Goal: Task Accomplishment & Management: Complete application form

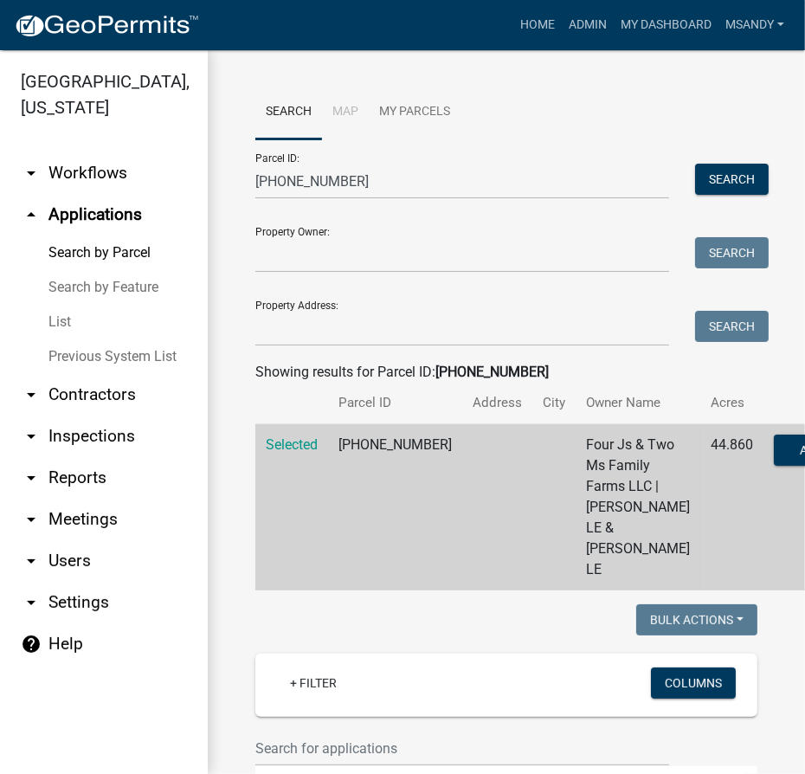
scroll to position [30, 0]
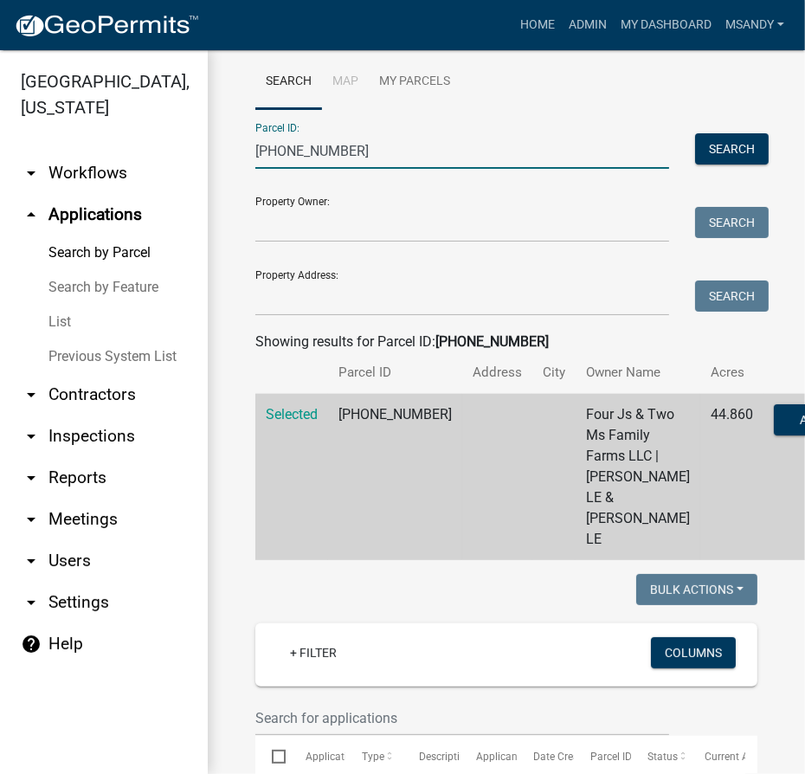
drag, startPoint x: 438, startPoint y: 145, endPoint x: 205, endPoint y: 151, distance: 232.8
click at [205, 151] on div "[GEOGRAPHIC_DATA], [US_STATE] arrow_drop_down Workflows List arrow_drop_up Appl…" at bounding box center [402, 411] width 805 height 723
click at [412, 159] on input "[PHONE_NUMBER]" at bounding box center [462, 150] width 414 height 35
drag, startPoint x: 412, startPoint y: 159, endPoint x: 33, endPoint y: 154, distance: 379.0
click at [33, 154] on div "[GEOGRAPHIC_DATA], [US_STATE] arrow_drop_down Workflows List arrow_drop_up Appl…" at bounding box center [402, 411] width 805 height 723
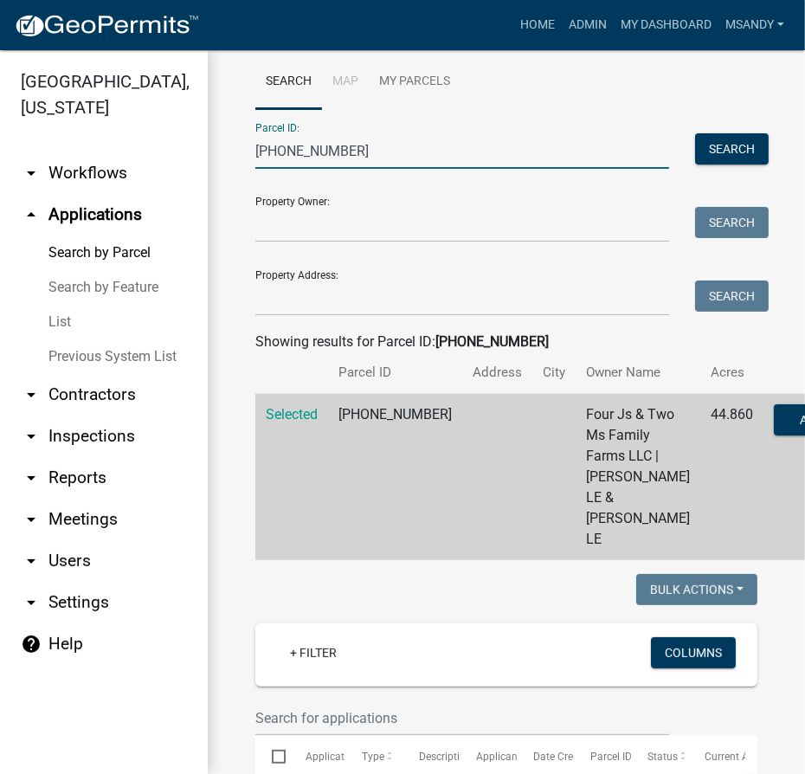
scroll to position [0, 0]
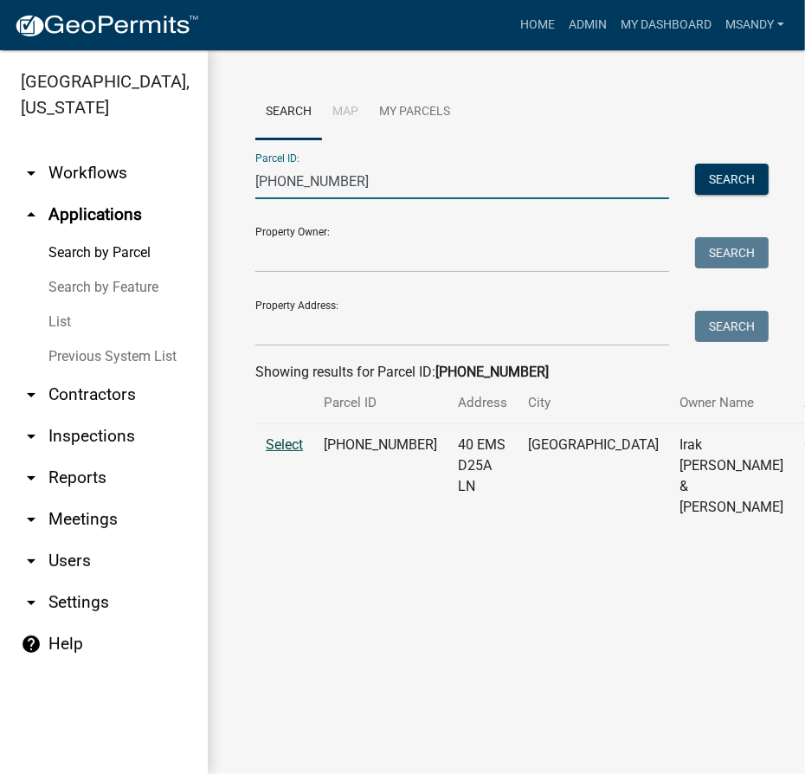
click at [295, 453] on span "Select" at bounding box center [284, 444] width 37 height 16
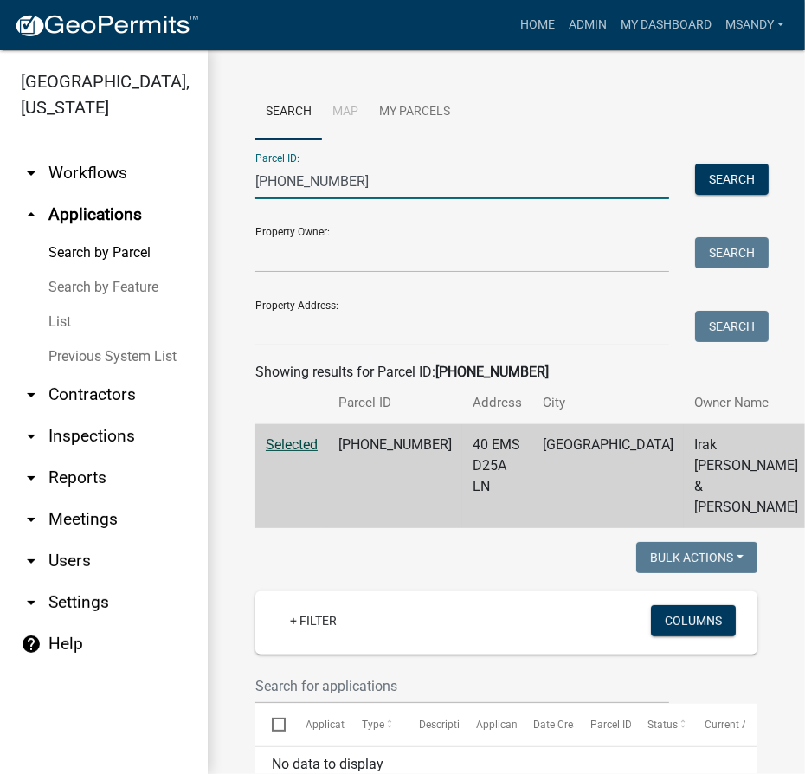
drag, startPoint x: 360, startPoint y: 179, endPoint x: 78, endPoint y: 179, distance: 282.1
click at [78, 179] on div "[GEOGRAPHIC_DATA], [US_STATE] arrow_drop_down Workflows List arrow_drop_up Appl…" at bounding box center [402, 411] width 805 height 723
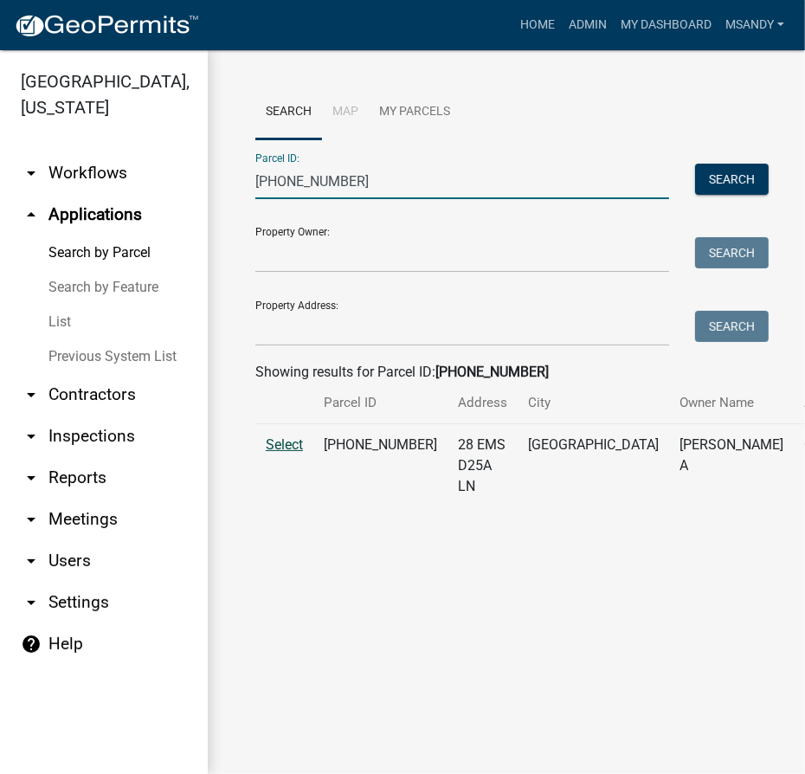
type input "[PHONE_NUMBER]"
click at [274, 453] on span "Select" at bounding box center [284, 444] width 37 height 16
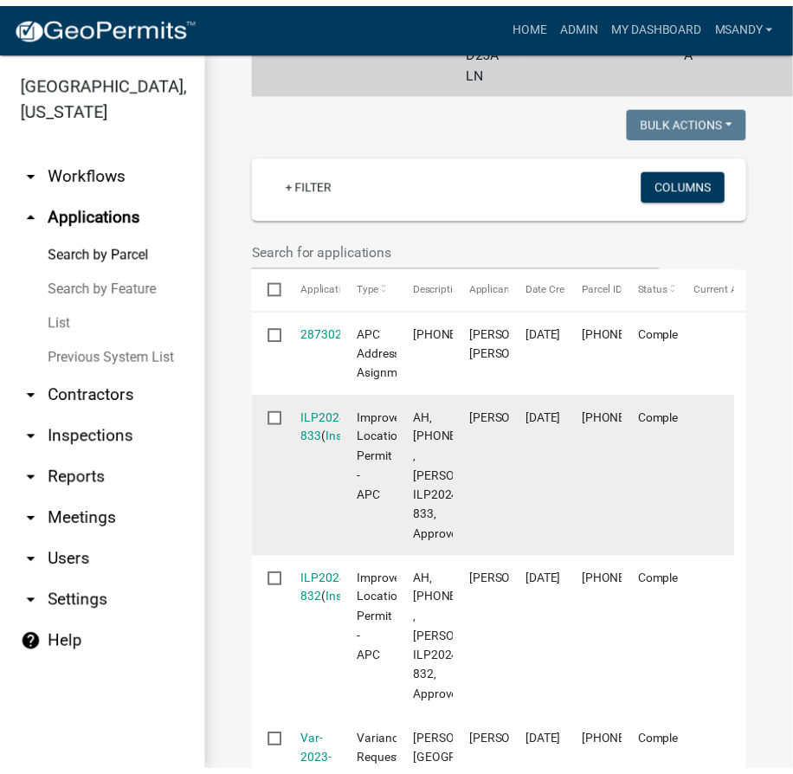
scroll to position [550, 0]
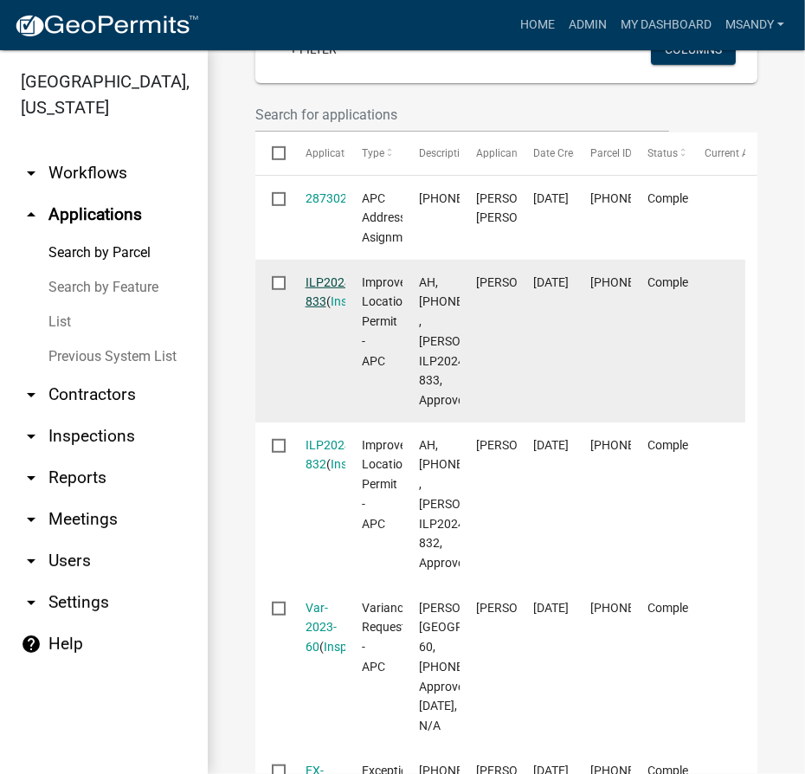
click at [319, 298] on link "ILP2024-833" at bounding box center [329, 292] width 49 height 34
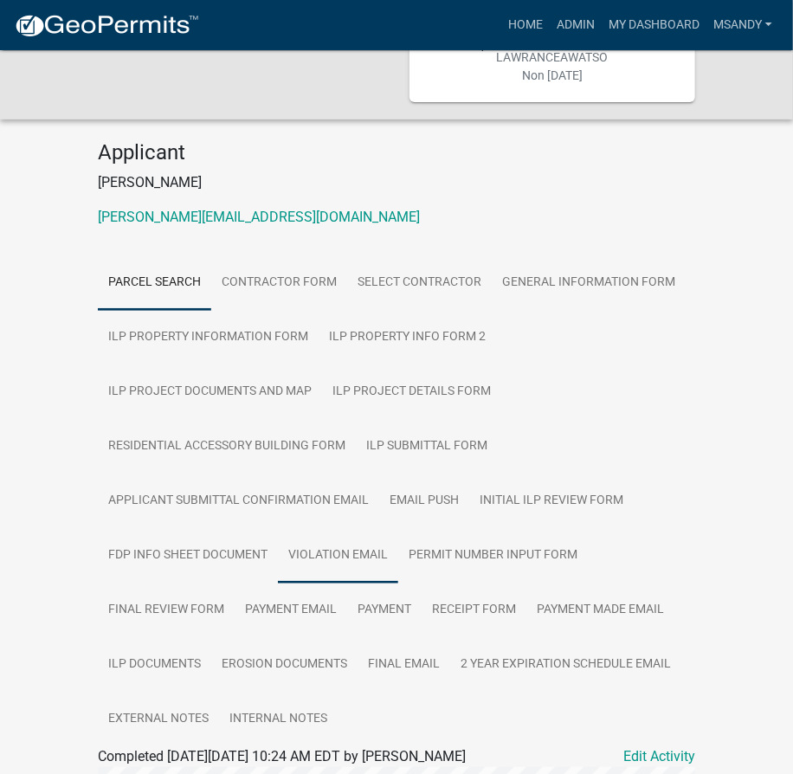
scroll to position [235, 0]
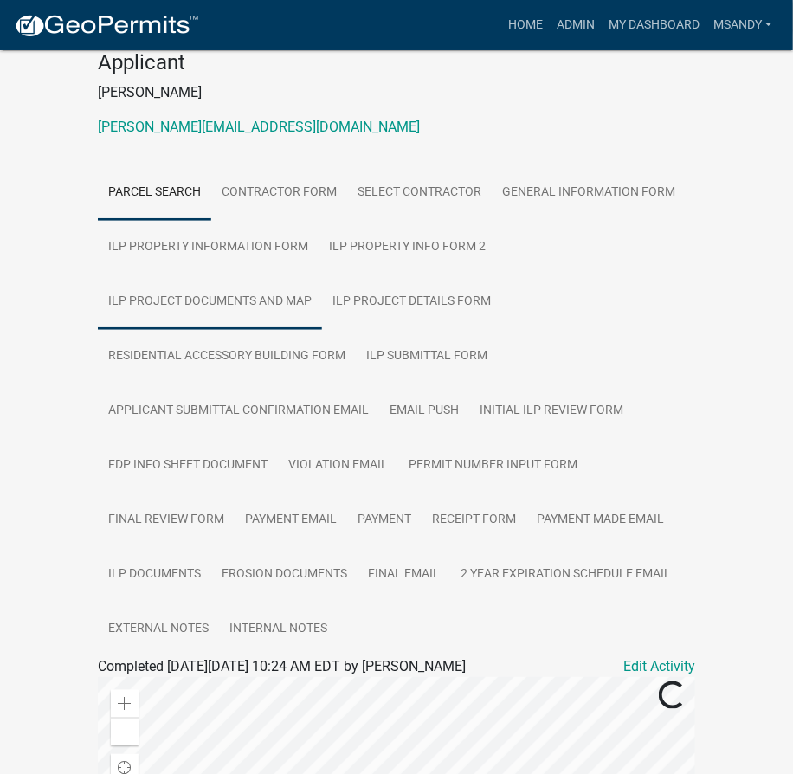
click at [194, 284] on link "ILP Project Documents and Map" at bounding box center [210, 301] width 224 height 55
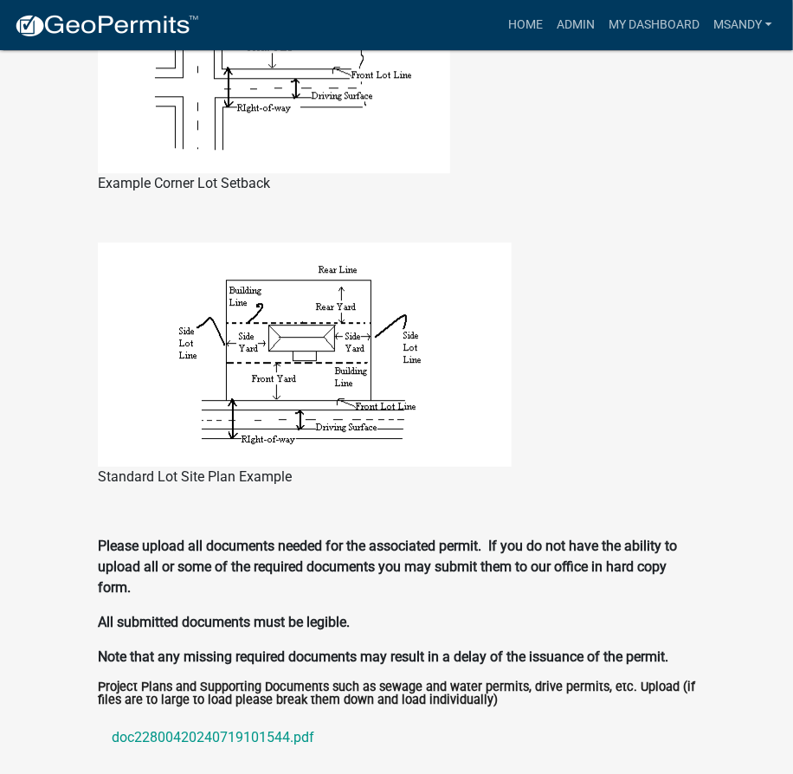
scroll to position [1639, 0]
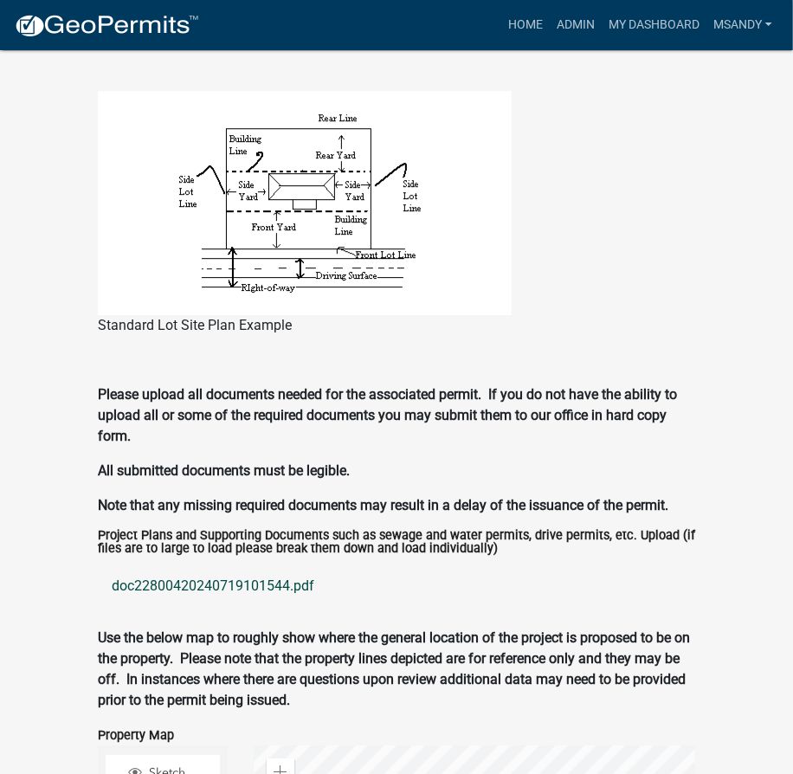
click at [219, 565] on link "doc22800420240719101544.pdf" at bounding box center [396, 586] width 597 height 42
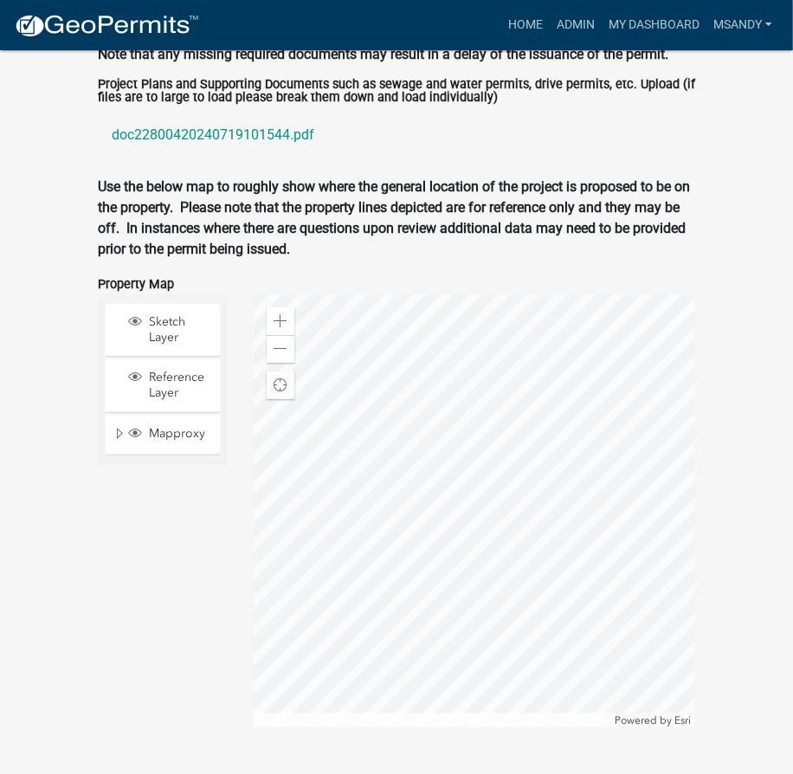
scroll to position [2111, 0]
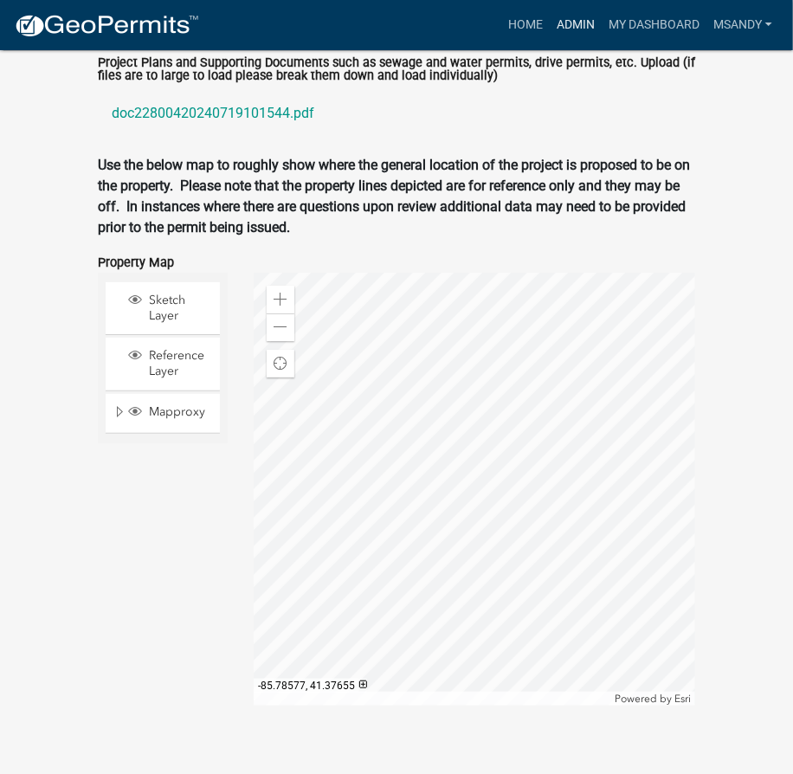
click at [576, 21] on link "Admin" at bounding box center [575, 25] width 52 height 33
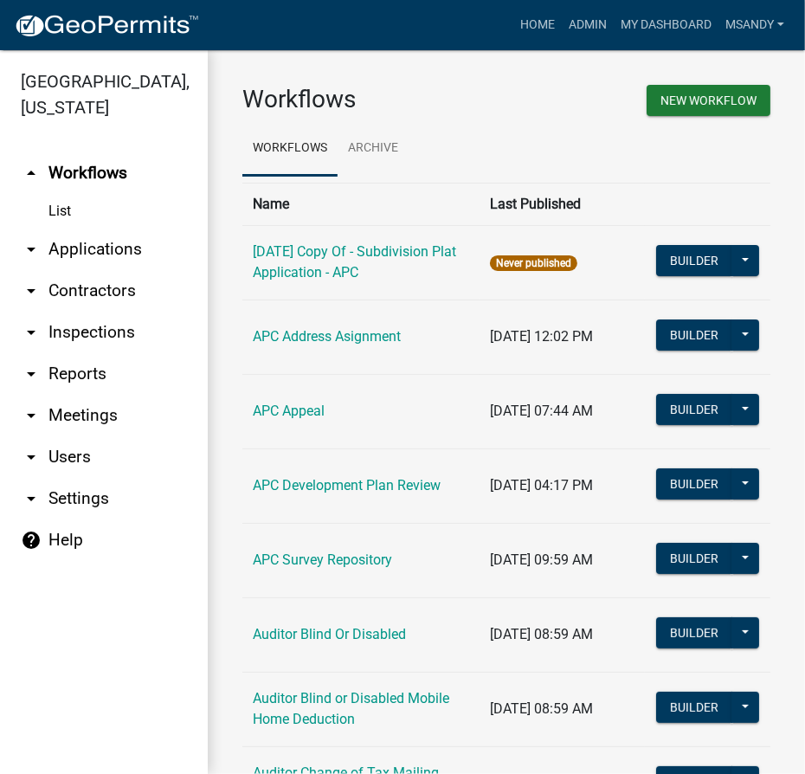
click at [107, 251] on link "arrow_drop_down Applications" at bounding box center [104, 249] width 208 height 42
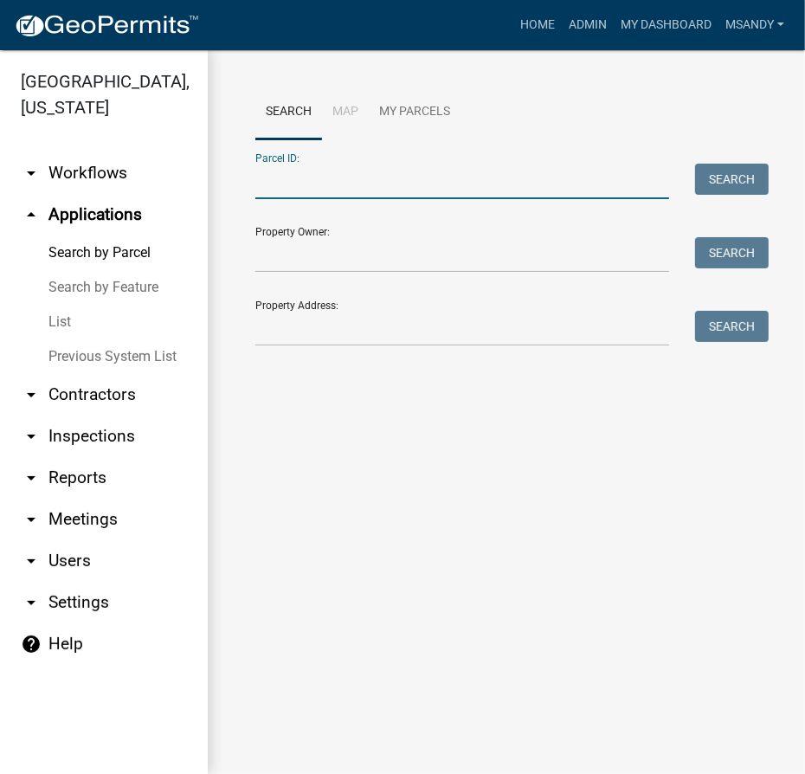
click at [384, 185] on input "Parcel ID:" at bounding box center [462, 181] width 414 height 35
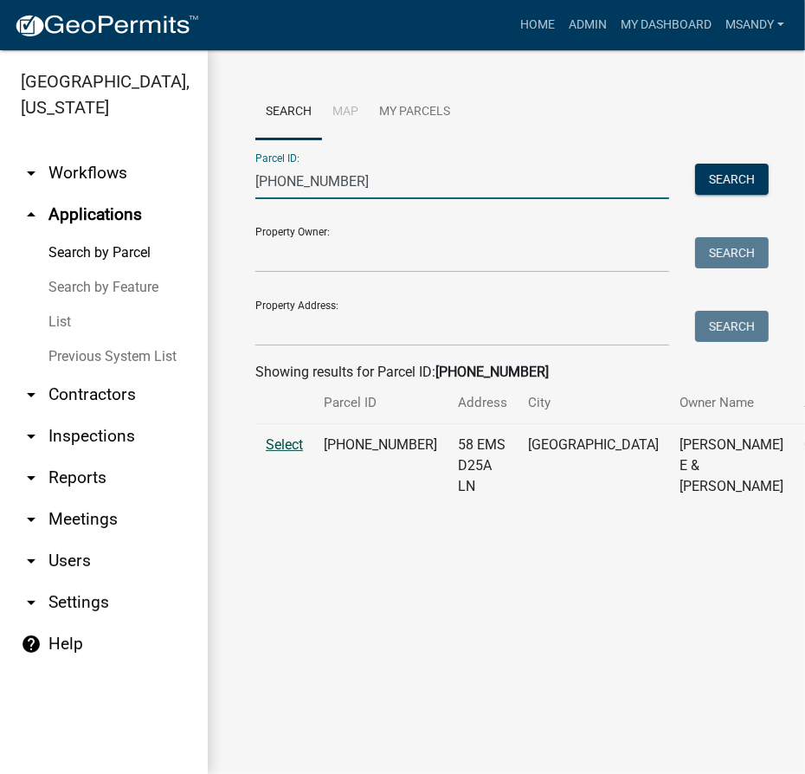
type input "[PHONE_NUMBER]"
click at [279, 453] on span "Select" at bounding box center [284, 444] width 37 height 16
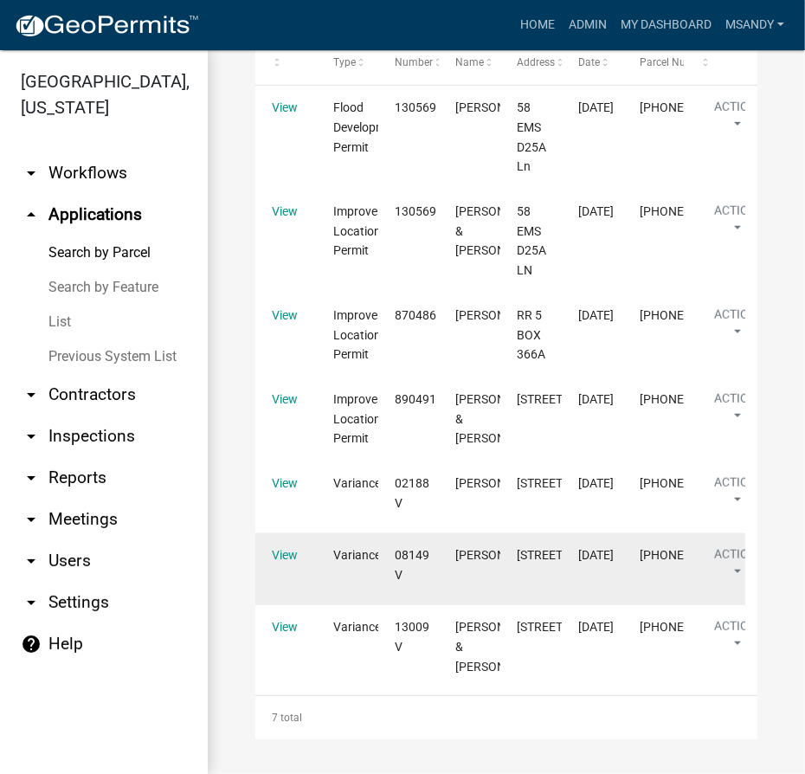
scroll to position [1285, 0]
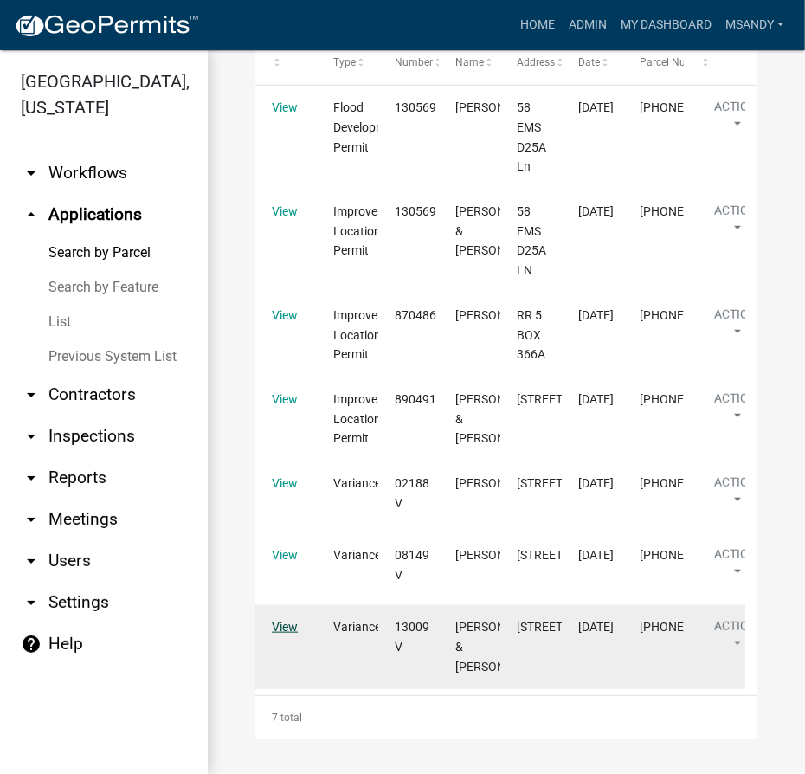
click at [291, 620] on link "View" at bounding box center [285, 627] width 26 height 14
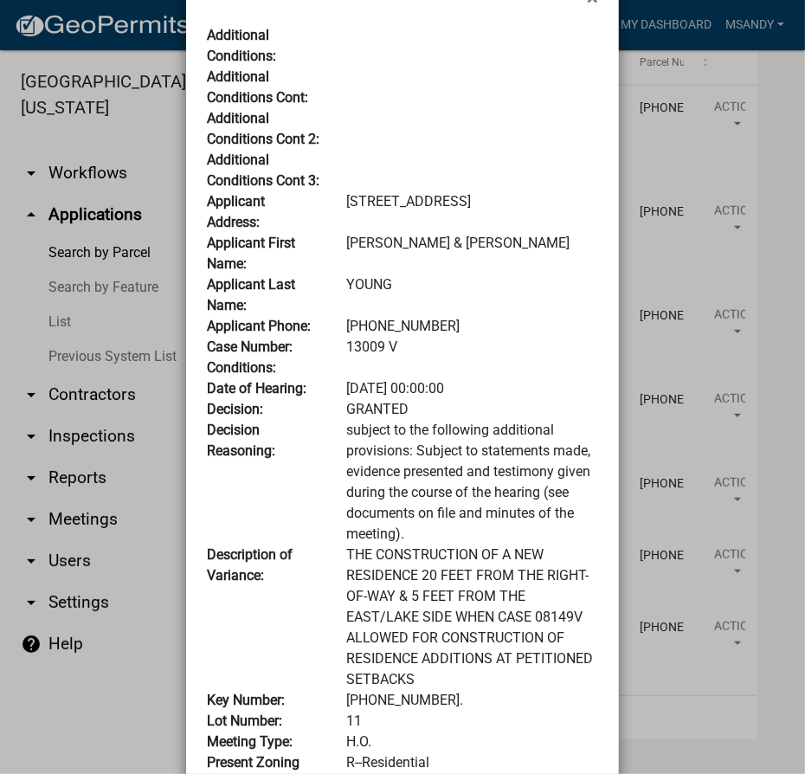
scroll to position [0, 0]
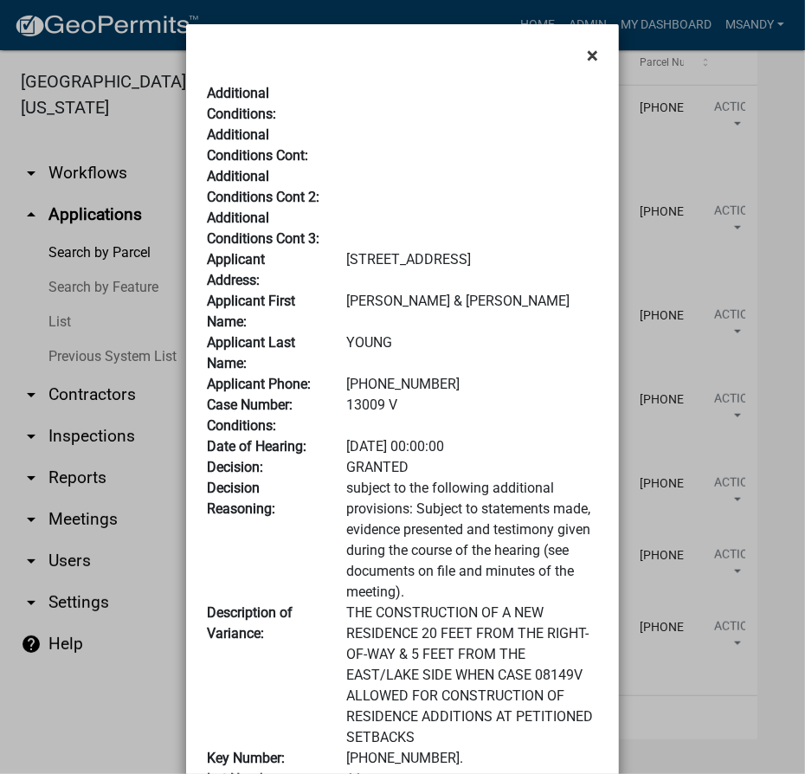
click at [587, 55] on span "×" at bounding box center [592, 55] width 11 height 24
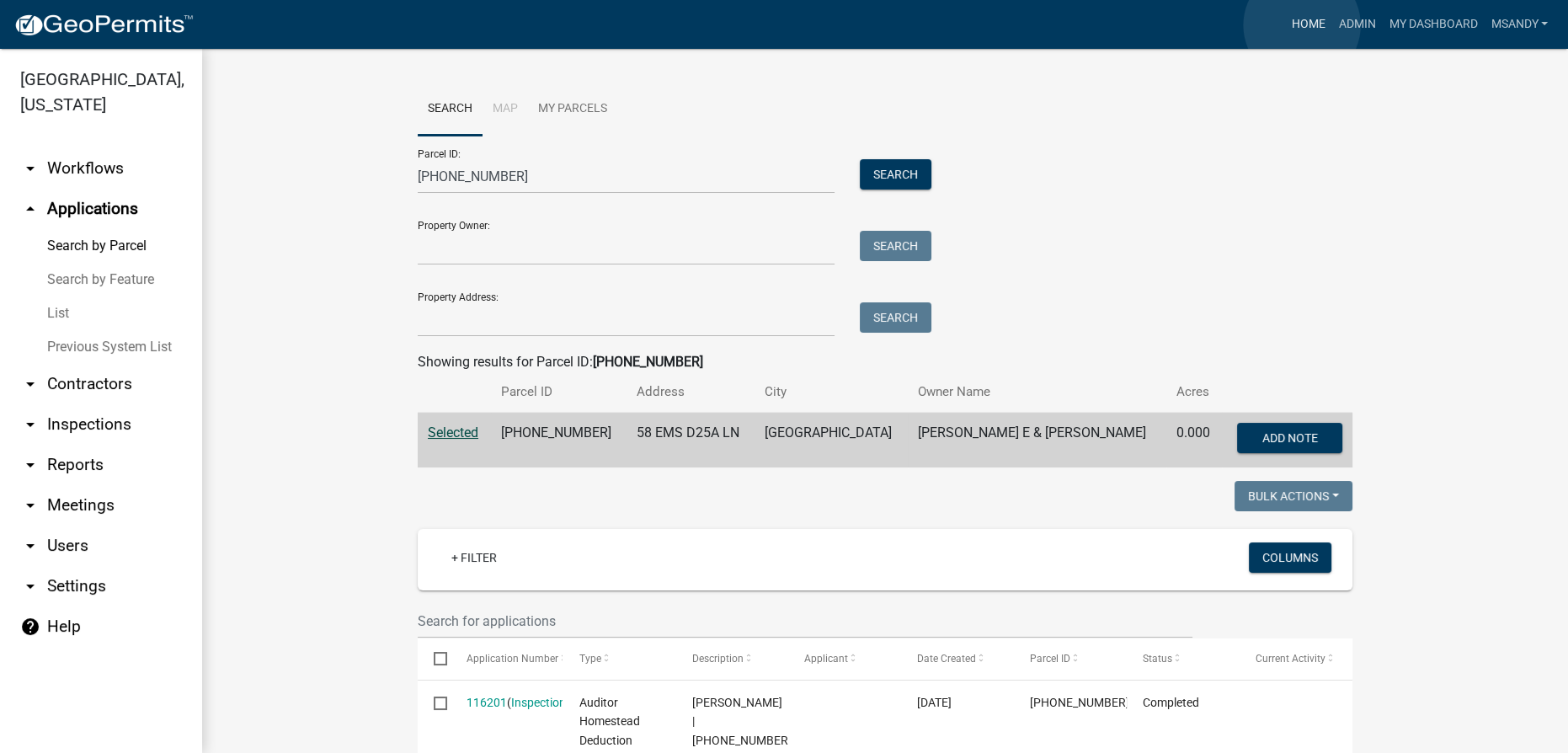
click at [783, 25] on link "Home" at bounding box center [1307, 24] width 47 height 32
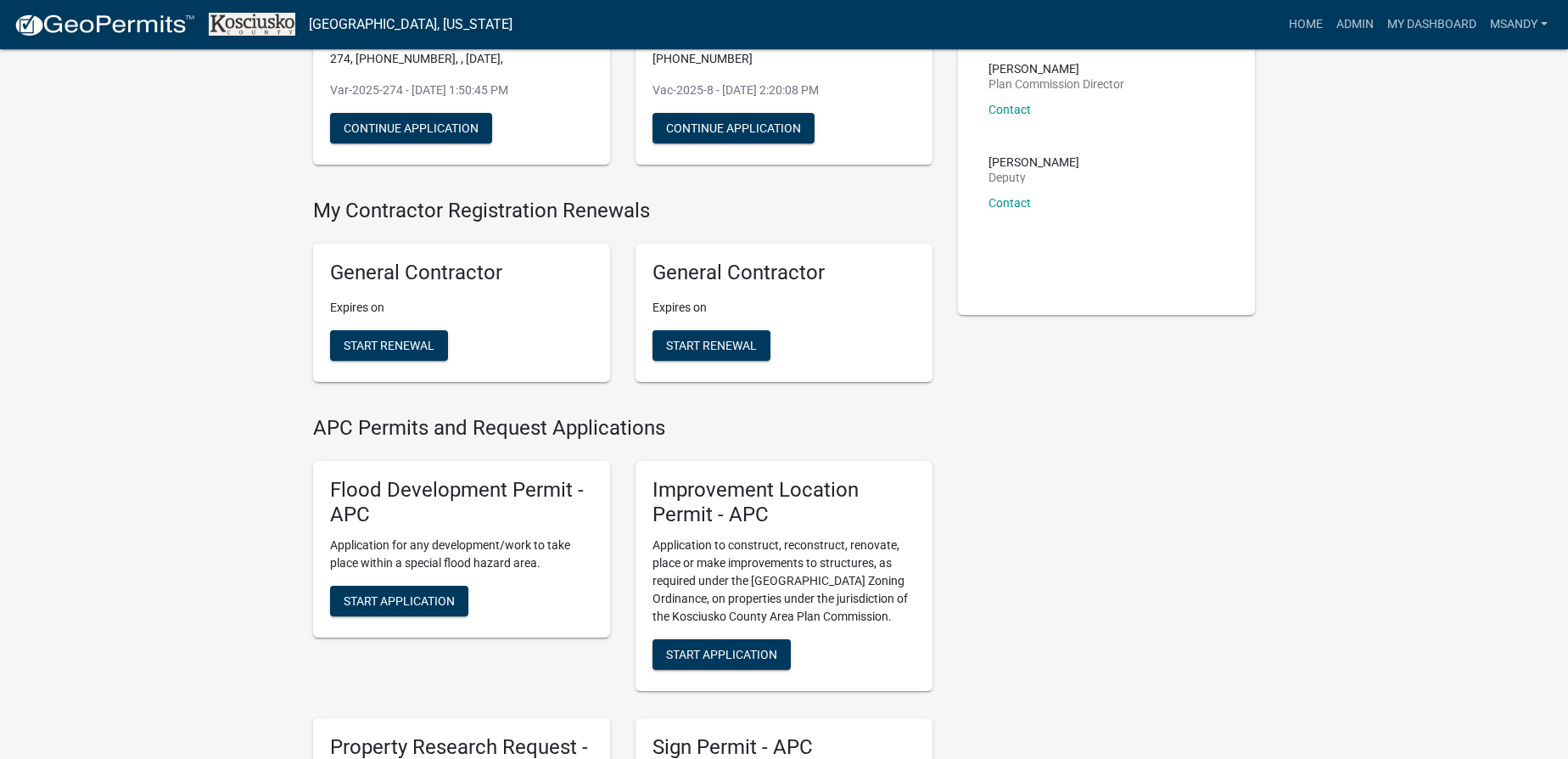
scroll to position [308, 0]
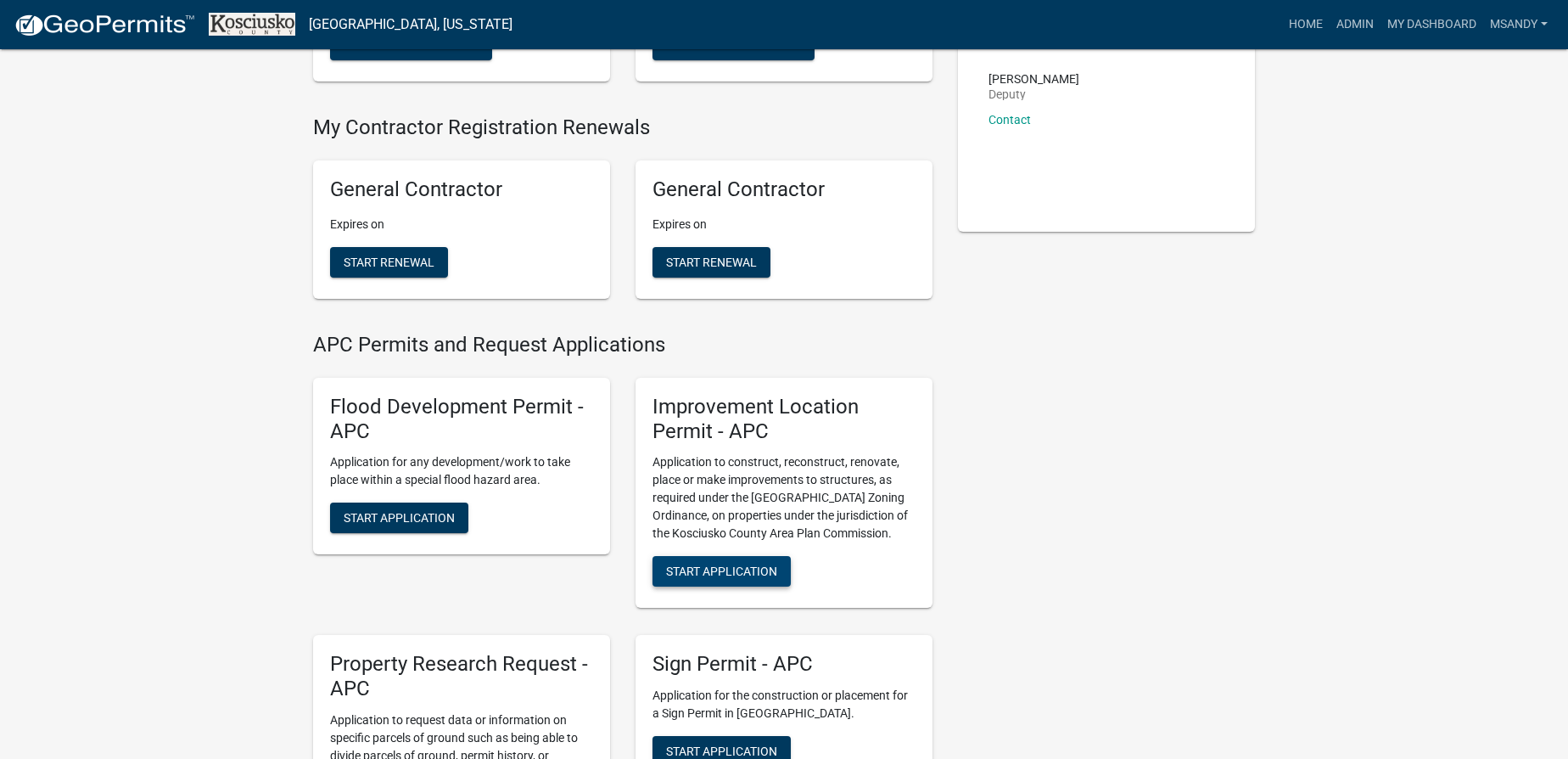
click at [729, 565] on span "Start Application" at bounding box center [721, 571] width 111 height 14
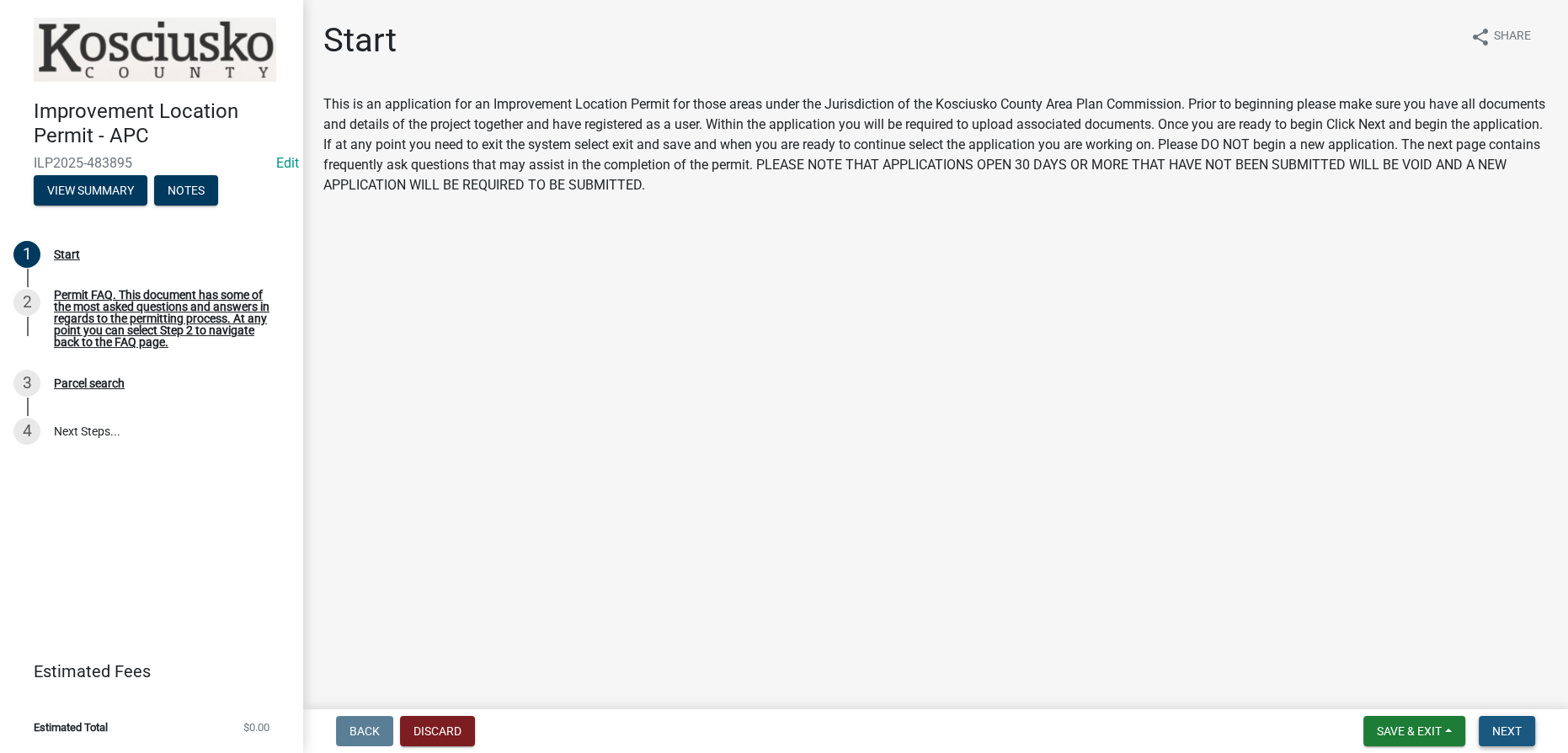
click at [783, 739] on button "Next" at bounding box center [1507, 730] width 56 height 30
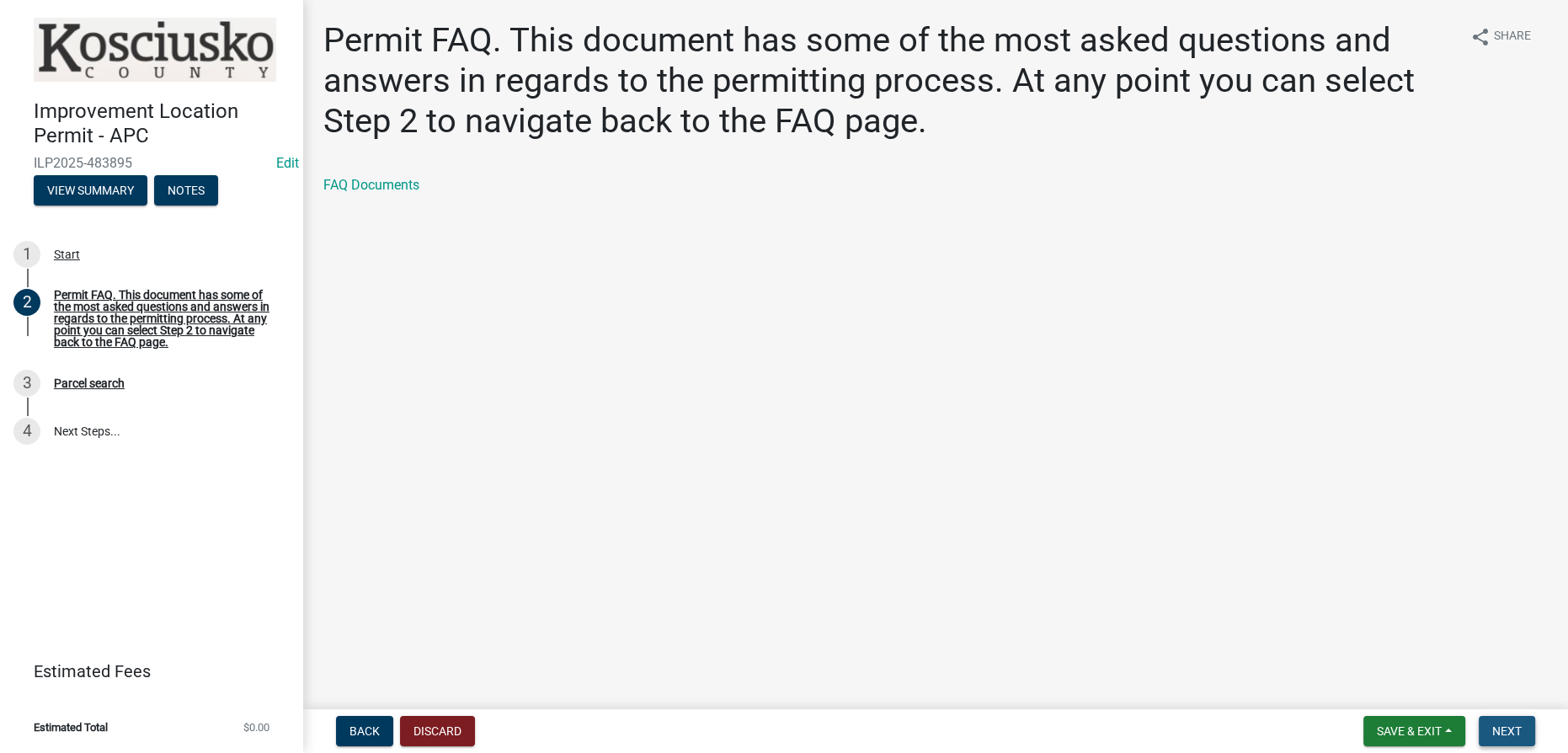
click at [783, 735] on span "Next" at bounding box center [1507, 731] width 29 height 14
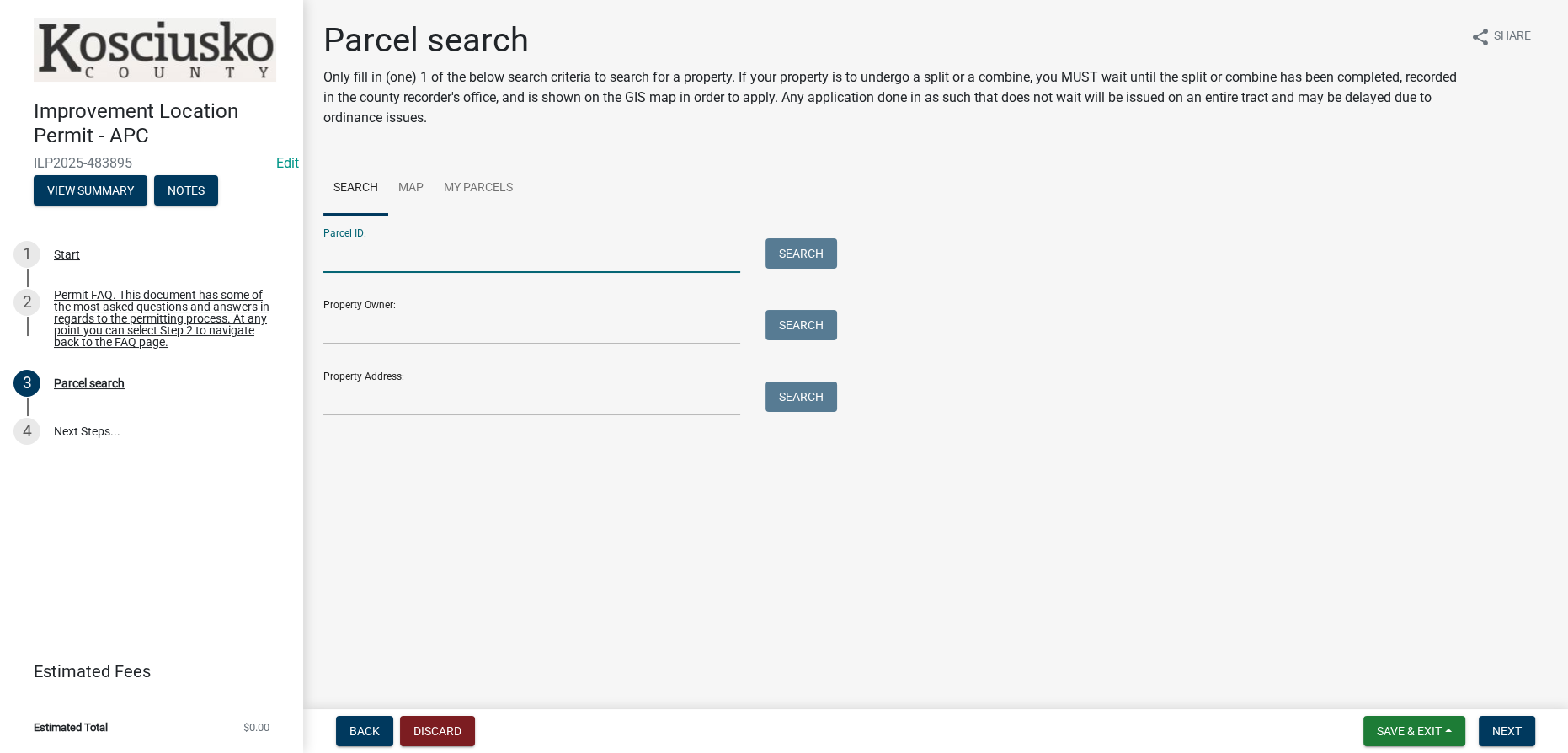
click at [463, 258] on input "Parcel ID:" at bounding box center [531, 255] width 417 height 34
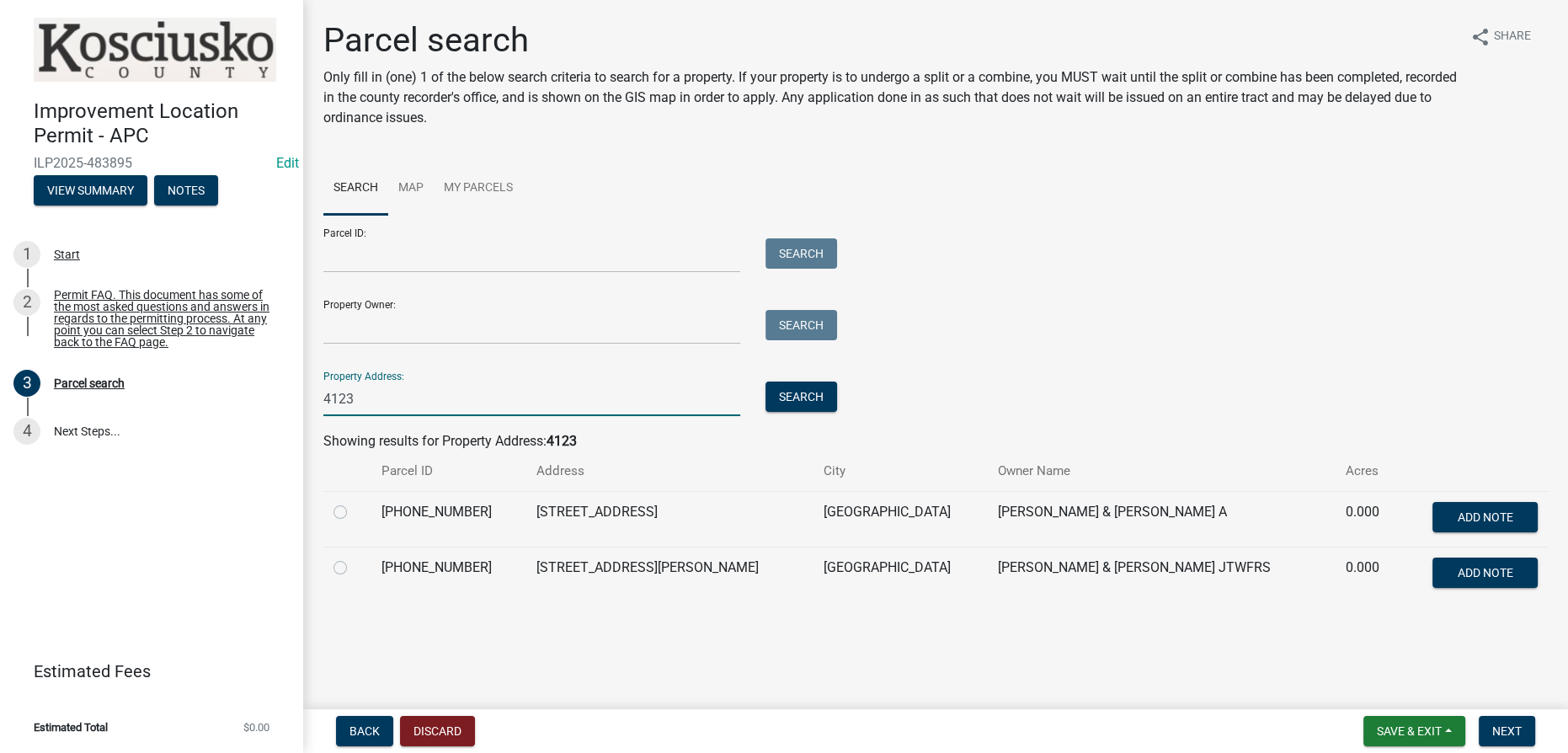
type input "4123"
click at [353, 502] on label at bounding box center [353, 502] width 0 height 0
click at [353, 513] on input "radio" at bounding box center [358, 507] width 11 height 11
radio input "true"
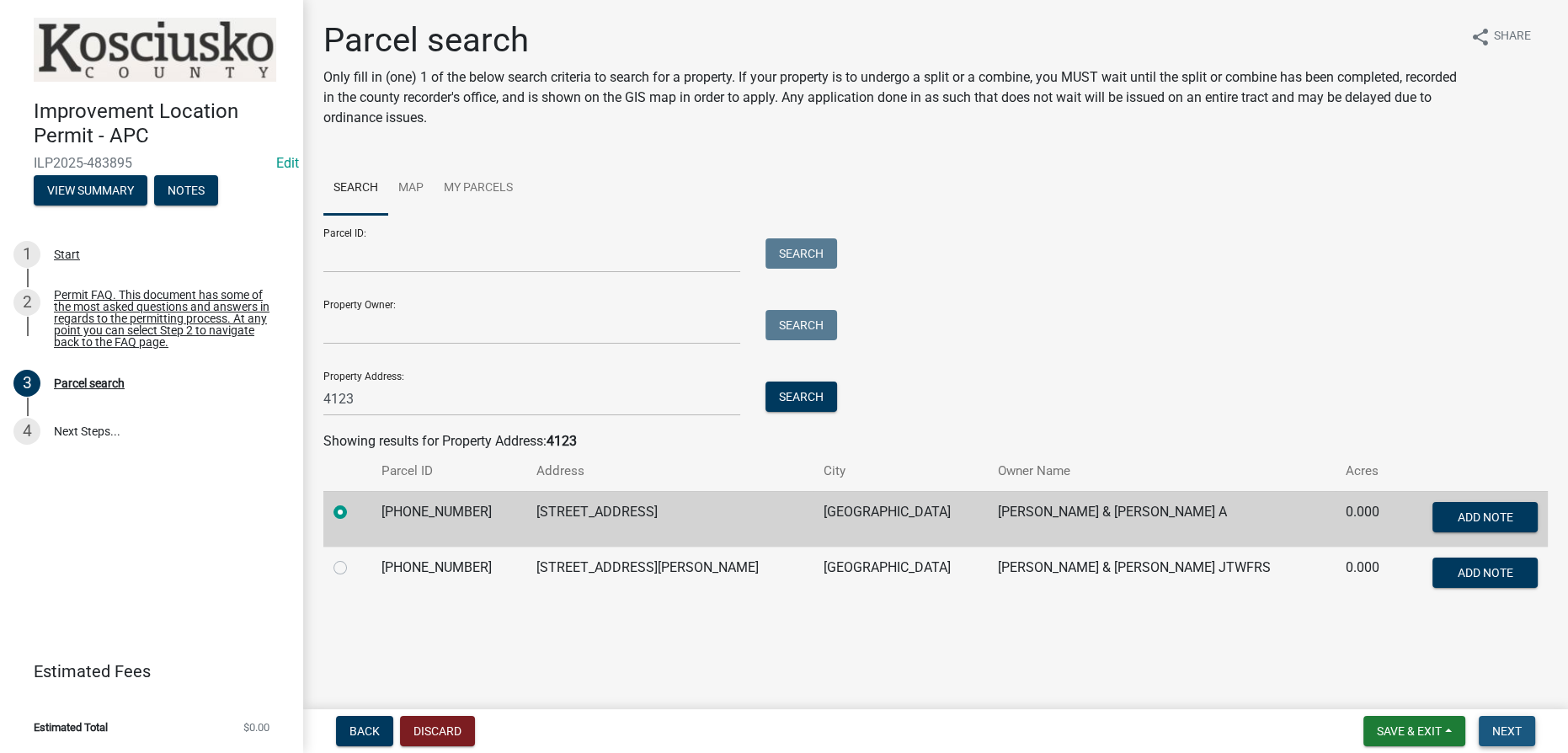
click at [783, 735] on span "Next" at bounding box center [1507, 731] width 29 height 14
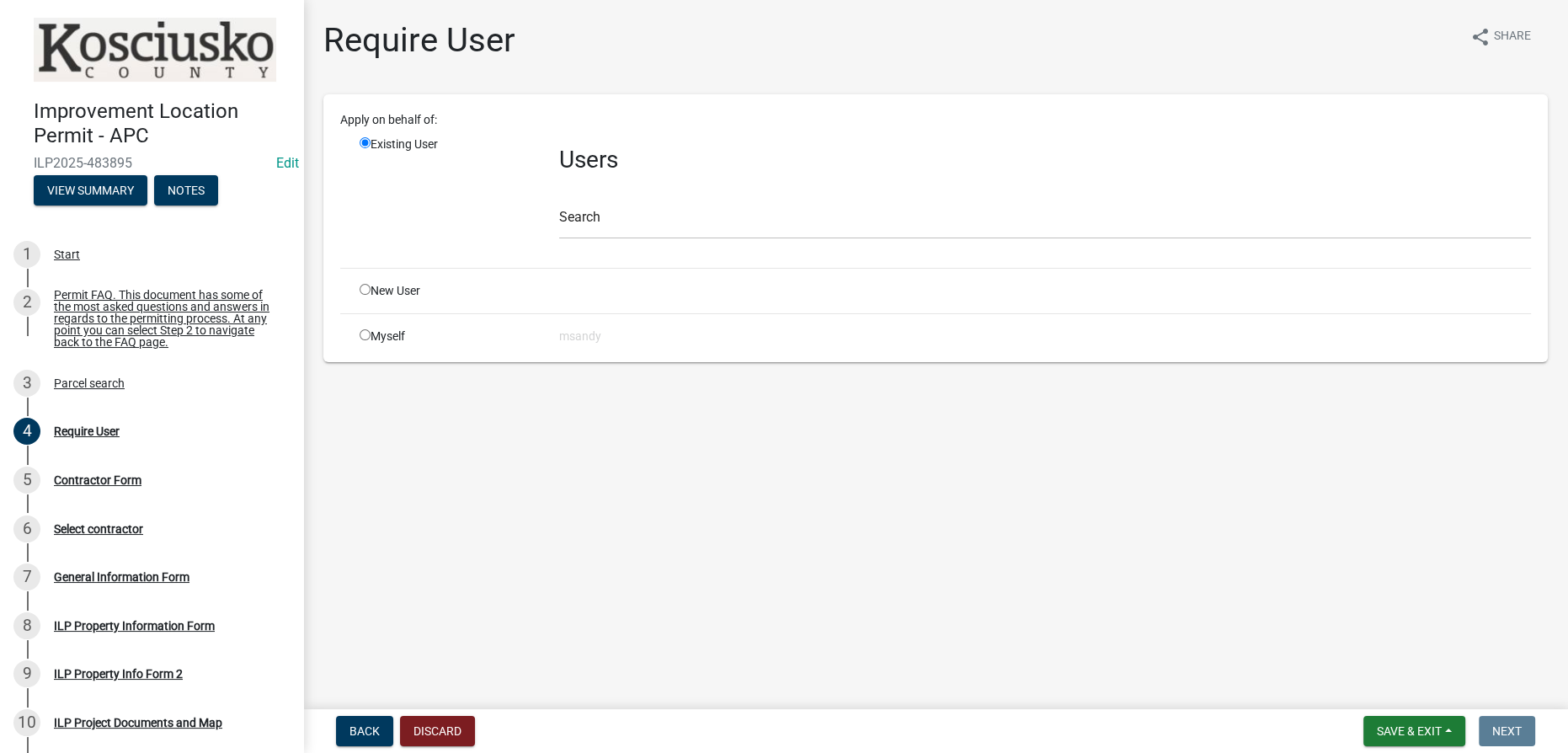
click at [370, 339] on div "Myself" at bounding box center [446, 337] width 200 height 18
click at [364, 336] on input "radio" at bounding box center [364, 334] width 11 height 11
radio input "true"
radio input "false"
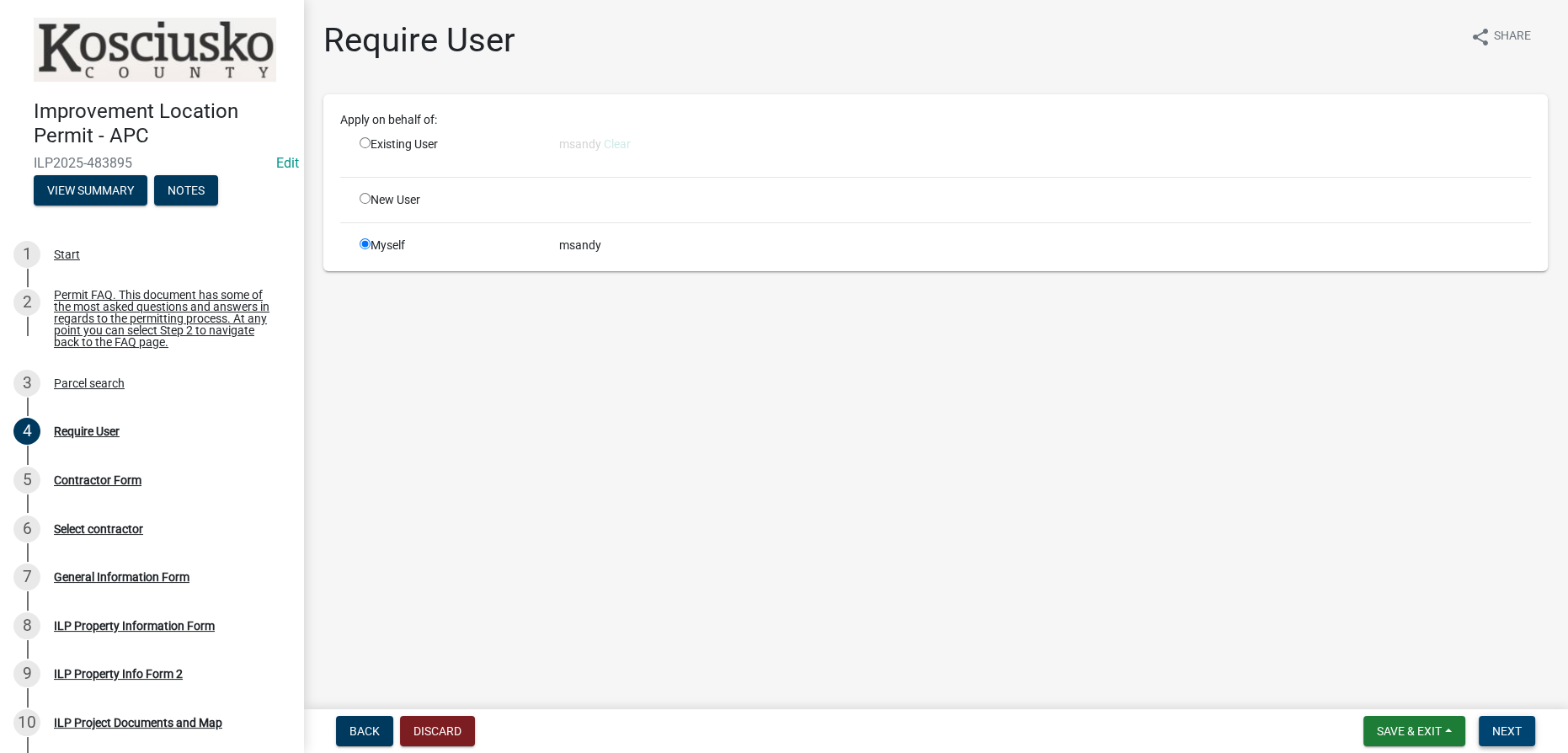
click at [783, 732] on span "Next" at bounding box center [1507, 731] width 29 height 14
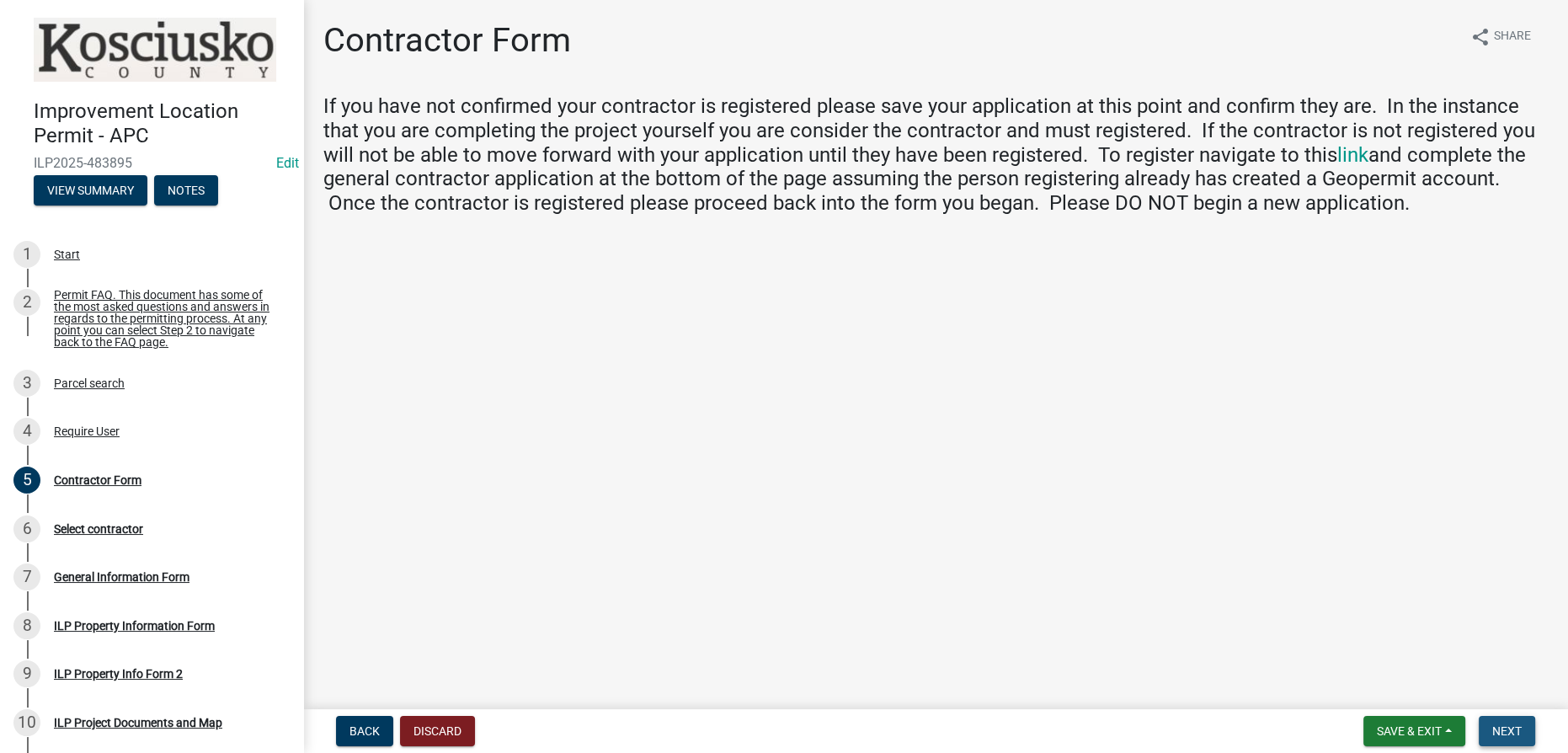
click at [783, 715] on button "Next" at bounding box center [1507, 730] width 56 height 30
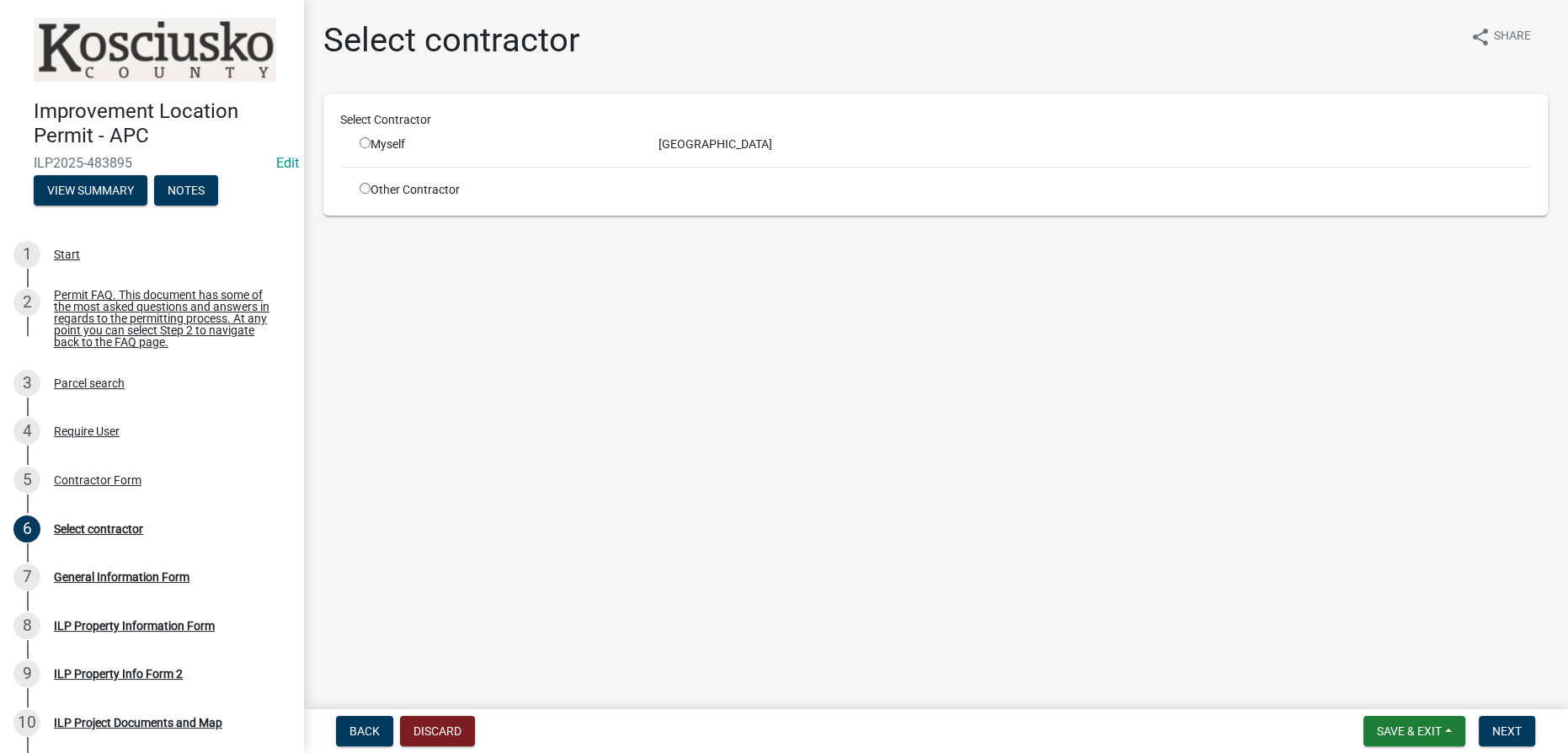
drag, startPoint x: 364, startPoint y: 141, endPoint x: 372, endPoint y: 147, distance: 10.0
click at [368, 140] on input "radio" at bounding box center [364, 142] width 11 height 11
radio input "true"
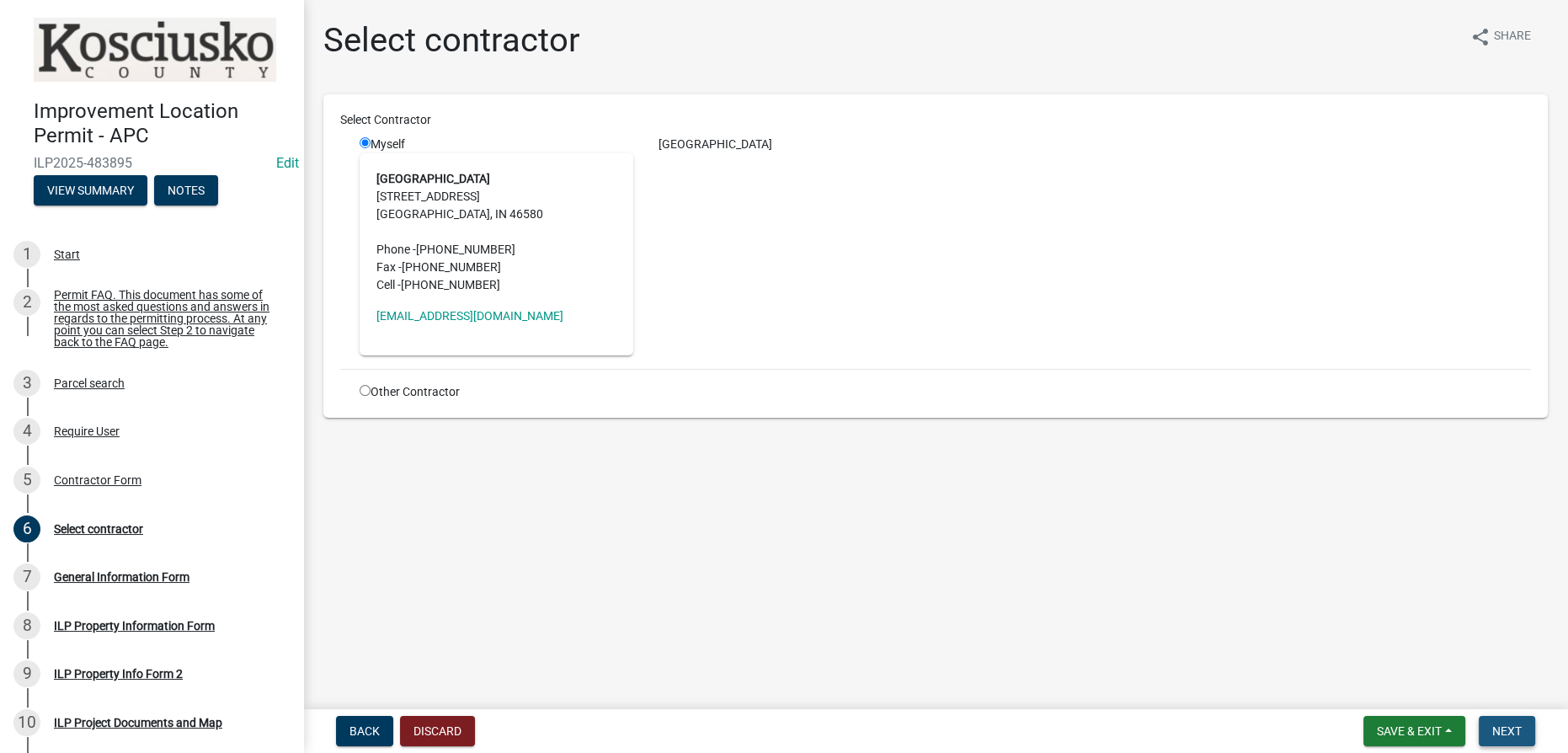
click at [783, 725] on span "Next" at bounding box center [1507, 731] width 29 height 14
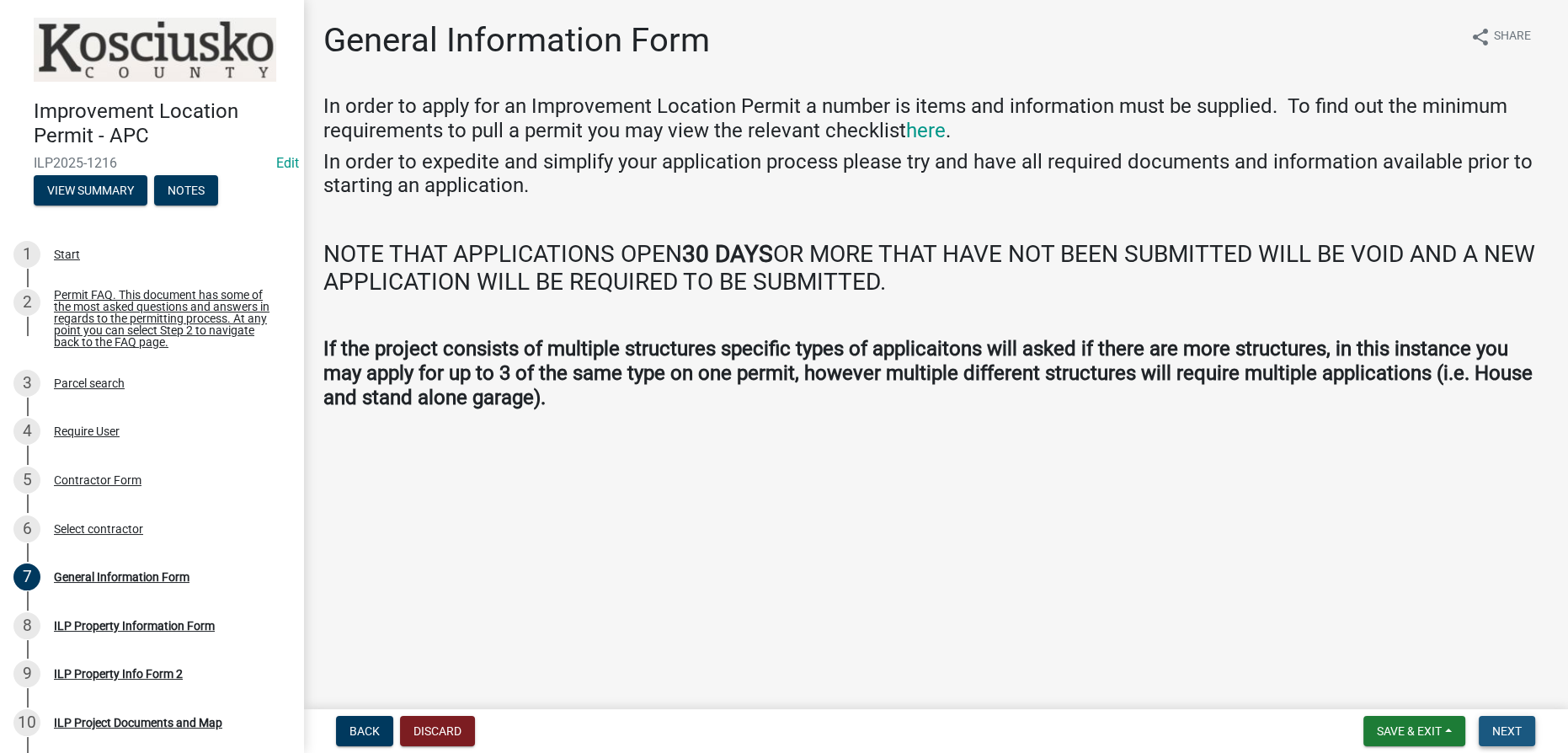
click at [783, 730] on button "Next" at bounding box center [1507, 730] width 56 height 30
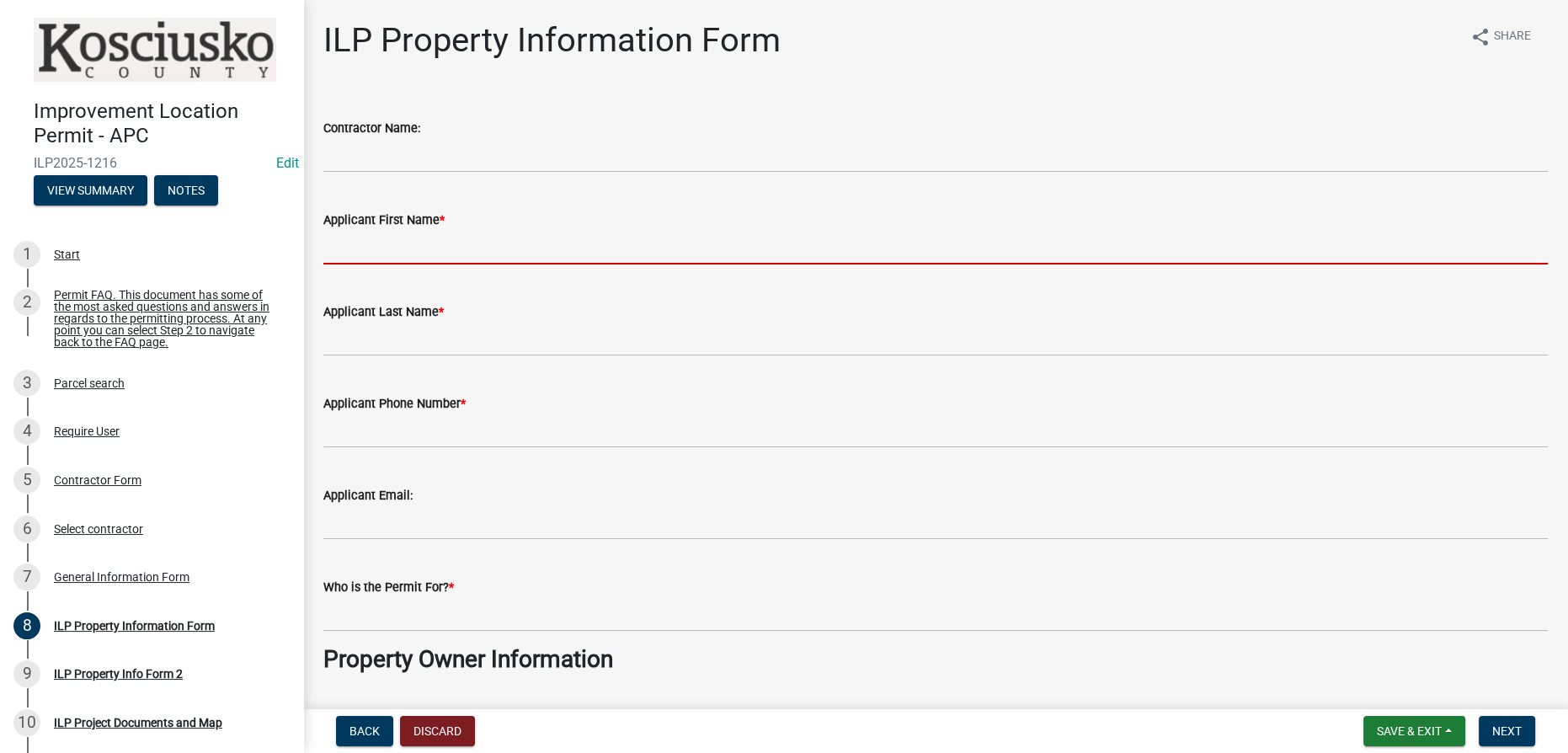
click at [486, 254] on input "Applicant First Name *" at bounding box center [935, 246] width 1224 height 34
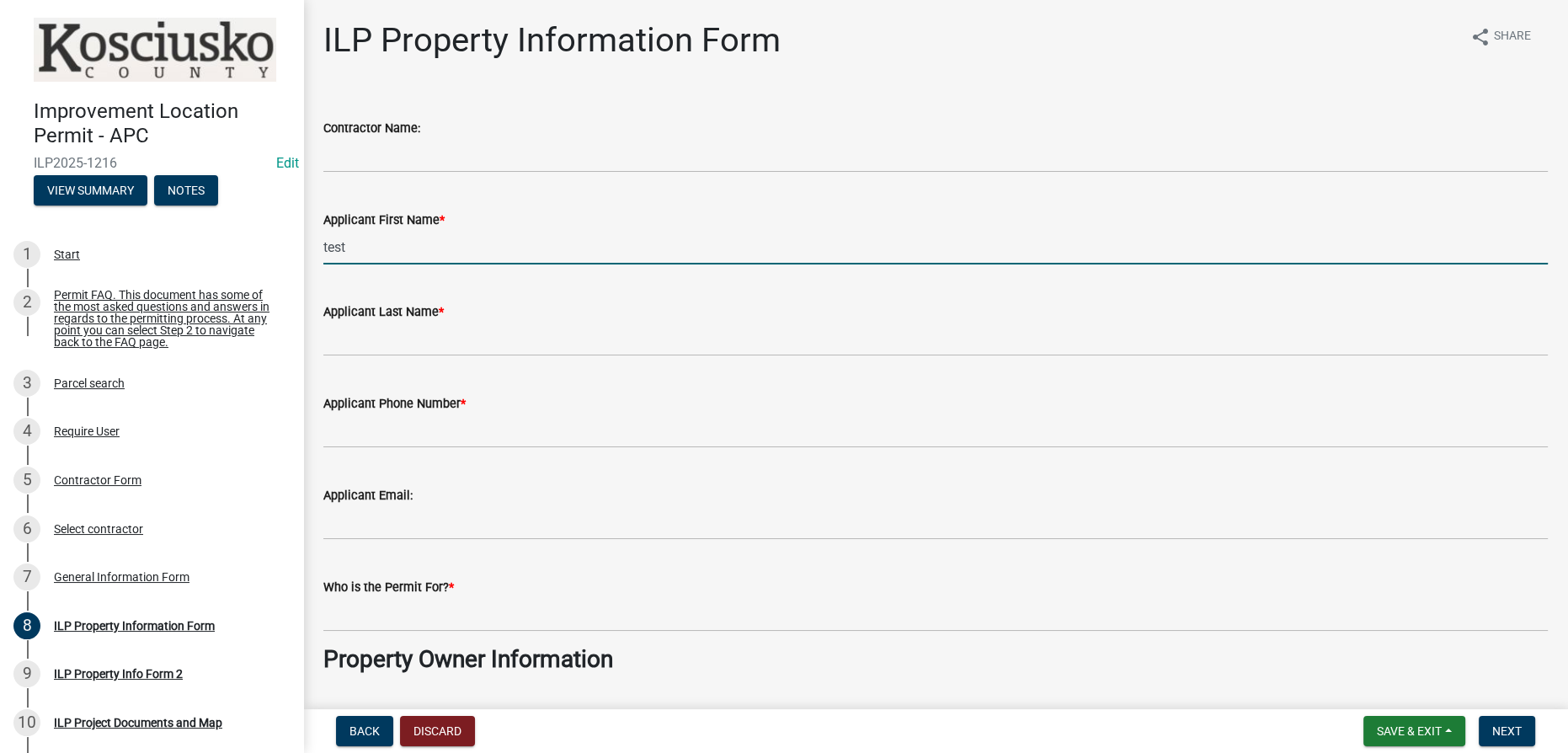
type input "test"
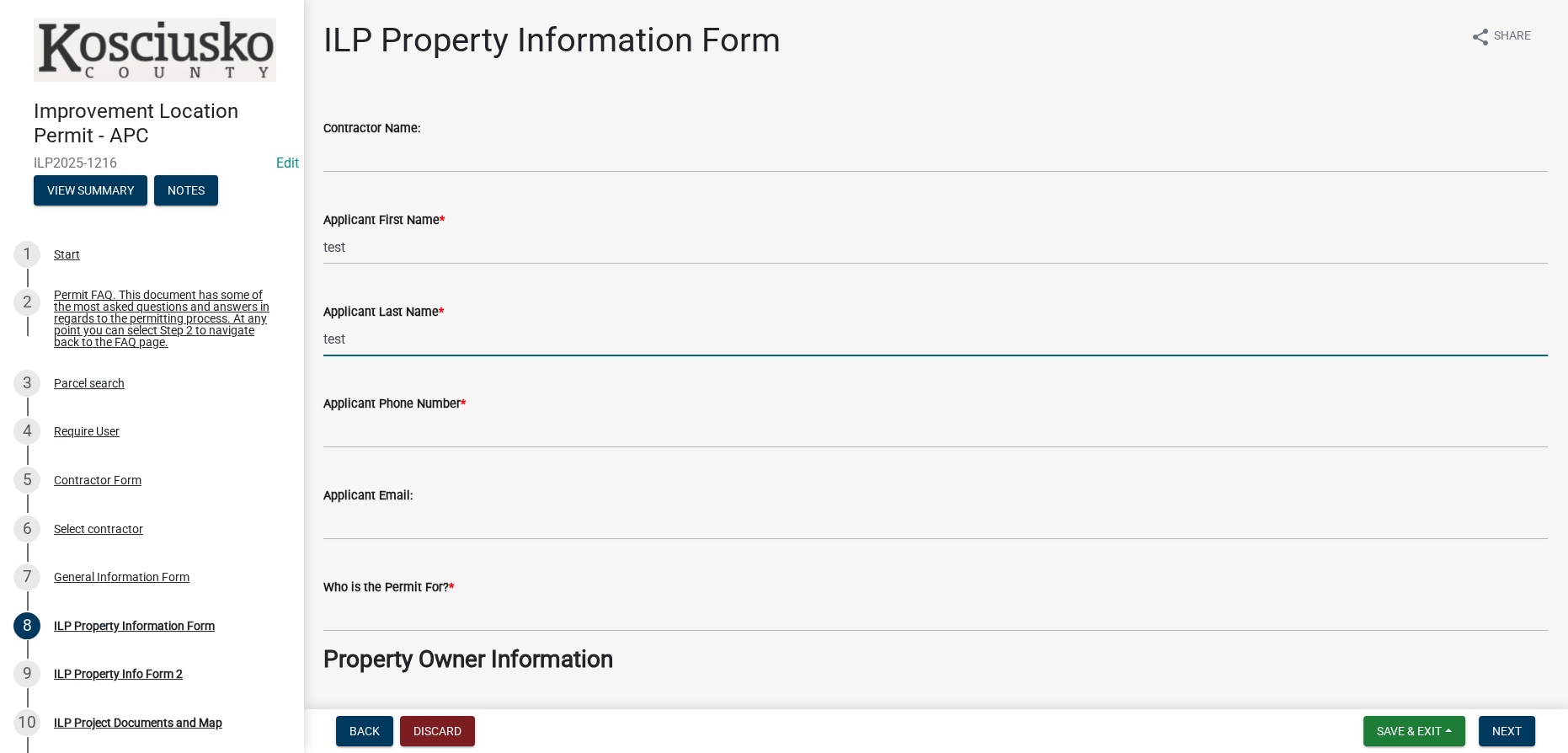
type input "test"
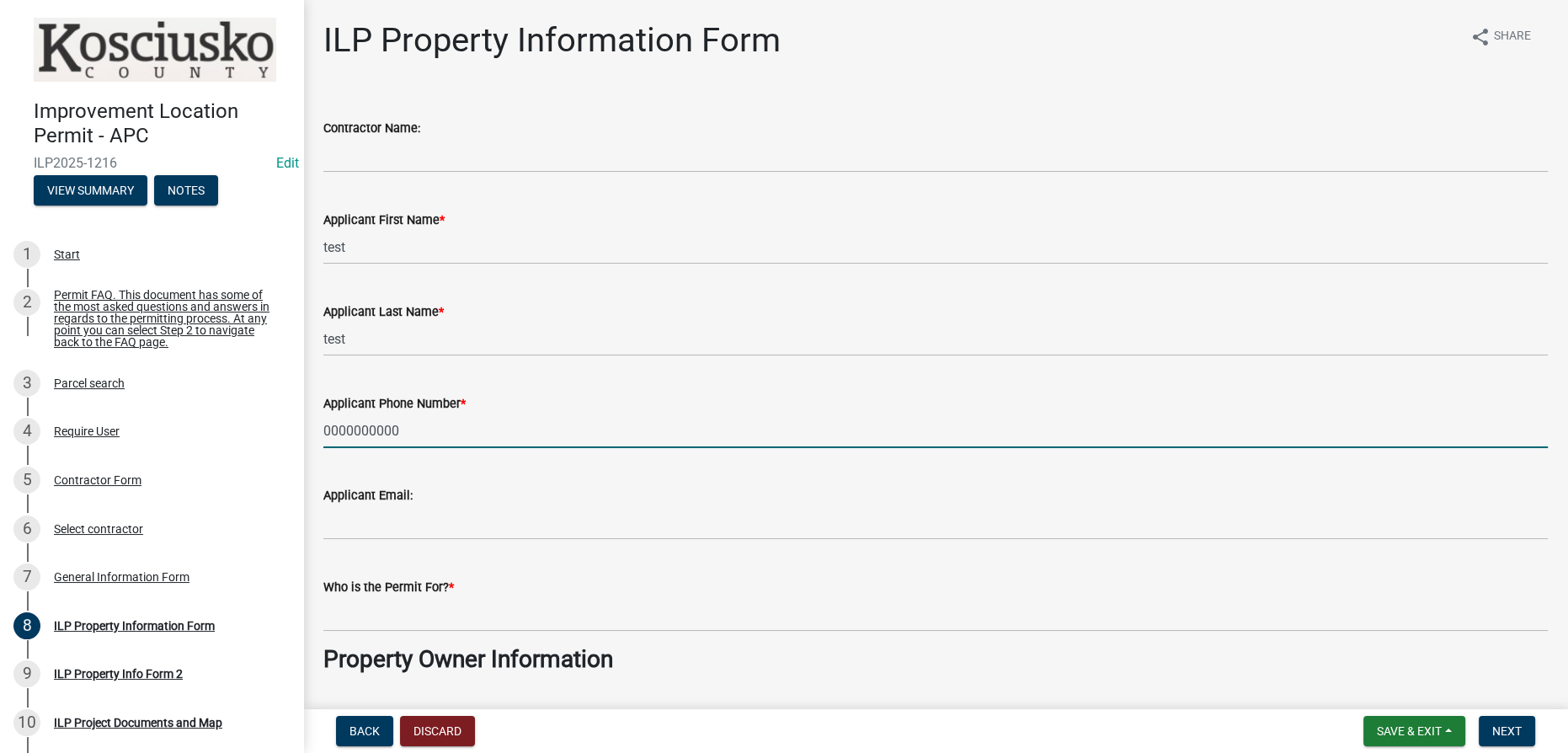
type input "0000000000"
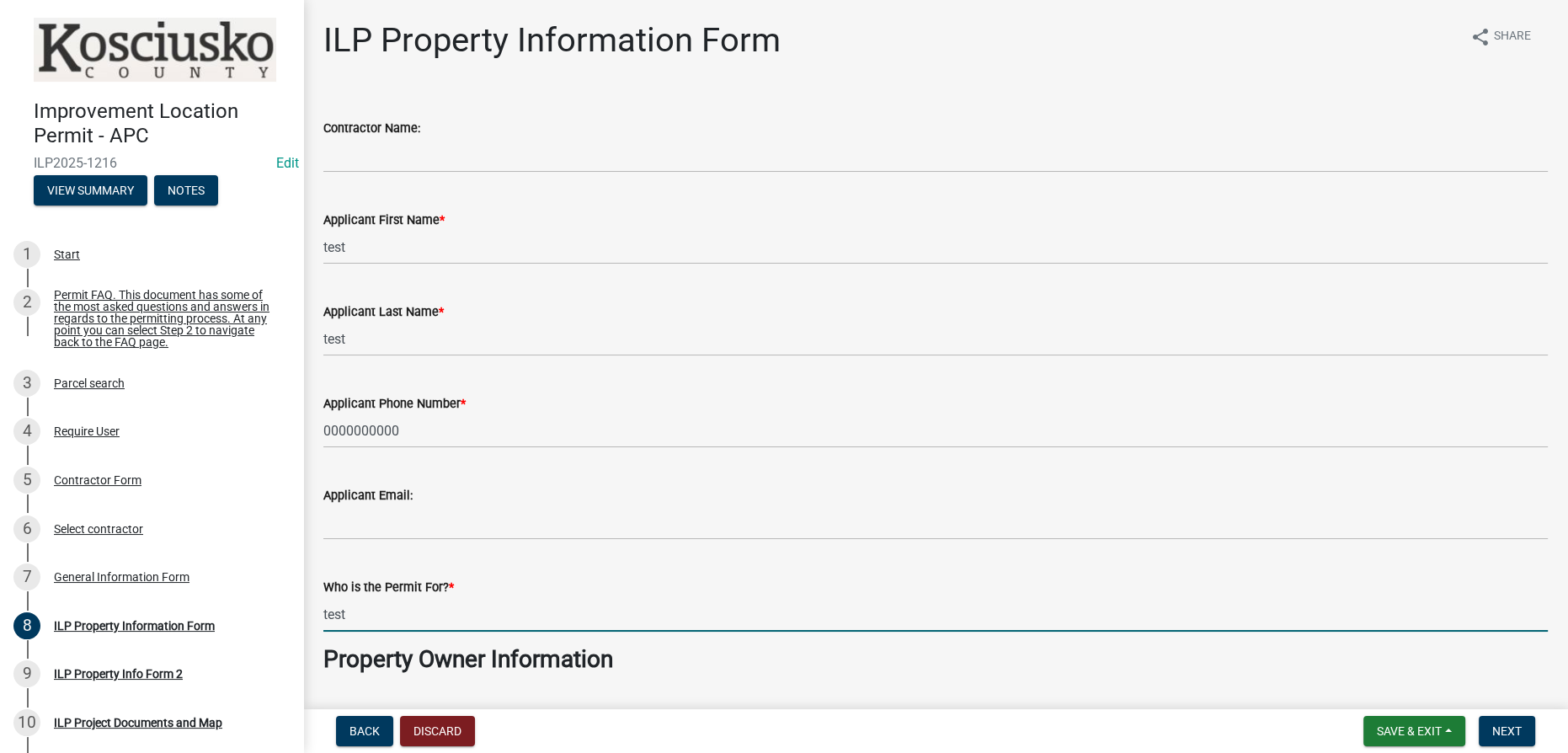
type input "test"
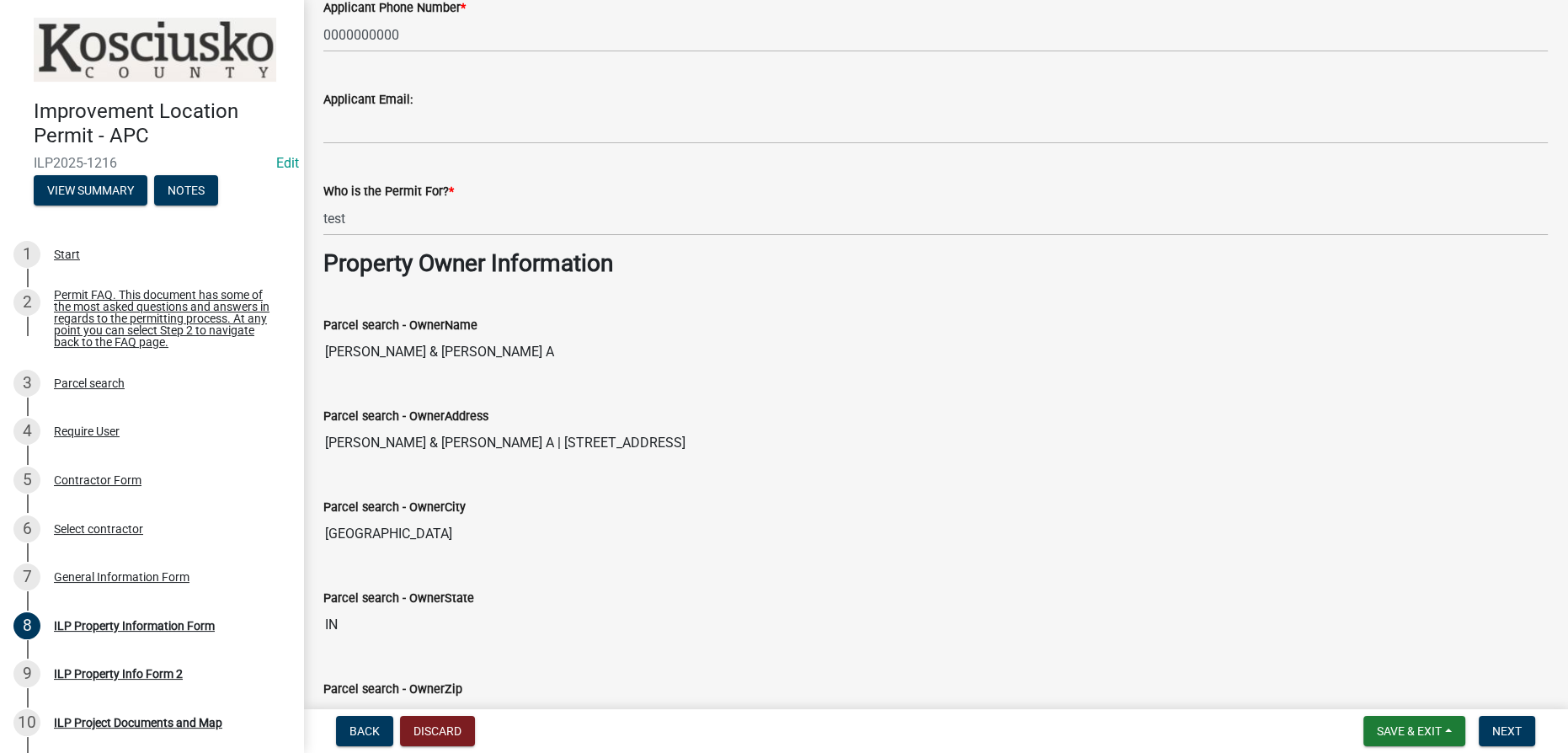
scroll to position [423, 0]
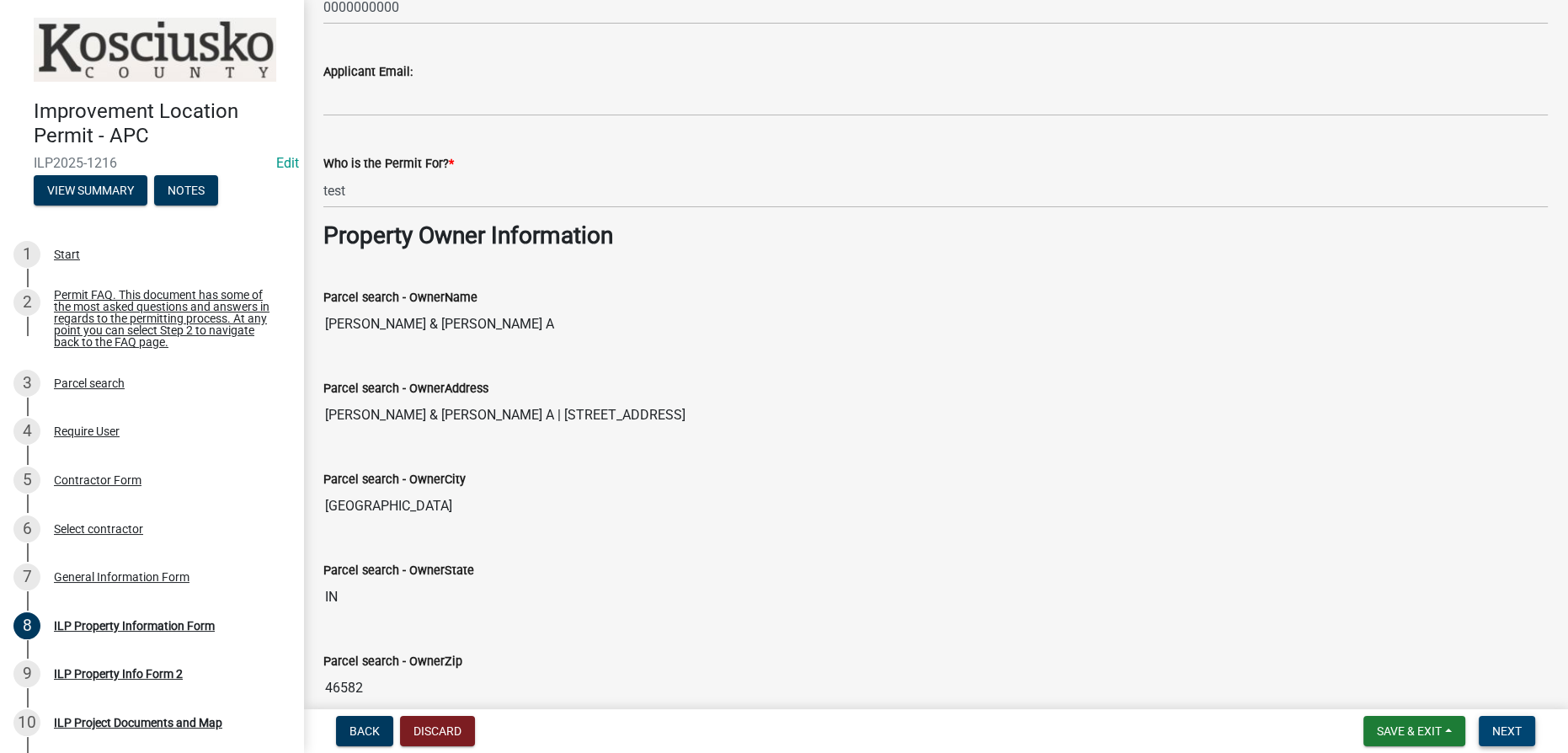
click at [783, 726] on span "Next" at bounding box center [1507, 731] width 29 height 14
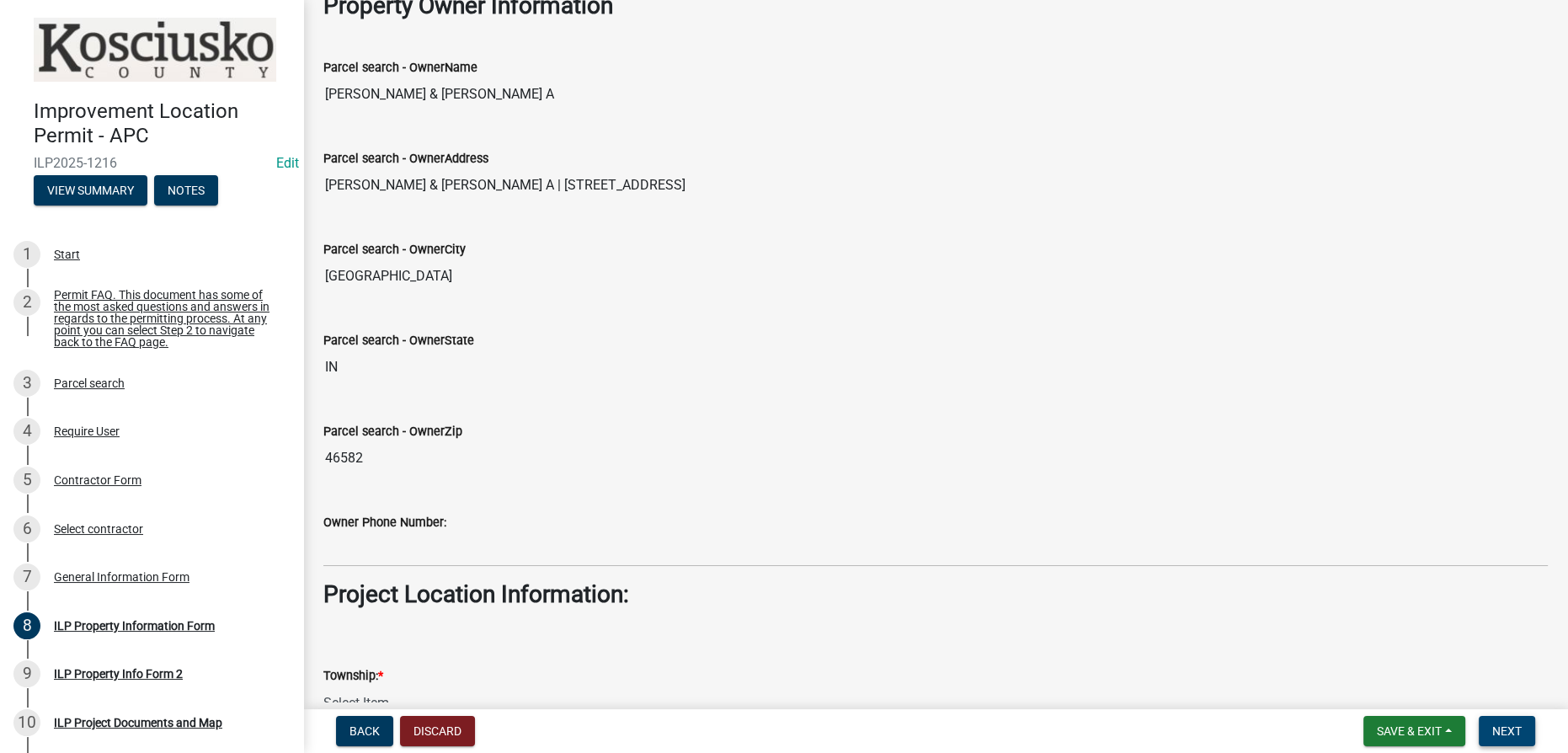
scroll to position [1189, 0]
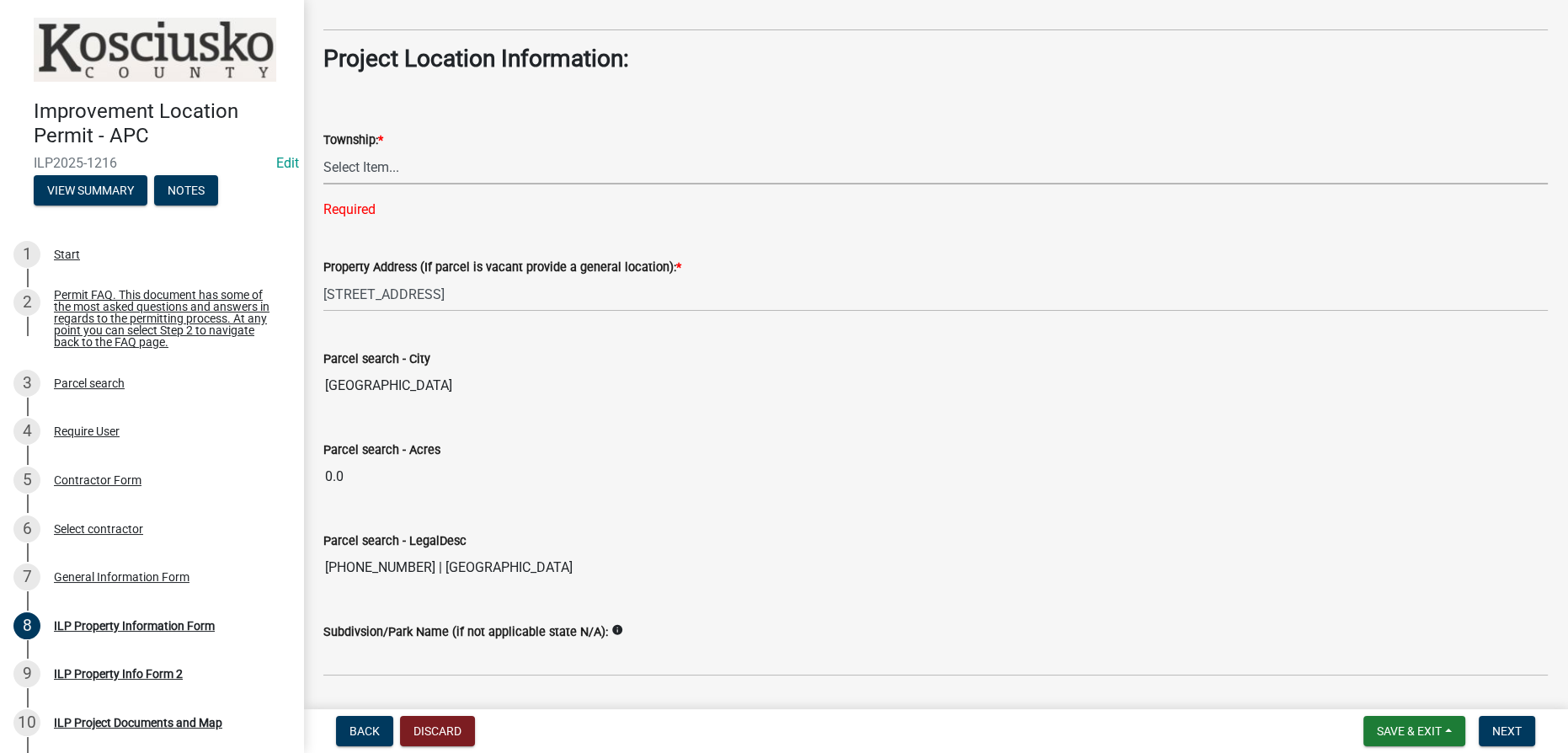
click at [473, 174] on select "Select Item... [PERSON_NAME] - Elkhart Co Clay Etna [GEOGRAPHIC_DATA][PERSON_NA…" at bounding box center [935, 166] width 1224 height 34
click at [323, 150] on select "Select Item... [PERSON_NAME] - Elkhart Co Clay Etna [GEOGRAPHIC_DATA][PERSON_NA…" at bounding box center [935, 166] width 1224 height 34
select select "ce5e5af6-c6c5-4687-8c03-18a23ec22597"
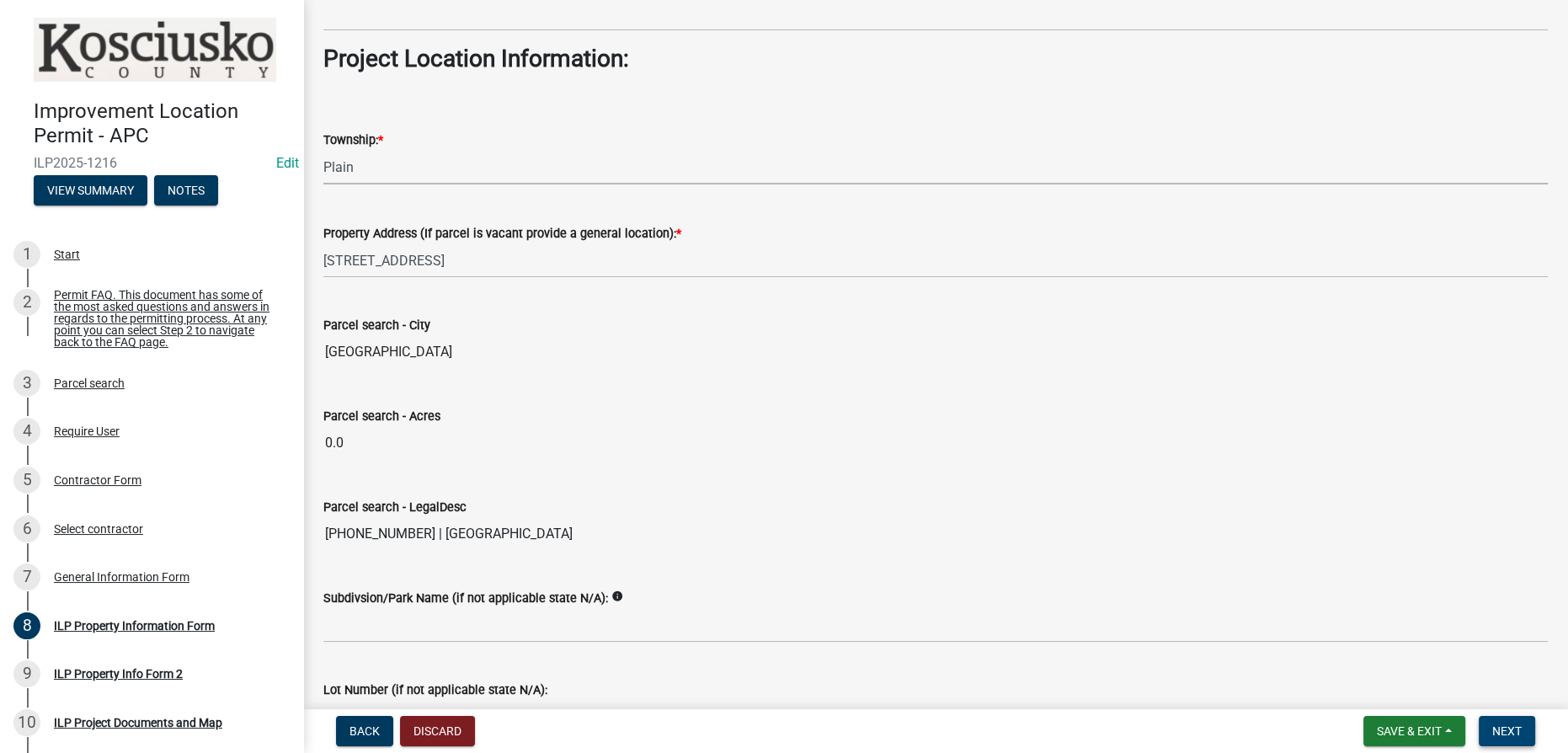
click at [783, 735] on button "Next" at bounding box center [1507, 730] width 56 height 30
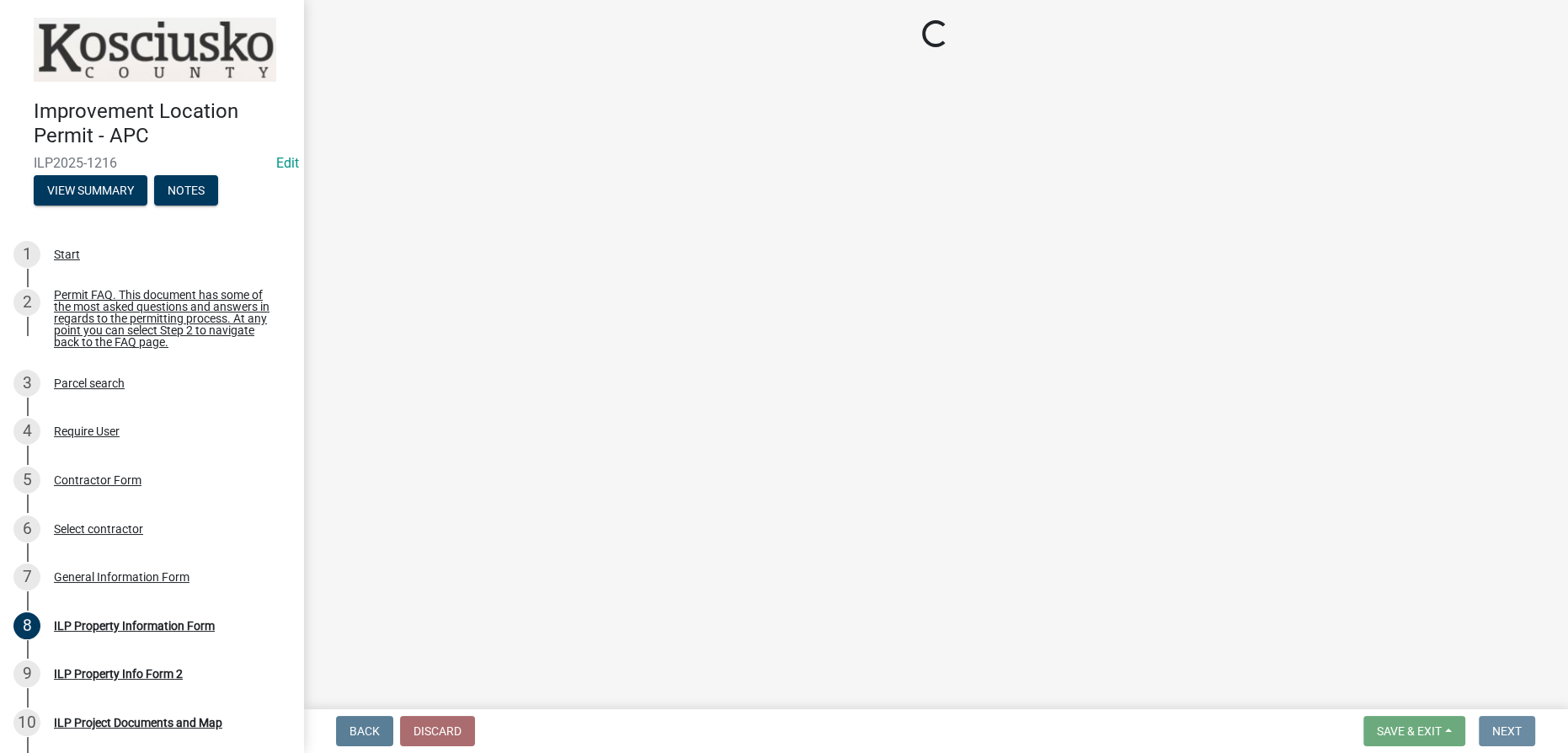
scroll to position [0, 0]
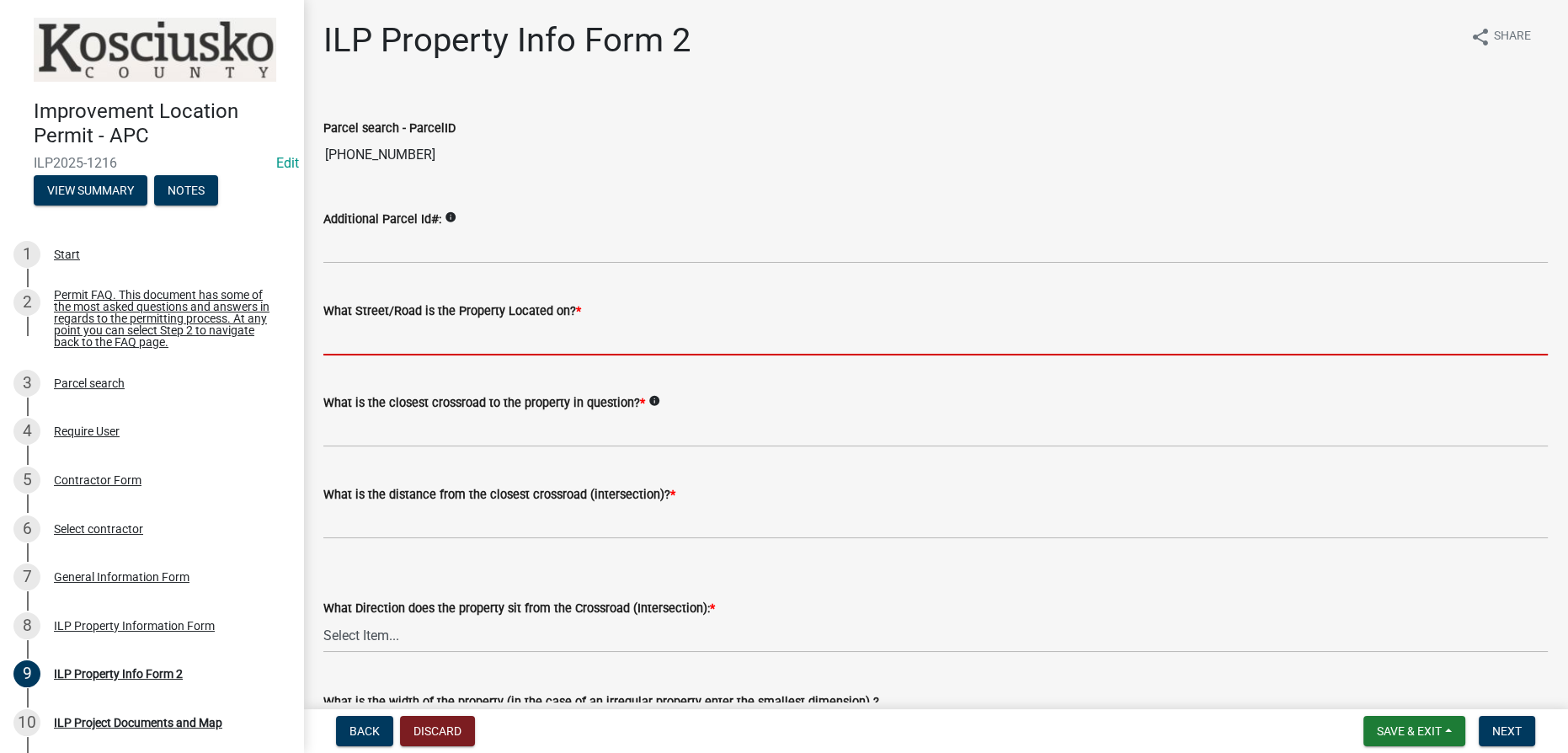
click at [369, 325] on input "What Street/Road is the Property Located on? *" at bounding box center [935, 338] width 1224 height 34
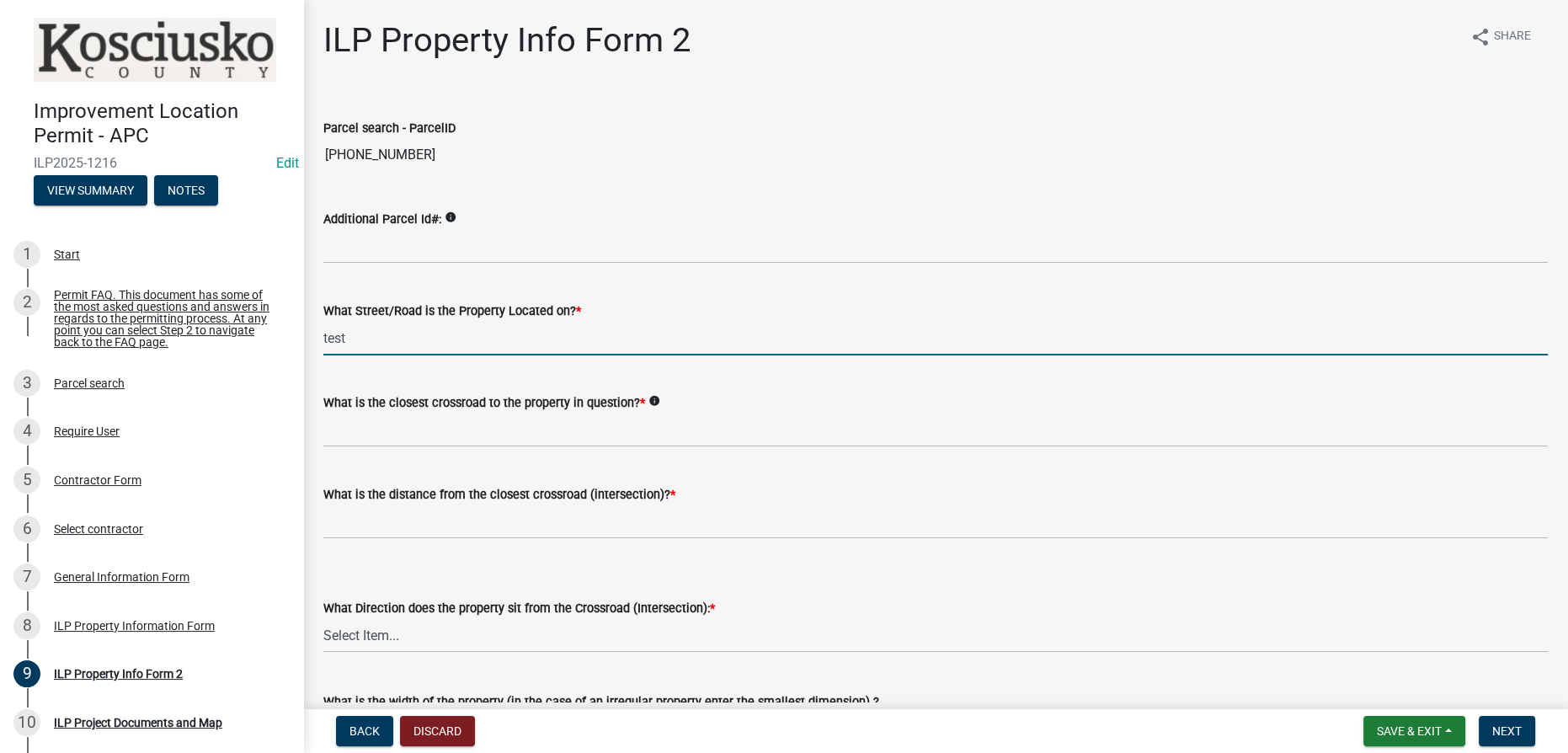
type input "test"
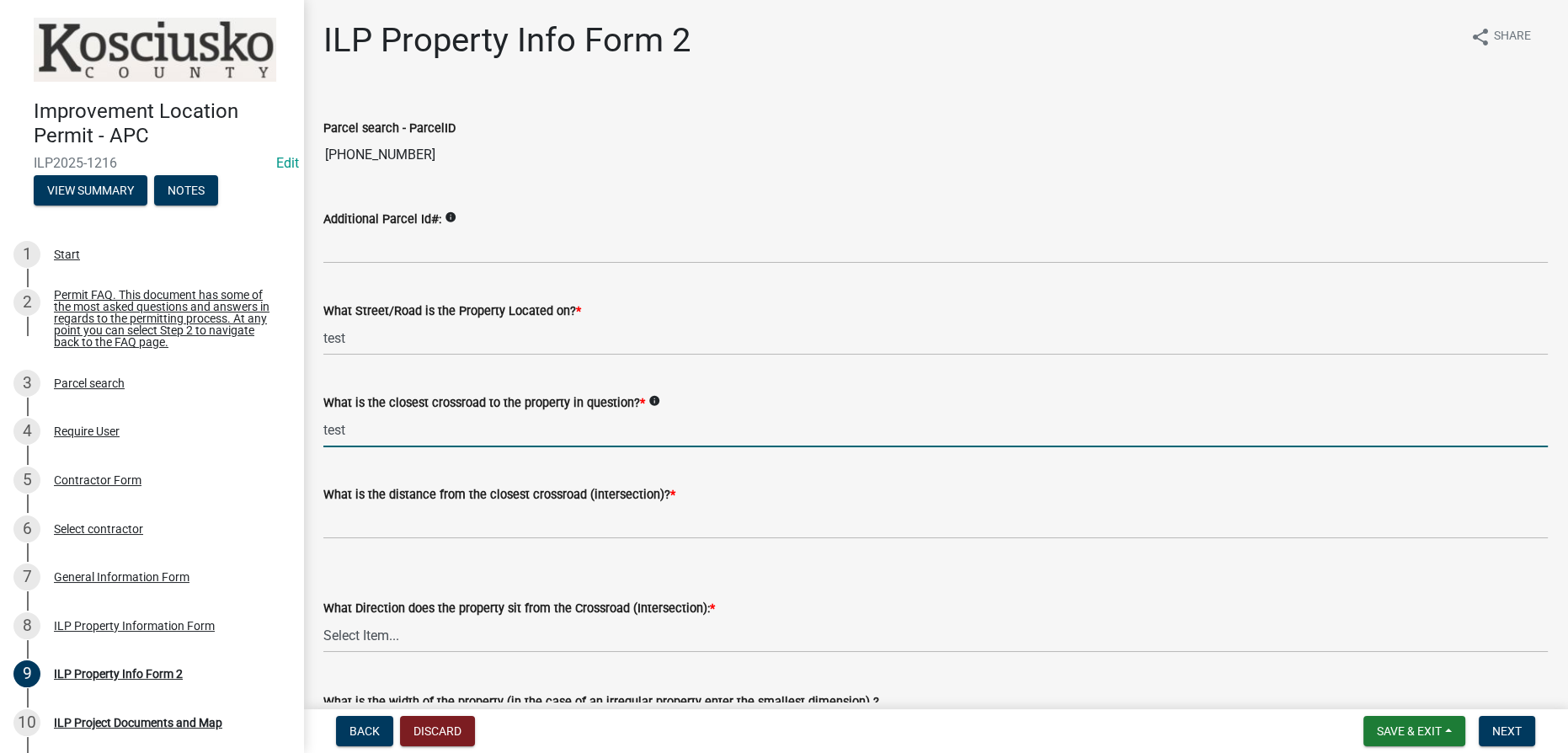
type input "test"
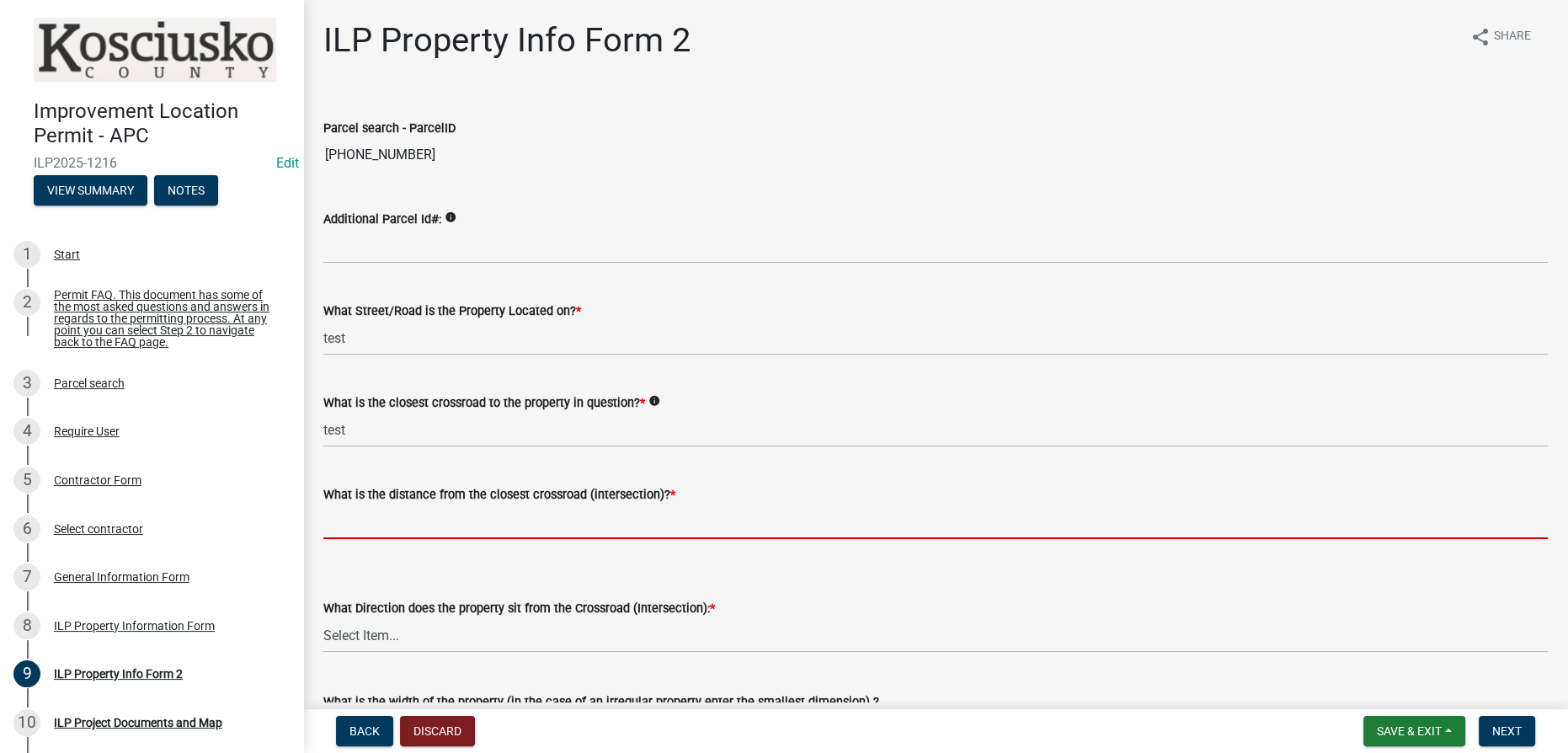
type input "0"
type input "n"
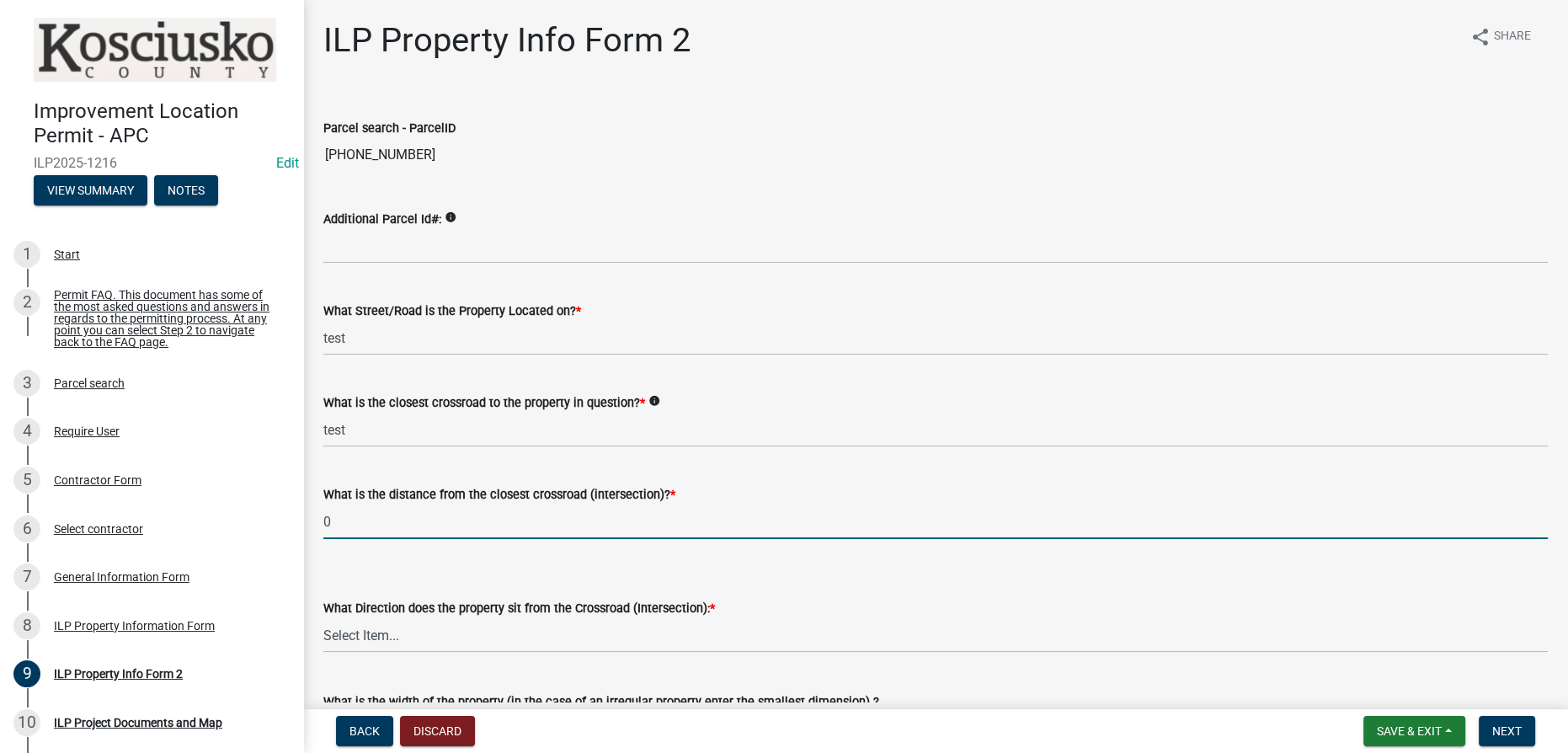
type input "0"
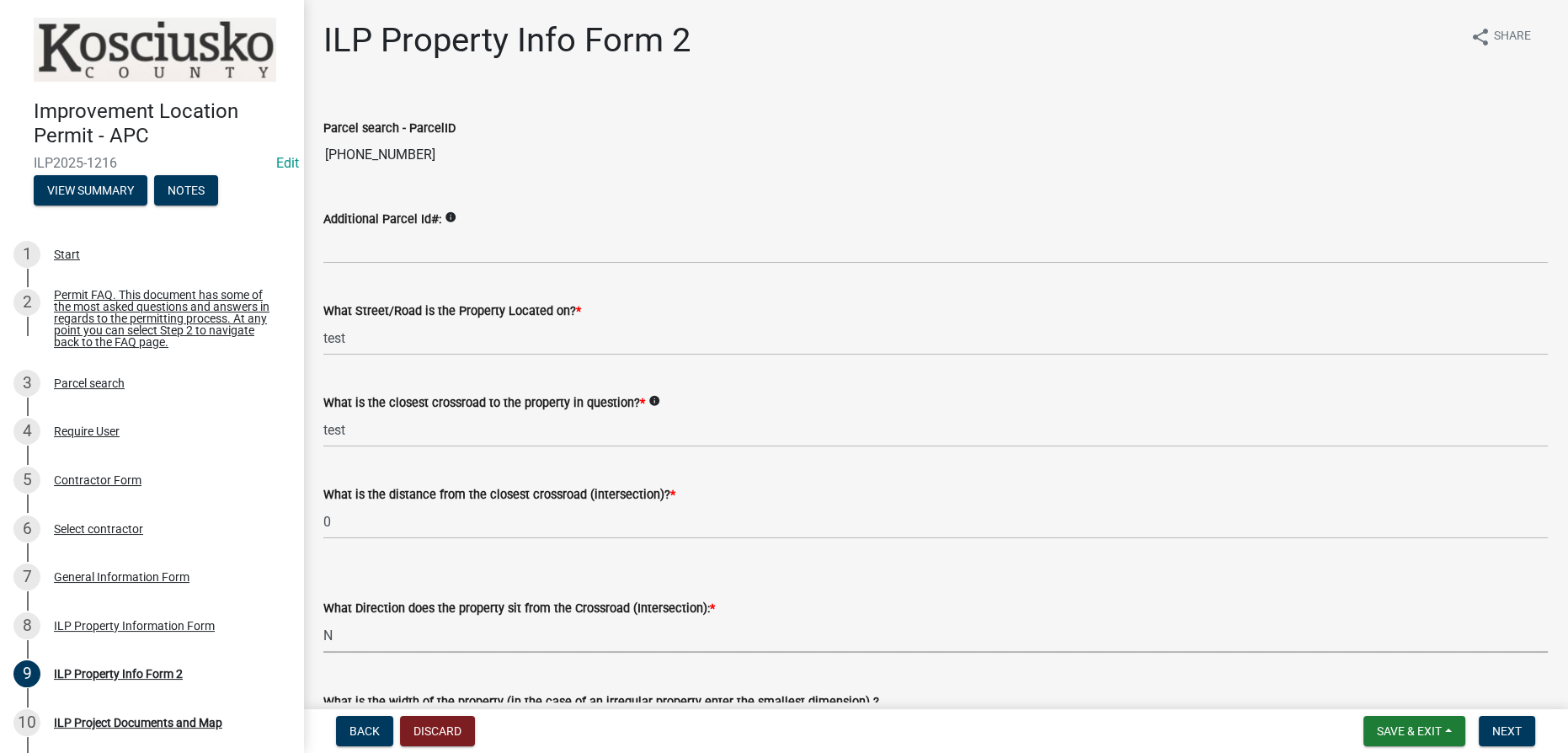
select select "0609af41-fe40-4fa2-880d-6f54f567ae8e"
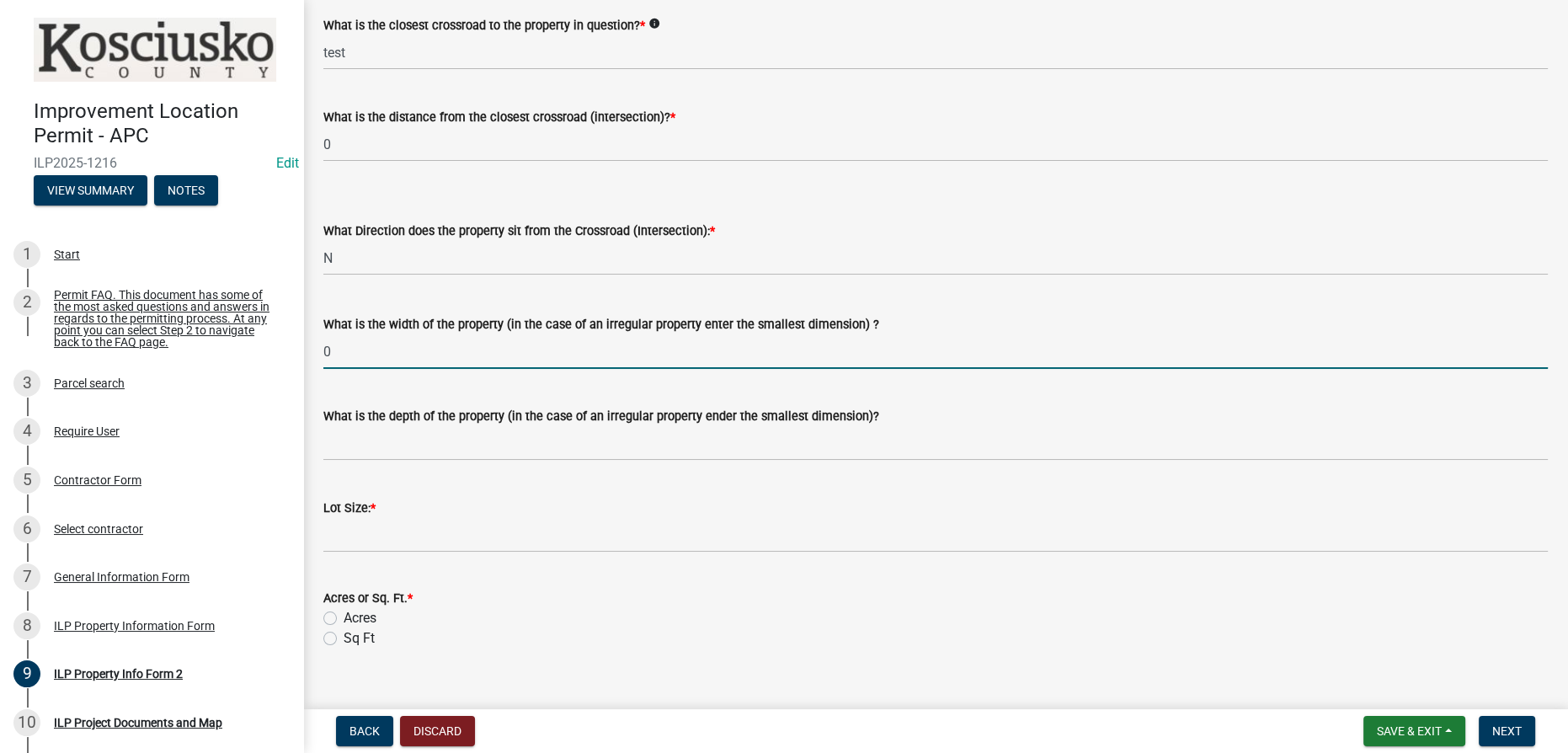
type input "0"
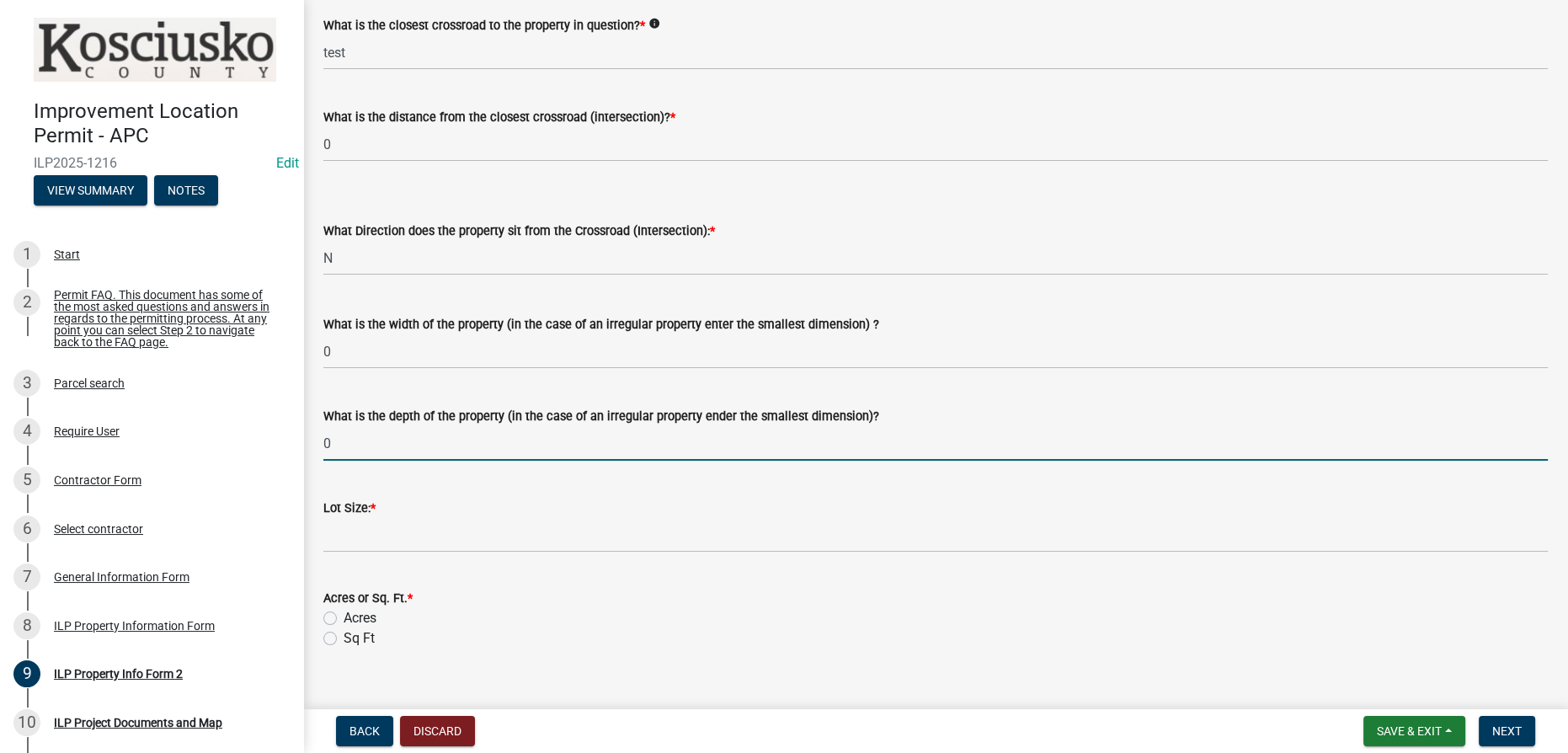
type input "0"
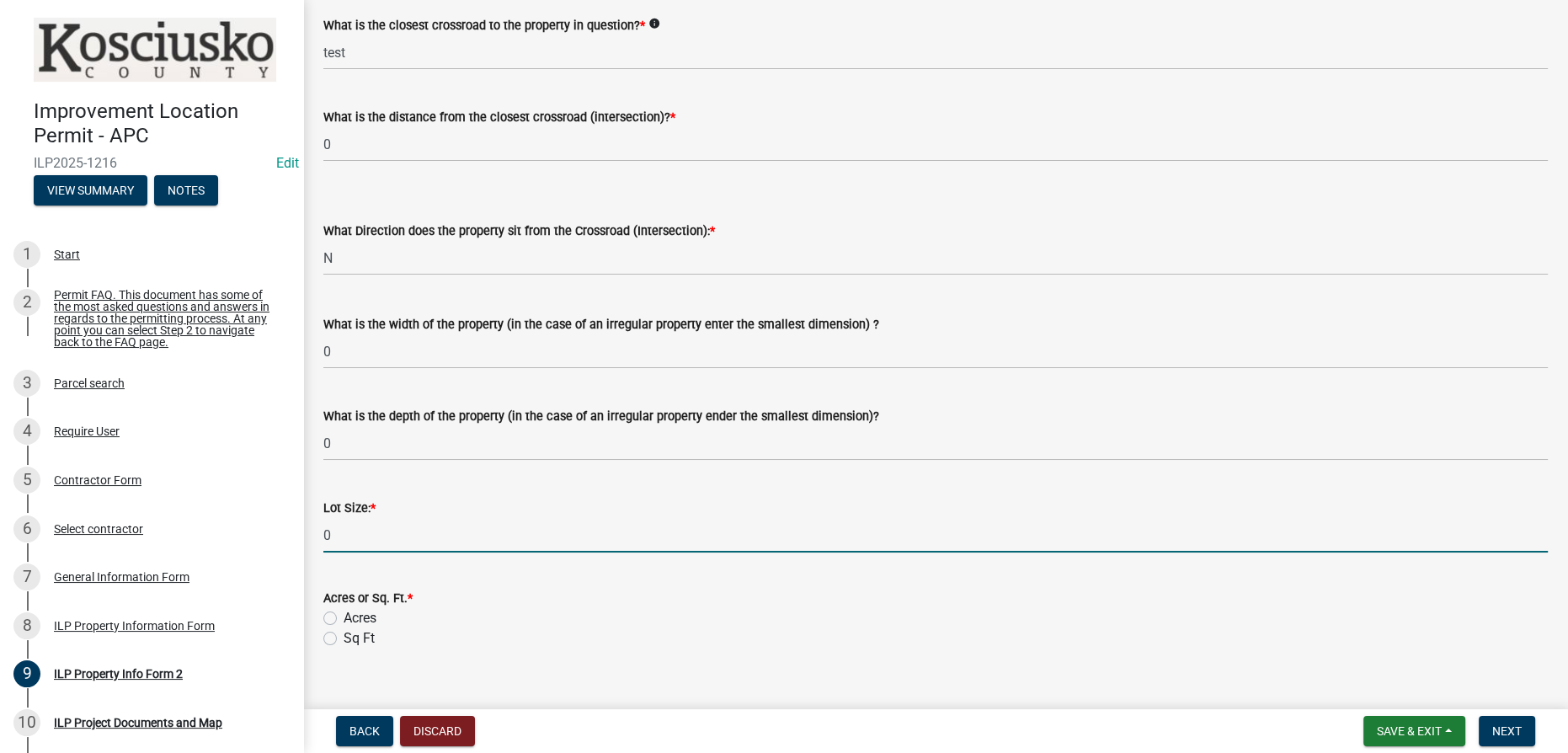
type input "0"
click at [344, 620] on label "Acres" at bounding box center [360, 618] width 33 height 20
click at [344, 619] on input "Acres" at bounding box center [348, 613] width 11 height 11
radio input "true"
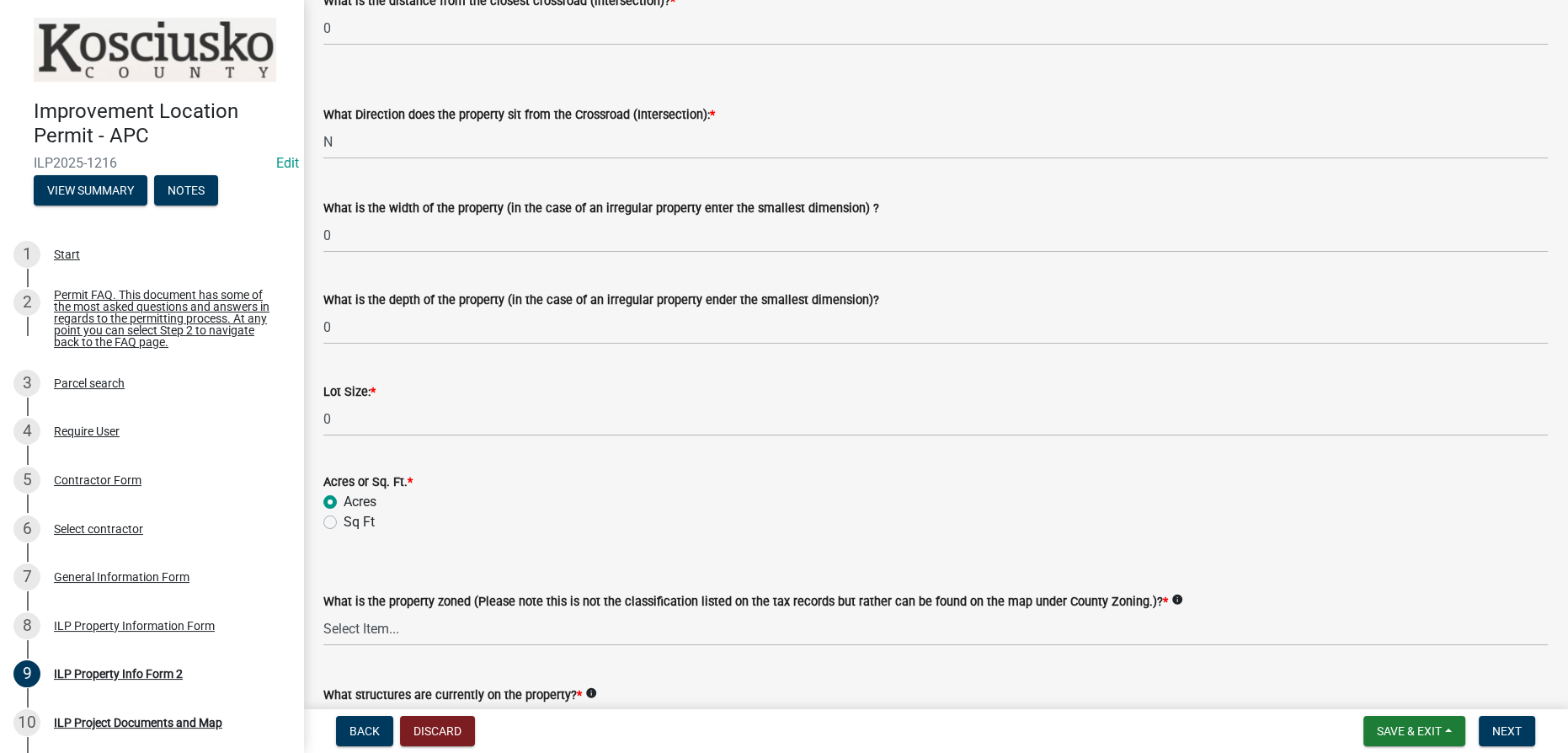
scroll to position [653, 0]
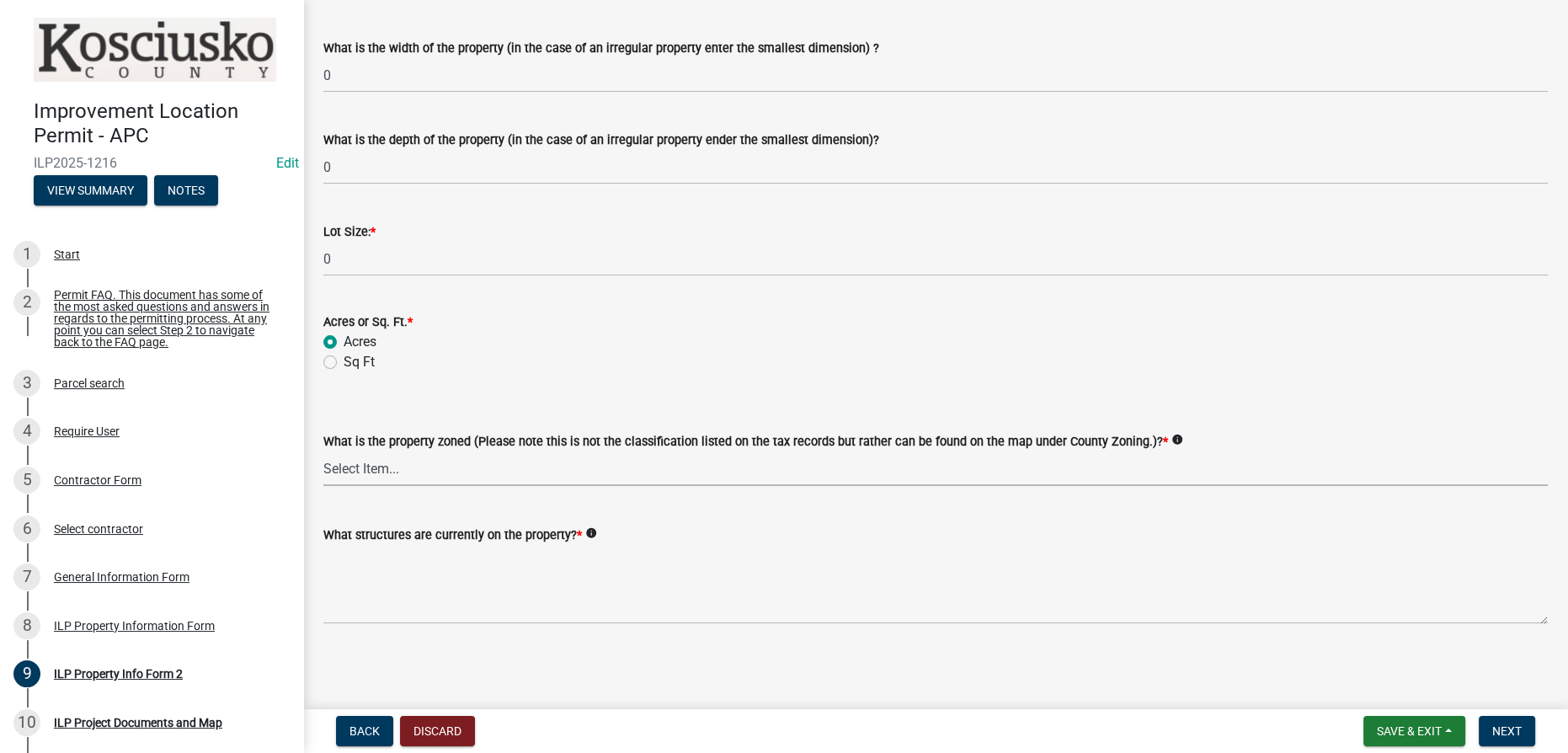
click at [423, 475] on select "Select Item... Agricultural Agricultural 2 Commercial Environmental Industrial …" at bounding box center [935, 468] width 1224 height 34
click at [323, 451] on select "Select Item... Agricultural Agricultural 2 Commercial Environmental Industrial …" at bounding box center [935, 468] width 1224 height 34
select select "1146270b-2111-4e23-bf7f-74ce85cf7041"
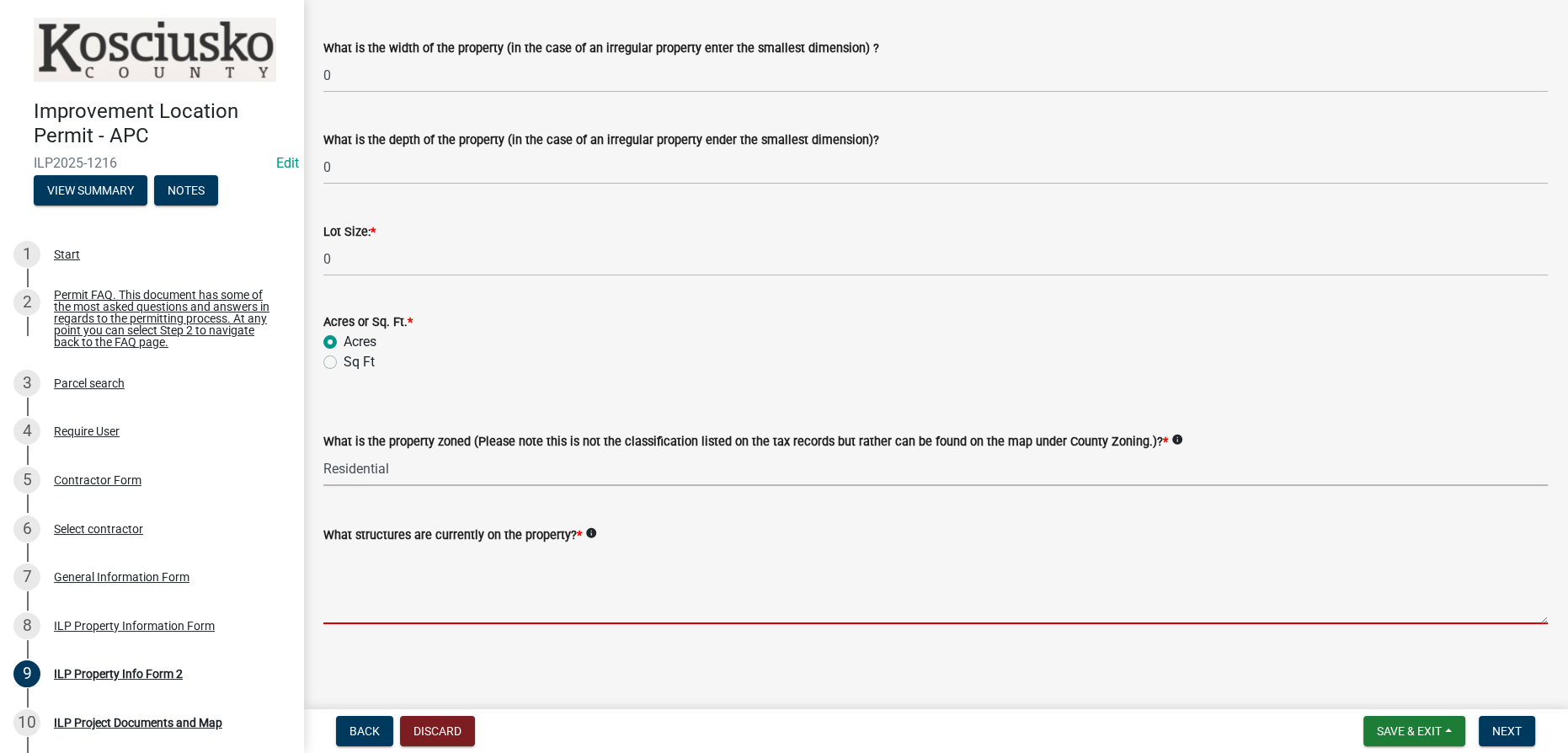
click at [405, 573] on textarea "What structures are currently on the property? *" at bounding box center [935, 584] width 1224 height 79
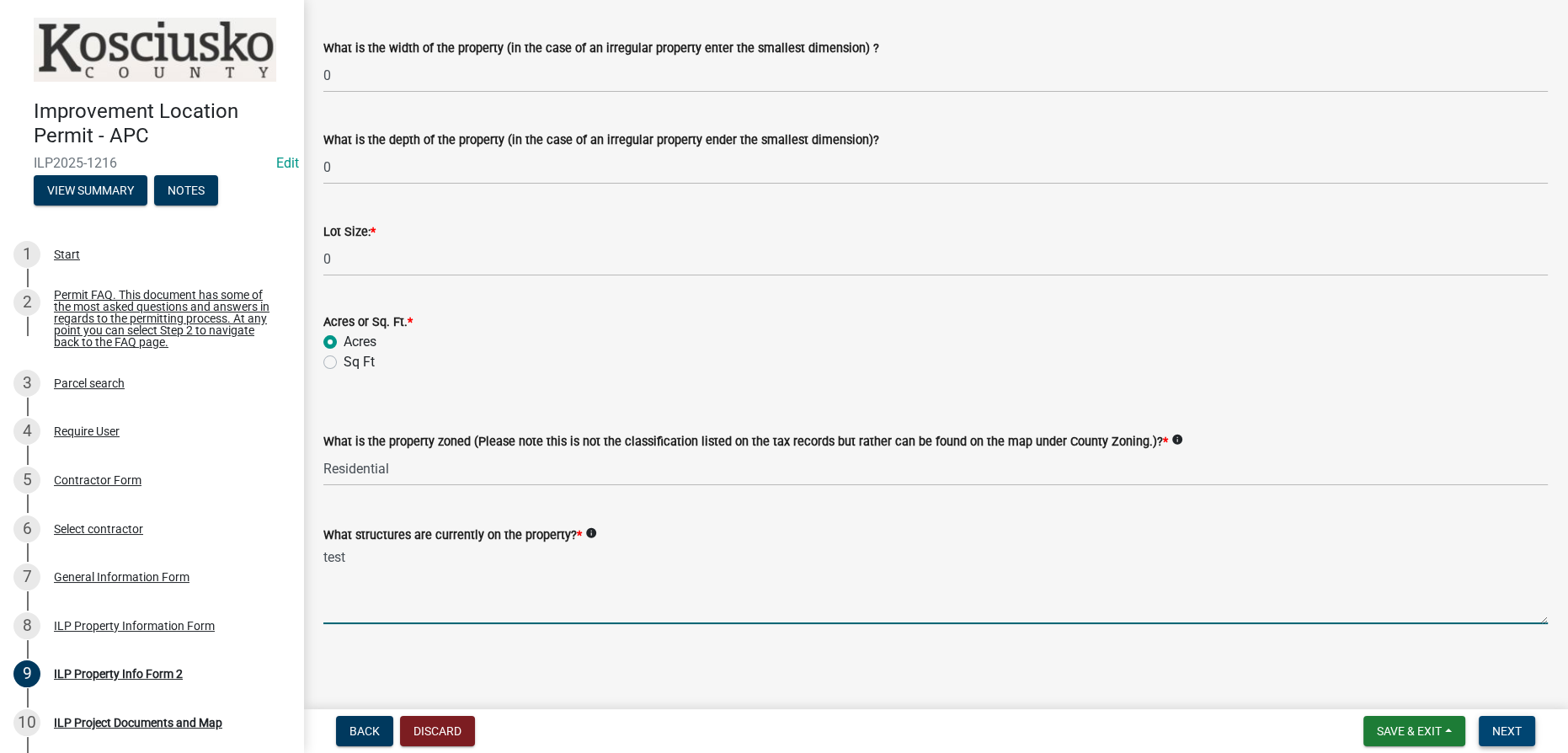
type textarea "test"
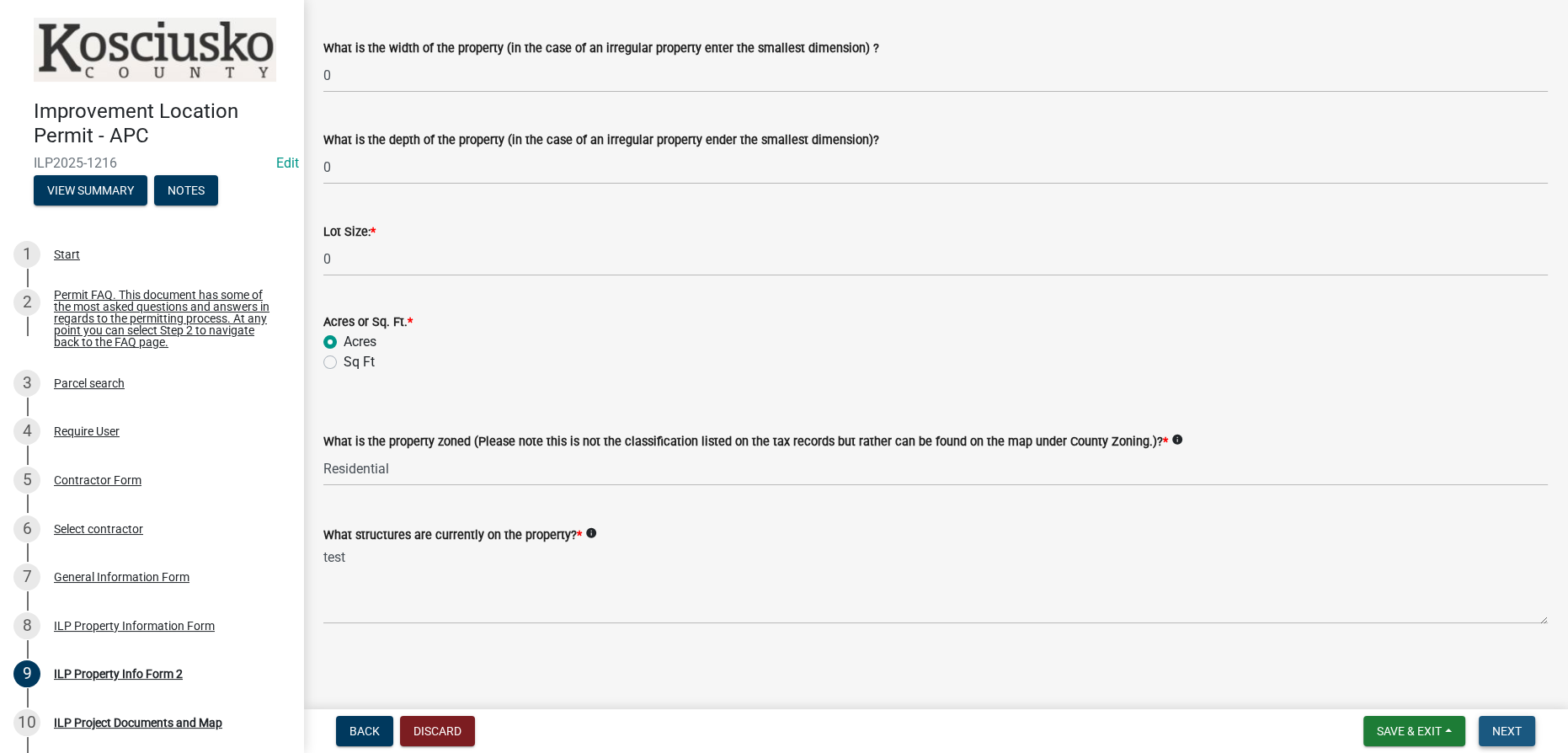
click at [783, 733] on button "Next" at bounding box center [1507, 730] width 56 height 30
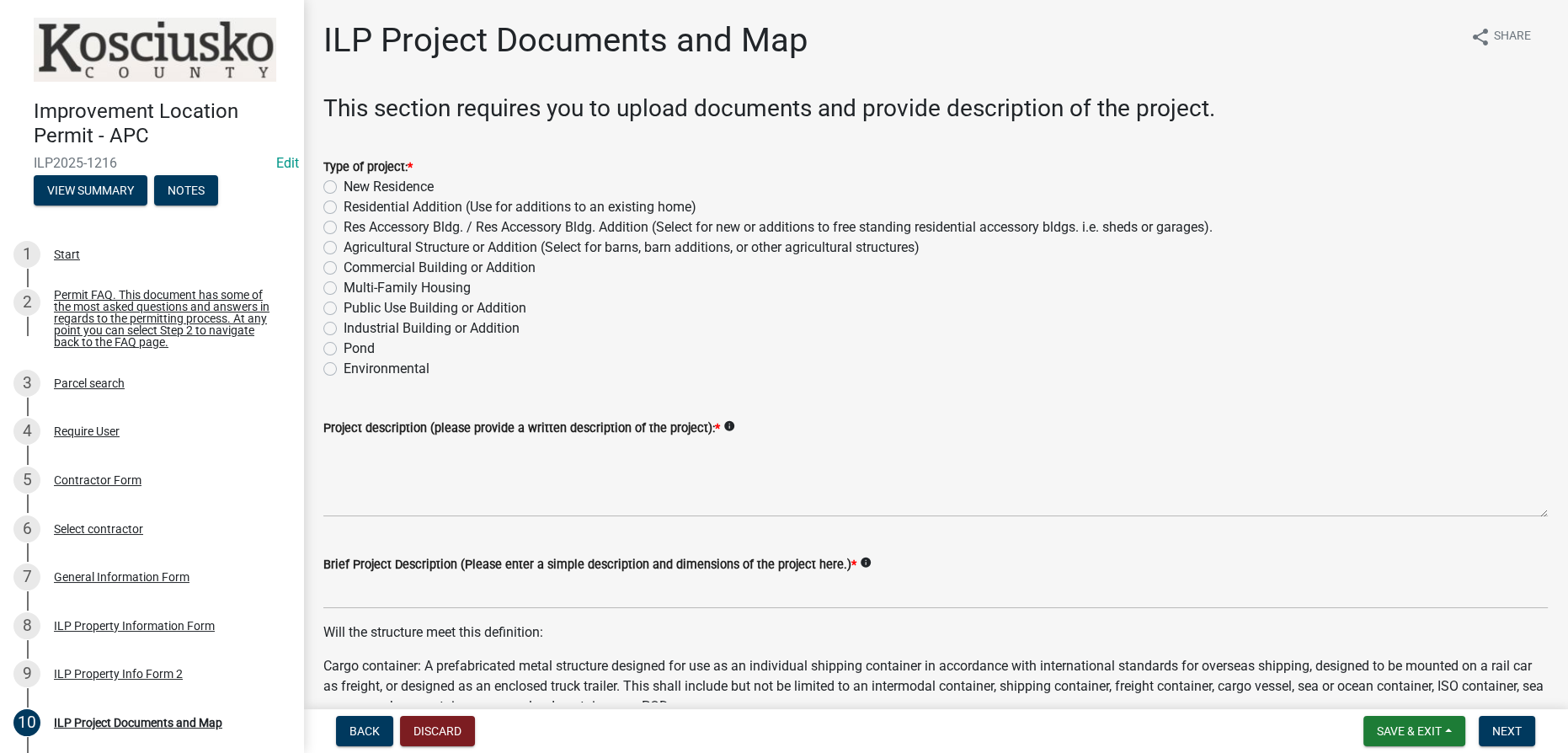
click at [344, 246] on label "Agricultural Structure or Addition (Select for barns, barn additions, or other …" at bounding box center [632, 247] width 576 height 20
click at [344, 246] on input "Agricultural Structure or Addition (Select for barns, barn additions, or other …" at bounding box center [348, 242] width 11 height 11
radio input "true"
click at [344, 228] on label "Res Accessory Bldg. / Res Accessory Bldg. Addition (Select for new or additions…" at bounding box center [778, 227] width 869 height 20
click at [344, 228] on input "Res Accessory Bldg. / Res Accessory Bldg. Addition (Select for new or additions…" at bounding box center [348, 222] width 11 height 11
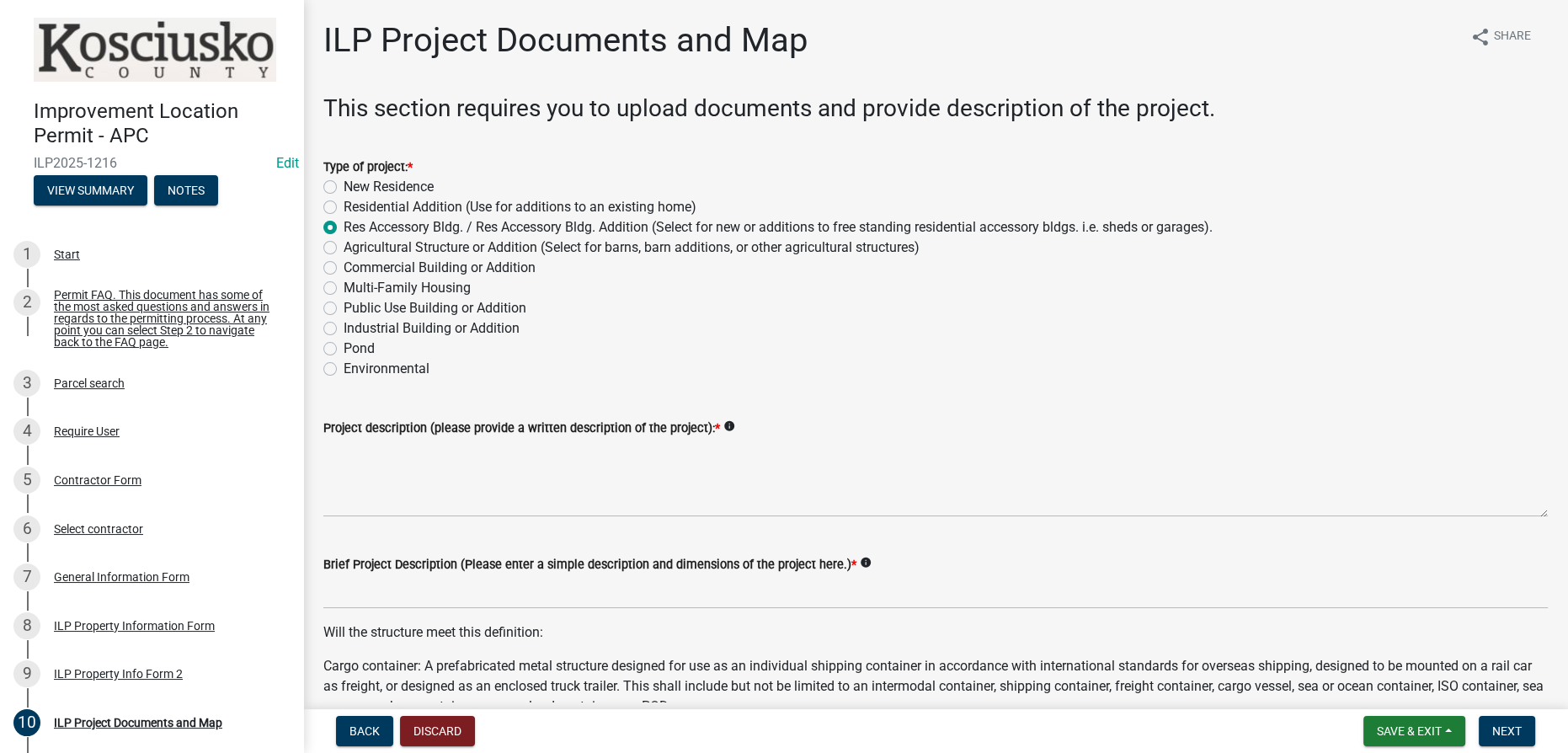
radio input "true"
click at [344, 246] on label "Agricultural Structure or Addition (Select for barns, barn additions, or other …" at bounding box center [632, 247] width 576 height 20
click at [344, 246] on input "Agricultural Structure or Addition (Select for barns, barn additions, or other …" at bounding box center [348, 242] width 11 height 11
radio input "true"
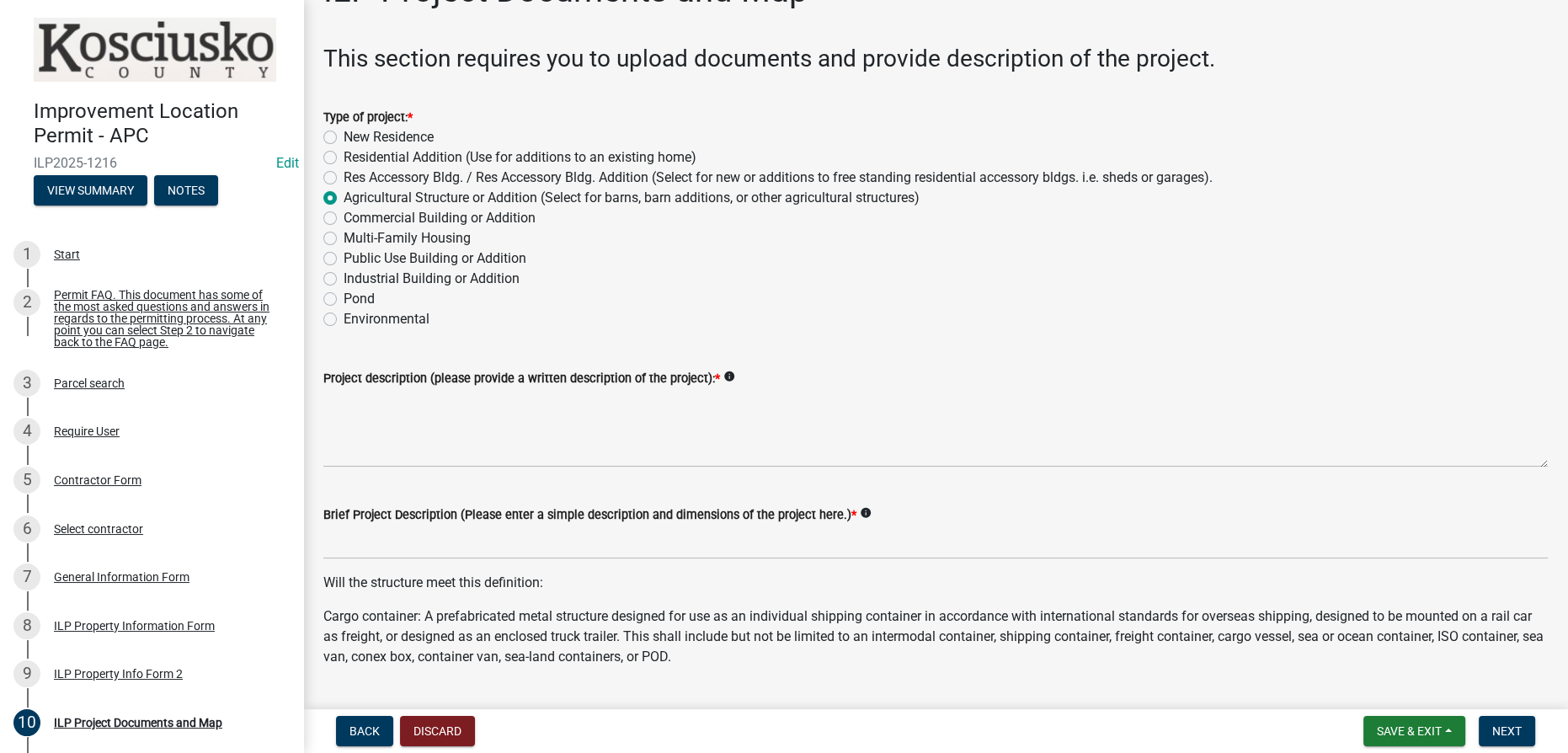
scroll to position [76, 0]
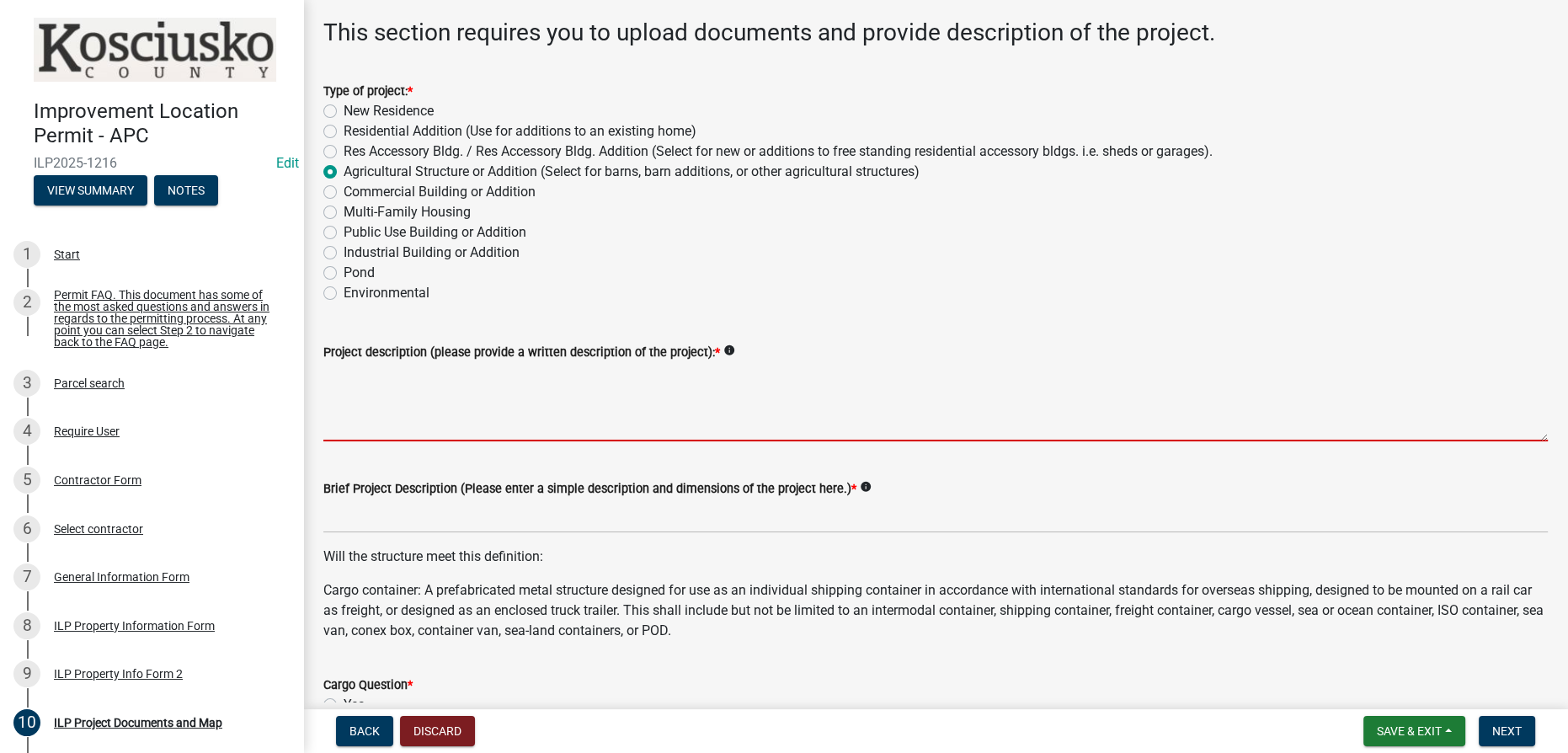
click at [433, 377] on textarea "Project description (please provide a written description of the project): *" at bounding box center [935, 401] width 1224 height 79
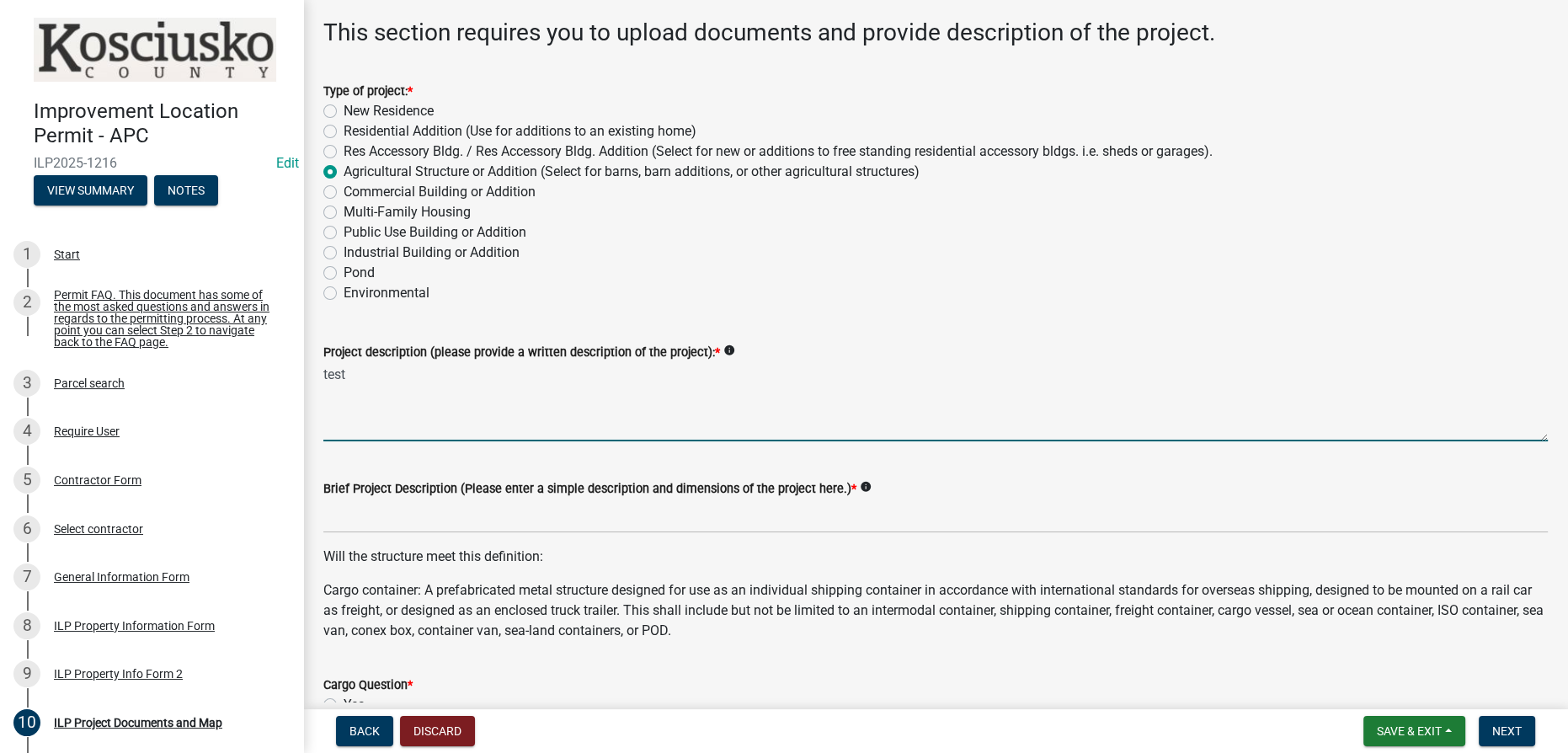
type textarea "test"
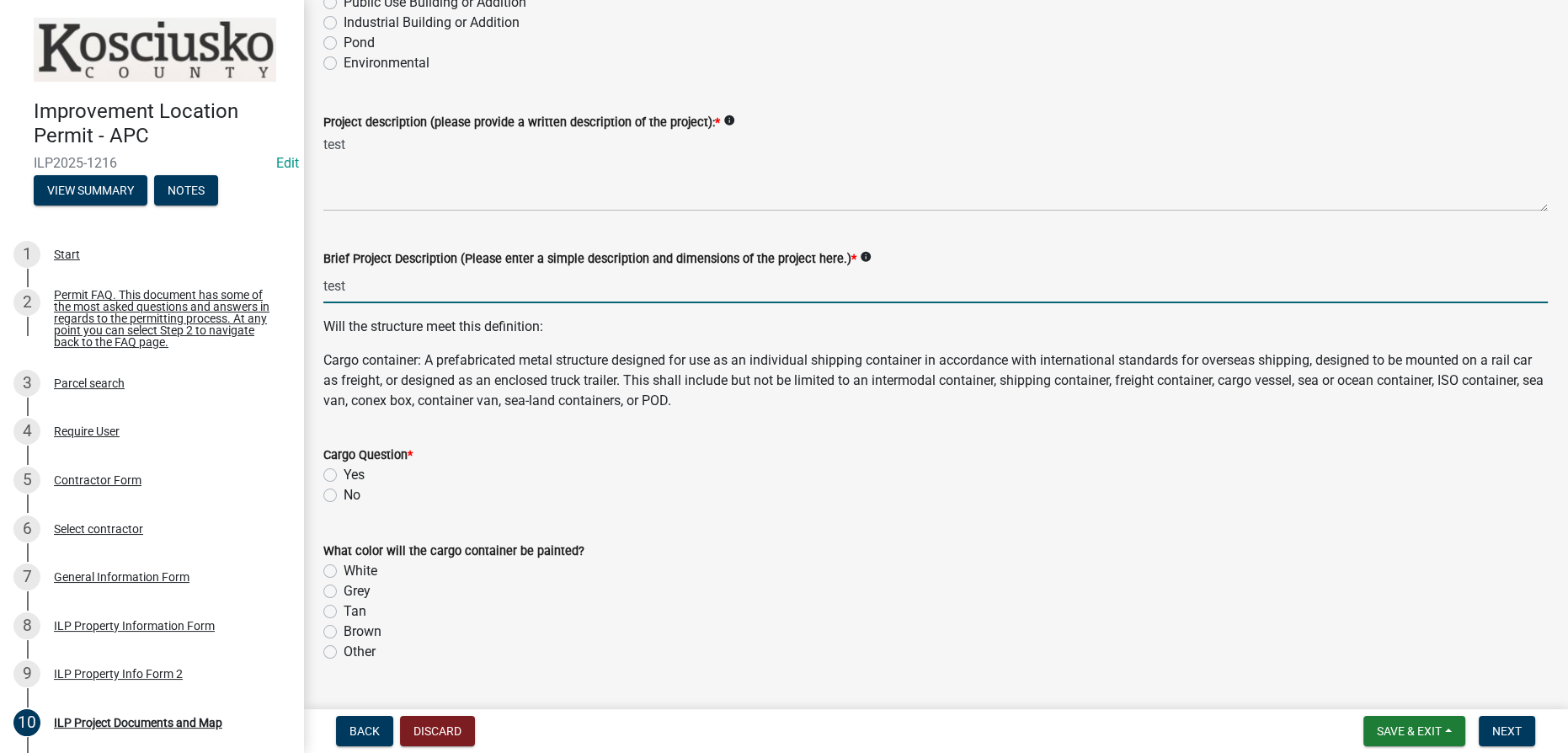
scroll to position [459, 0]
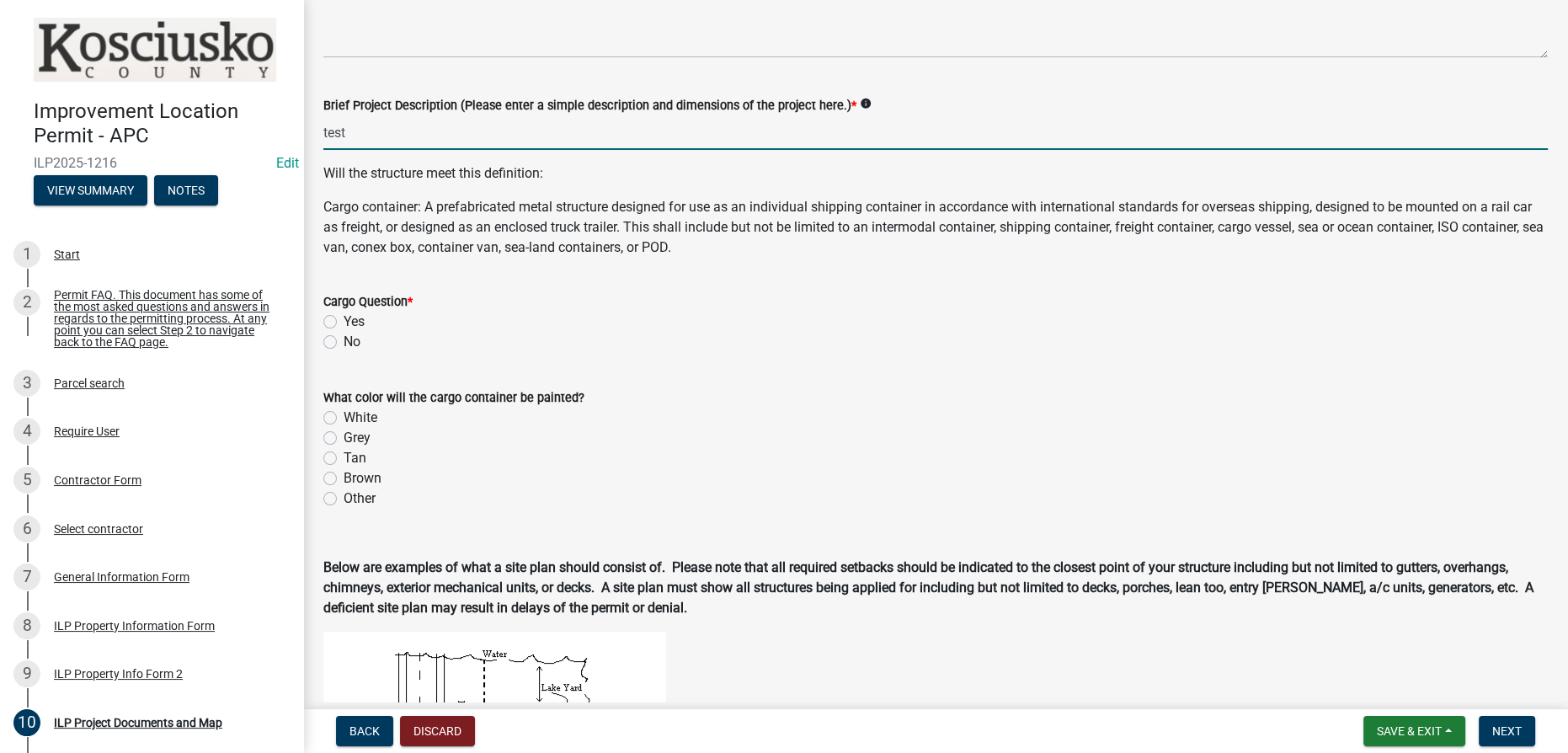
type input "test"
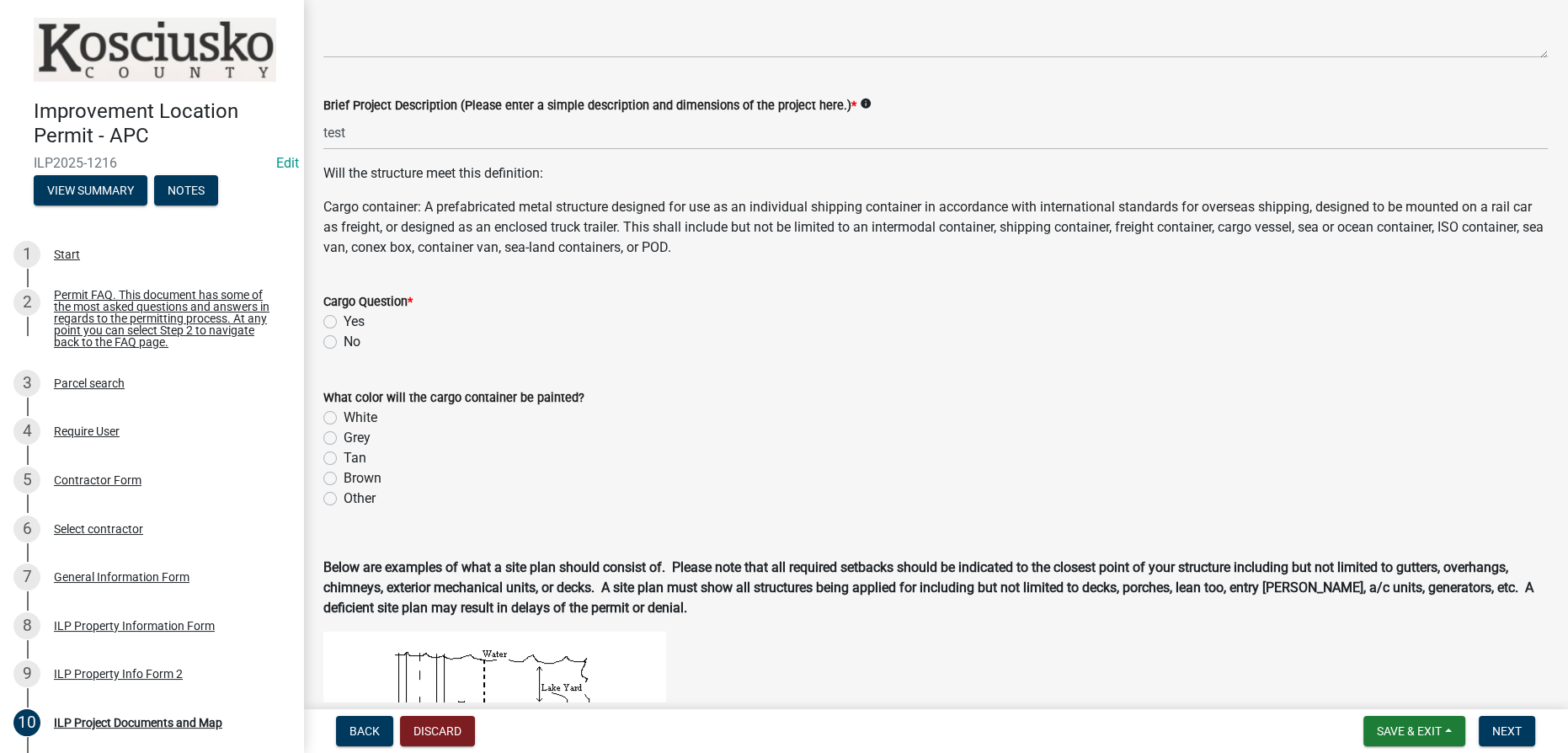
click at [344, 341] on label "No" at bounding box center [351, 341] width 17 height 20
click at [344, 341] on input "No" at bounding box center [348, 337] width 11 height 11
radio input "true"
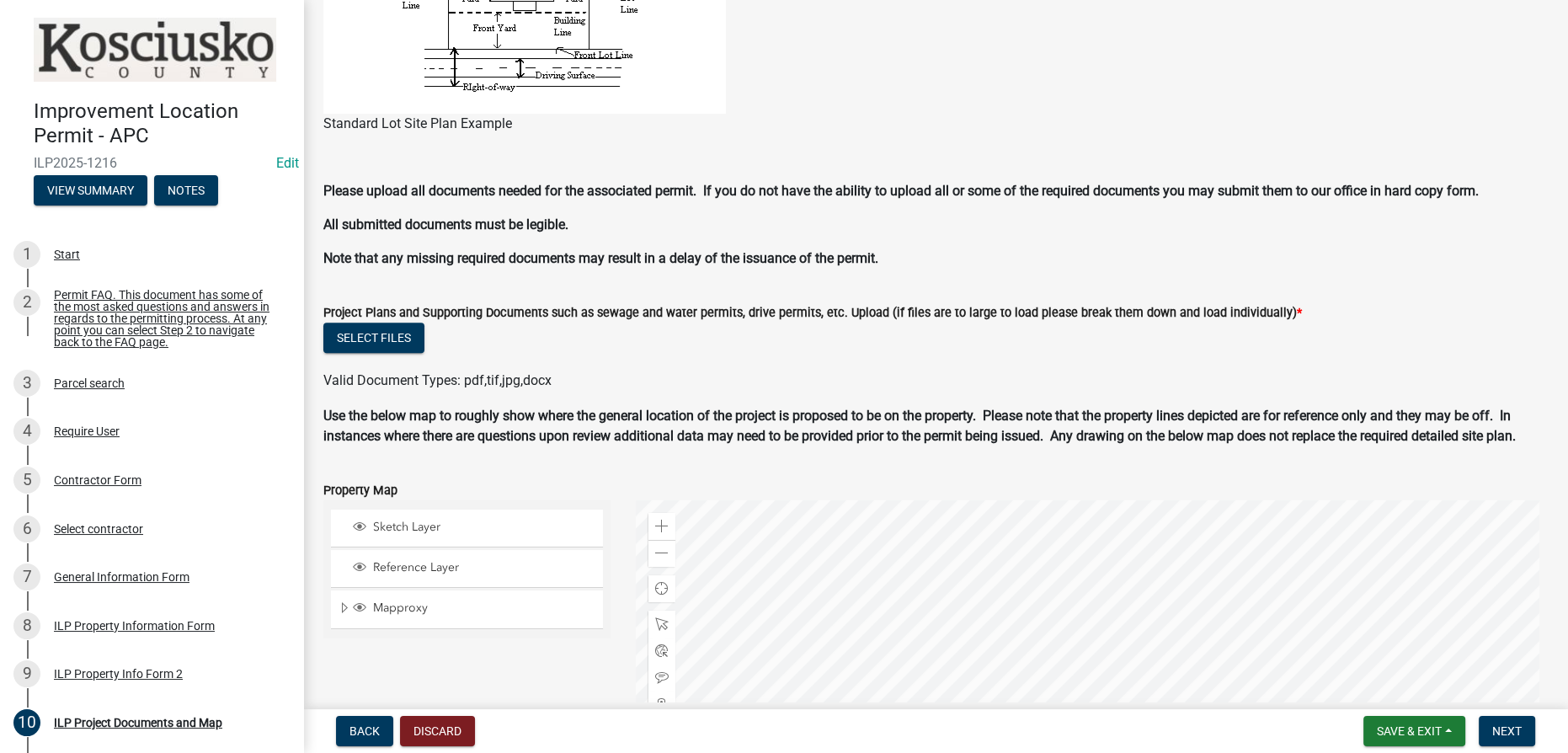
scroll to position [1378, 0]
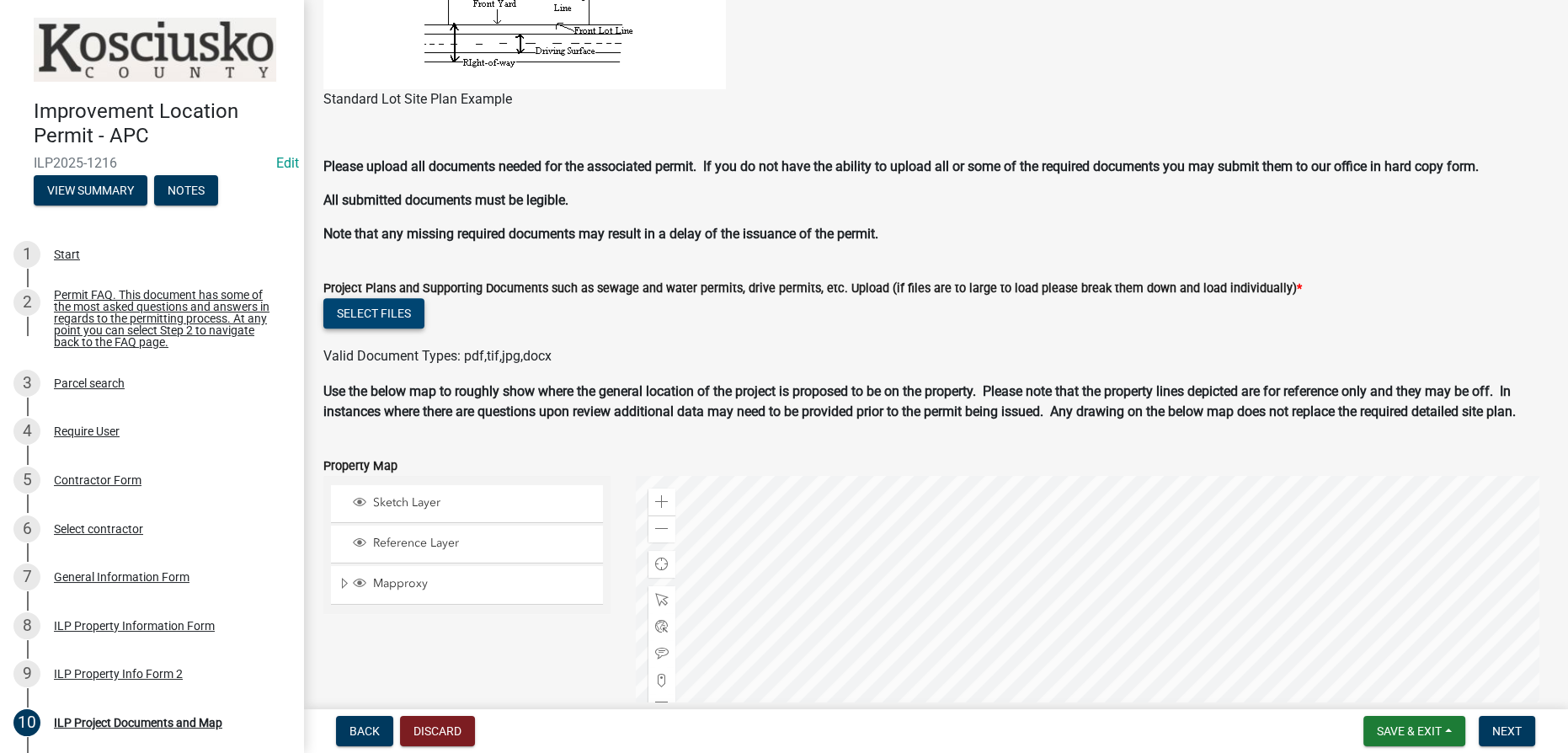
click at [388, 315] on button "Select files" at bounding box center [374, 312] width 101 height 30
click at [373, 311] on button "Select files" at bounding box center [374, 312] width 101 height 30
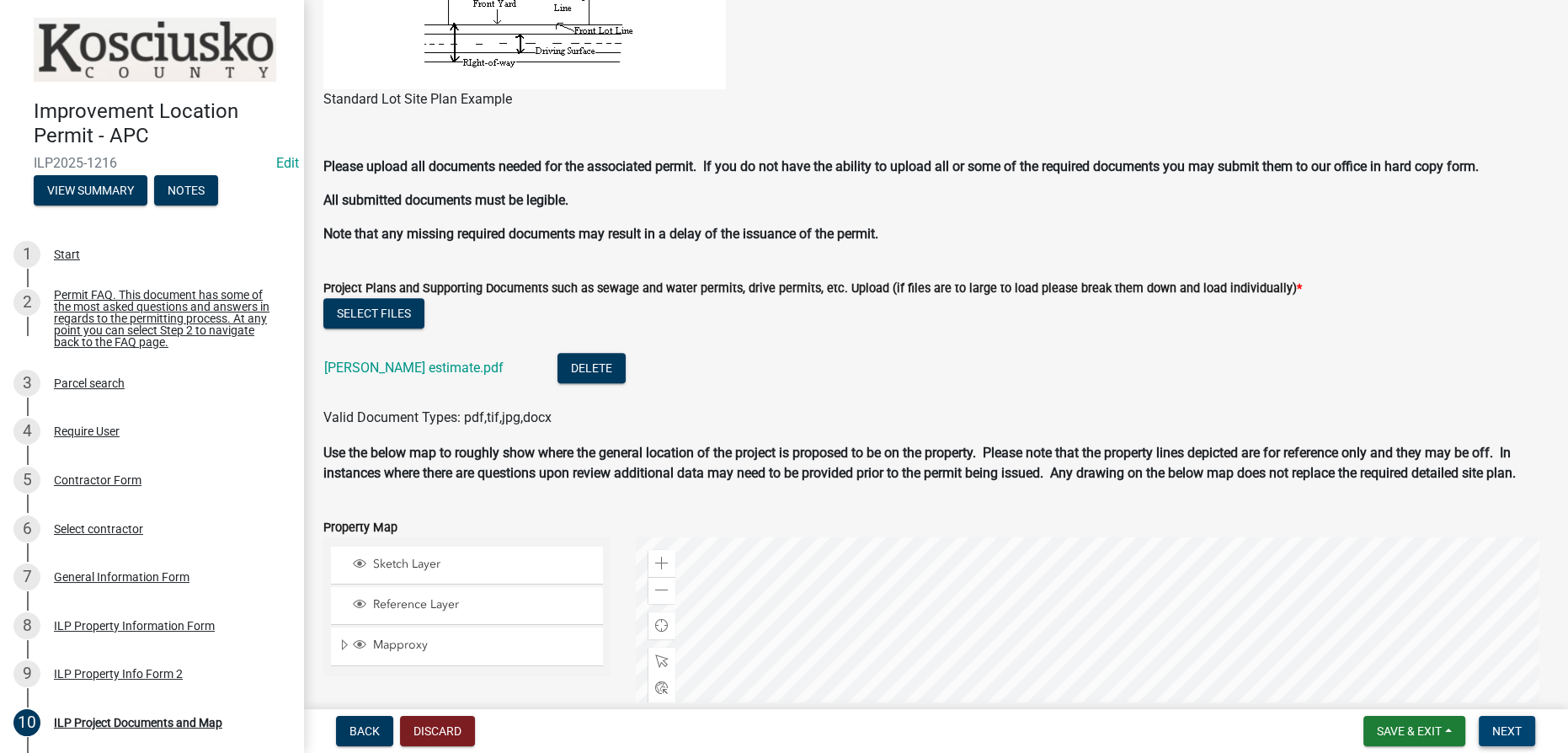
click at [783, 734] on span "Next" at bounding box center [1507, 731] width 29 height 14
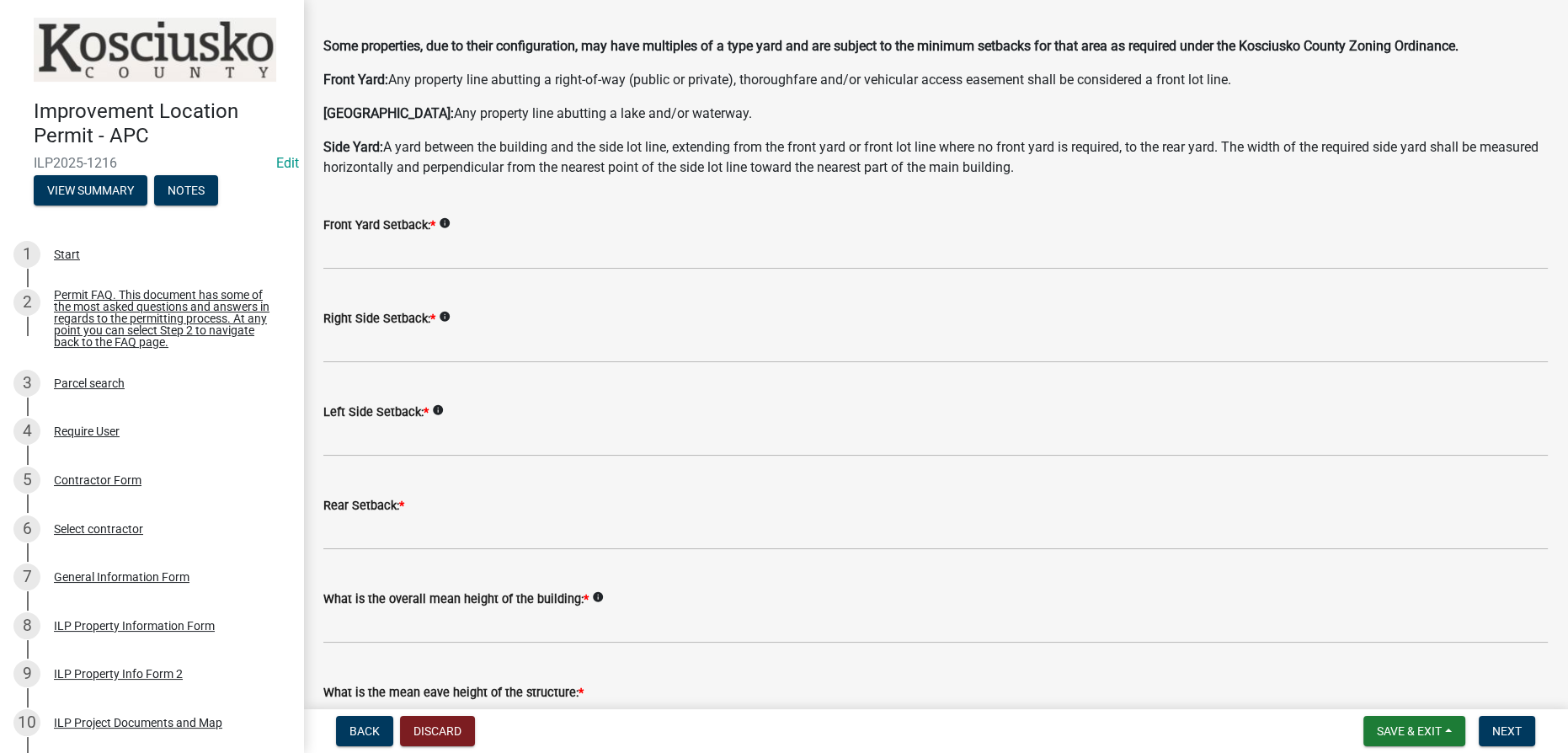
scroll to position [0, 0]
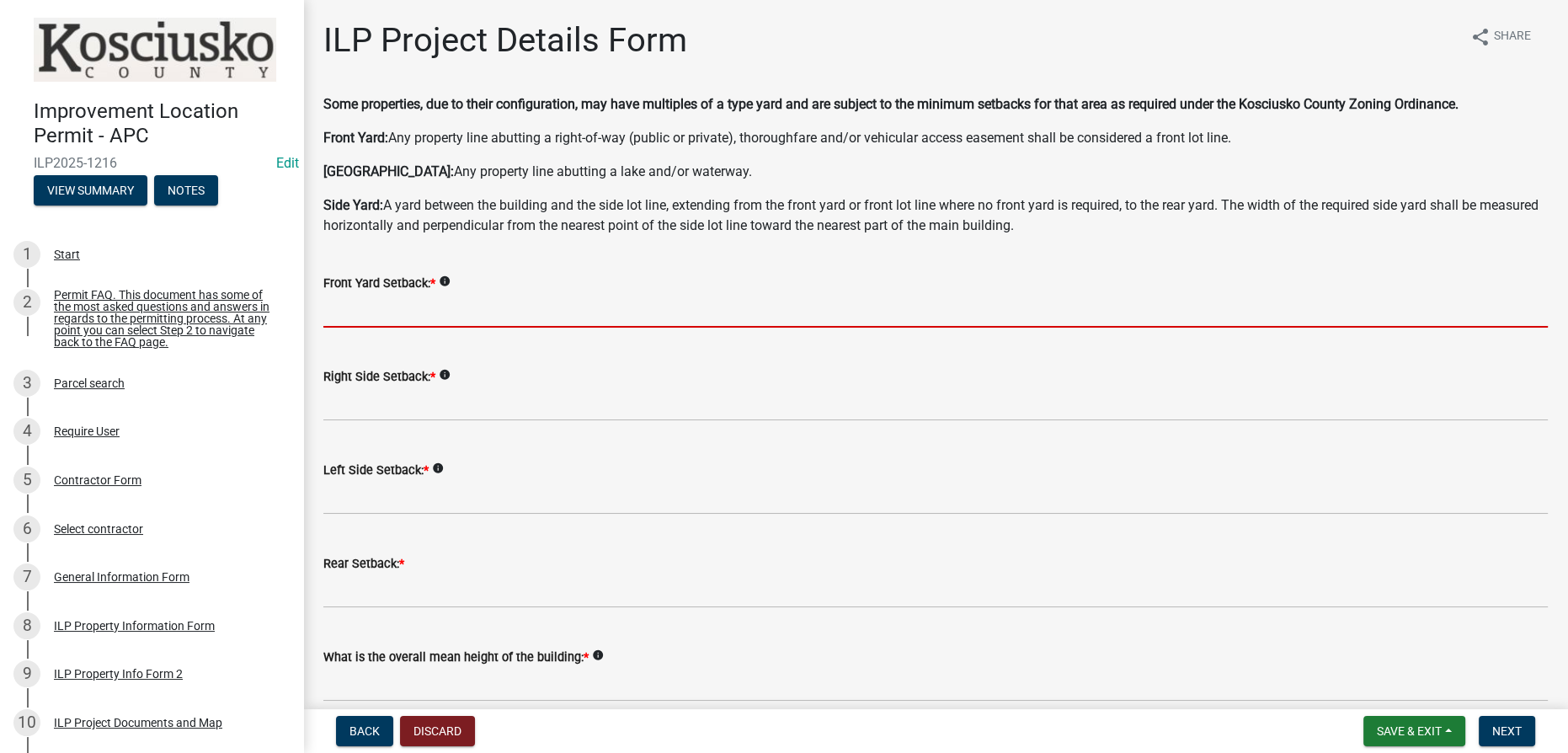
click at [414, 310] on input "text" at bounding box center [935, 309] width 1224 height 34
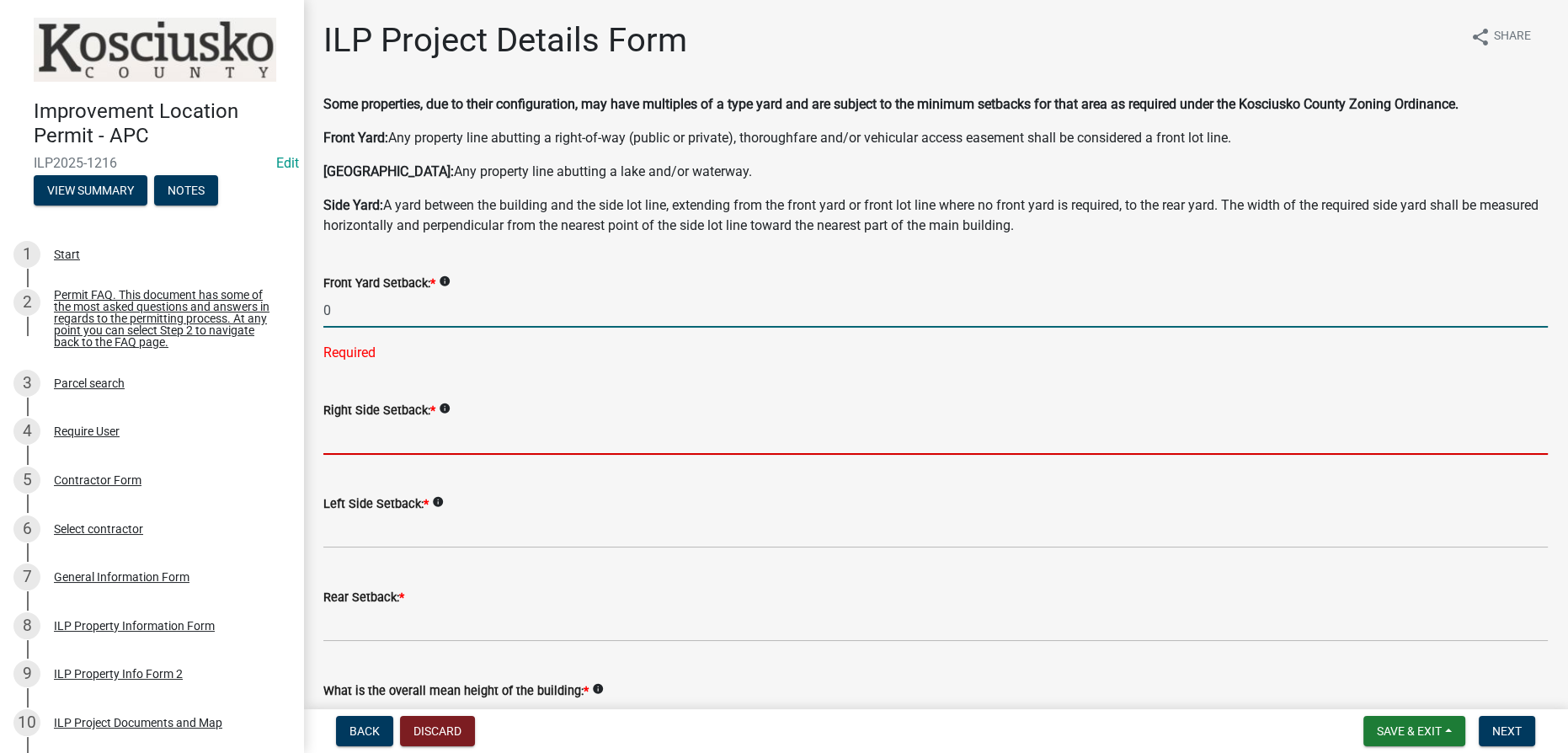
type input "0.0"
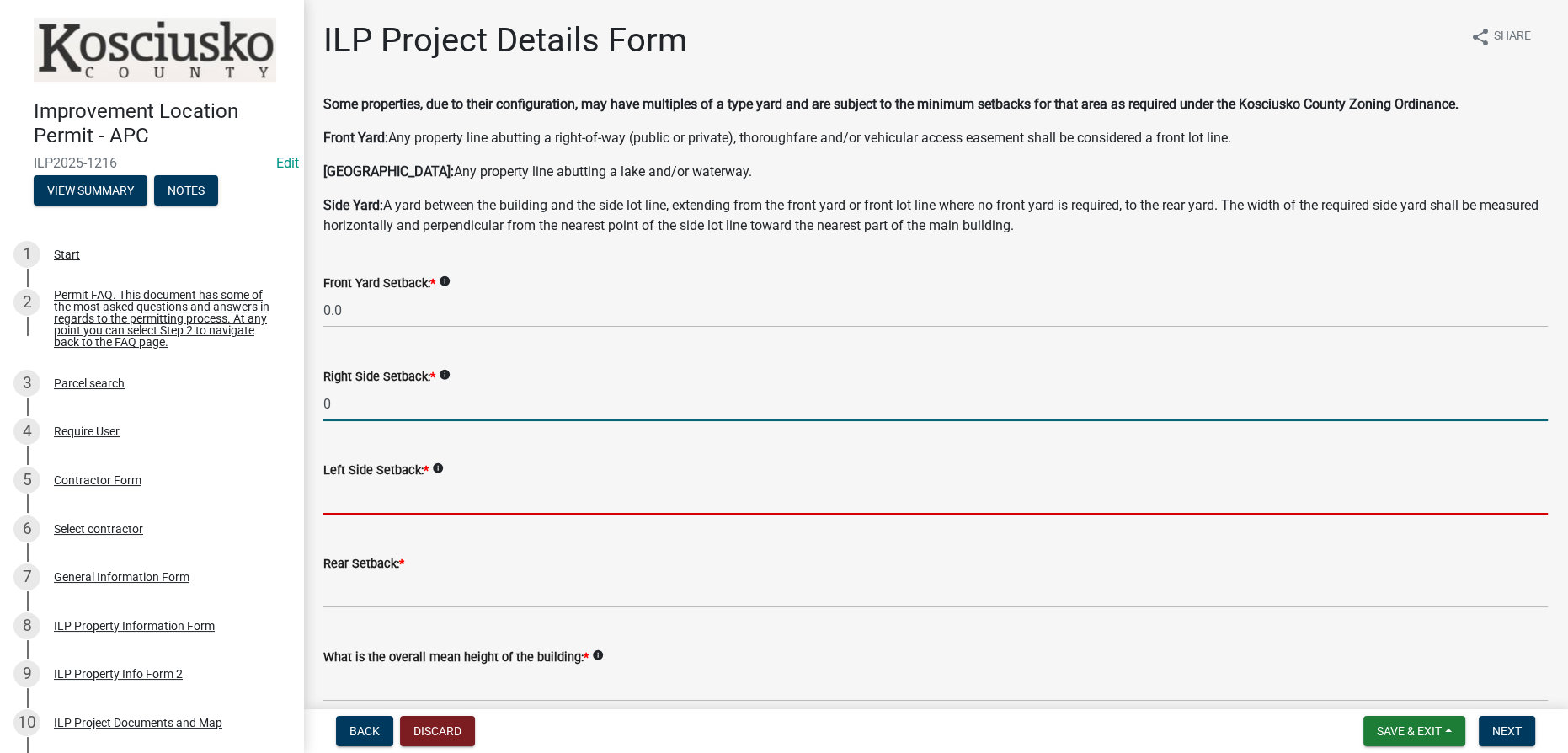
type input "0.0"
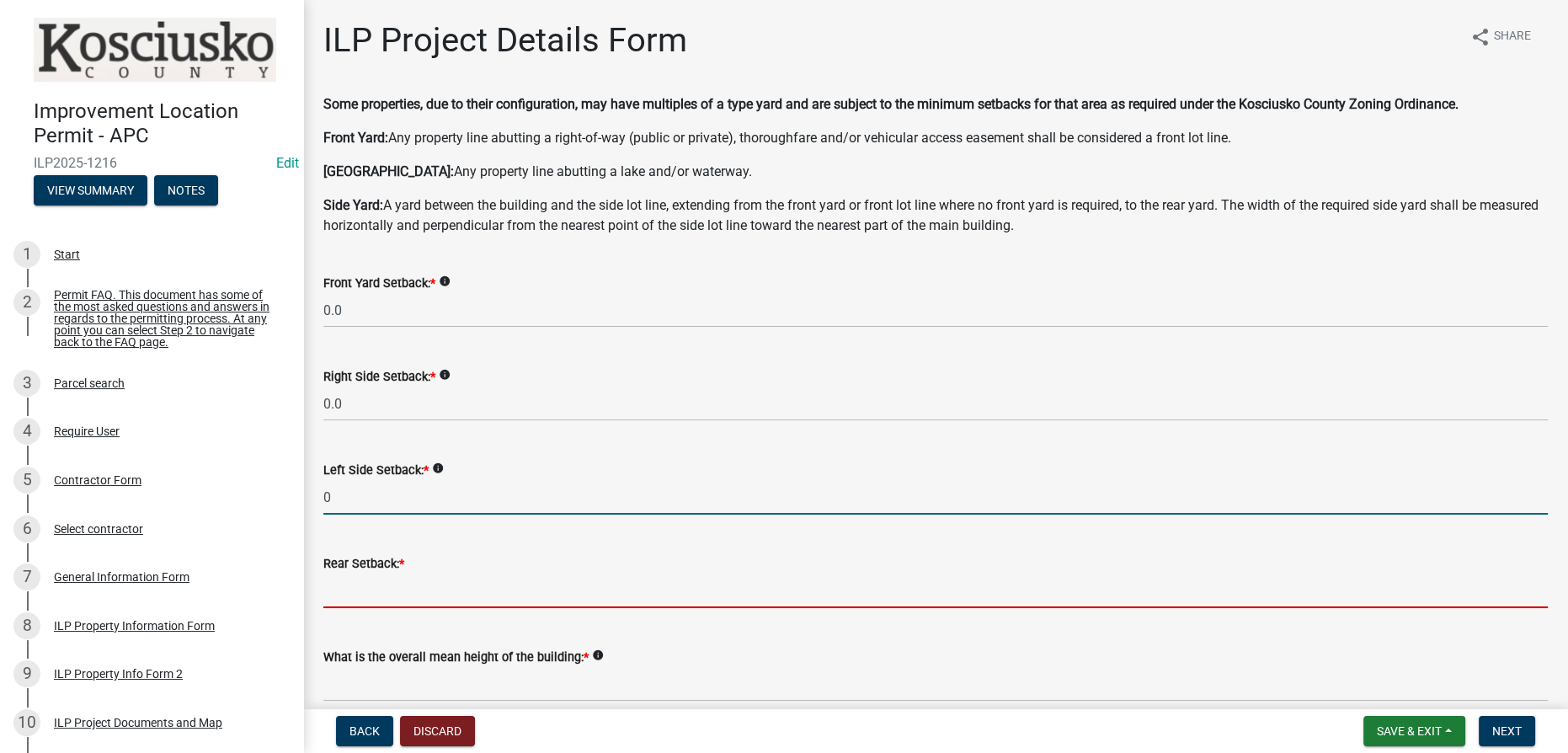
type input "0.0"
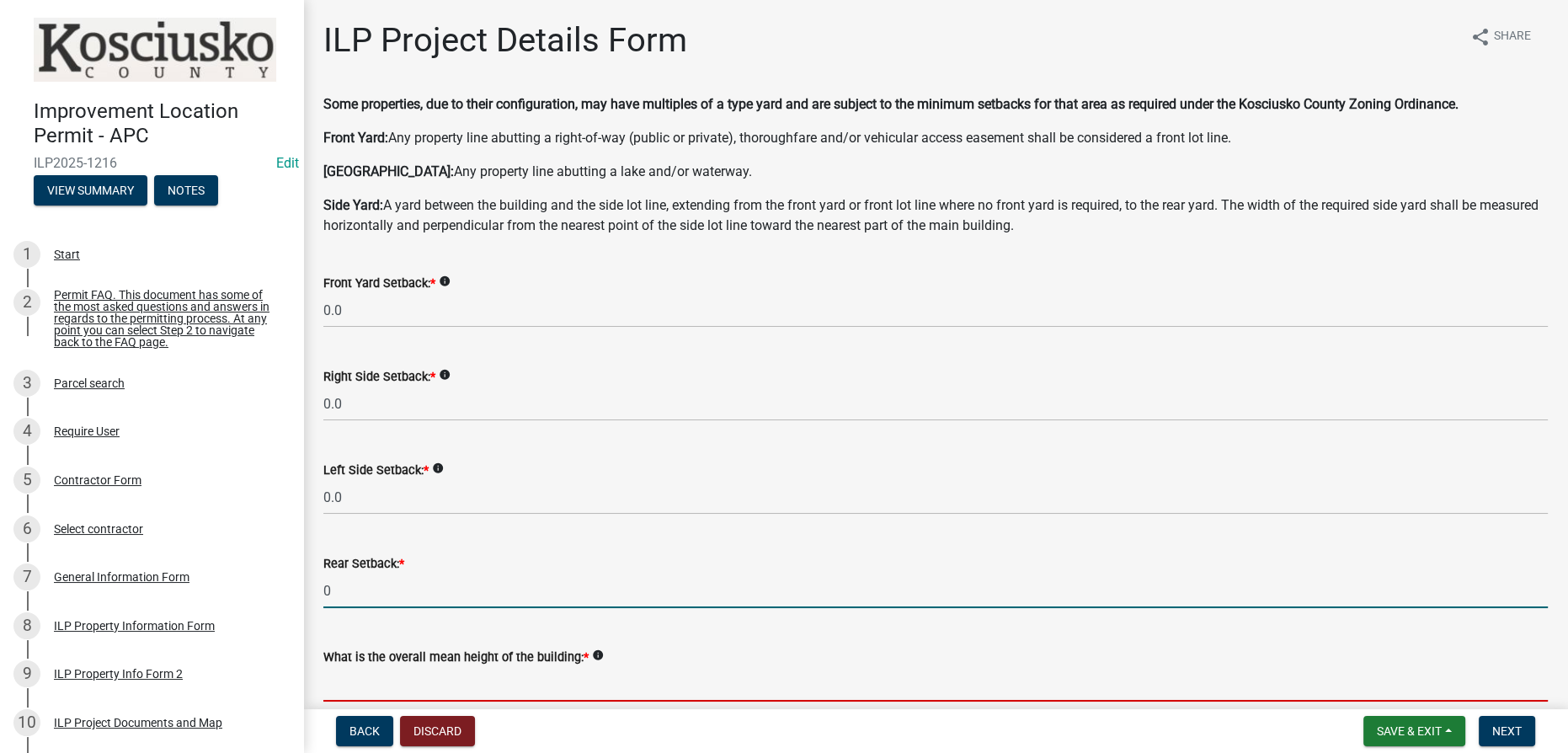
type input "0.0"
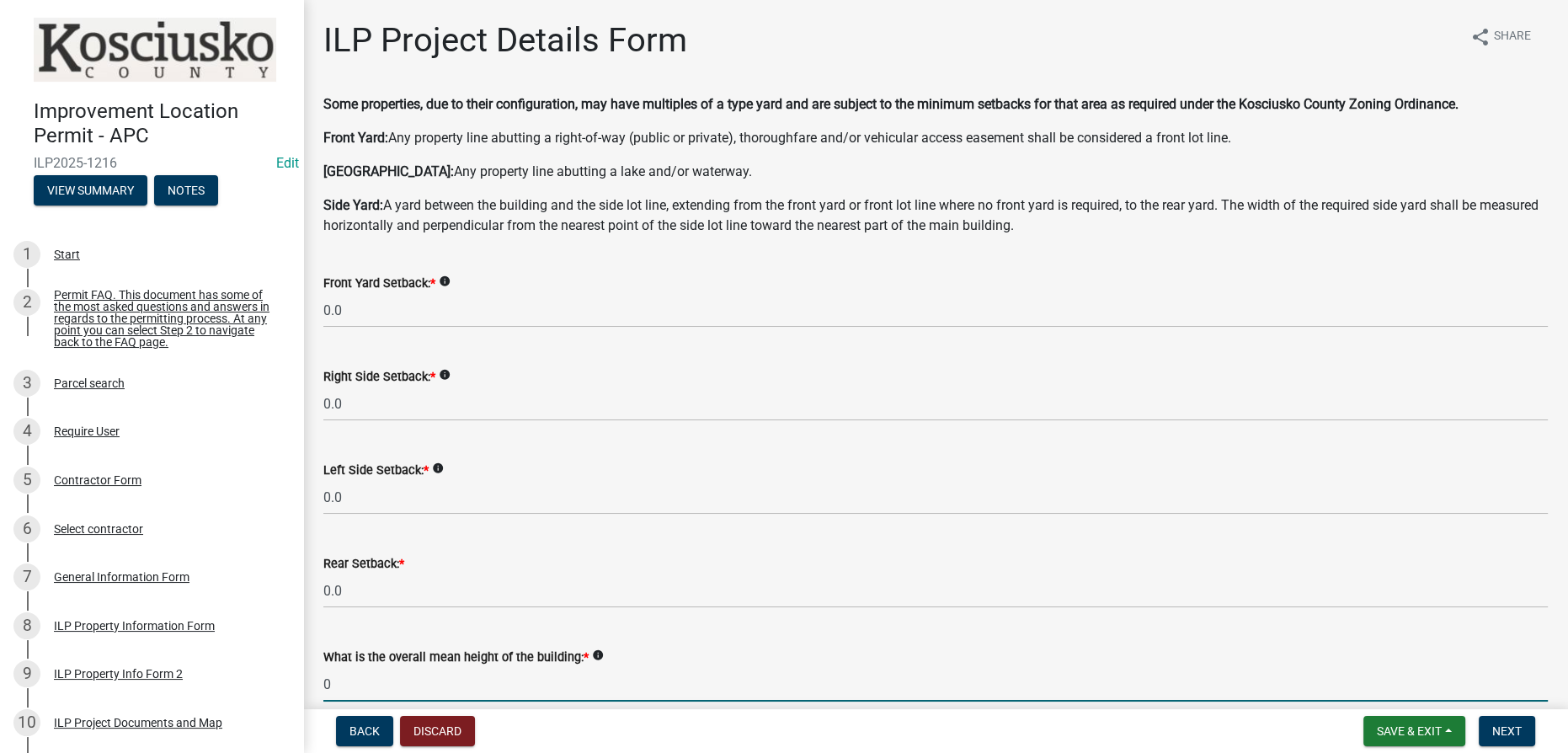
type input "0.0"
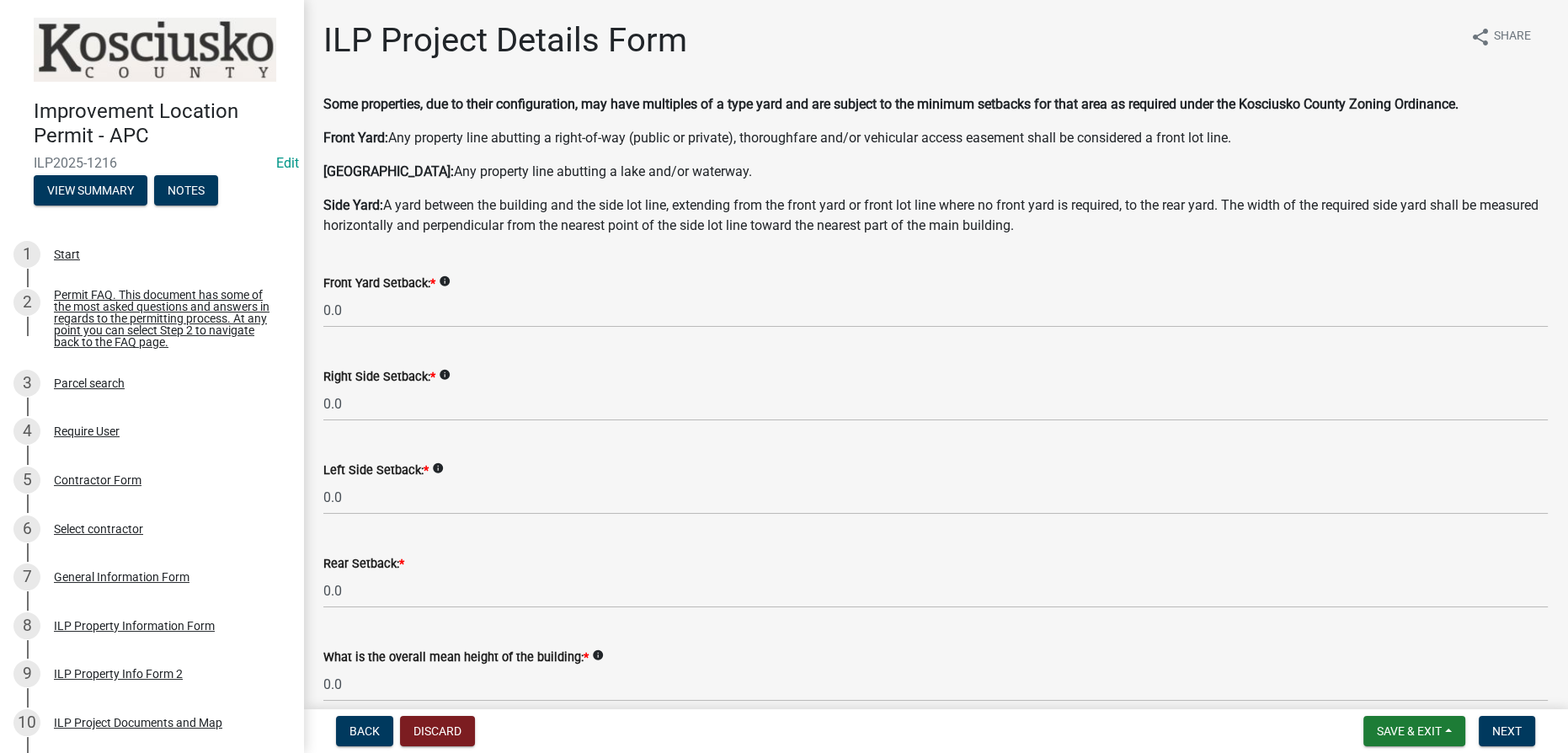
scroll to position [426, 0]
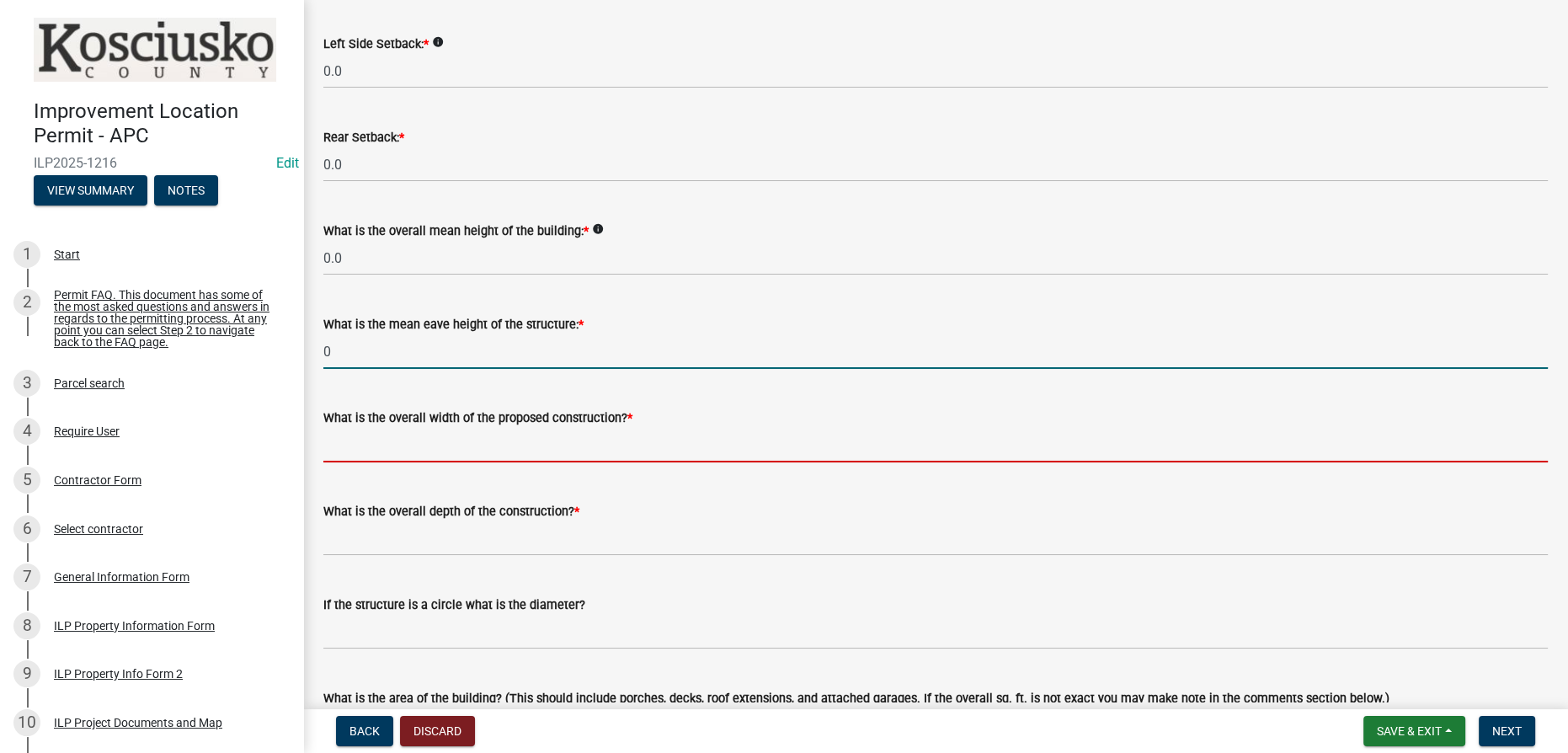
type input "0.0"
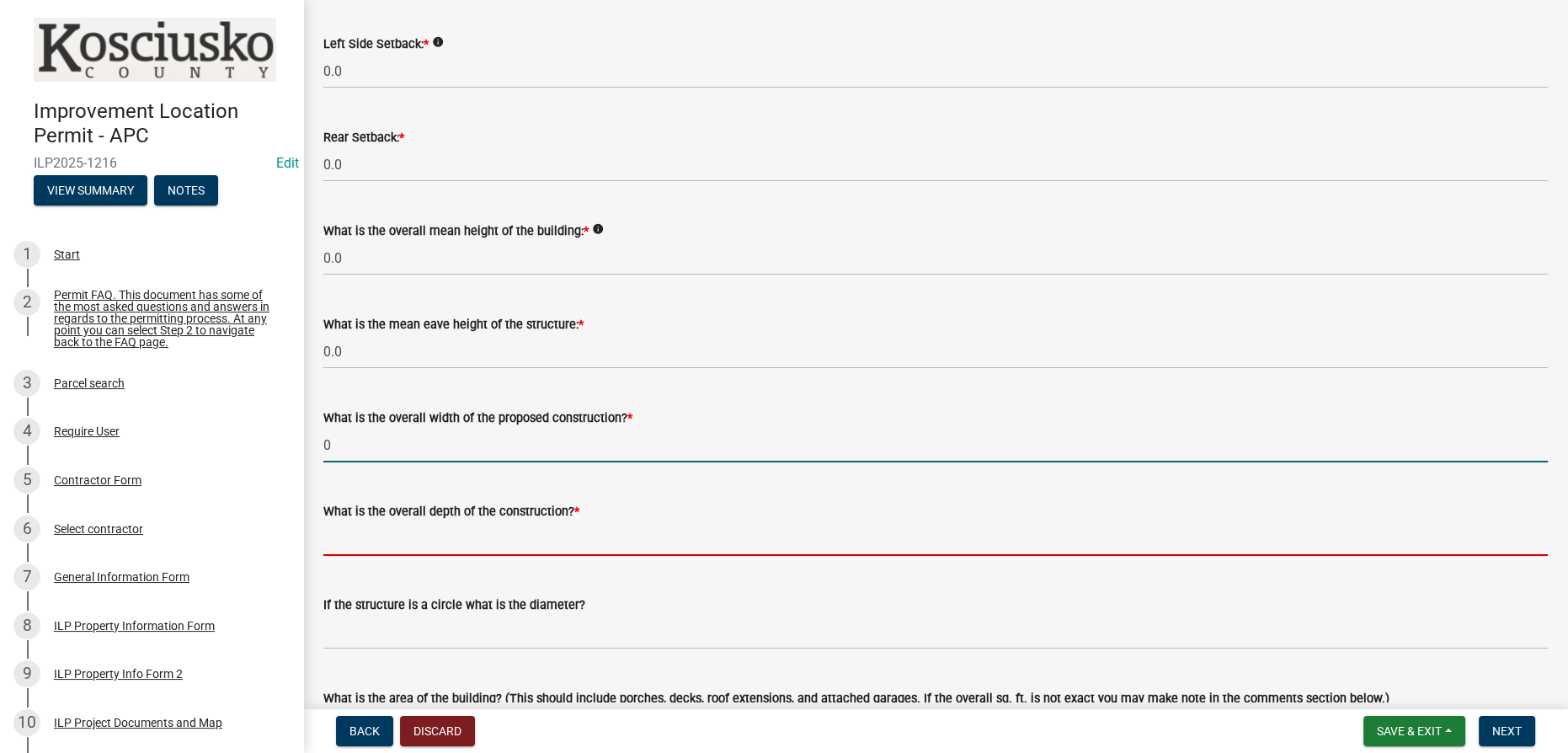
type input "0.00"
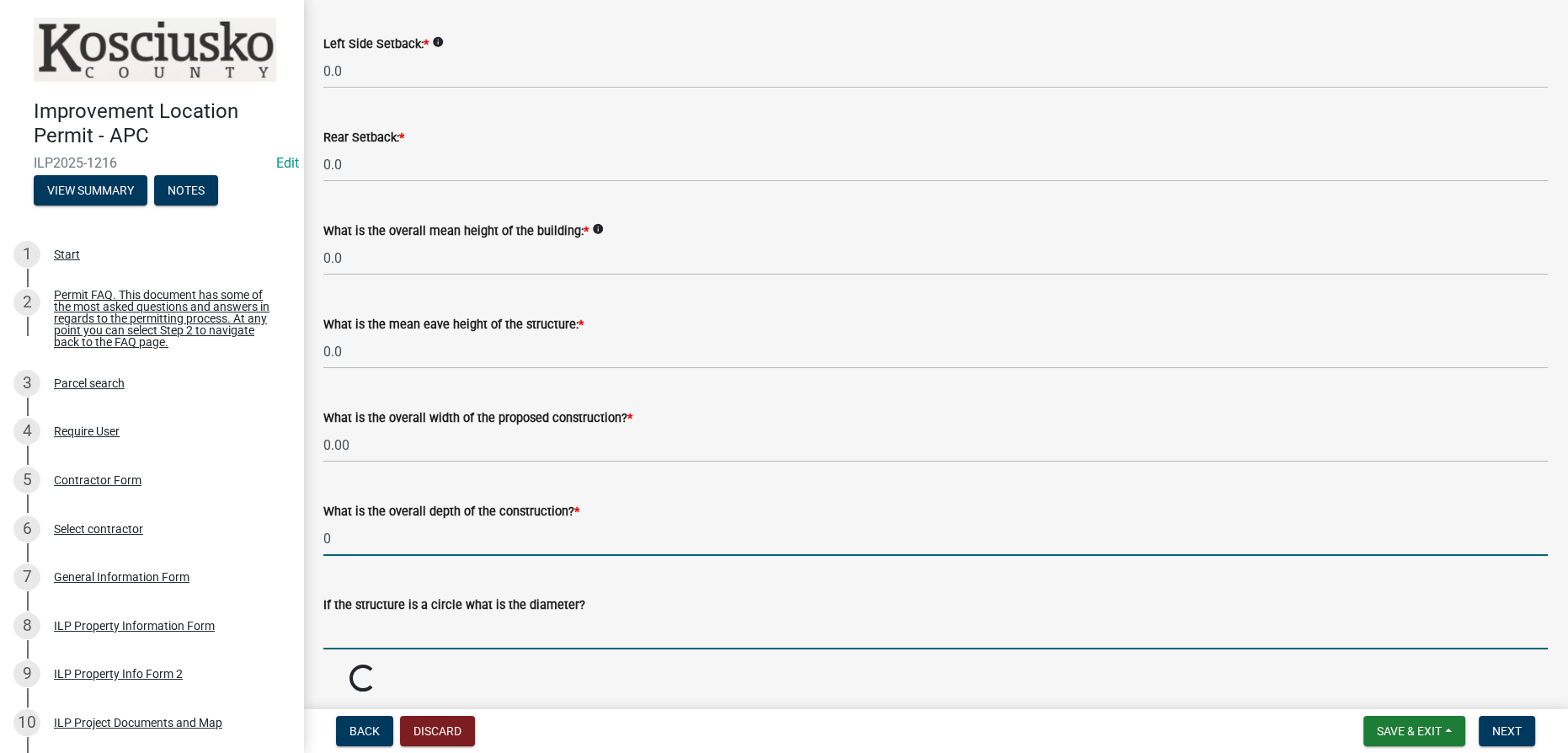
type input "0.00"
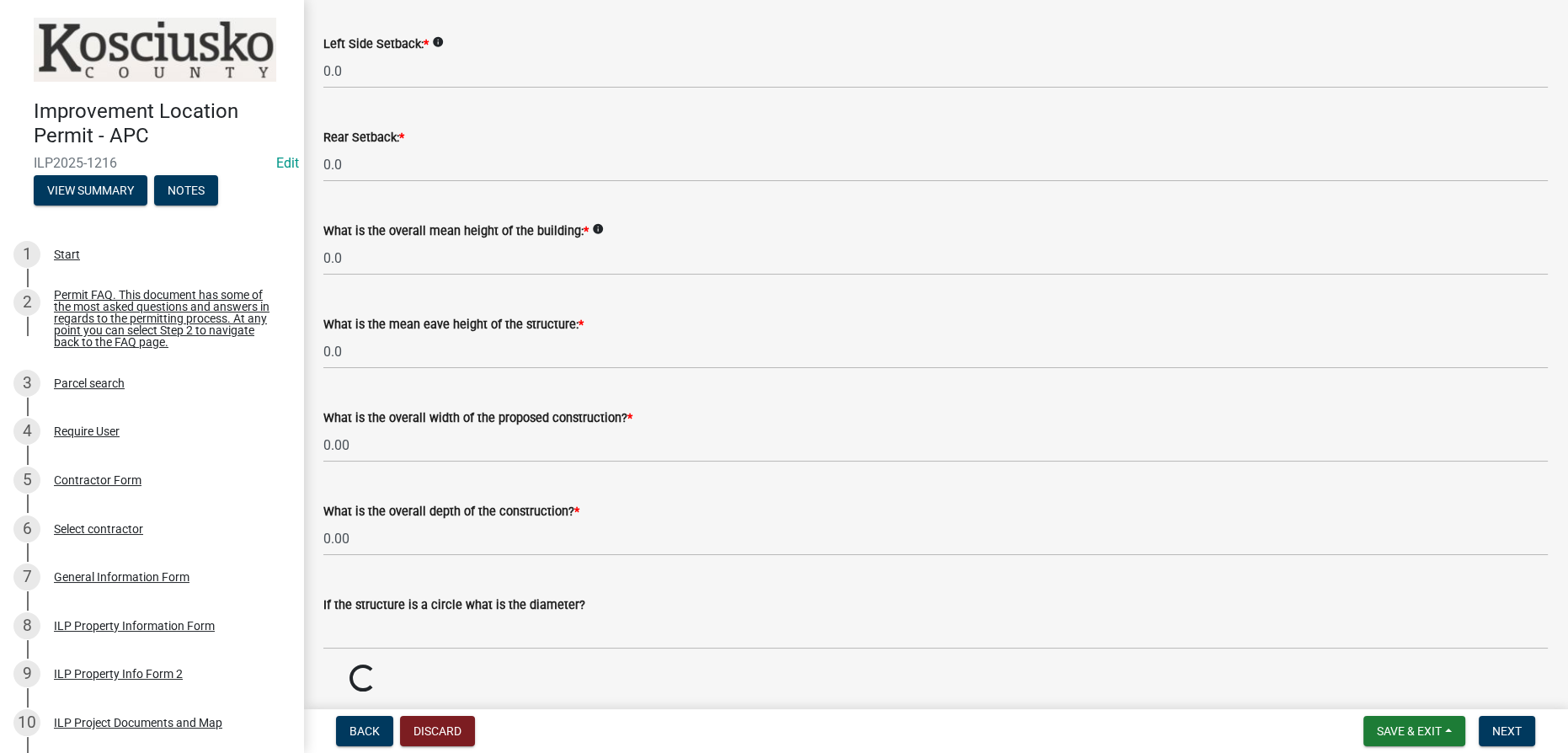
scroll to position [828, 0]
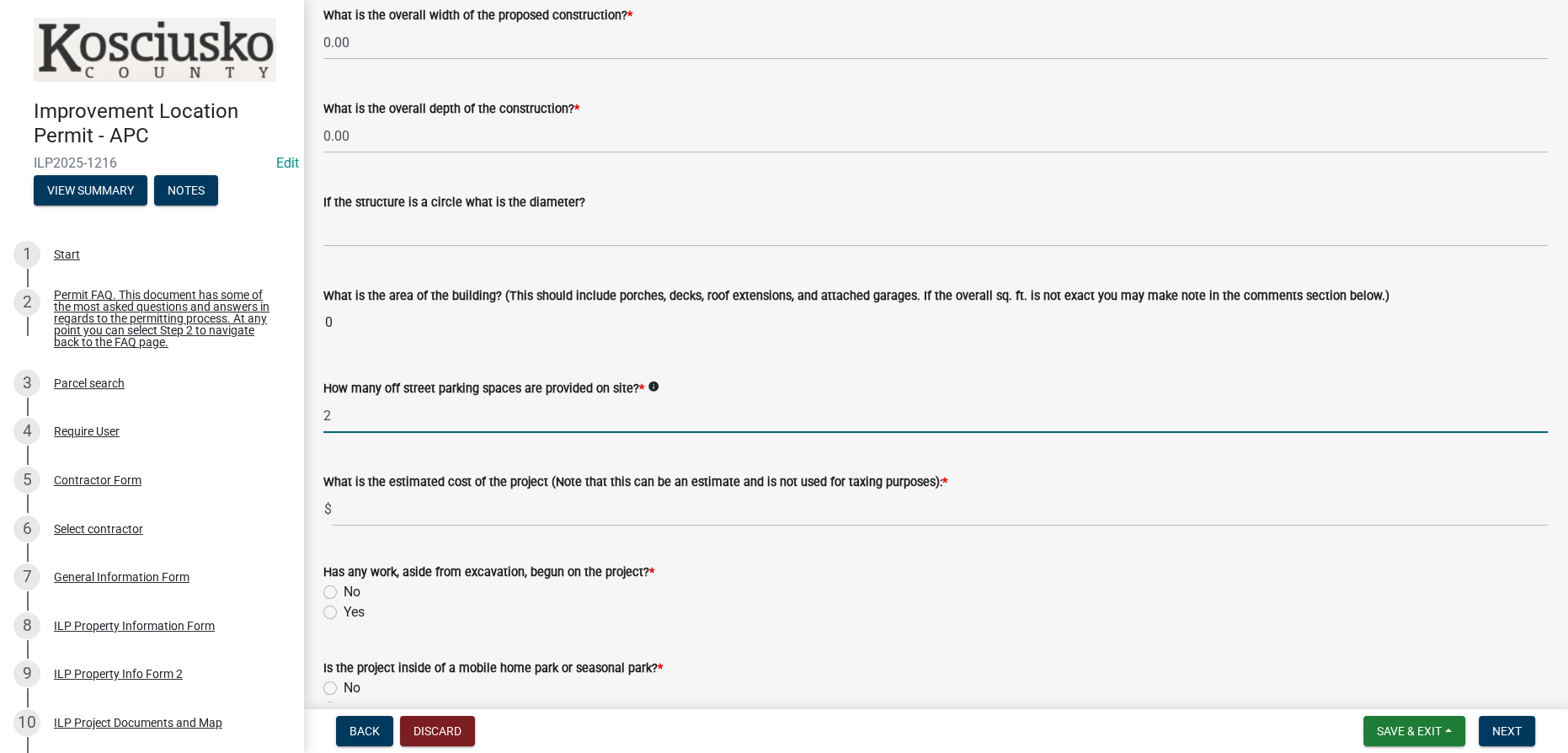
type input "2"
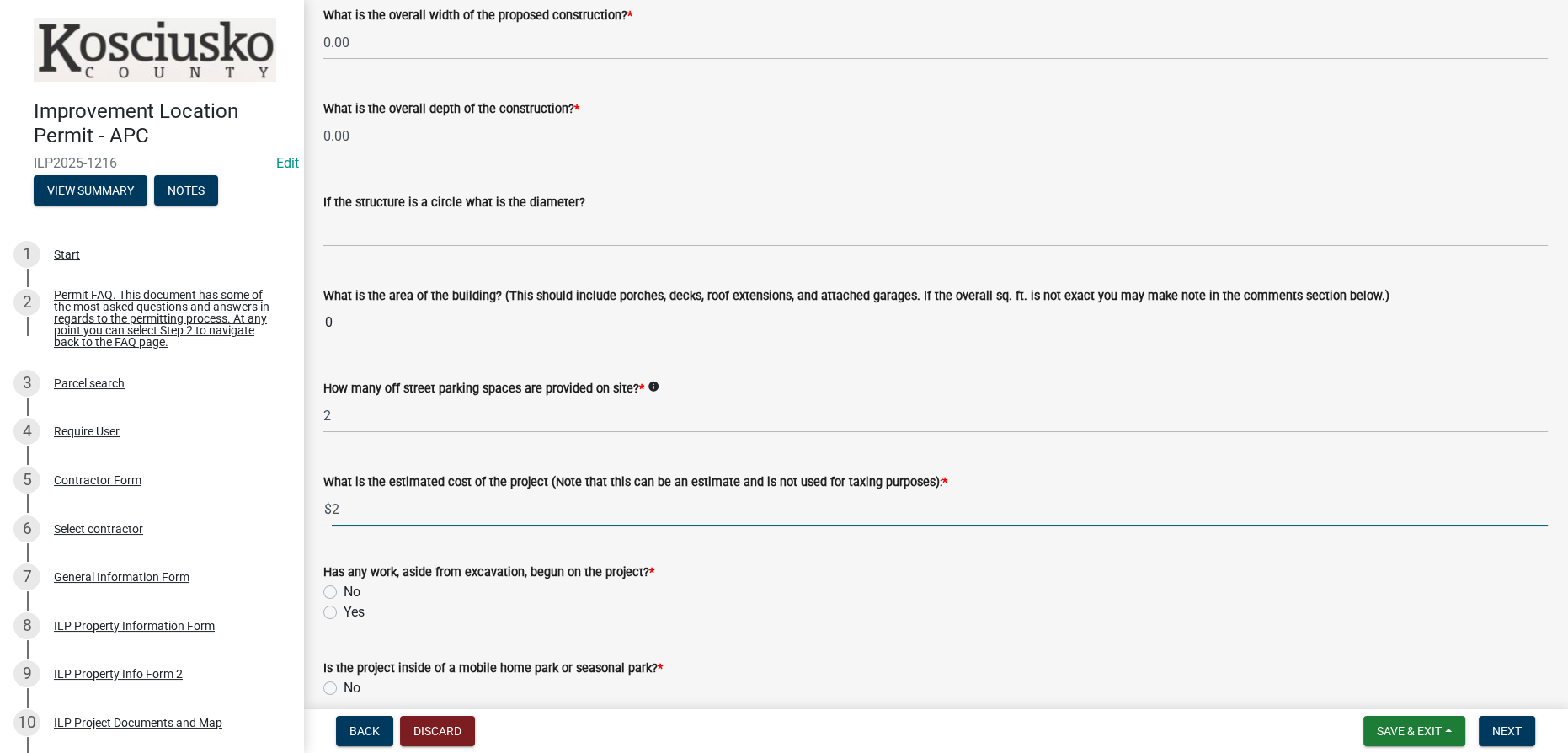
type input "2"
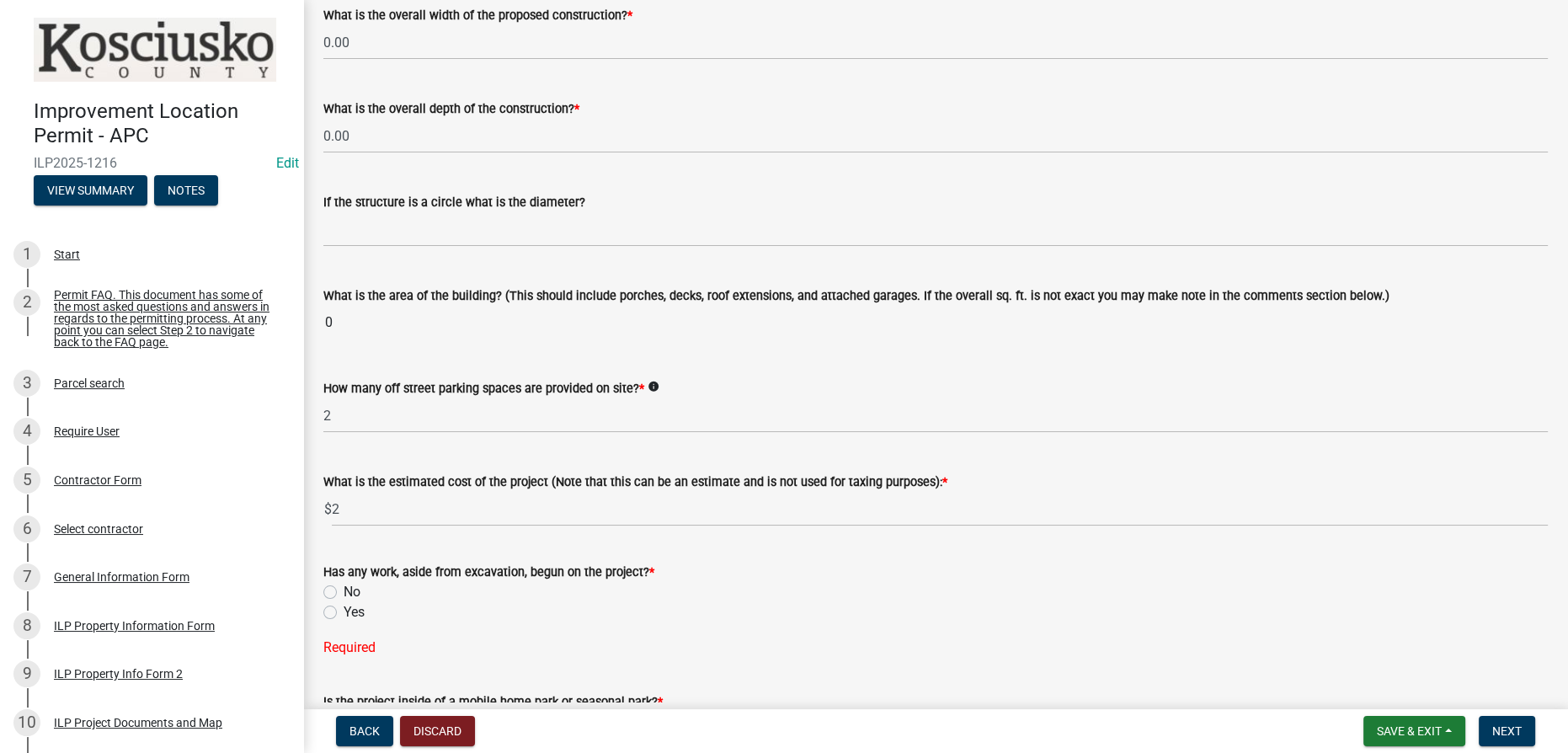
click at [344, 591] on label "No" at bounding box center [351, 592] width 17 height 20
click at [344, 591] on input "No" at bounding box center [348, 587] width 11 height 11
radio input "true"
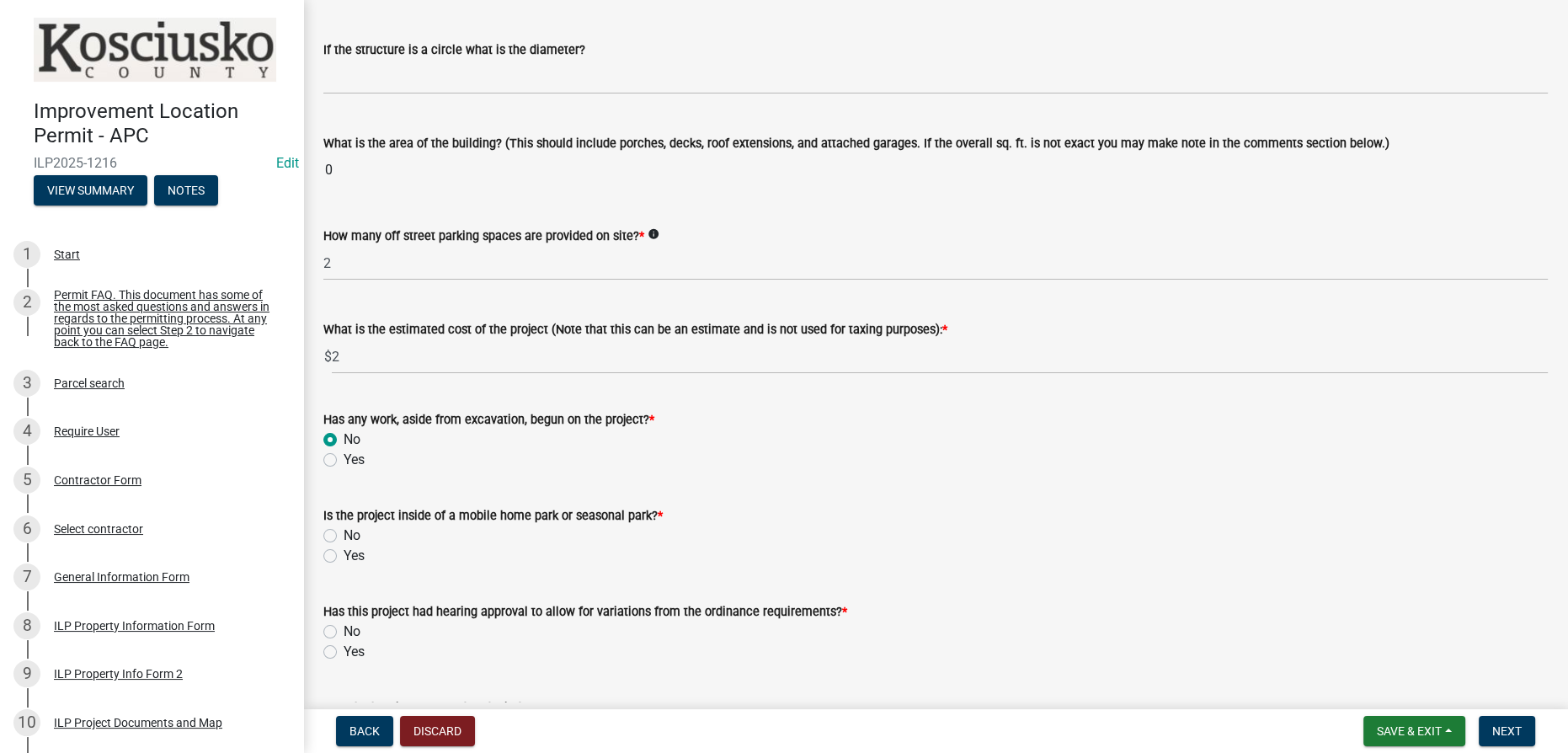
scroll to position [982, 0]
click at [344, 532] on label "No" at bounding box center [351, 534] width 17 height 20
click at [344, 532] on input "No" at bounding box center [348, 529] width 11 height 11
radio input "true"
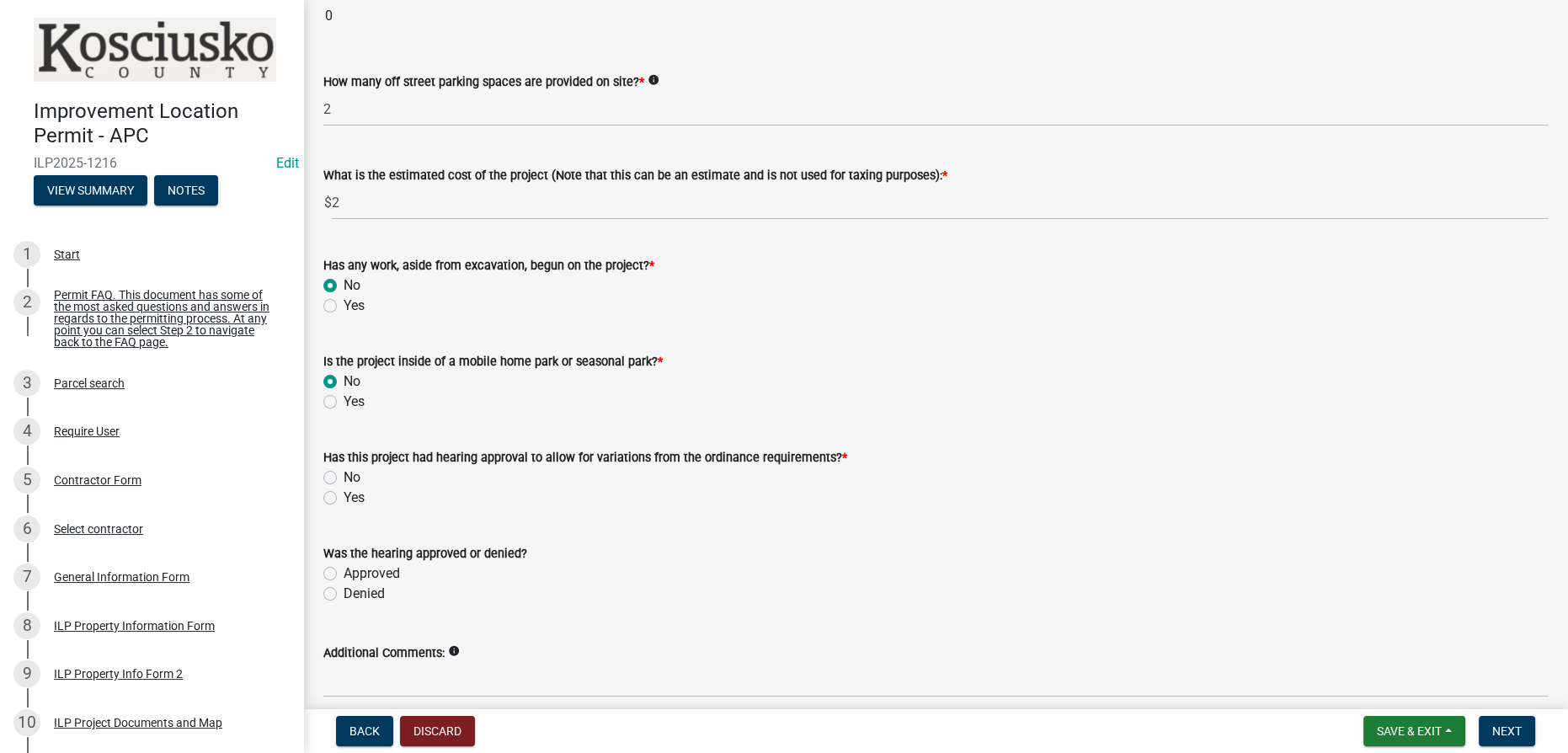
click at [344, 473] on label "No" at bounding box center [351, 477] width 17 height 20
click at [344, 473] on input "No" at bounding box center [348, 472] width 11 height 11
radio input "true"
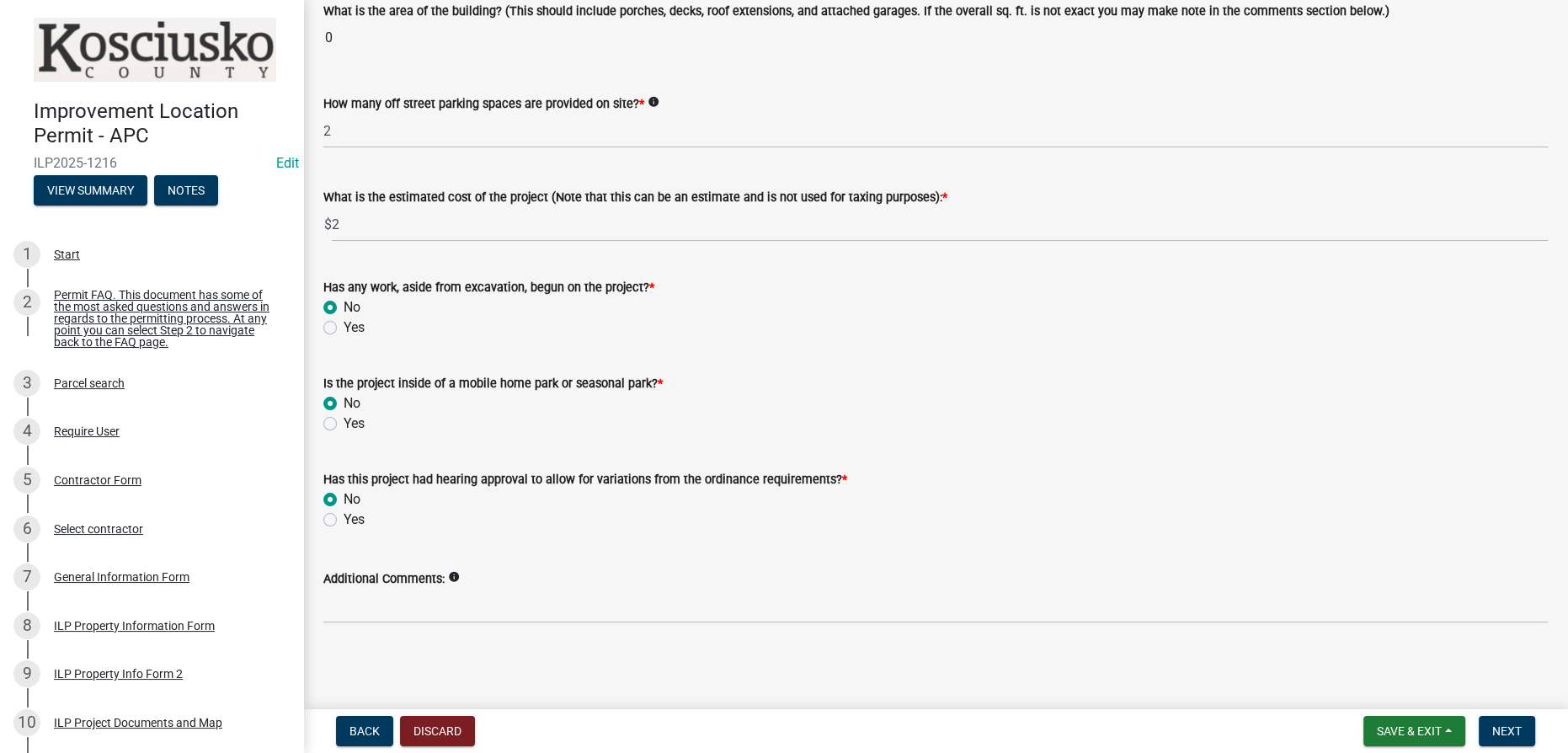
scroll to position [1112, 0]
click at [344, 516] on label "Yes" at bounding box center [354, 520] width 21 height 20
click at [344, 516] on input "Yes" at bounding box center [348, 515] width 11 height 11
radio input "true"
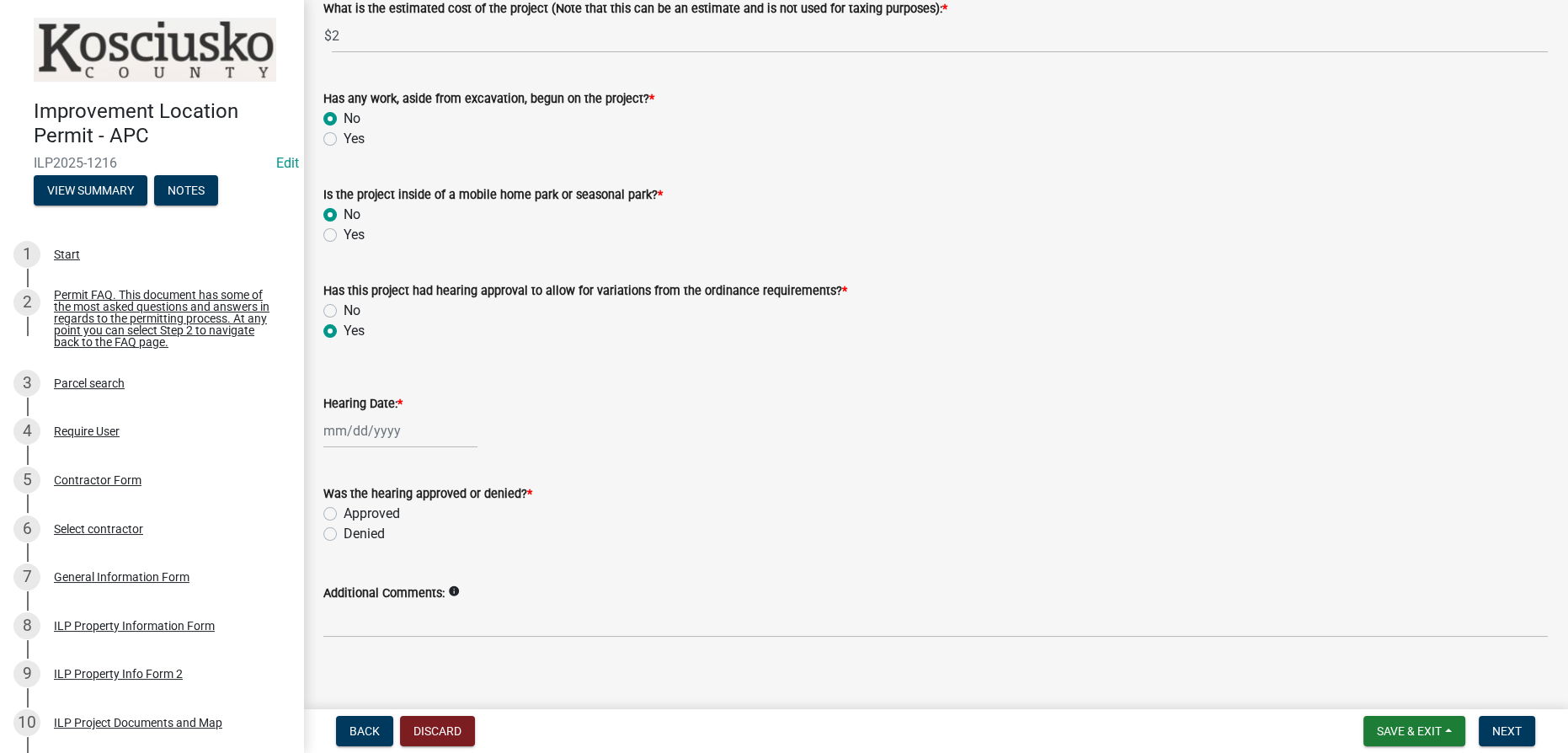
scroll to position [1314, 0]
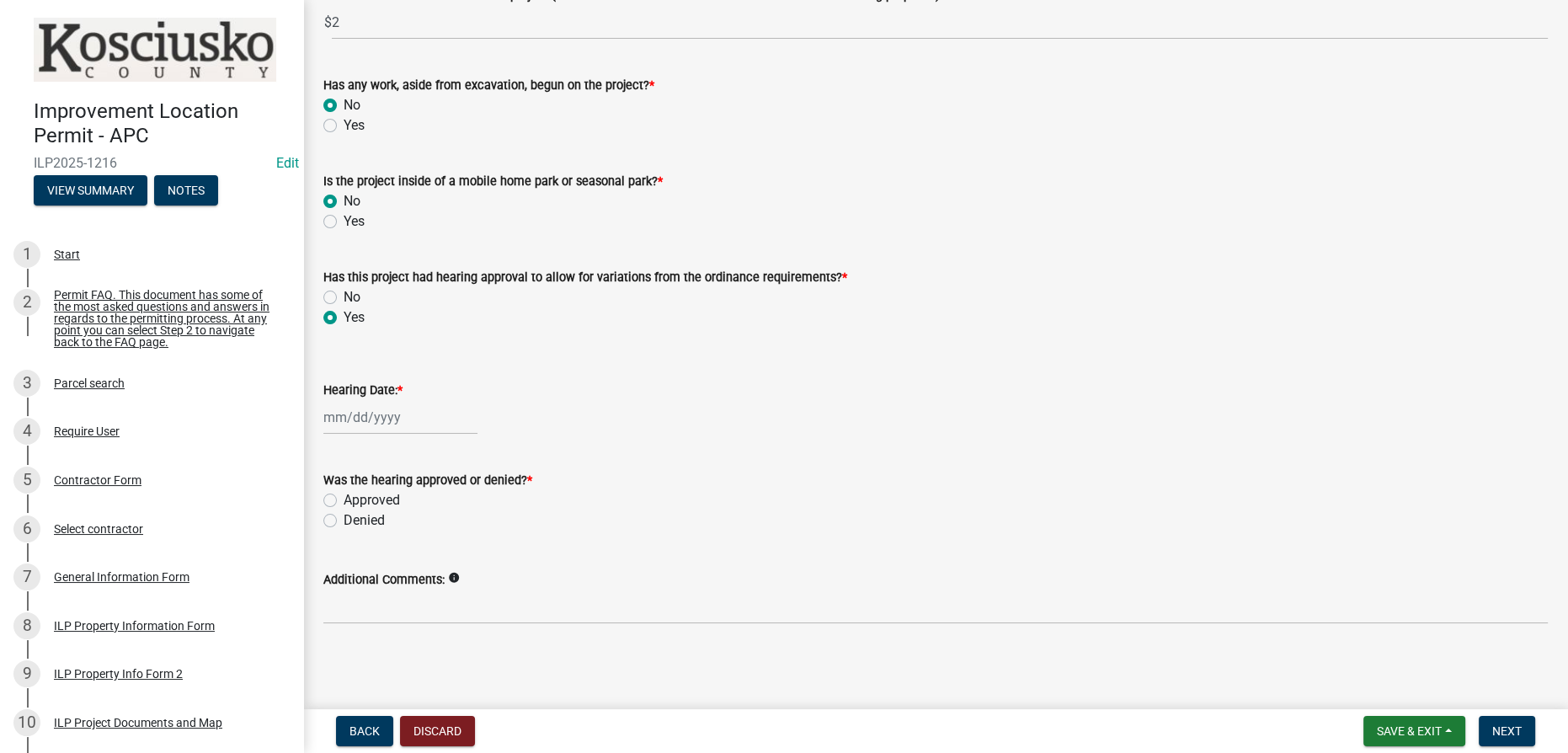
click at [344, 518] on label "Denied" at bounding box center [364, 520] width 41 height 20
click at [344, 518] on input "Denied" at bounding box center [348, 515] width 11 height 11
radio input "true"
click at [783, 731] on button "Next" at bounding box center [1507, 730] width 56 height 30
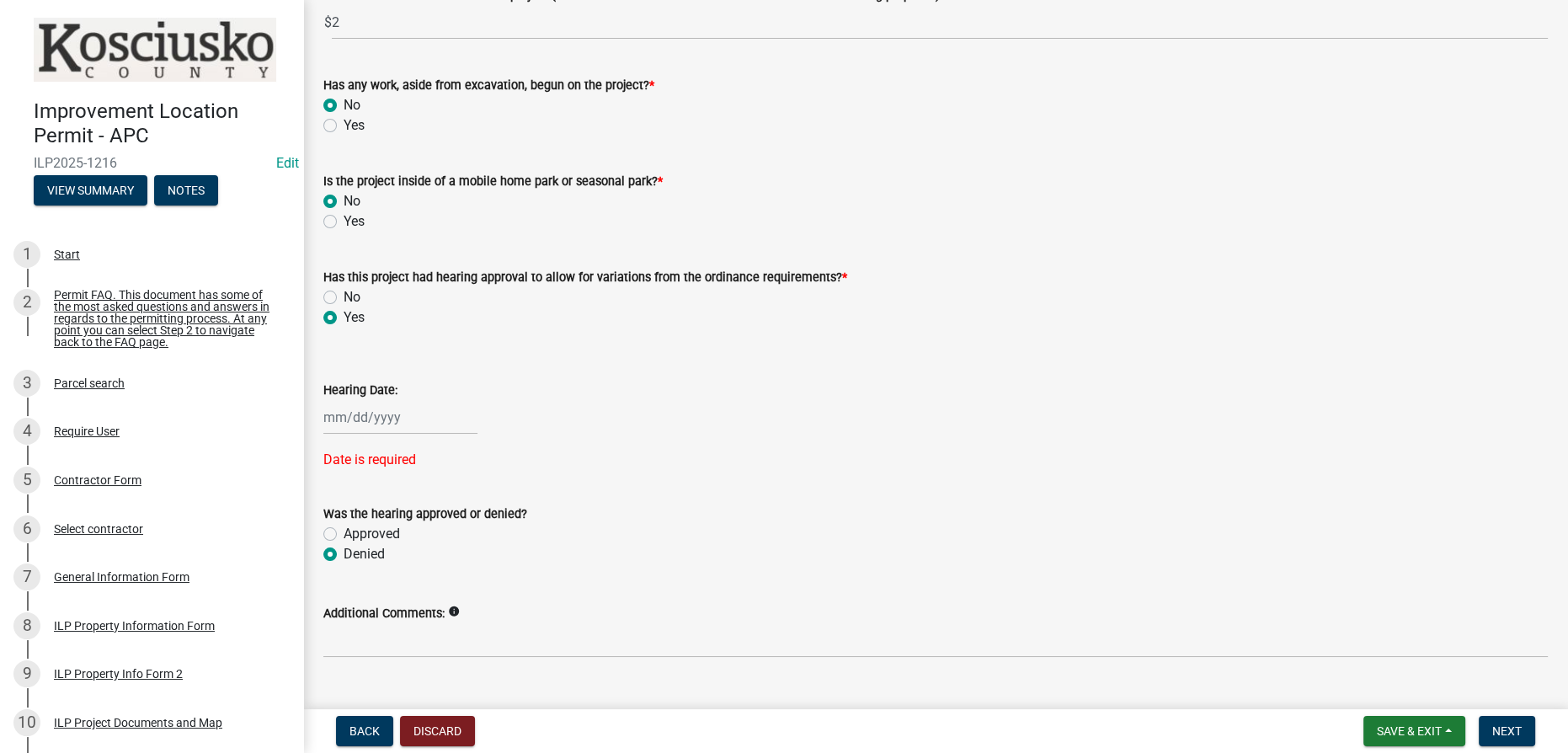
click at [344, 300] on label "No" at bounding box center [351, 297] width 17 height 20
click at [344, 298] on input "No" at bounding box center [348, 292] width 11 height 11
radio input "true"
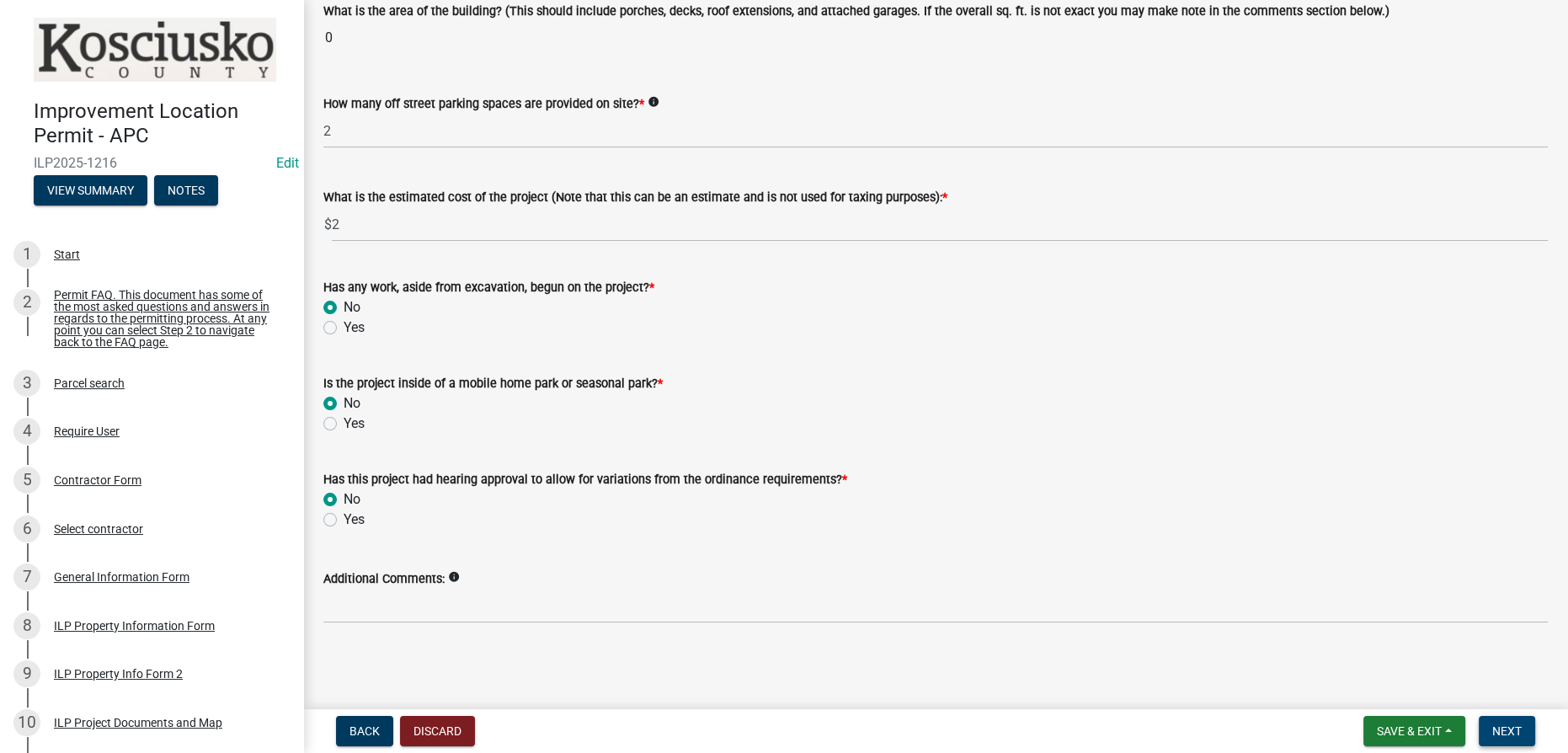
scroll to position [1112, 0]
click at [783, 729] on span "Next" at bounding box center [1507, 731] width 29 height 14
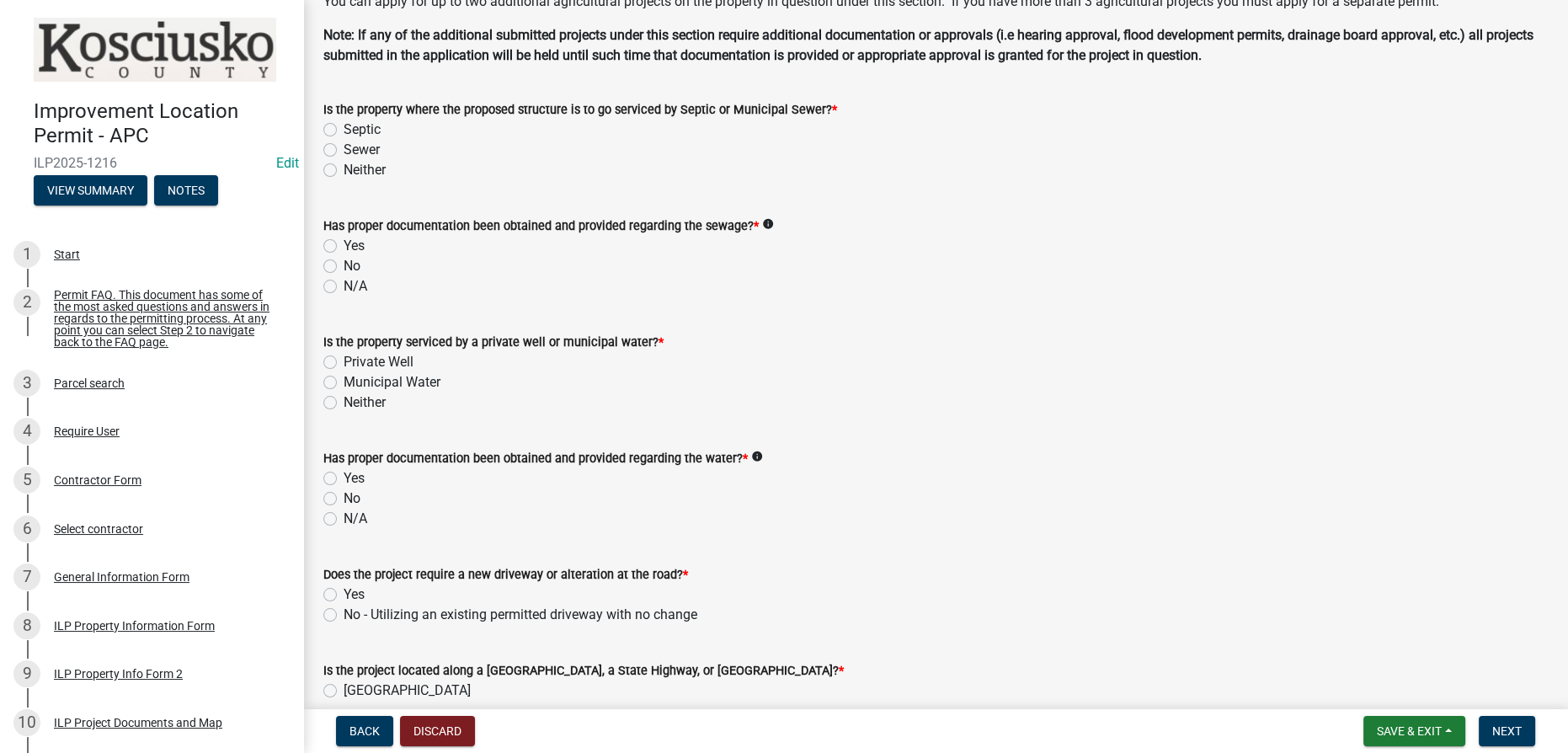
scroll to position [0, 0]
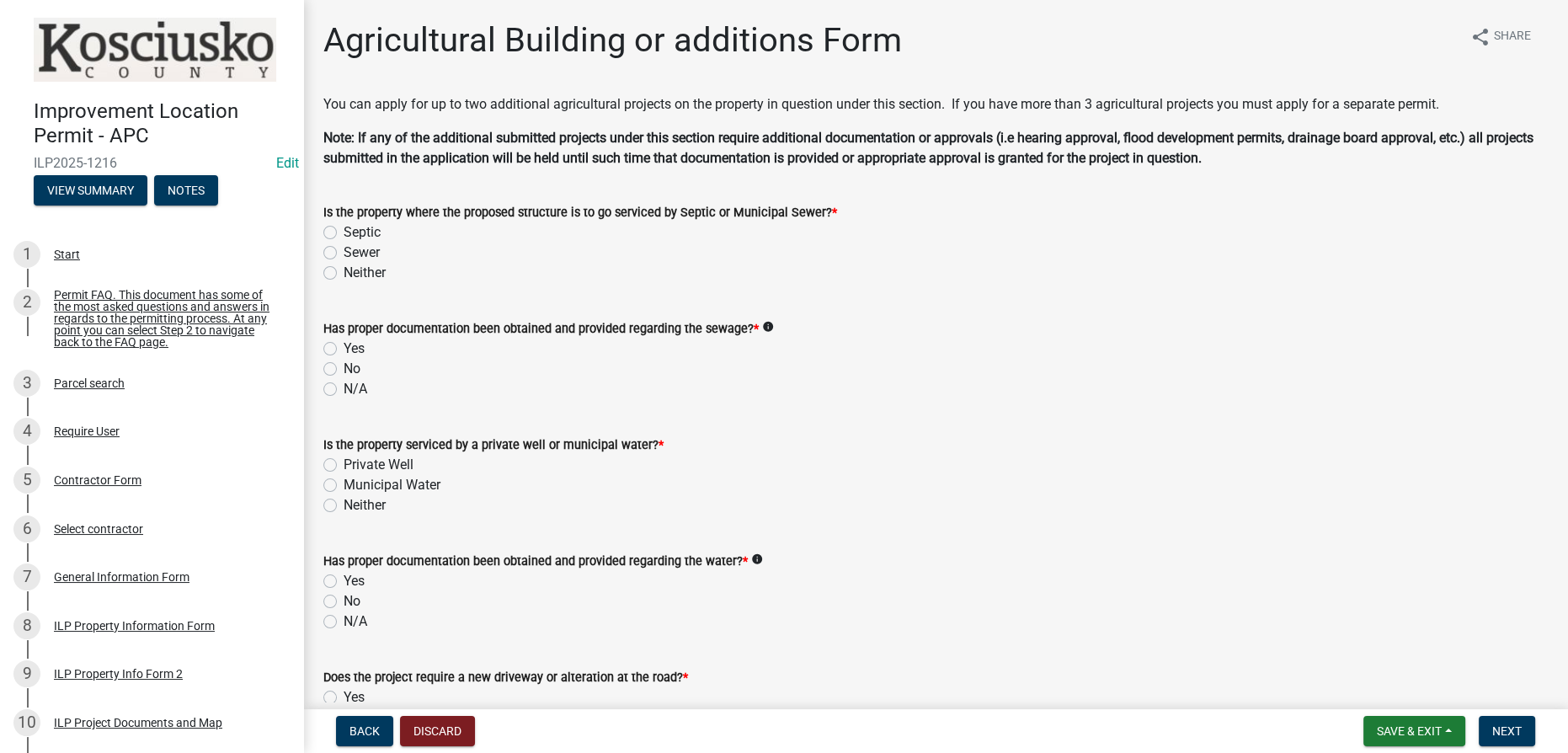
click at [344, 232] on label "Septic" at bounding box center [362, 232] width 37 height 20
click at [344, 232] on input "Septic" at bounding box center [348, 227] width 11 height 11
radio input "true"
click at [344, 352] on label "Yes" at bounding box center [354, 348] width 21 height 20
click at [344, 349] on input "Yes" at bounding box center [348, 343] width 11 height 11
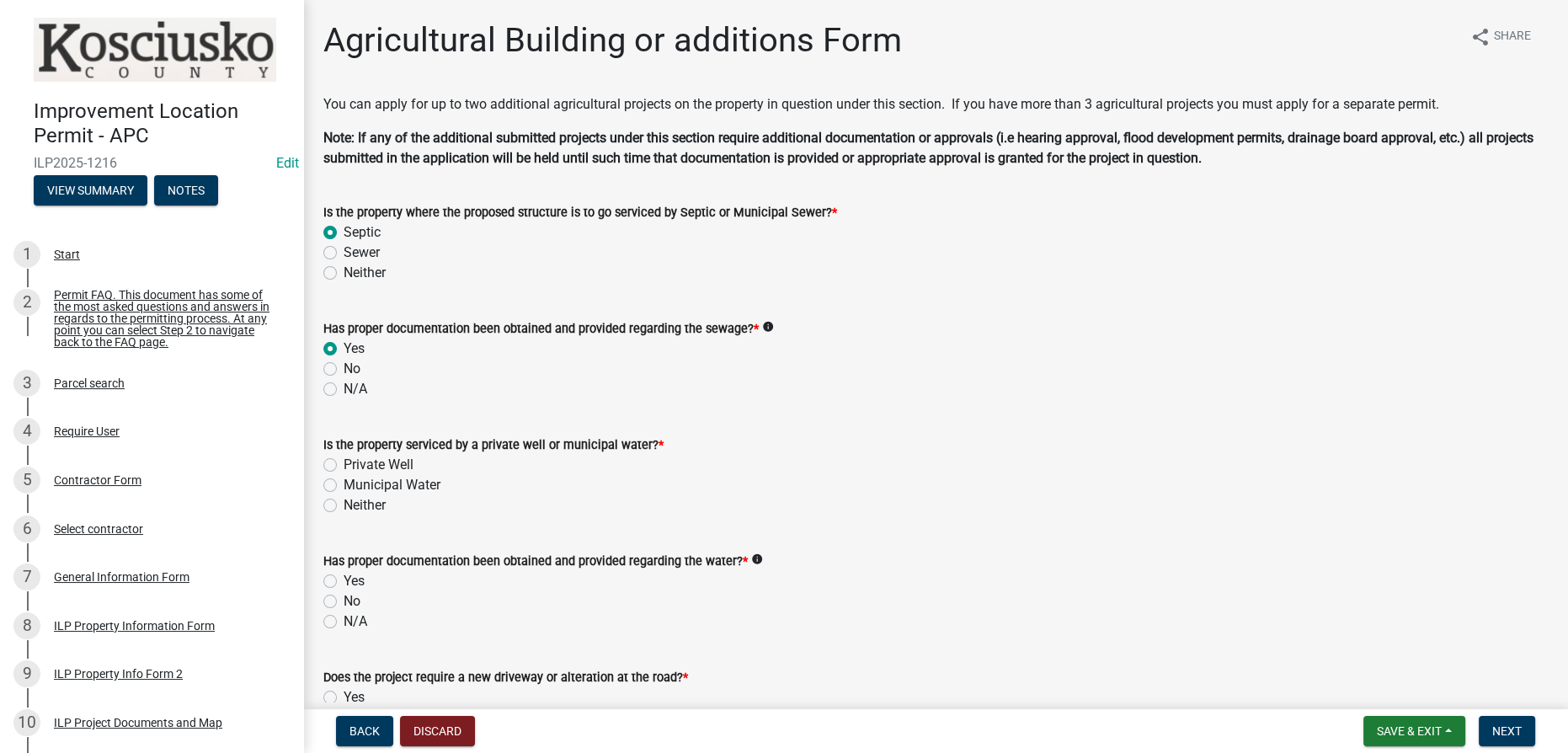
radio input "true"
click at [344, 465] on label "Private Well" at bounding box center [379, 464] width 70 height 20
click at [344, 465] on input "Private Well" at bounding box center [348, 459] width 11 height 11
radio input "true"
click at [344, 585] on label "Yes" at bounding box center [354, 581] width 21 height 20
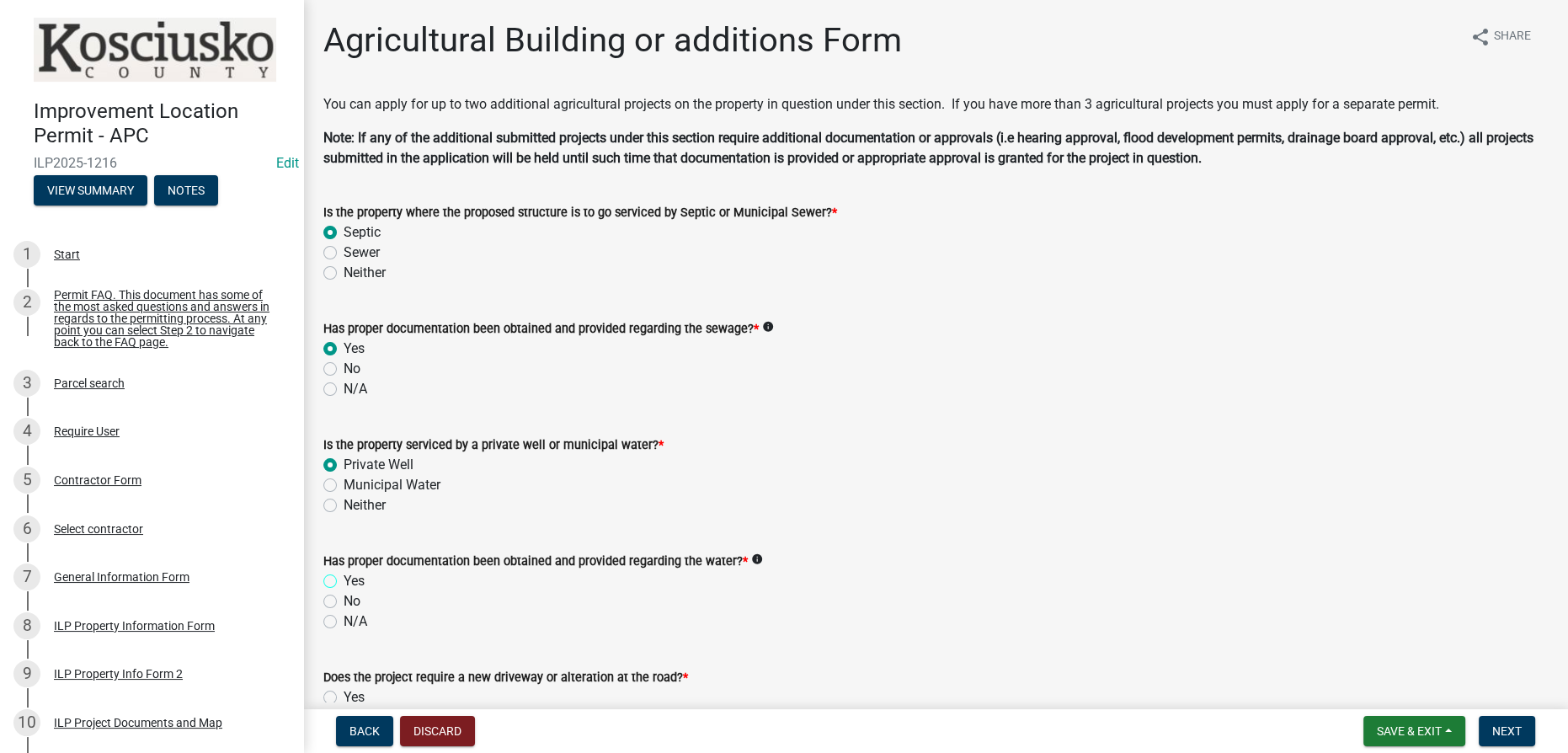
click at [344, 582] on input "Yes" at bounding box center [348, 576] width 11 height 11
radio input "true"
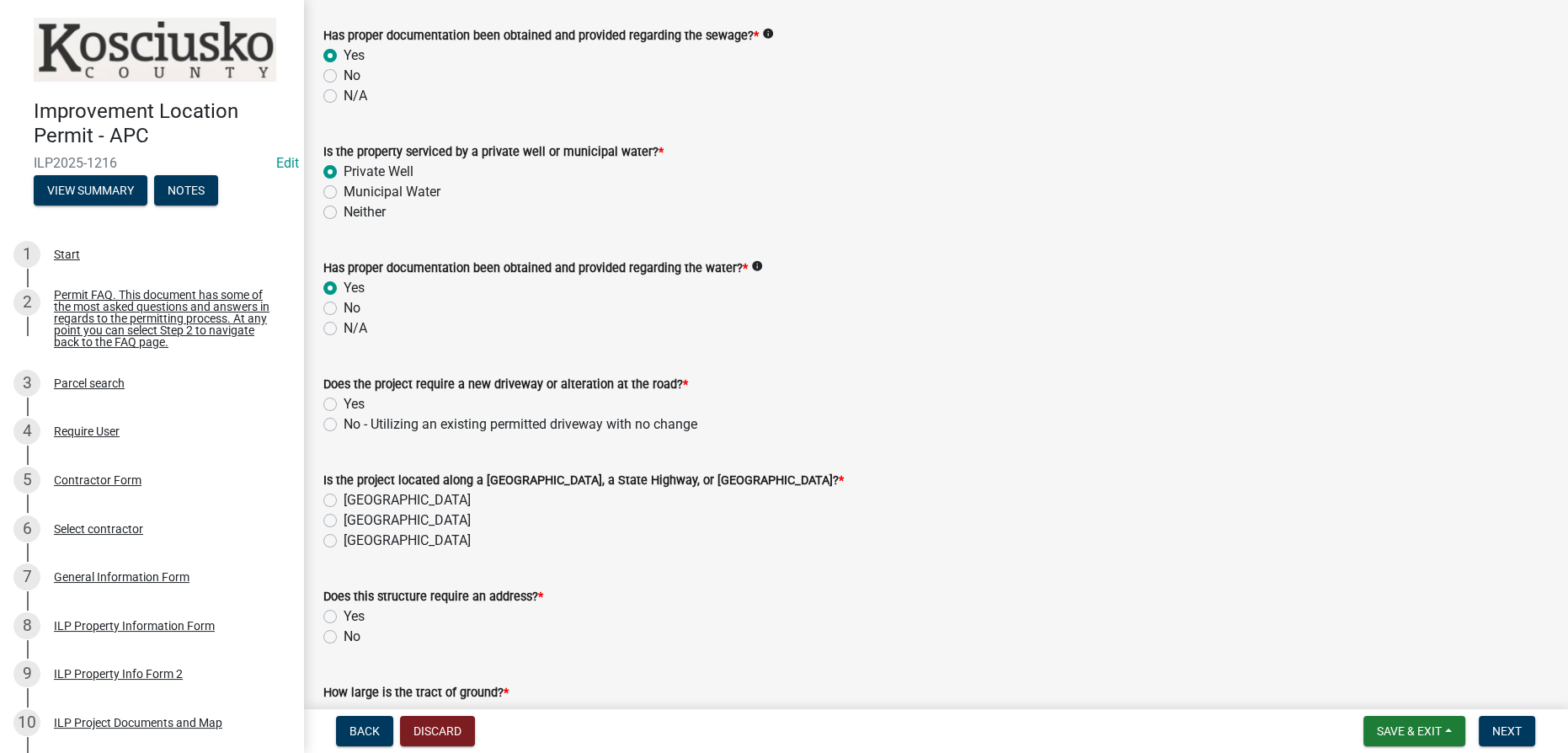
scroll to position [305, 0]
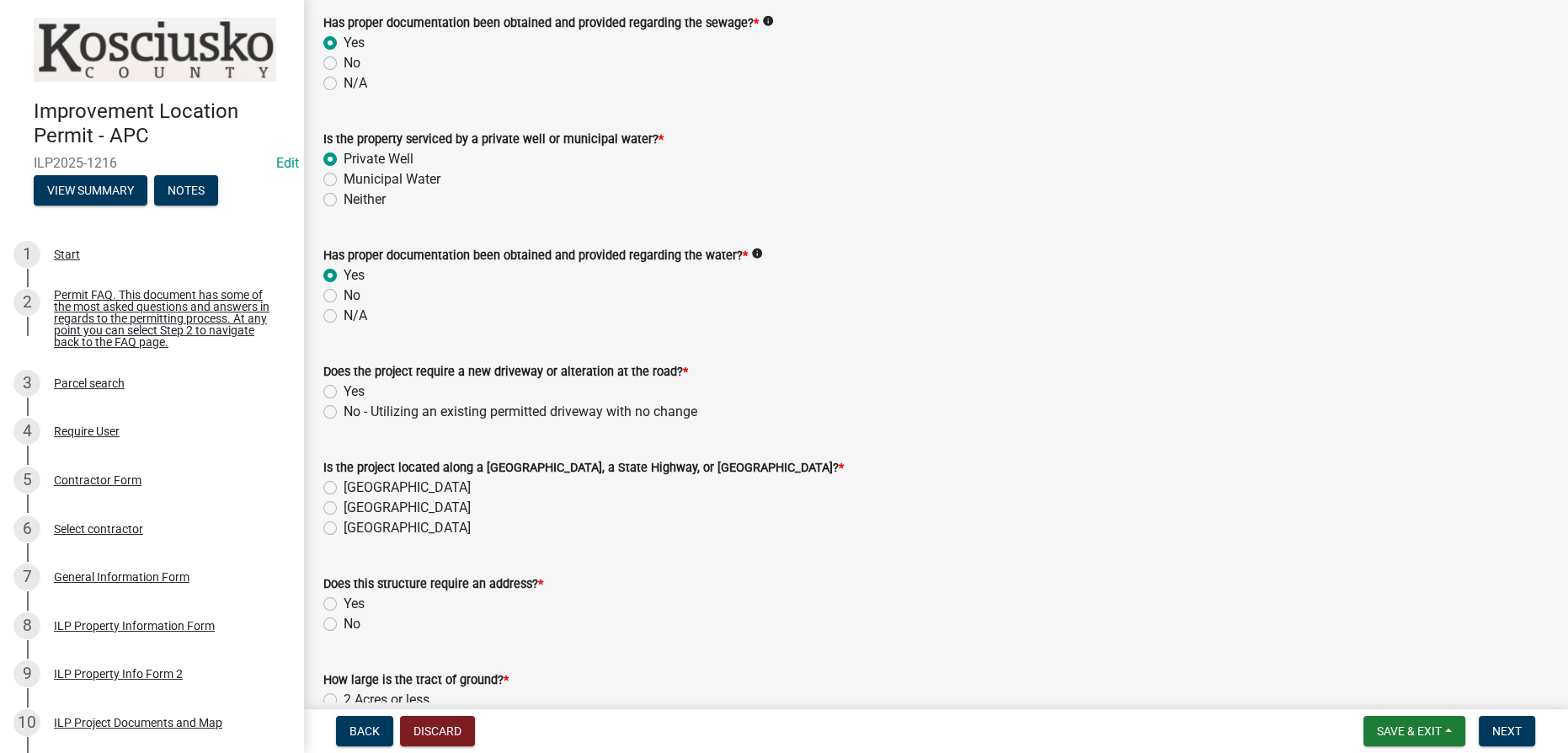
click at [344, 392] on label "Yes" at bounding box center [354, 391] width 21 height 20
click at [344, 392] on input "Yes" at bounding box center [348, 386] width 11 height 11
radio input "true"
click at [344, 486] on label "[GEOGRAPHIC_DATA]" at bounding box center [407, 487] width 128 height 20
click at [344, 486] on input "[GEOGRAPHIC_DATA]" at bounding box center [348, 483] width 11 height 11
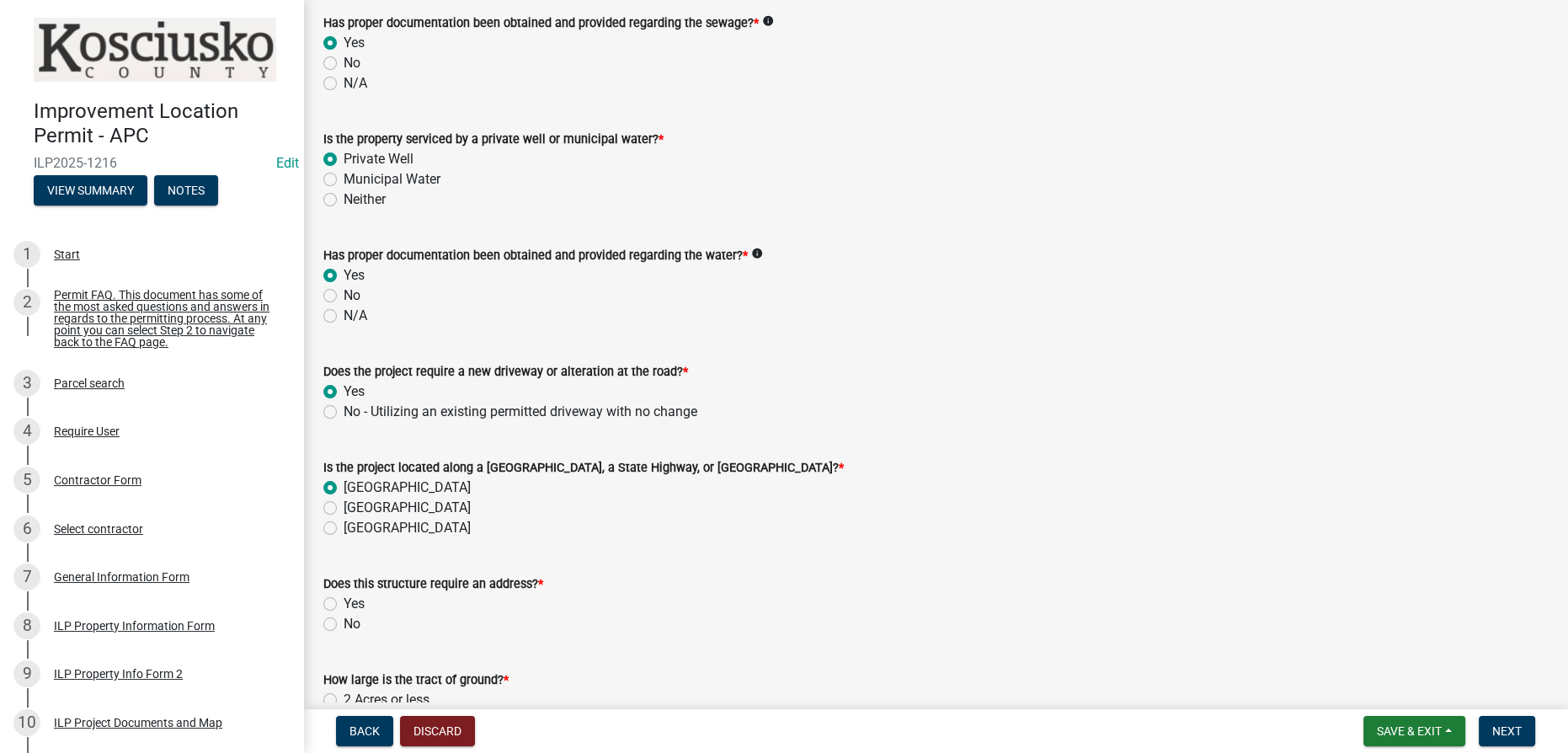
radio input "true"
click at [344, 601] on label "Yes" at bounding box center [354, 603] width 21 height 20
click at [344, 601] on input "Yes" at bounding box center [348, 598] width 11 height 11
radio input "true"
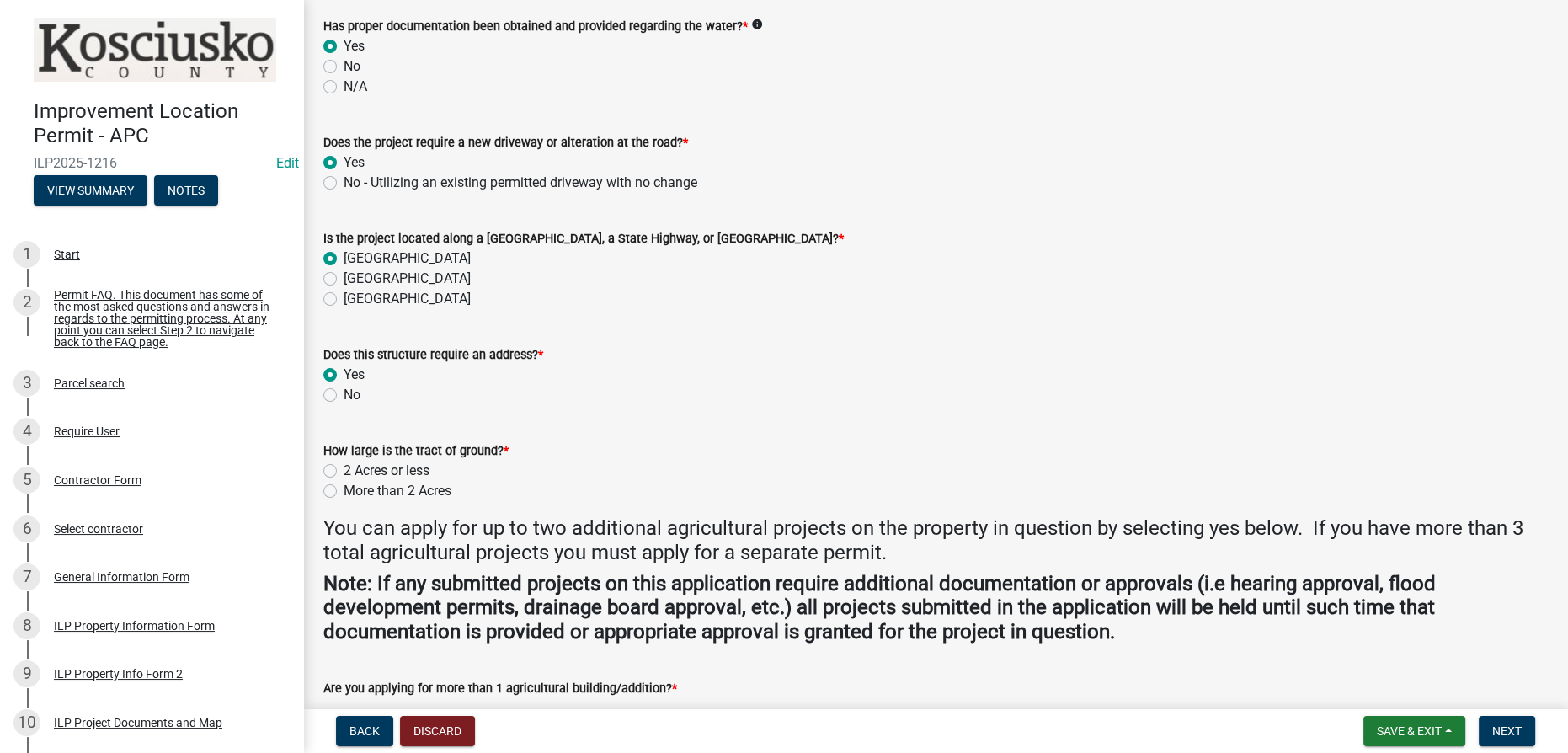
scroll to position [535, 0]
click at [344, 466] on label "2 Acres or less" at bounding box center [386, 469] width 86 height 20
click at [344, 466] on input "2 Acres or less" at bounding box center [348, 464] width 11 height 11
radio input "true"
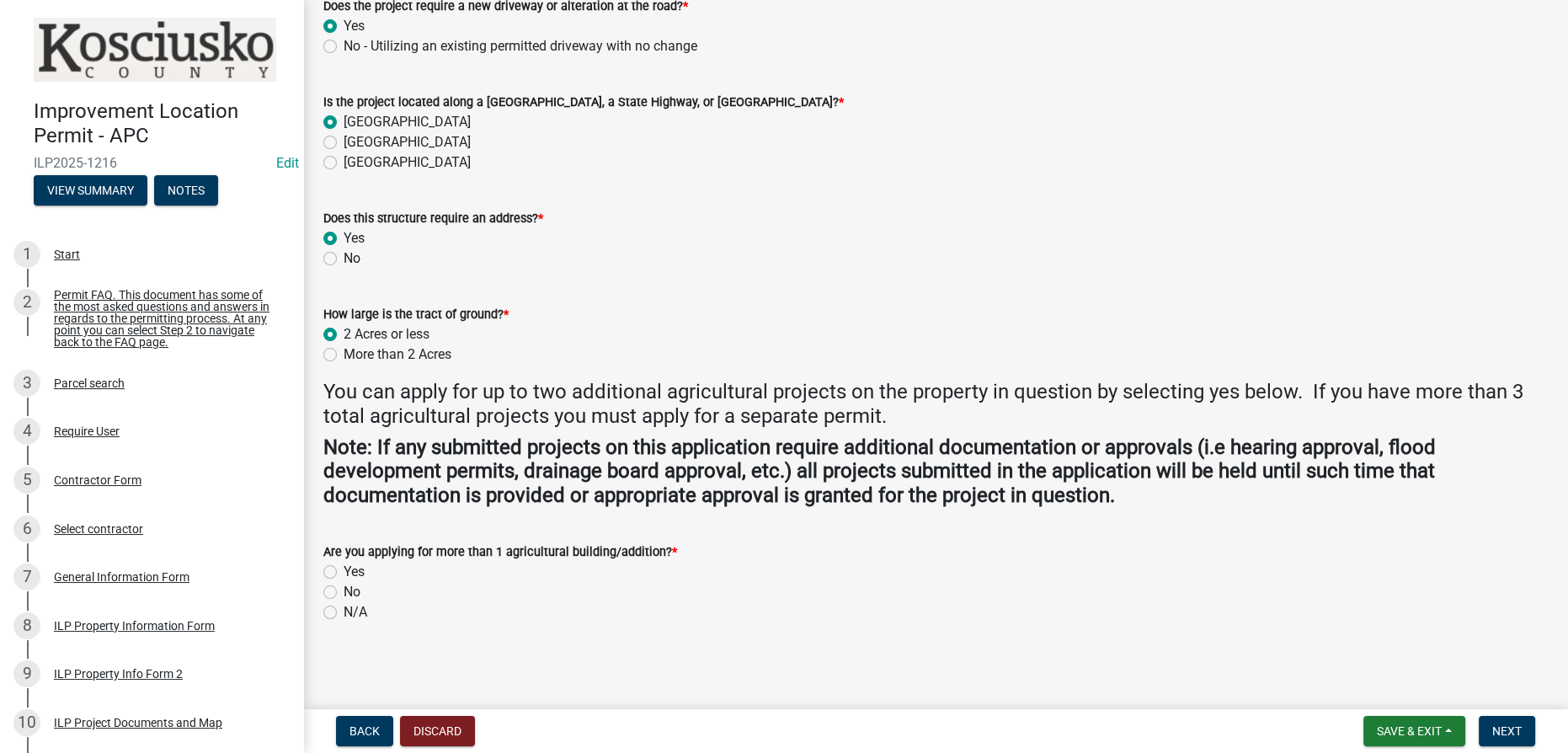
click at [344, 596] on label "No" at bounding box center [351, 592] width 17 height 20
click at [344, 592] on input "No" at bounding box center [348, 587] width 11 height 11
radio input "true"
click at [783, 738] on button "Next" at bounding box center [1507, 730] width 56 height 30
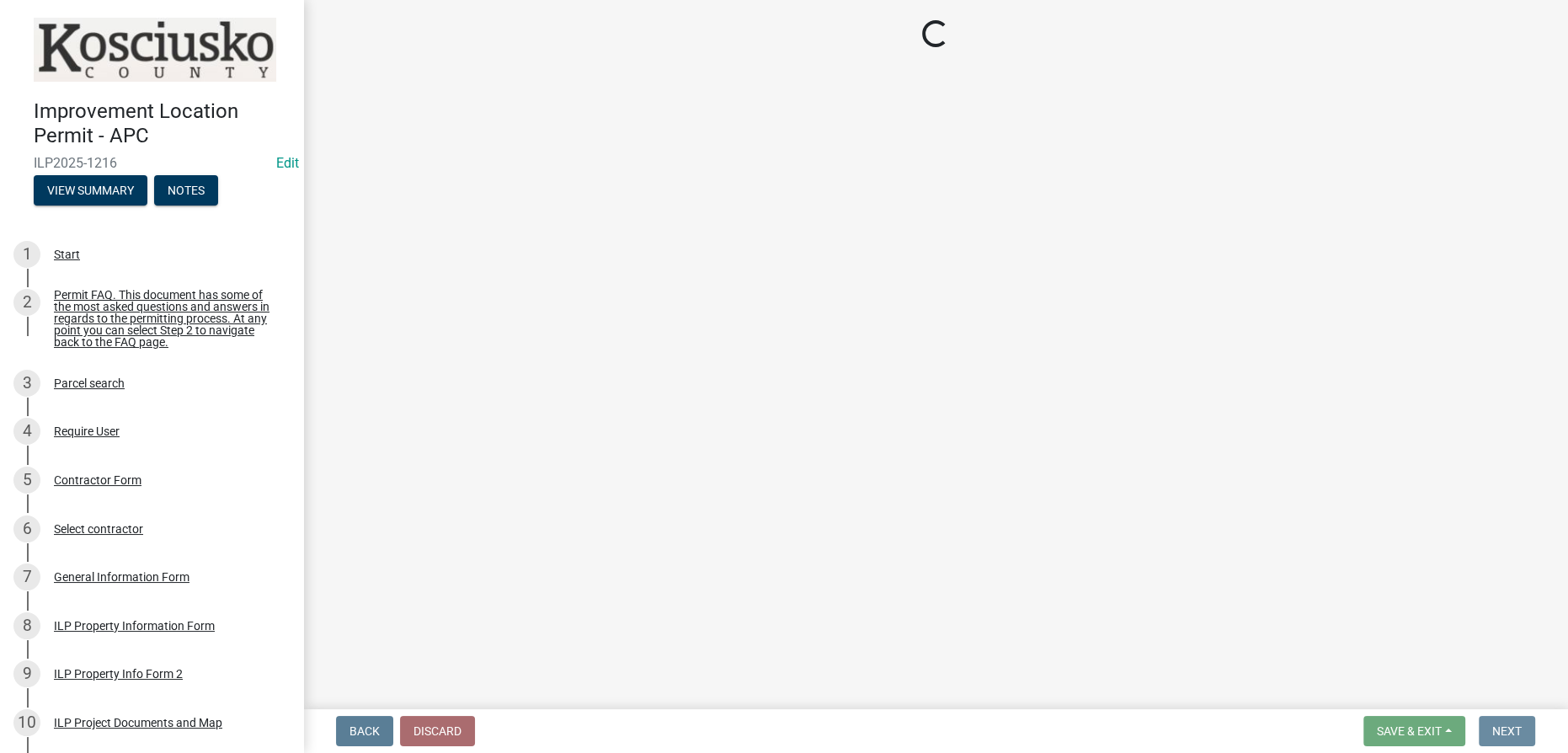
scroll to position [0, 0]
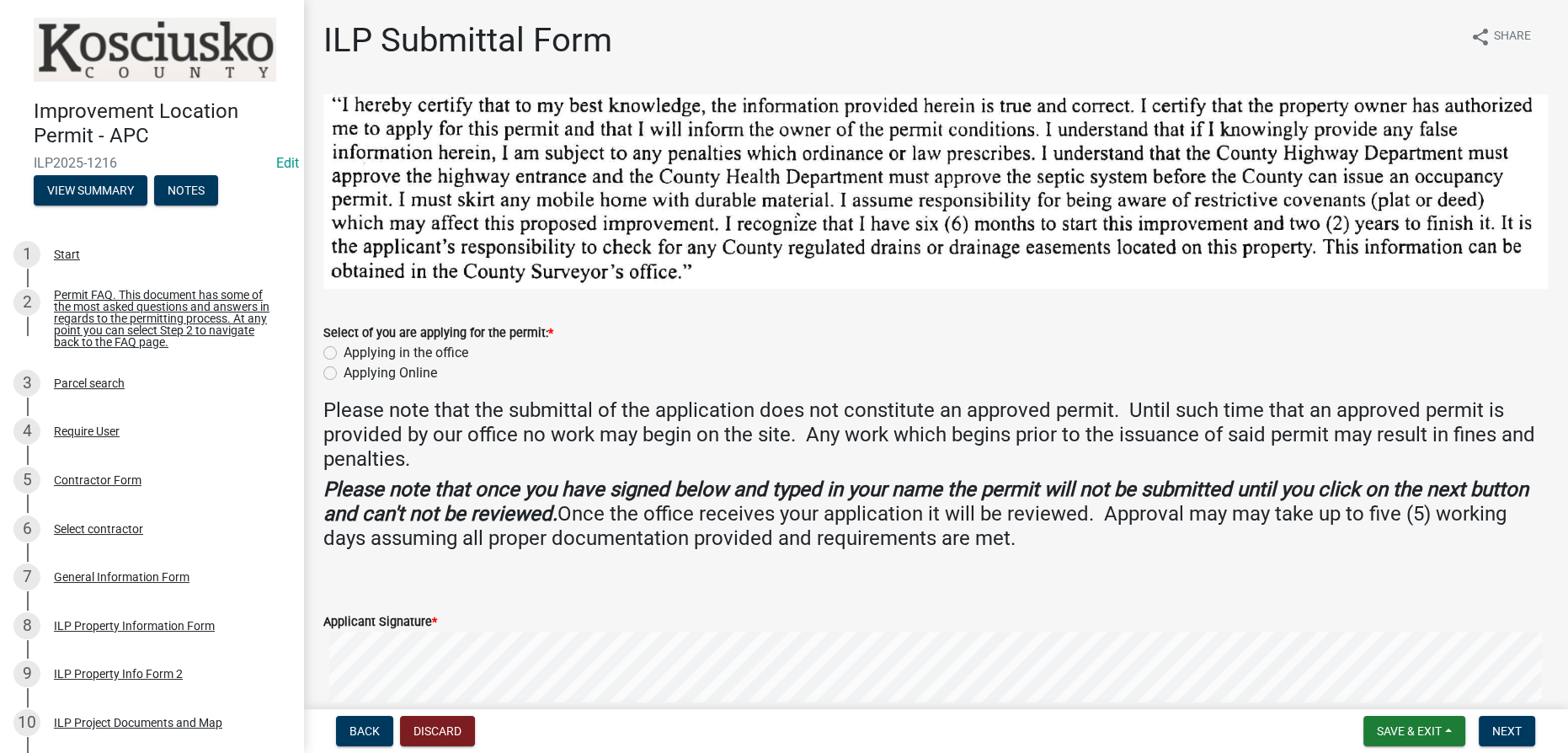
click at [344, 372] on label "Applying Online" at bounding box center [390, 373] width 93 height 20
click at [344, 372] on input "Applying Online" at bounding box center [348, 368] width 11 height 11
radio input "true"
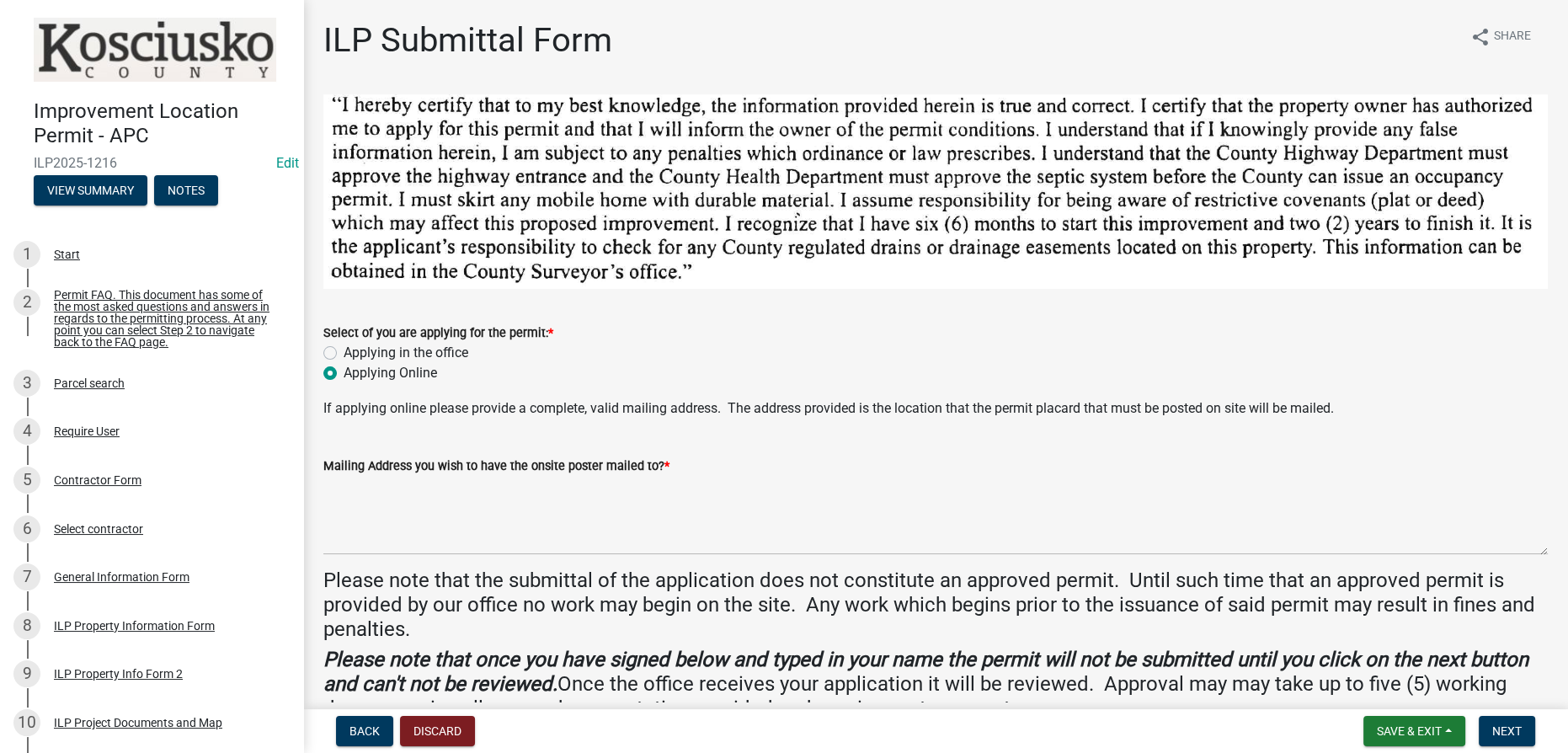
click at [344, 350] on label "Applying in the office" at bounding box center [406, 352] width 125 height 20
click at [344, 350] on input "Applying in the office" at bounding box center [348, 347] width 11 height 11
radio input "true"
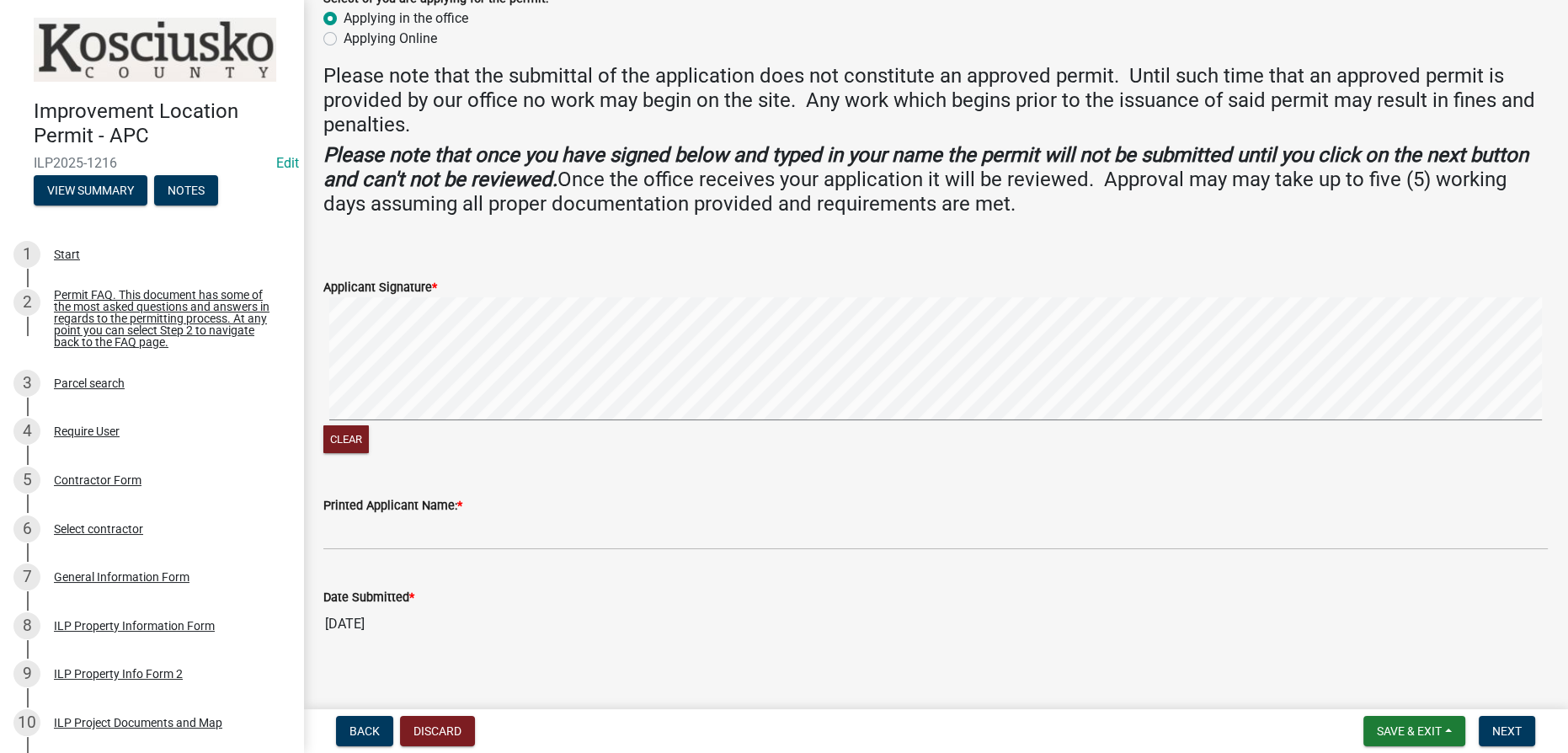
scroll to position [349, 0]
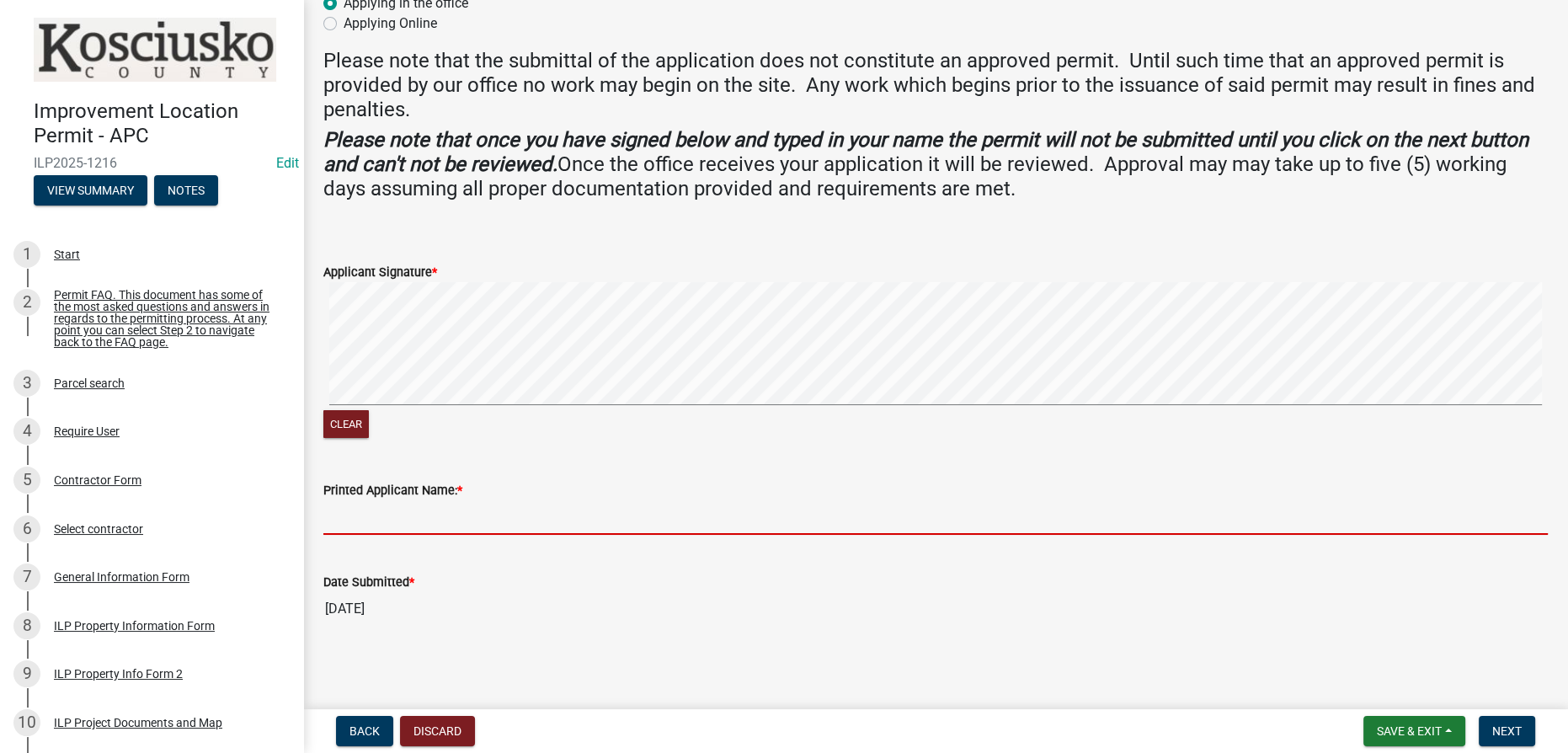
click at [464, 515] on input "Printed Applicant Name: *" at bounding box center [935, 517] width 1224 height 34
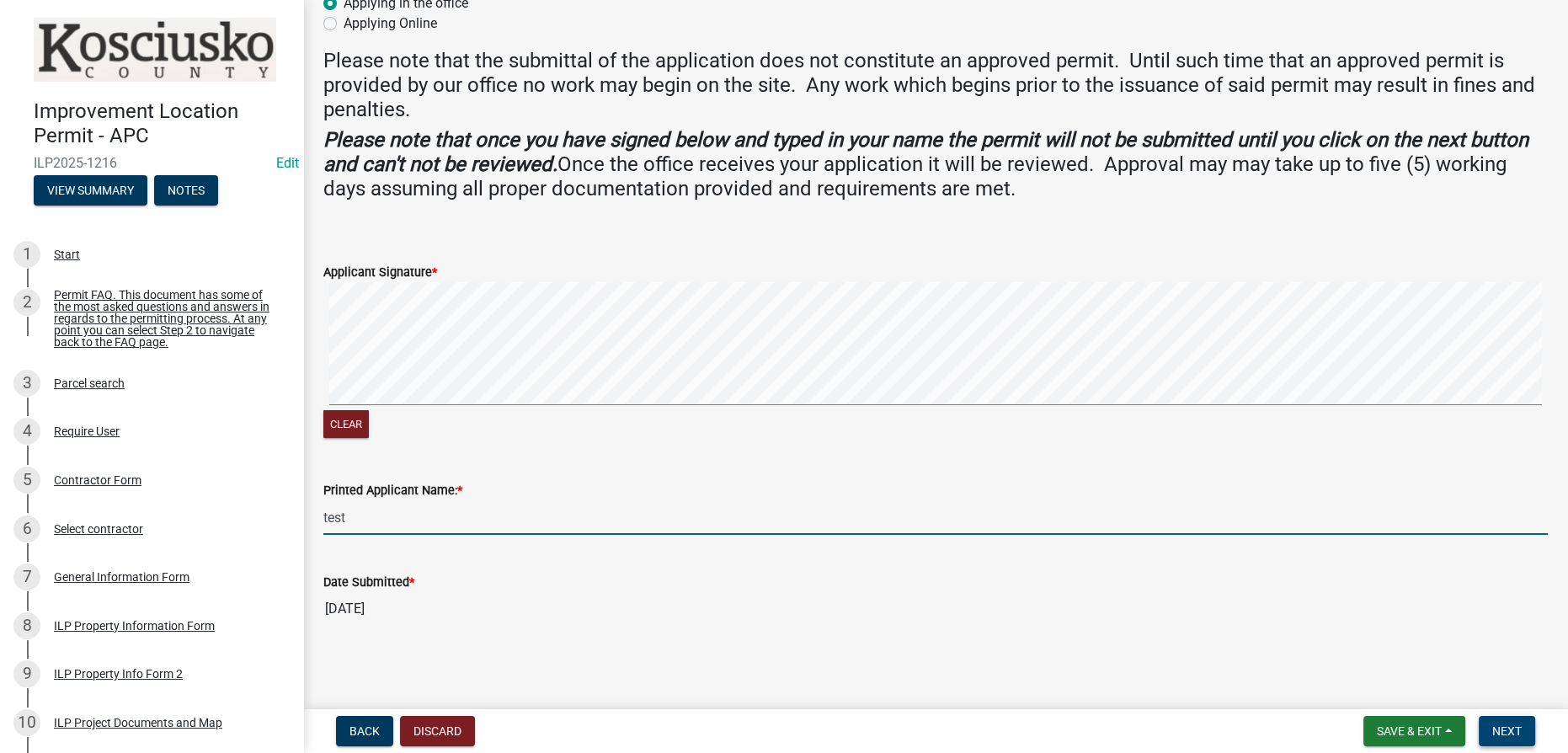
type input "test"
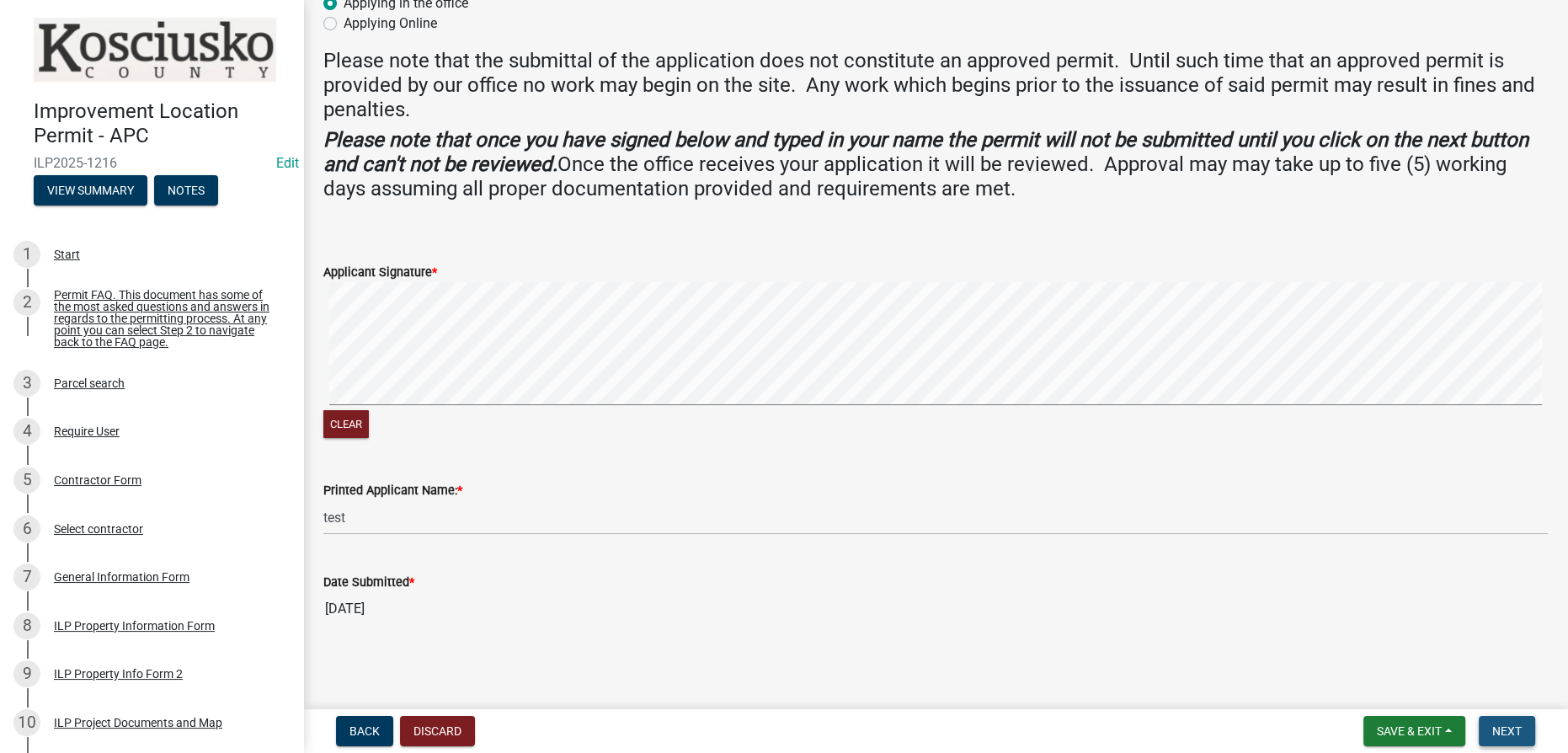
click at [783, 729] on span "Next" at bounding box center [1507, 731] width 29 height 14
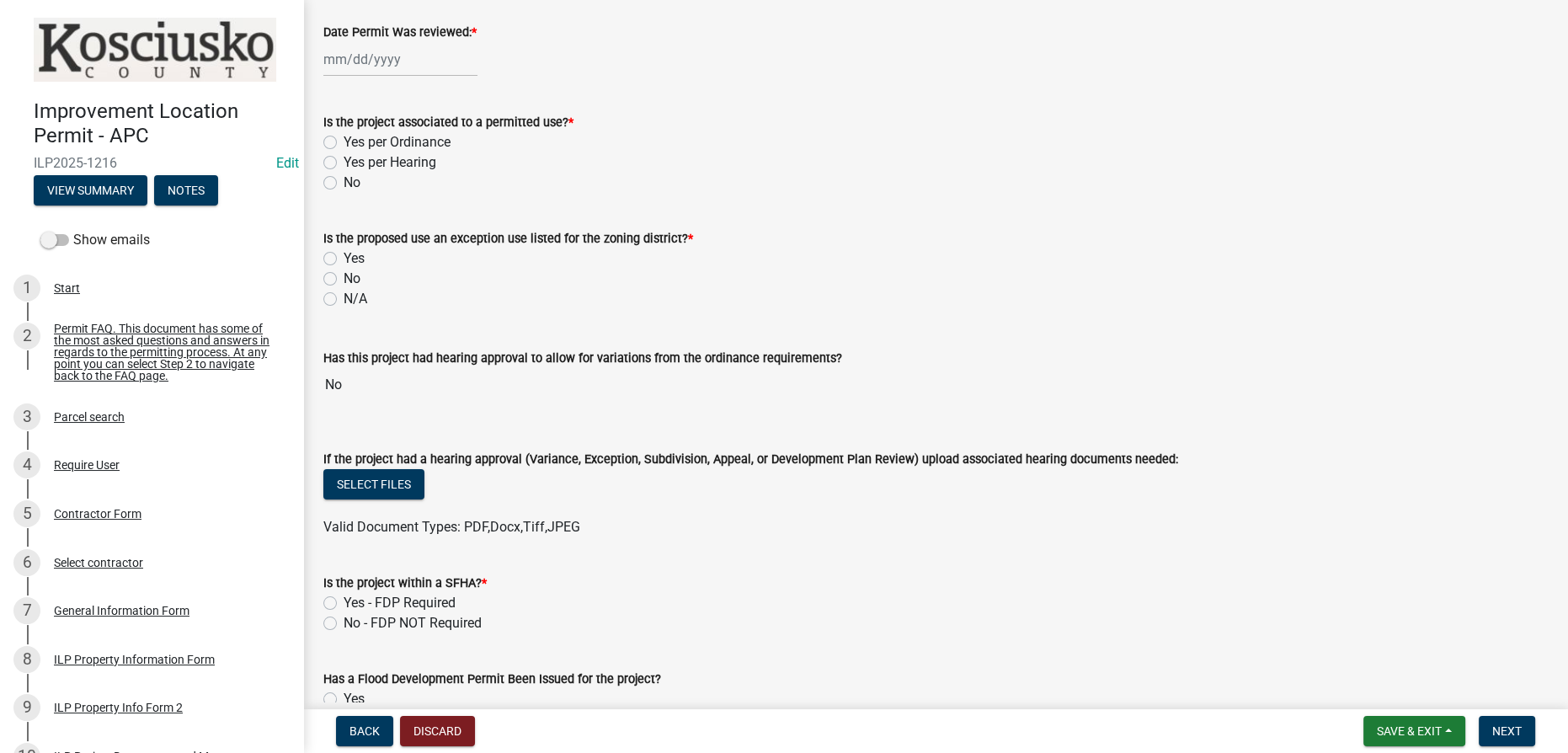
scroll to position [0, 0]
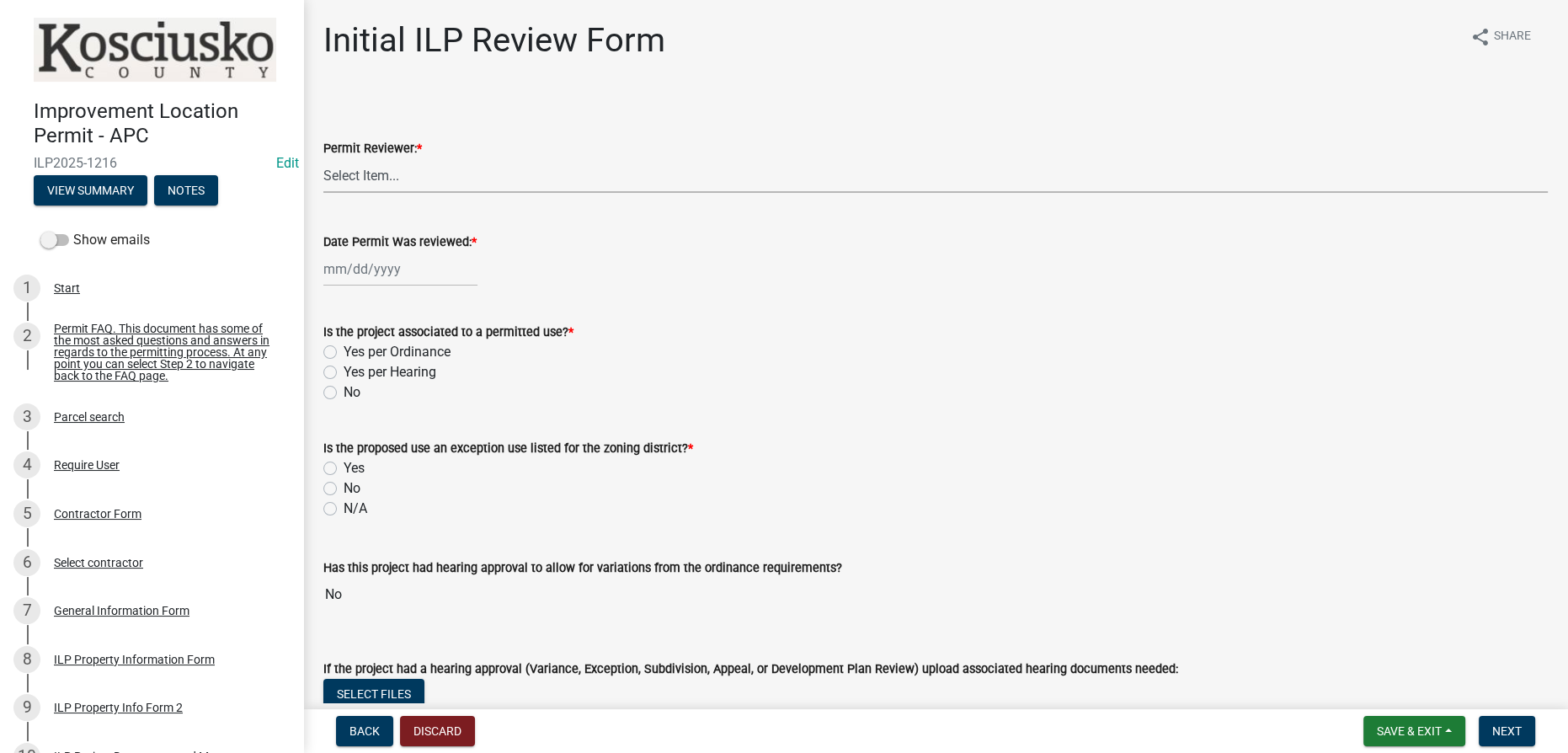
click at [423, 170] on select "Select Item... MMS LT AT CS [PERSON_NAME]" at bounding box center [935, 175] width 1224 height 34
click at [323, 159] on select "Select Item... MMS LT AT CS [PERSON_NAME]" at bounding box center [935, 175] width 1224 height 34
select select "4d3913d6-5a87-4fbb-afdb-cf4209782895"
click at [382, 266] on div at bounding box center [400, 269] width 154 height 34
select select "9"
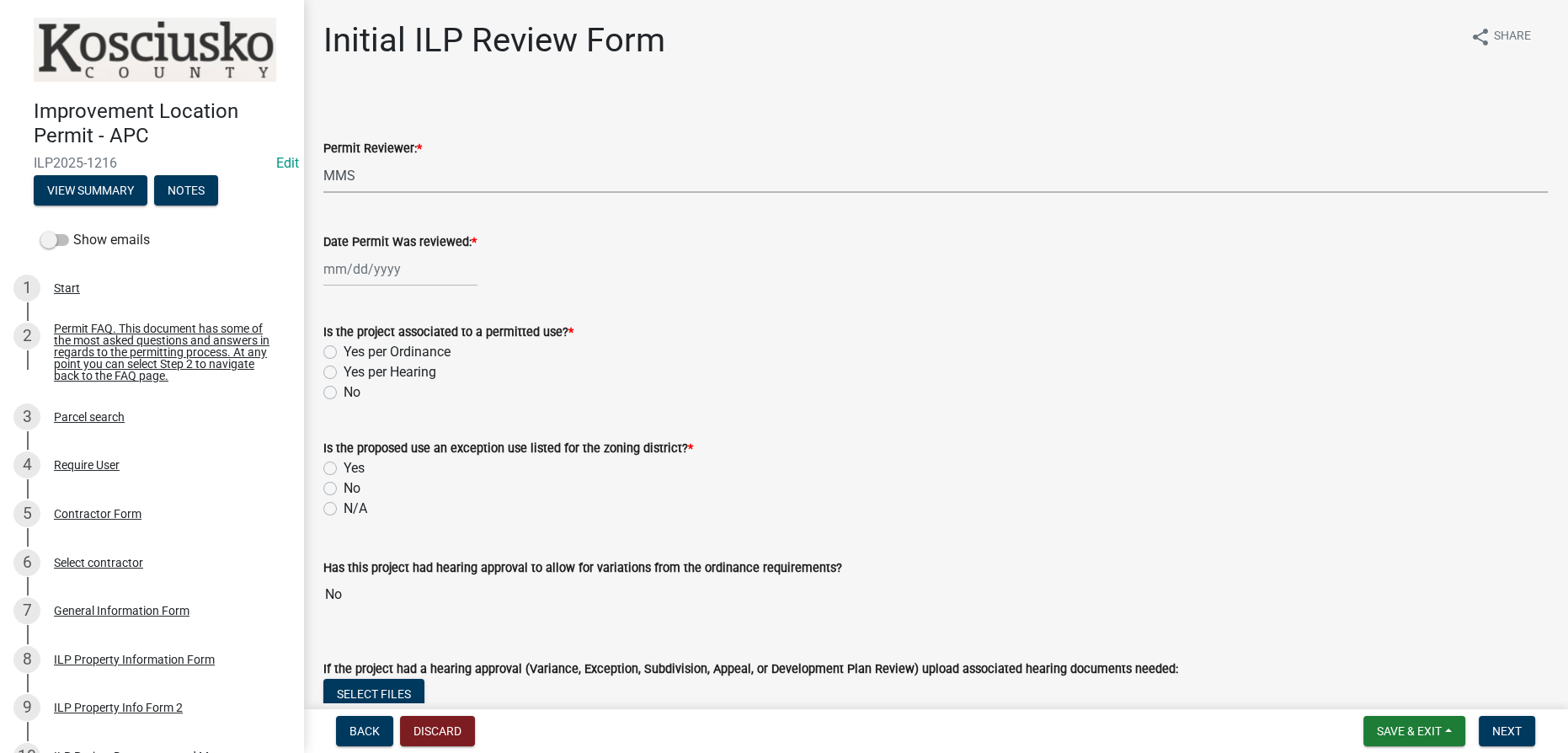
select select "2025"
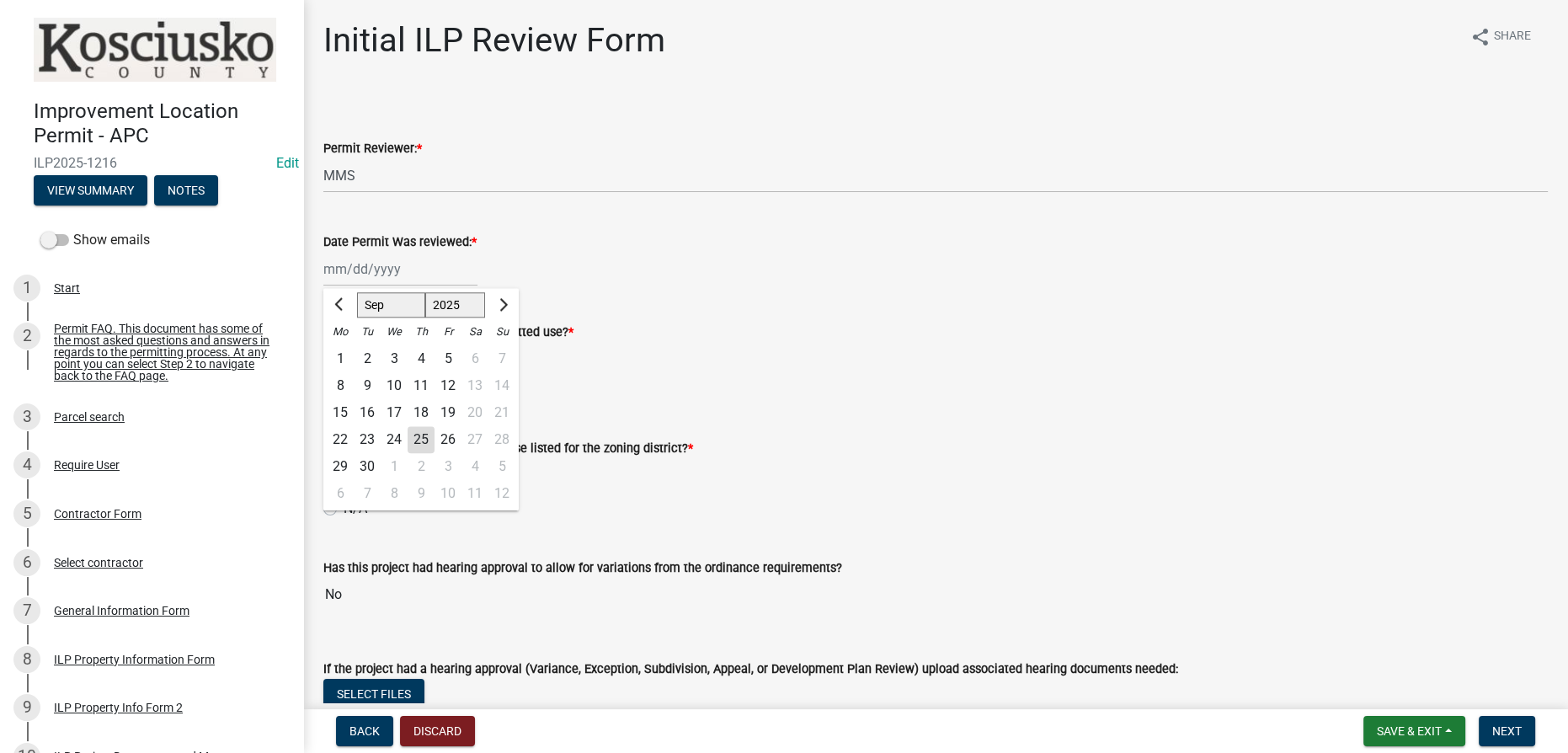
click at [418, 440] on div "25" at bounding box center [421, 440] width 27 height 27
type input "[DATE]"
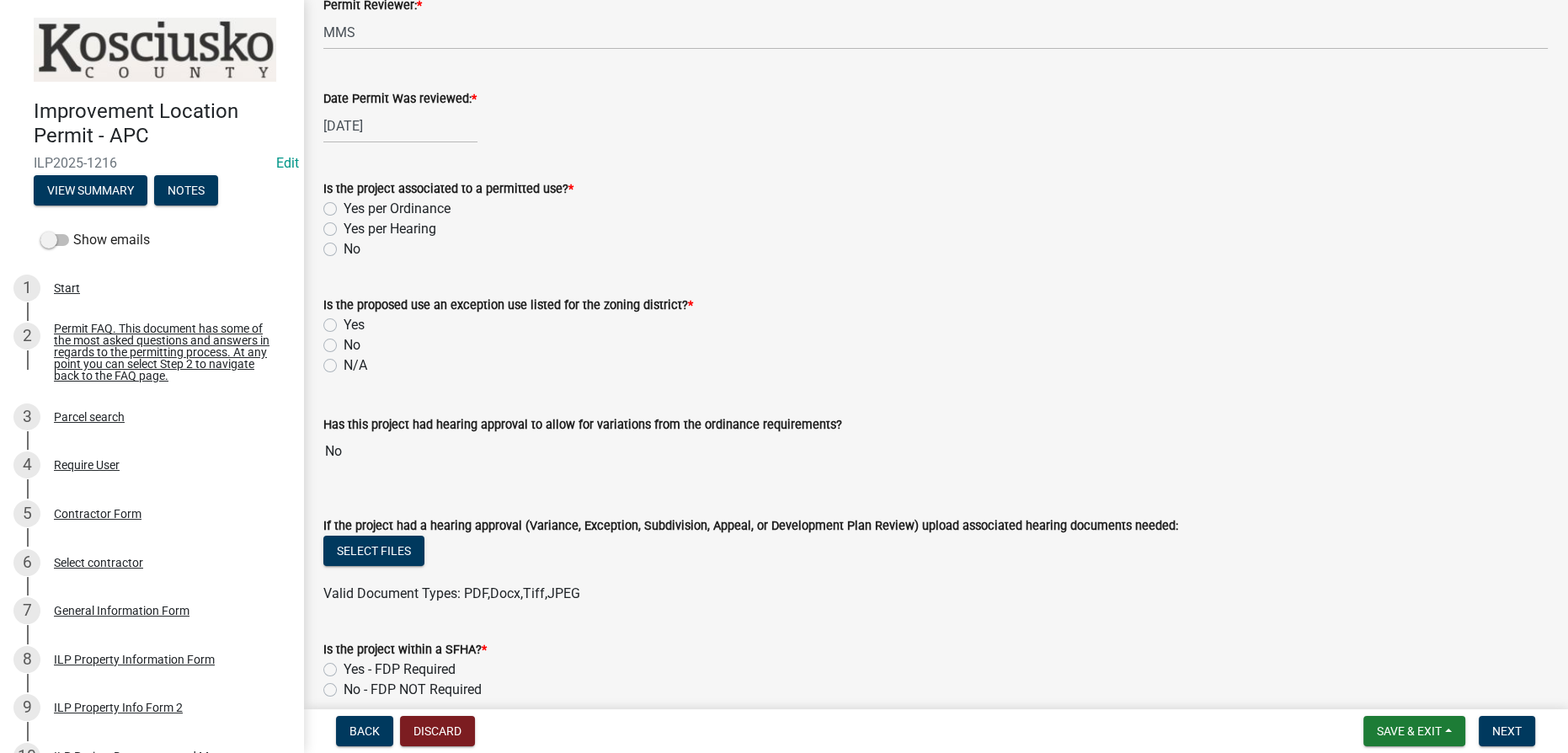
scroll to position [153, 0]
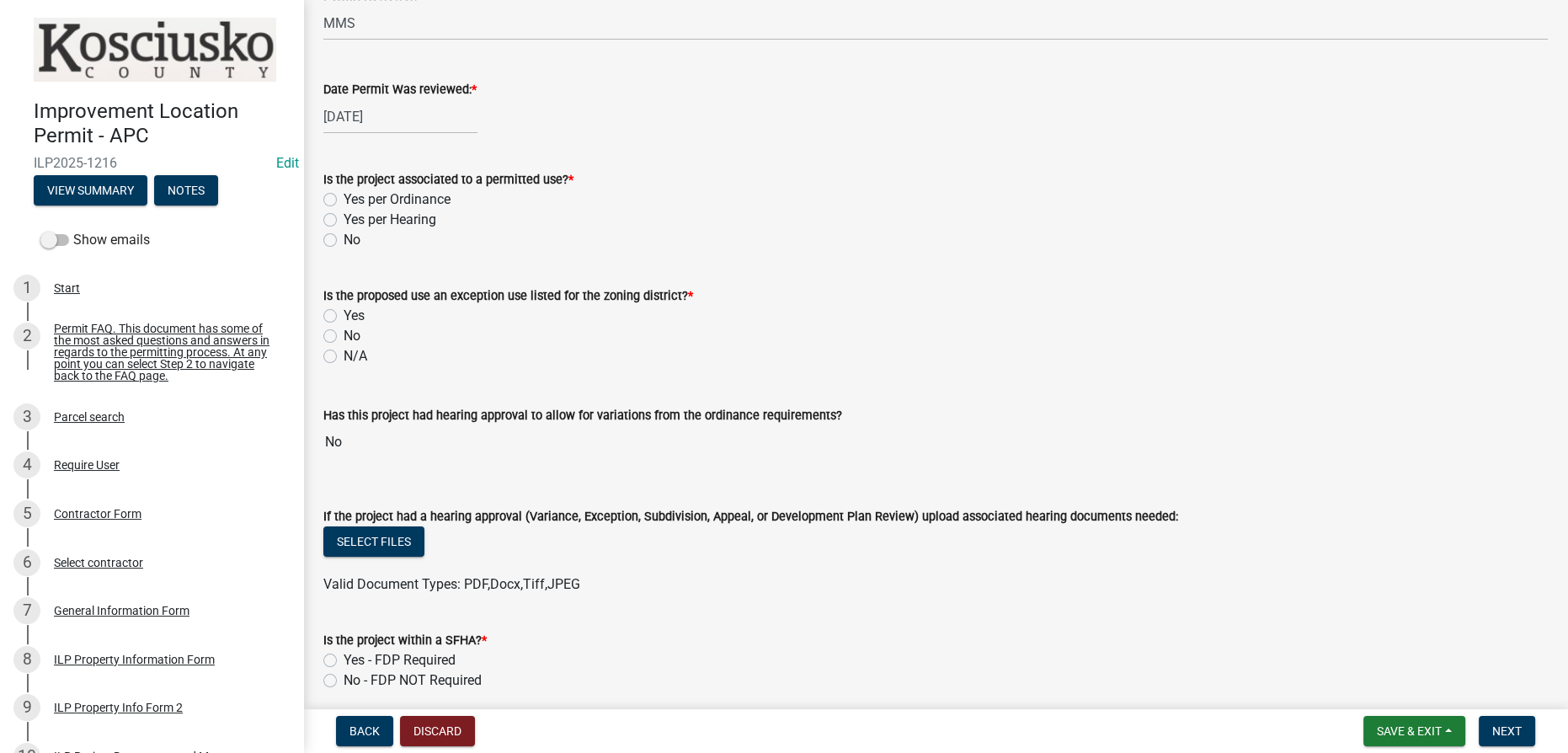
click at [344, 196] on label "Yes per Ordinance" at bounding box center [397, 199] width 107 height 20
click at [344, 196] on input "Yes per Ordinance" at bounding box center [348, 195] width 11 height 11
radio input "true"
click at [344, 315] on label "Yes" at bounding box center [354, 315] width 21 height 20
click at [344, 315] on input "Yes" at bounding box center [348, 310] width 11 height 11
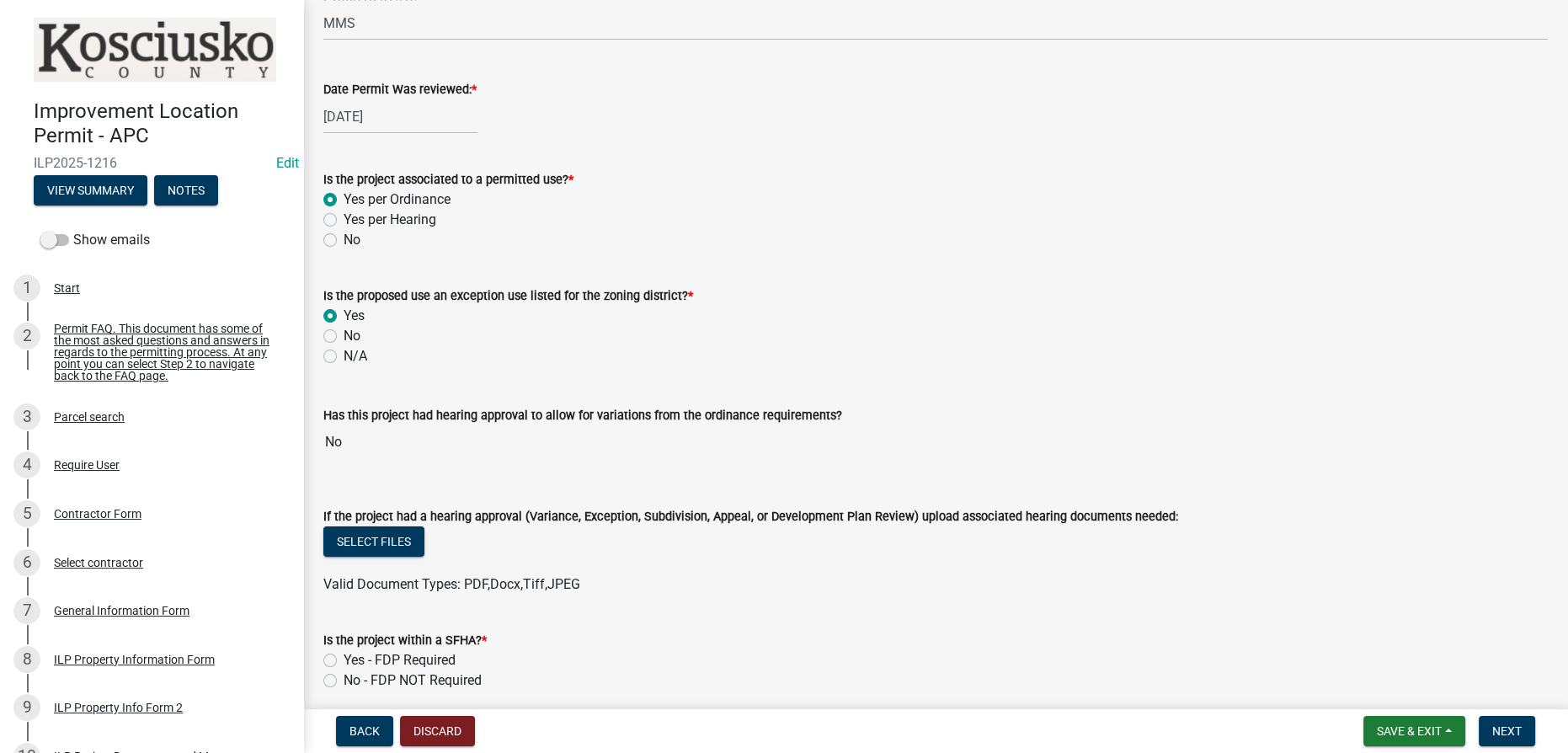
radio input "true"
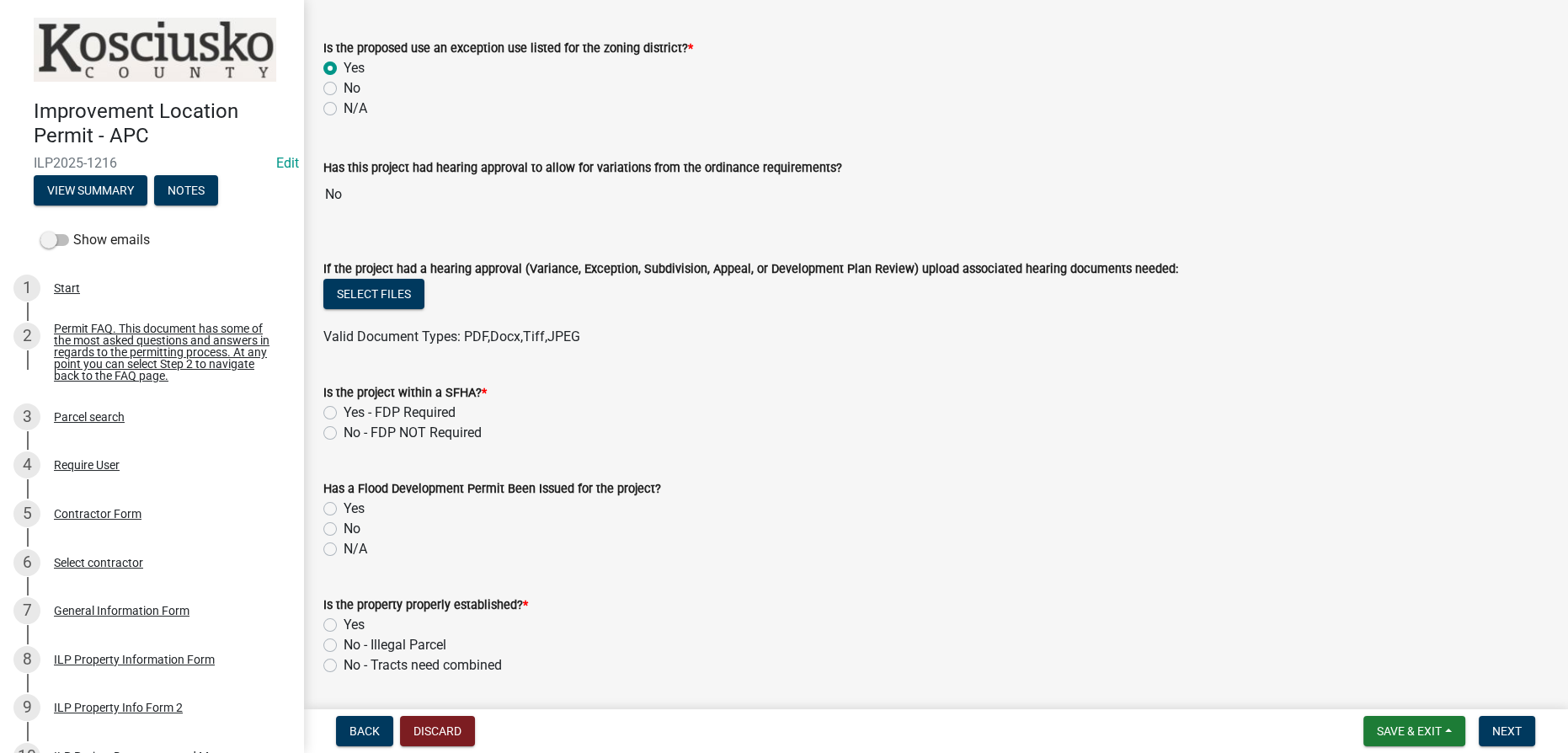
scroll to position [459, 0]
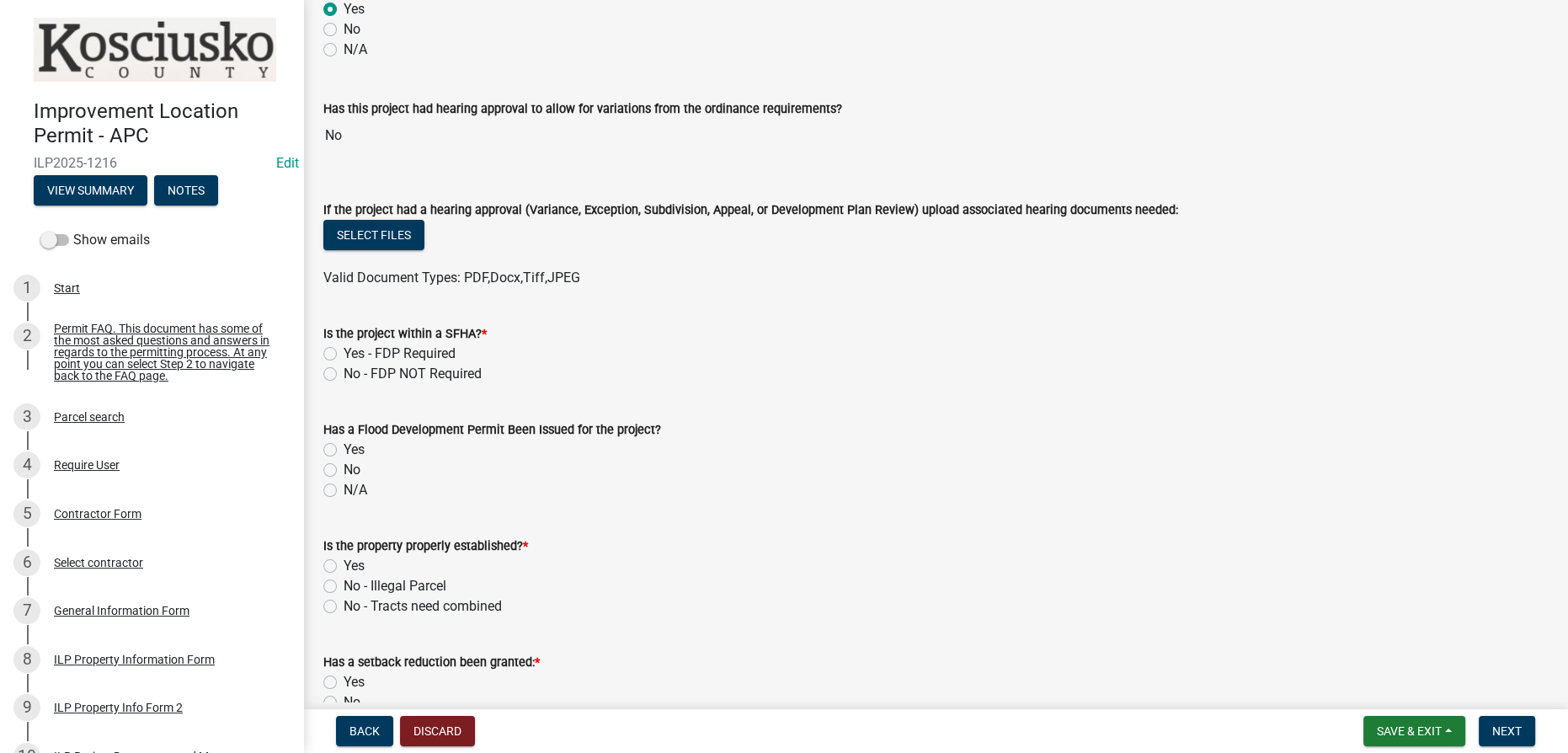
click at [344, 353] on label "Yes - FDP Required" at bounding box center [399, 353] width 112 height 20
click at [344, 353] on input "Yes - FDP Required" at bounding box center [348, 348] width 11 height 11
radio input "true"
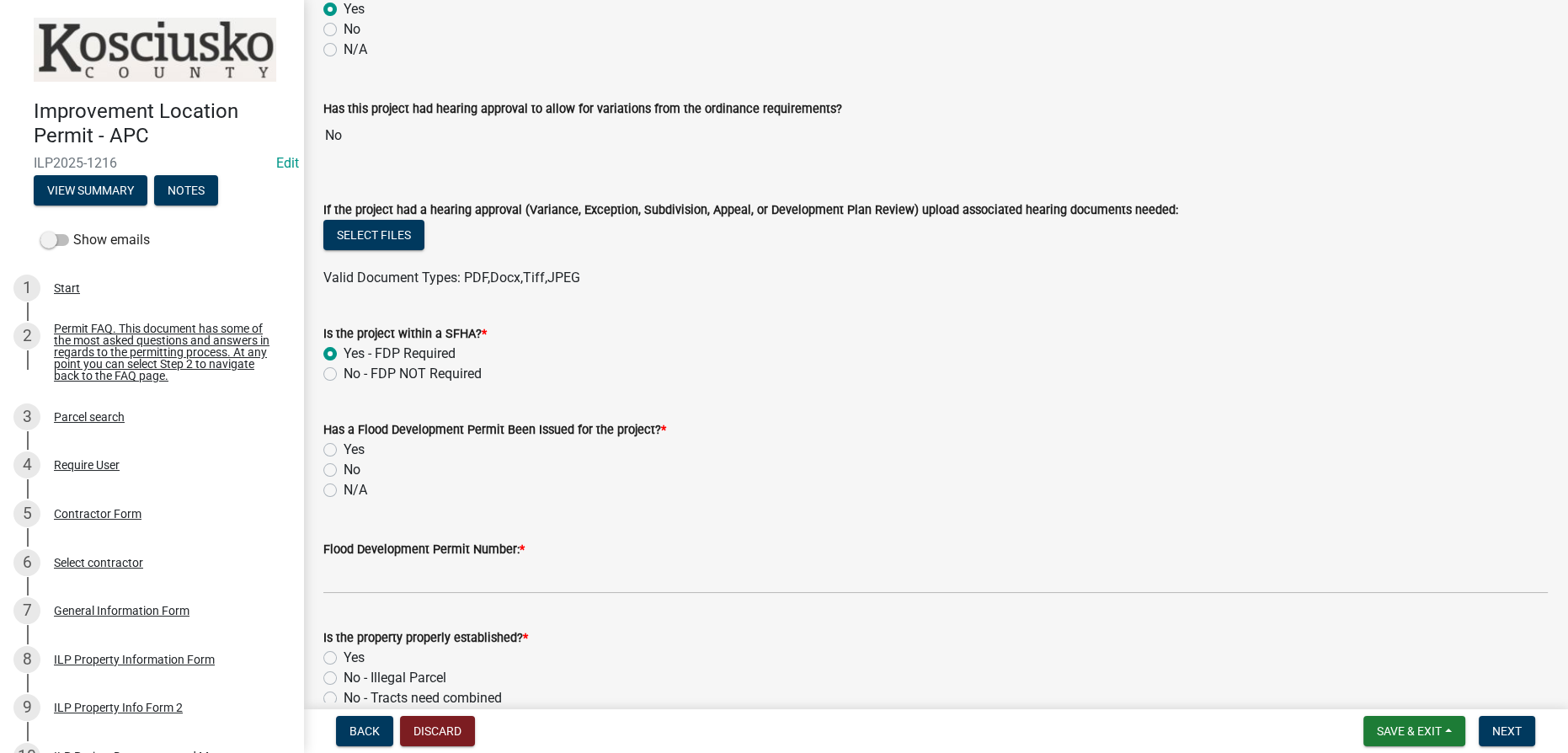
click at [344, 371] on label "No - FDP NOT Required" at bounding box center [413, 374] width 138 height 20
click at [344, 371] on input "No - FDP NOT Required" at bounding box center [348, 369] width 11 height 11
radio input "true"
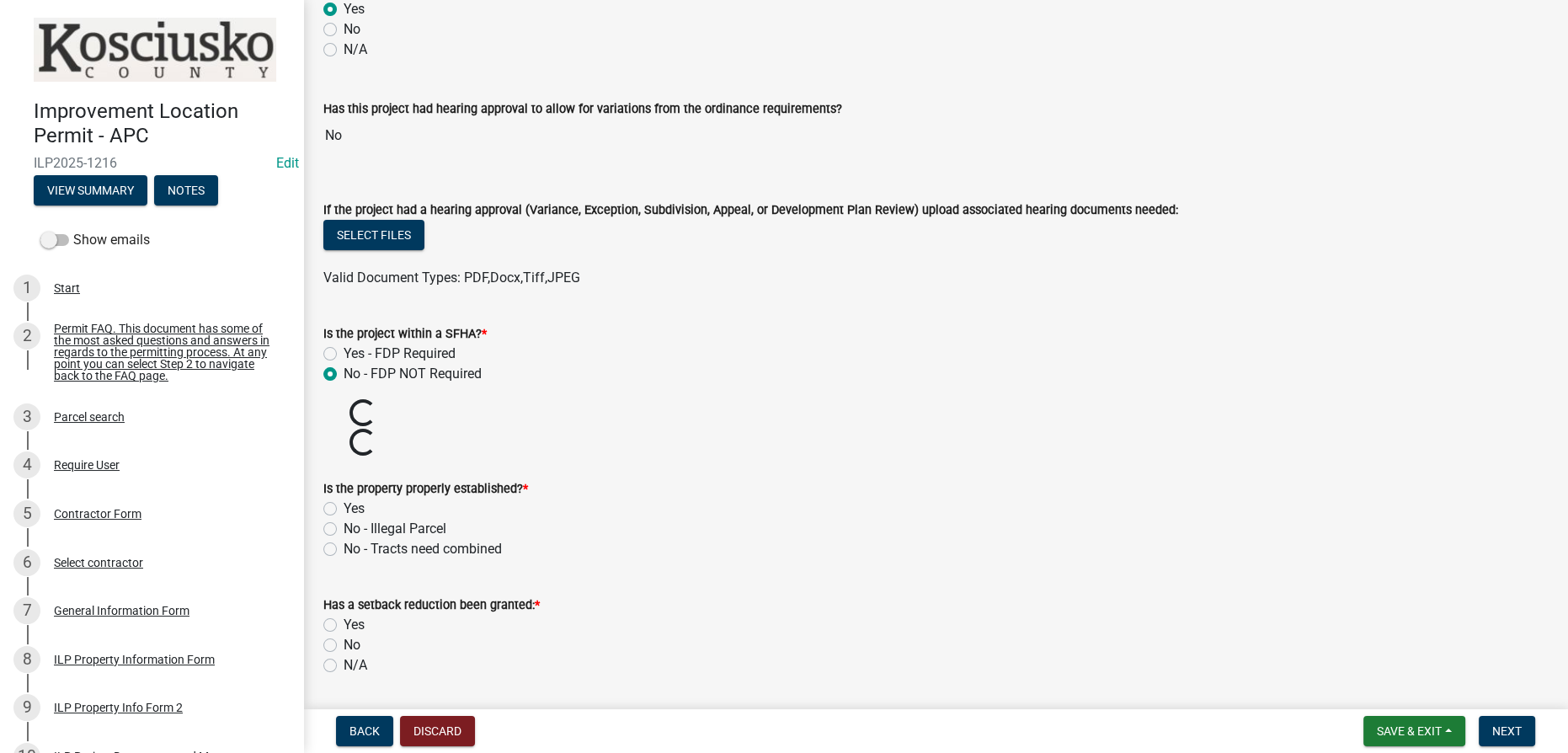
scroll to position [612, 0]
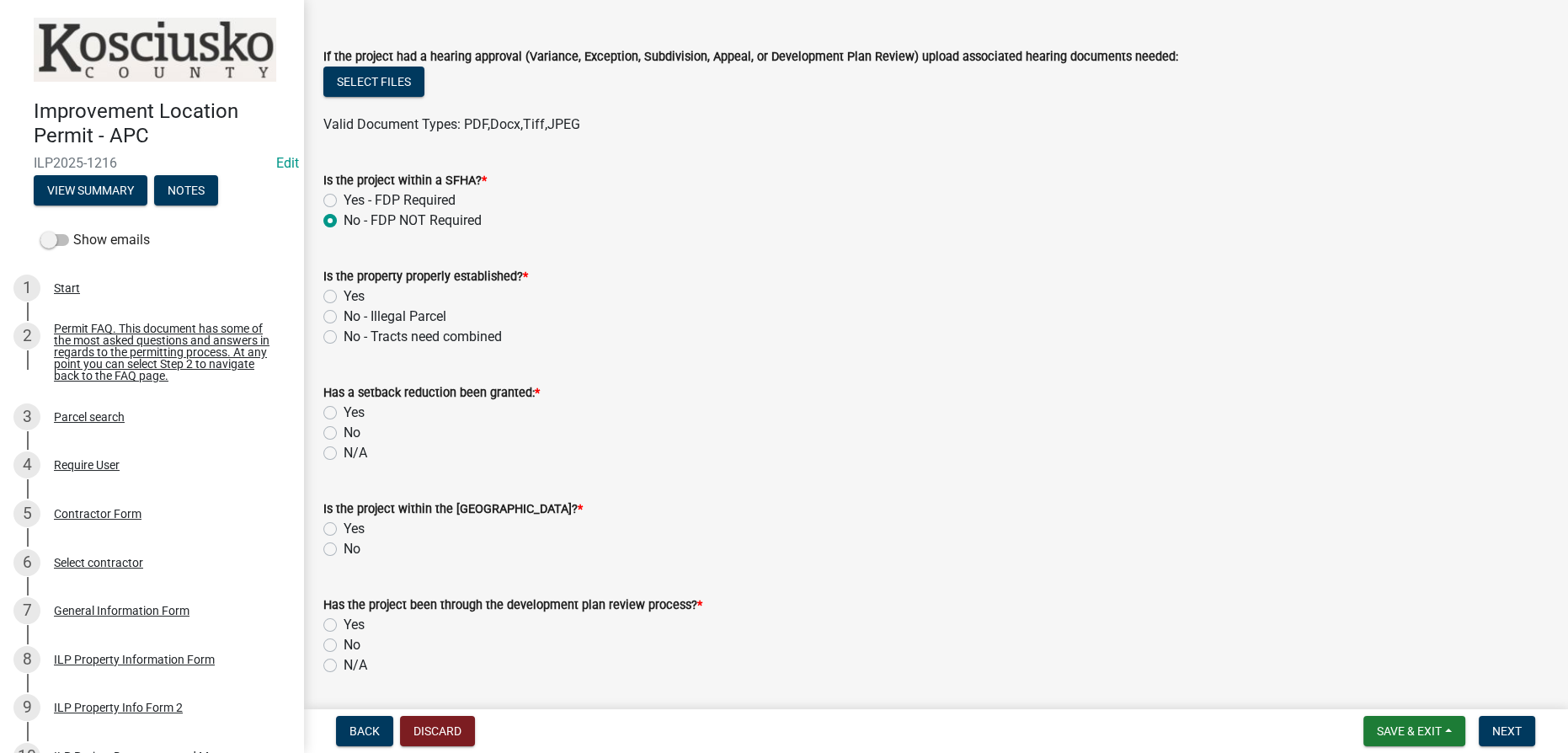
click at [344, 297] on label "Yes" at bounding box center [354, 296] width 21 height 20
click at [344, 297] on input "Yes" at bounding box center [348, 291] width 11 height 11
radio input "true"
click at [344, 428] on label "No" at bounding box center [351, 432] width 17 height 20
click at [344, 428] on input "No" at bounding box center [348, 427] width 11 height 11
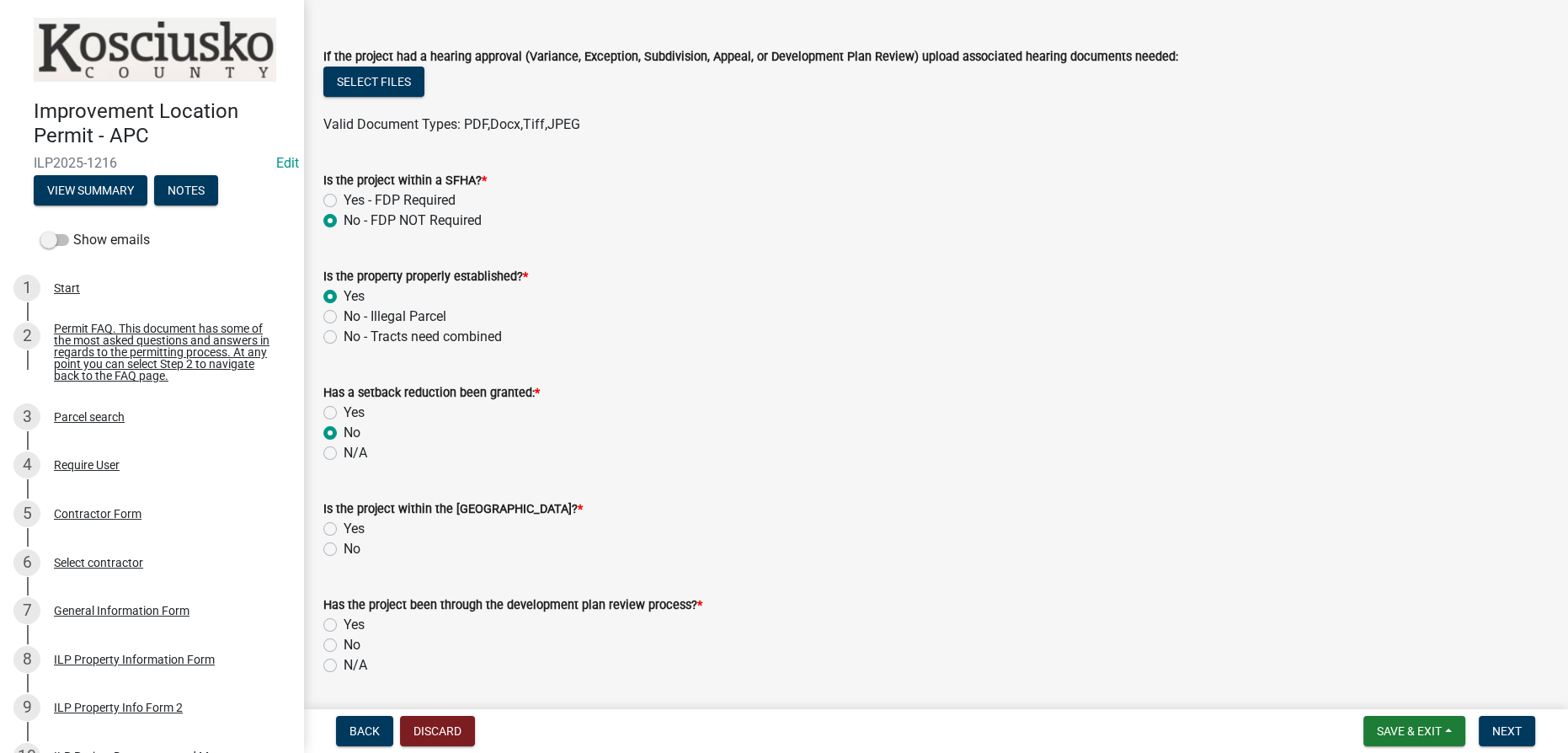
radio input "true"
click at [344, 547] on label "No" at bounding box center [351, 549] width 17 height 20
click at [344, 547] on input "No" at bounding box center [348, 544] width 11 height 11
radio input "true"
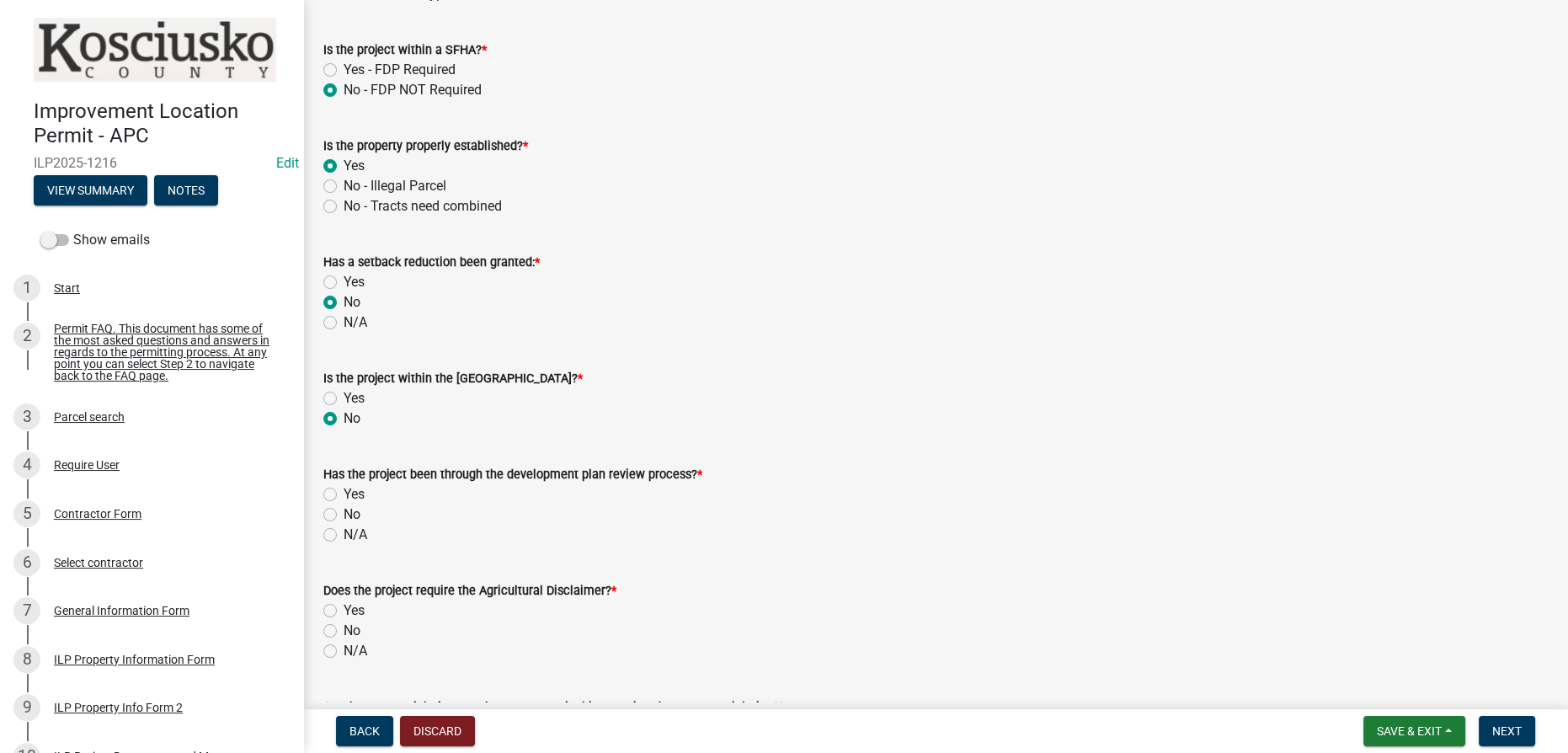
scroll to position [765, 0]
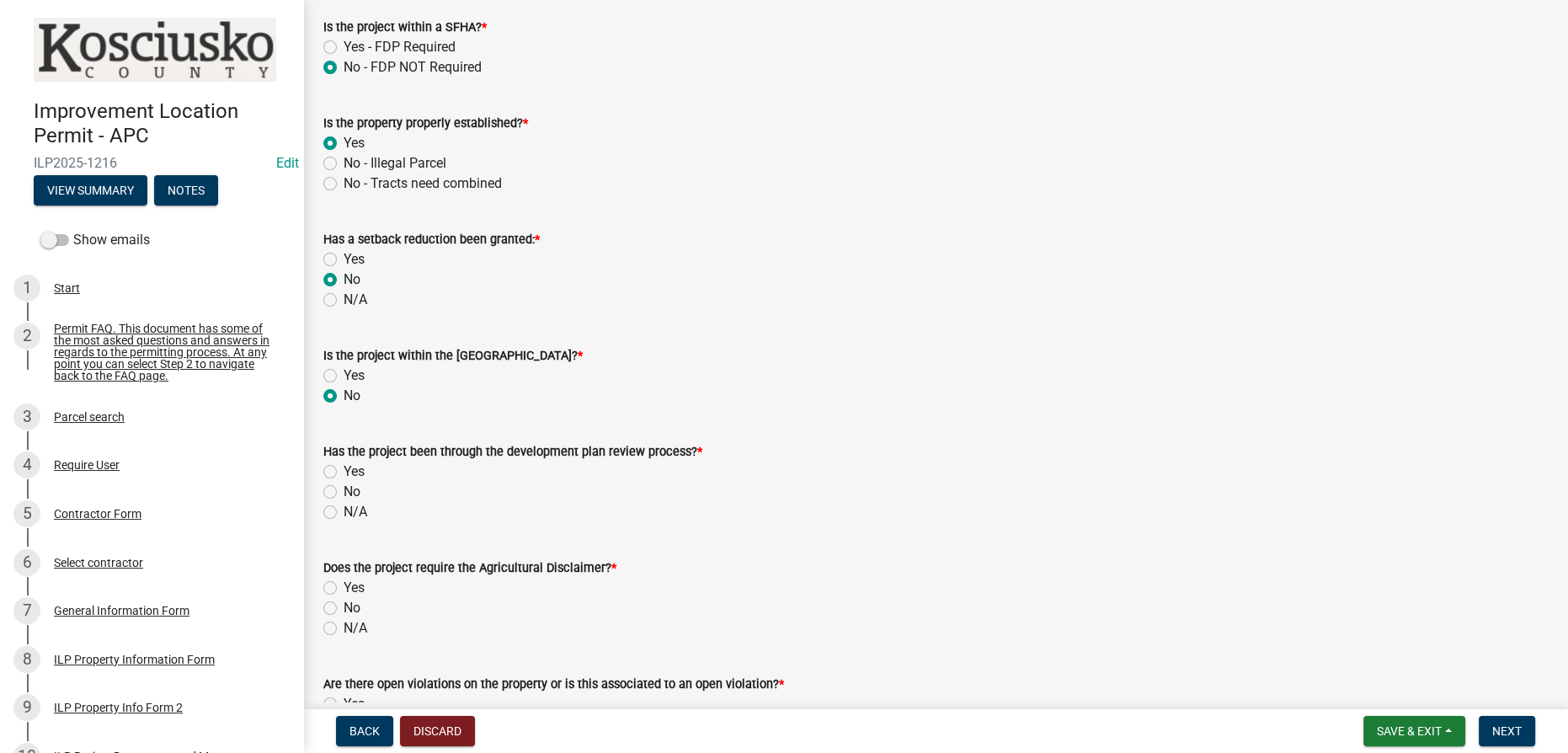
click at [344, 373] on label "Yes" at bounding box center [354, 376] width 21 height 20
click at [344, 373] on input "Yes" at bounding box center [348, 371] width 11 height 11
radio input "true"
click at [344, 394] on label "No" at bounding box center [351, 395] width 17 height 20
click at [344, 394] on input "No" at bounding box center [348, 390] width 11 height 11
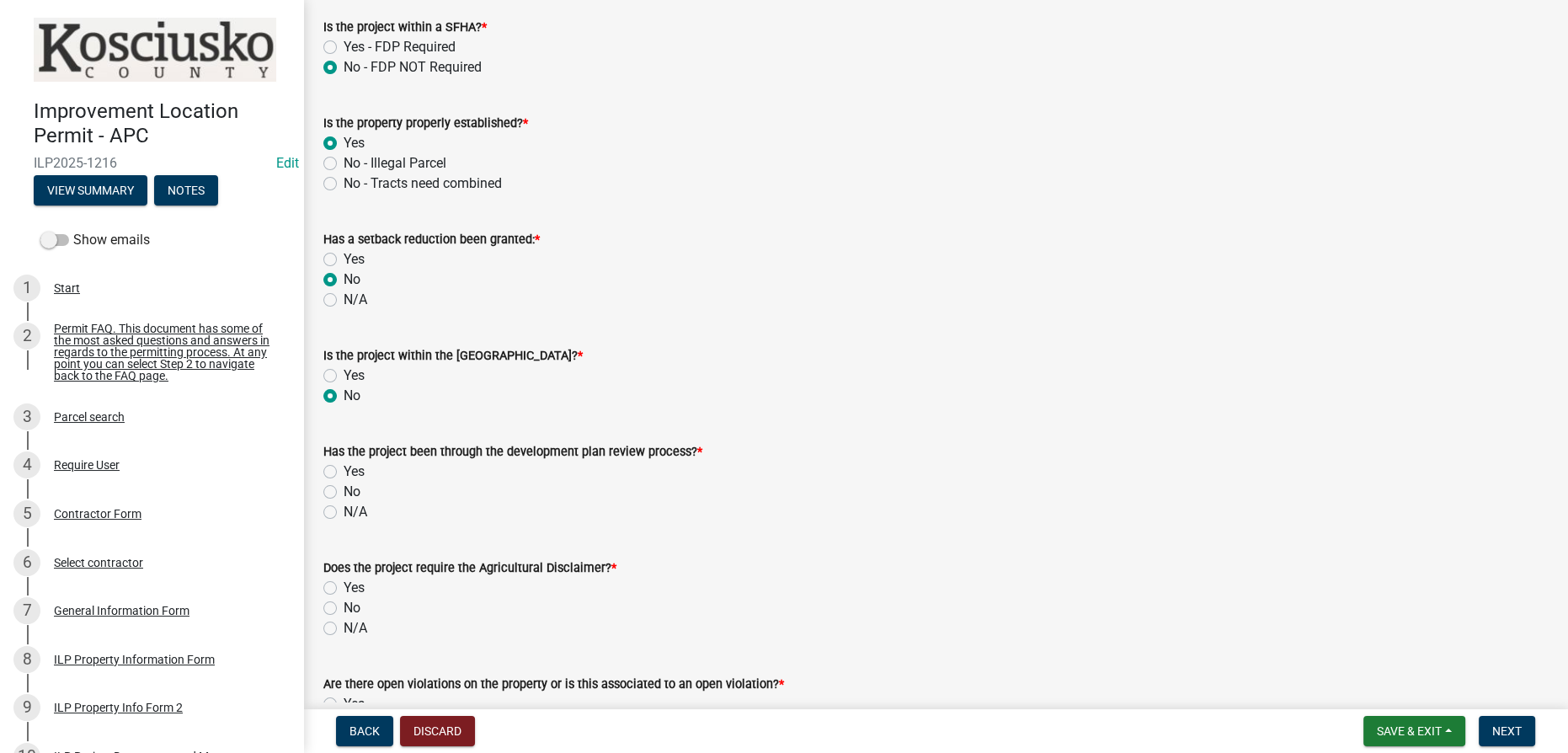
radio input "true"
click at [344, 468] on label "Yes" at bounding box center [354, 471] width 21 height 20
click at [344, 468] on input "Yes" at bounding box center [348, 466] width 11 height 11
radio input "true"
click at [344, 493] on label "No" at bounding box center [351, 491] width 17 height 20
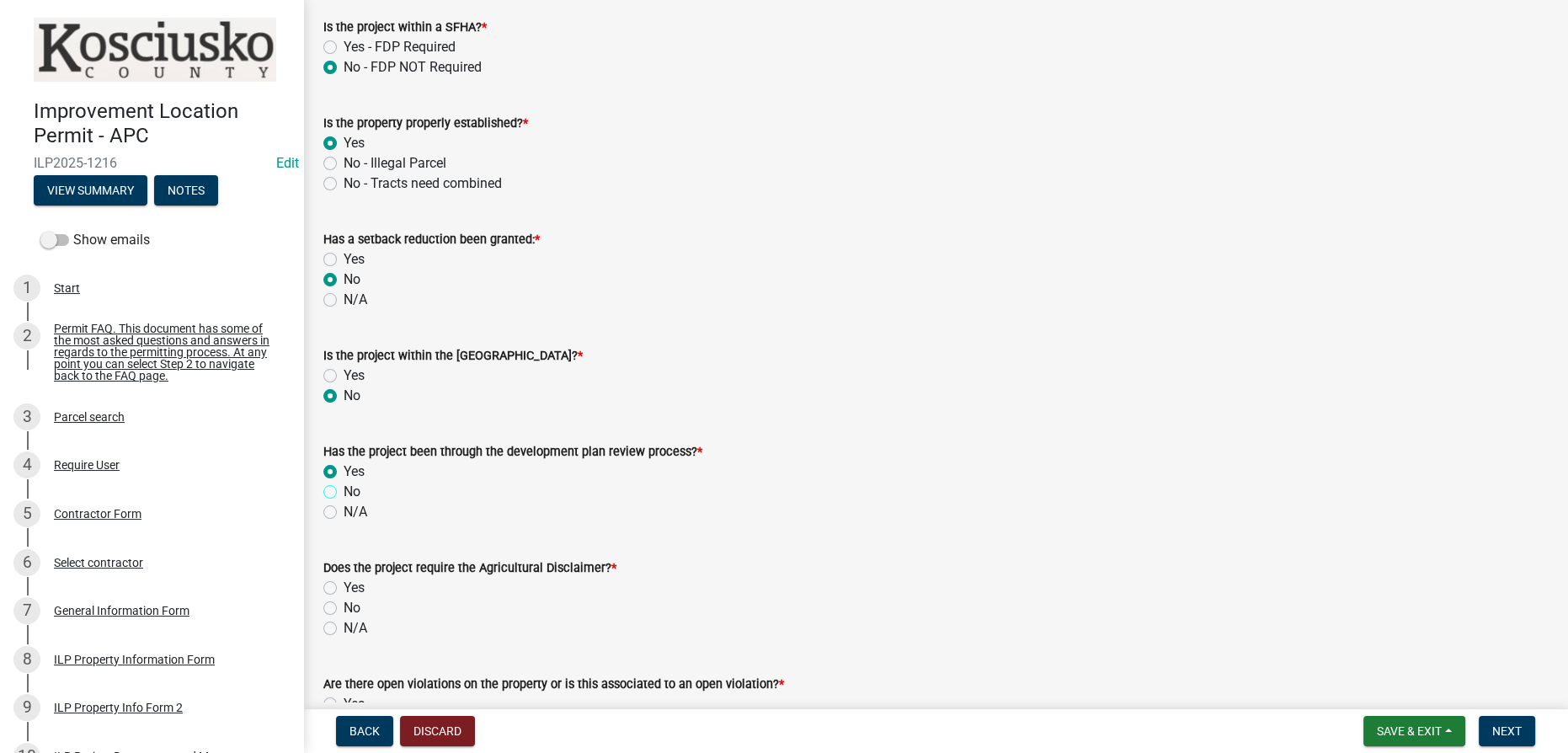
click at [344, 492] on input "No" at bounding box center [348, 486] width 11 height 11
radio input "true"
click at [344, 507] on label "N/A" at bounding box center [355, 512] width 23 height 20
click at [344, 507] on input "N/A" at bounding box center [348, 507] width 11 height 11
radio input "true"
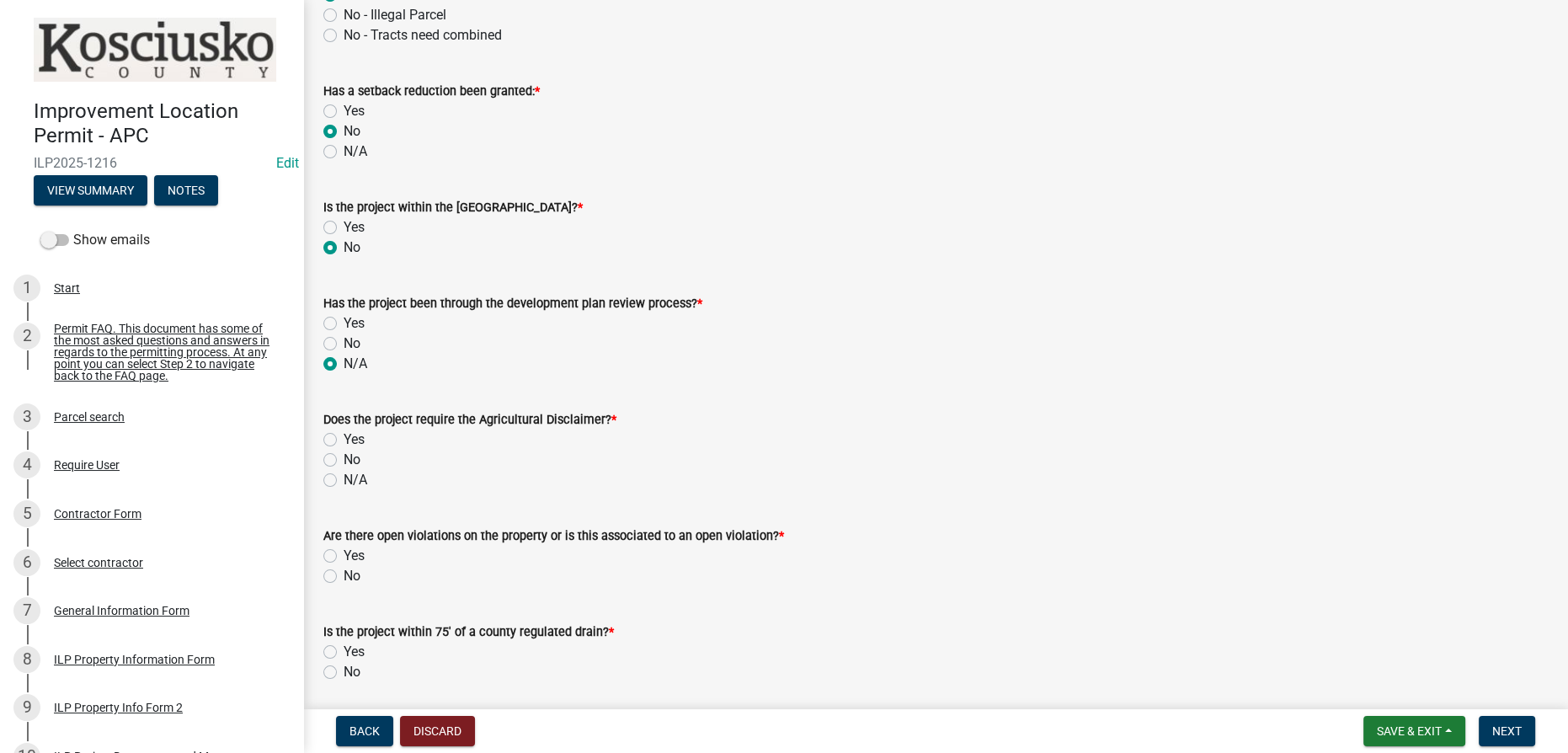
scroll to position [917, 0]
click at [344, 453] on label "No" at bounding box center [351, 455] width 17 height 20
click at [344, 453] on input "No" at bounding box center [348, 450] width 11 height 11
radio input "true"
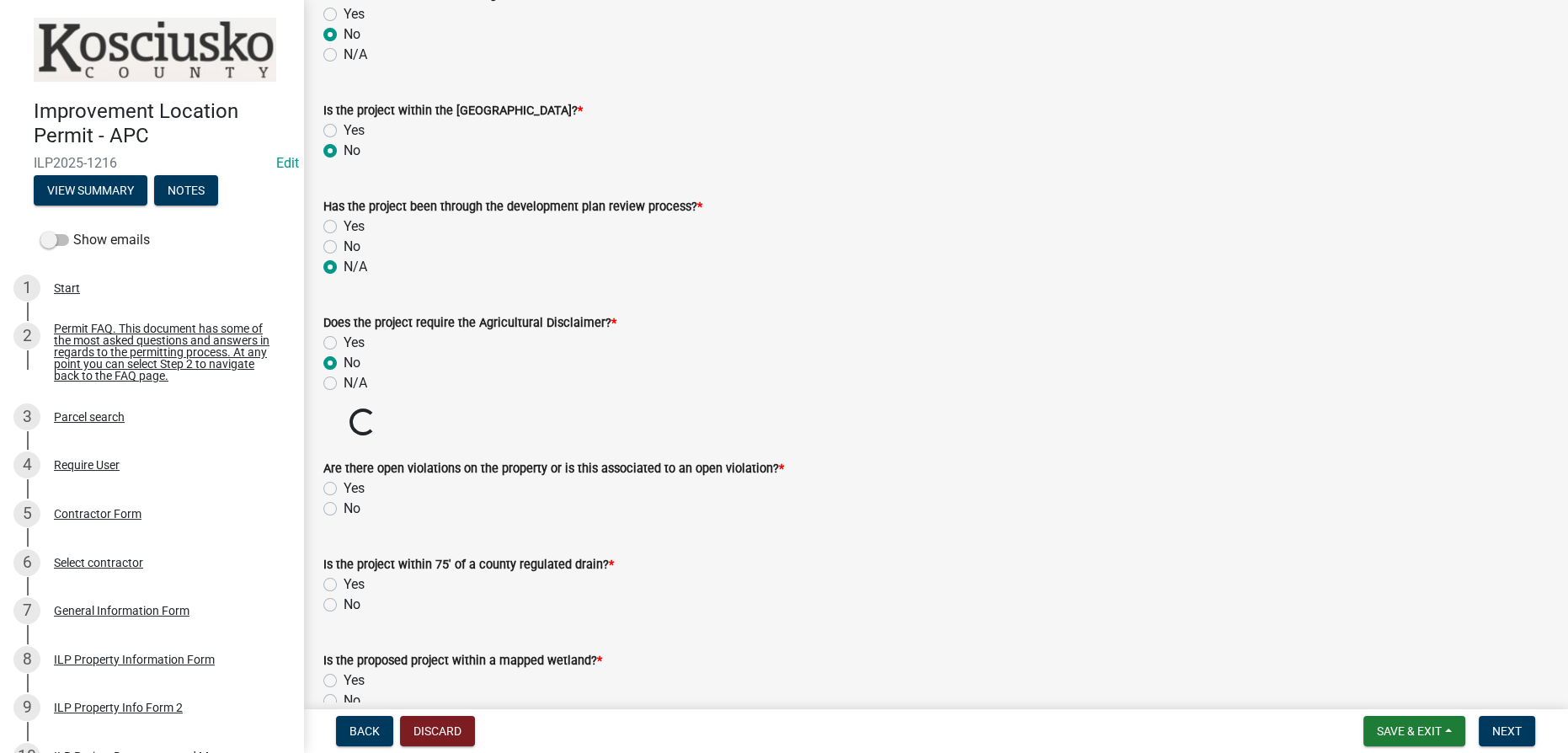
scroll to position [1224, 0]
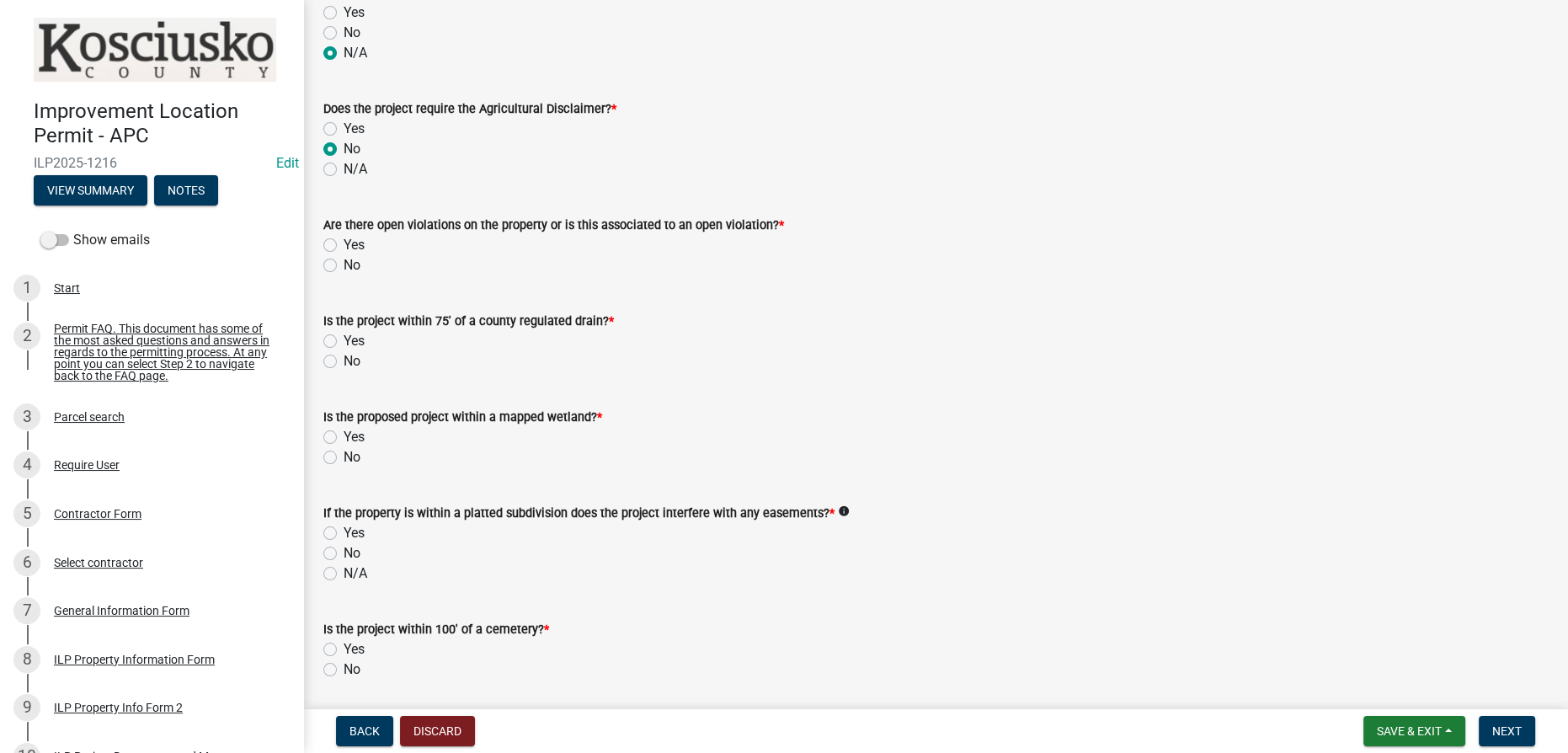
click at [344, 265] on label "No" at bounding box center [351, 265] width 17 height 20
click at [344, 265] on input "No" at bounding box center [348, 260] width 11 height 11
radio input "true"
click at [344, 366] on label "No" at bounding box center [351, 361] width 17 height 20
click at [344, 362] on input "No" at bounding box center [348, 356] width 11 height 11
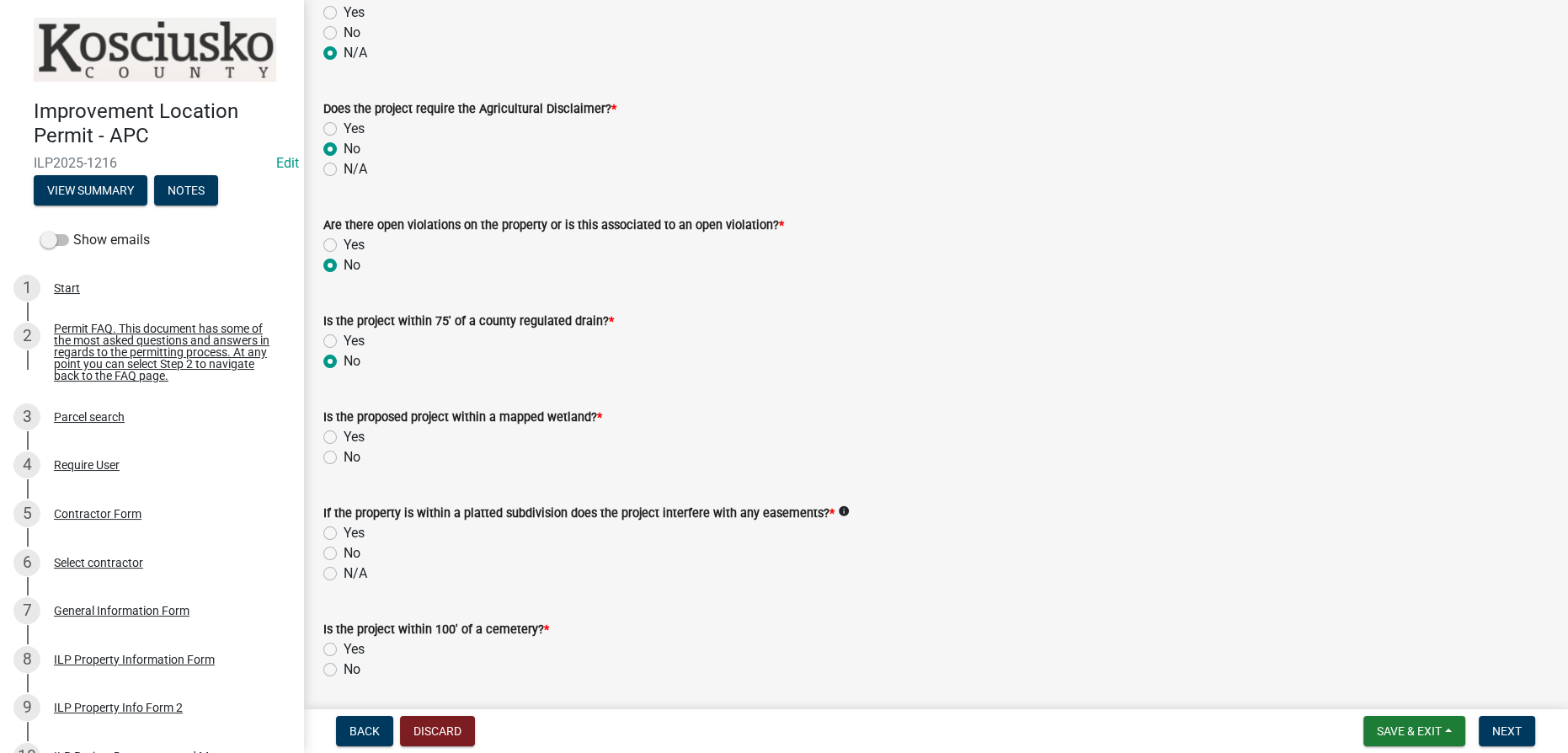
radio input "true"
click at [344, 452] on label "No" at bounding box center [351, 456] width 17 height 20
click at [344, 452] on input "No" at bounding box center [348, 451] width 11 height 11
radio input "true"
click at [344, 550] on label "No" at bounding box center [351, 553] width 17 height 20
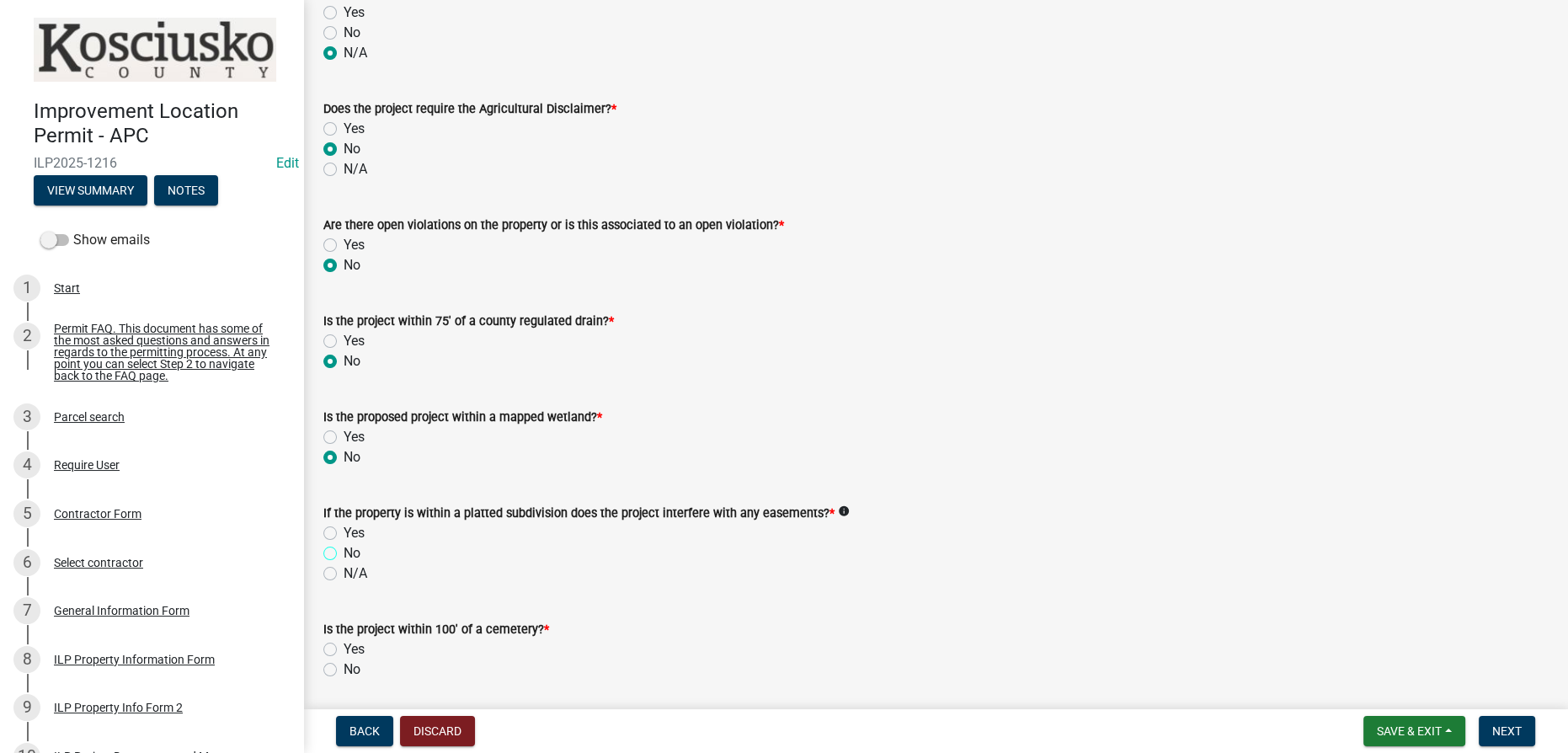
click at [344, 550] on input "No" at bounding box center [348, 548] width 11 height 11
radio input "true"
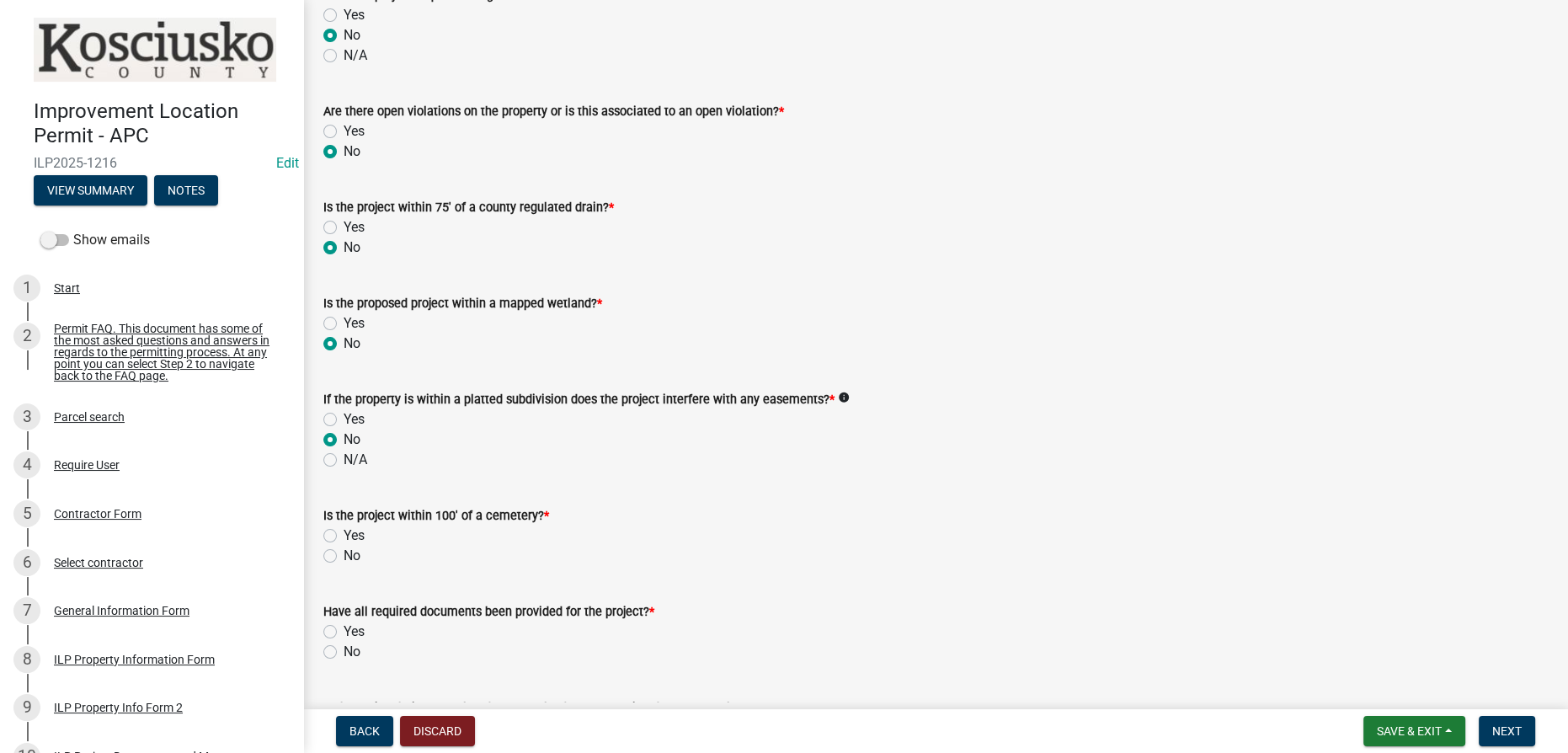
scroll to position [1453, 0]
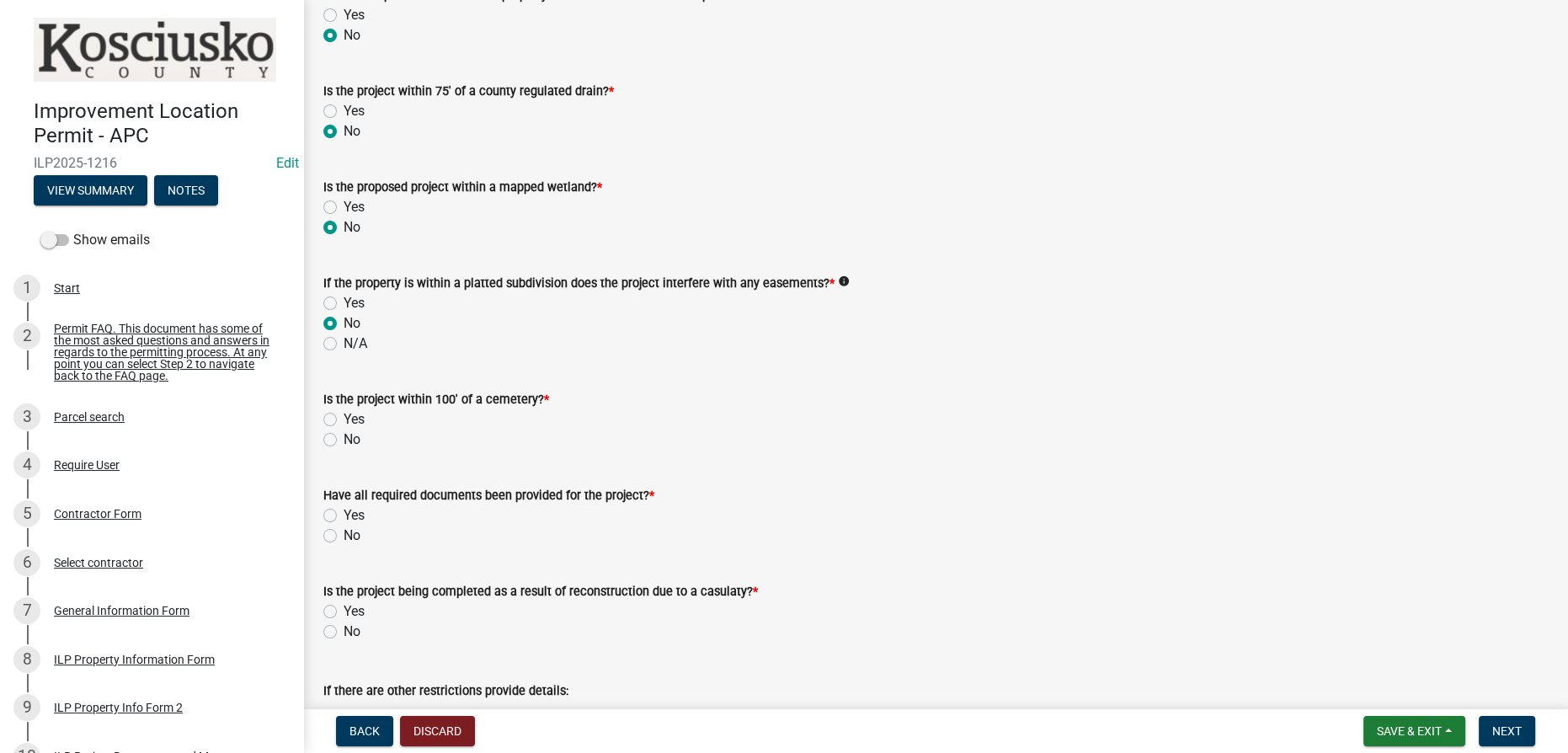
click at [344, 437] on label "No" at bounding box center [351, 439] width 17 height 20
click at [344, 437] on input "No" at bounding box center [348, 434] width 11 height 11
radio input "true"
click at [344, 514] on label "Yes" at bounding box center [354, 515] width 21 height 20
click at [344, 514] on input "Yes" at bounding box center [348, 510] width 11 height 11
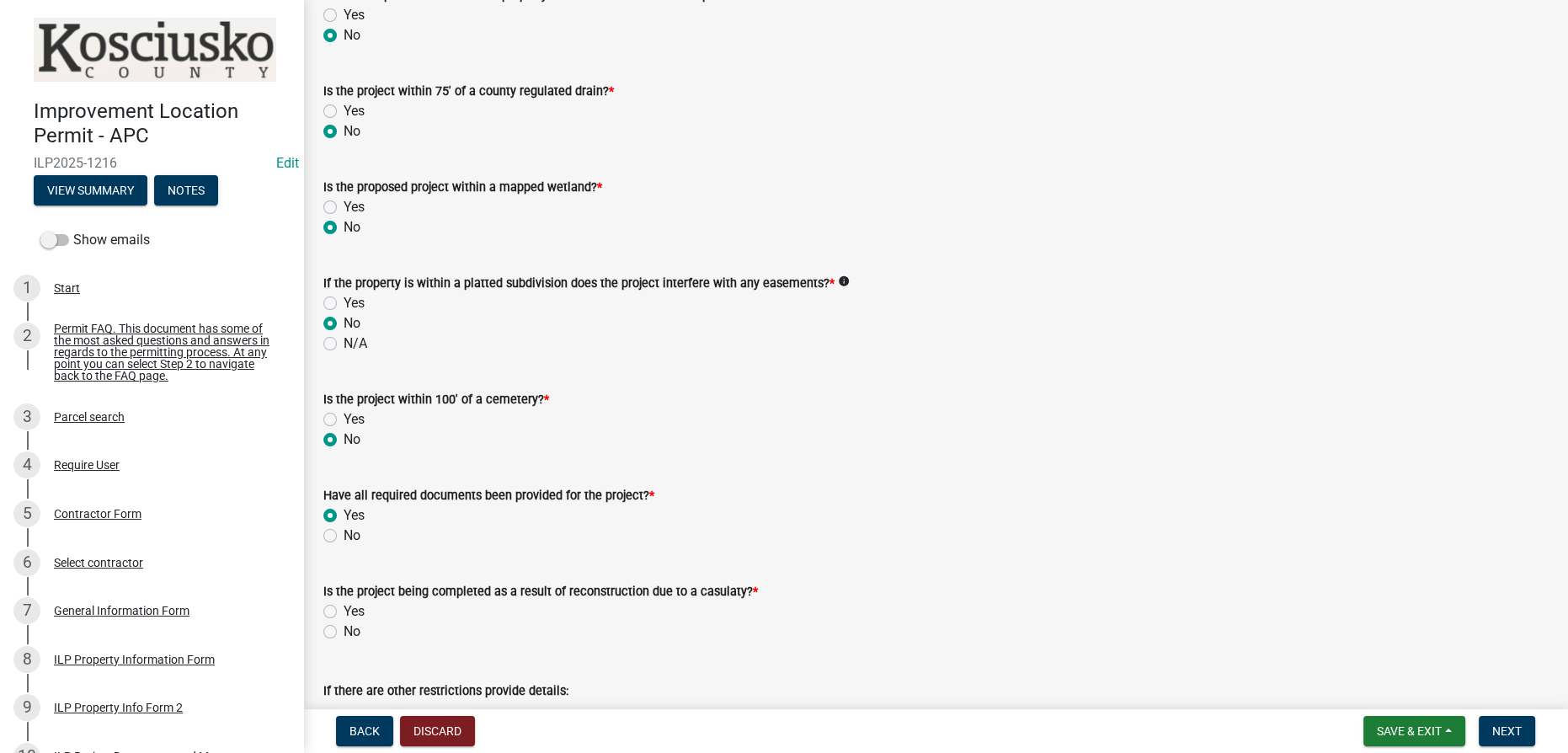
radio input "true"
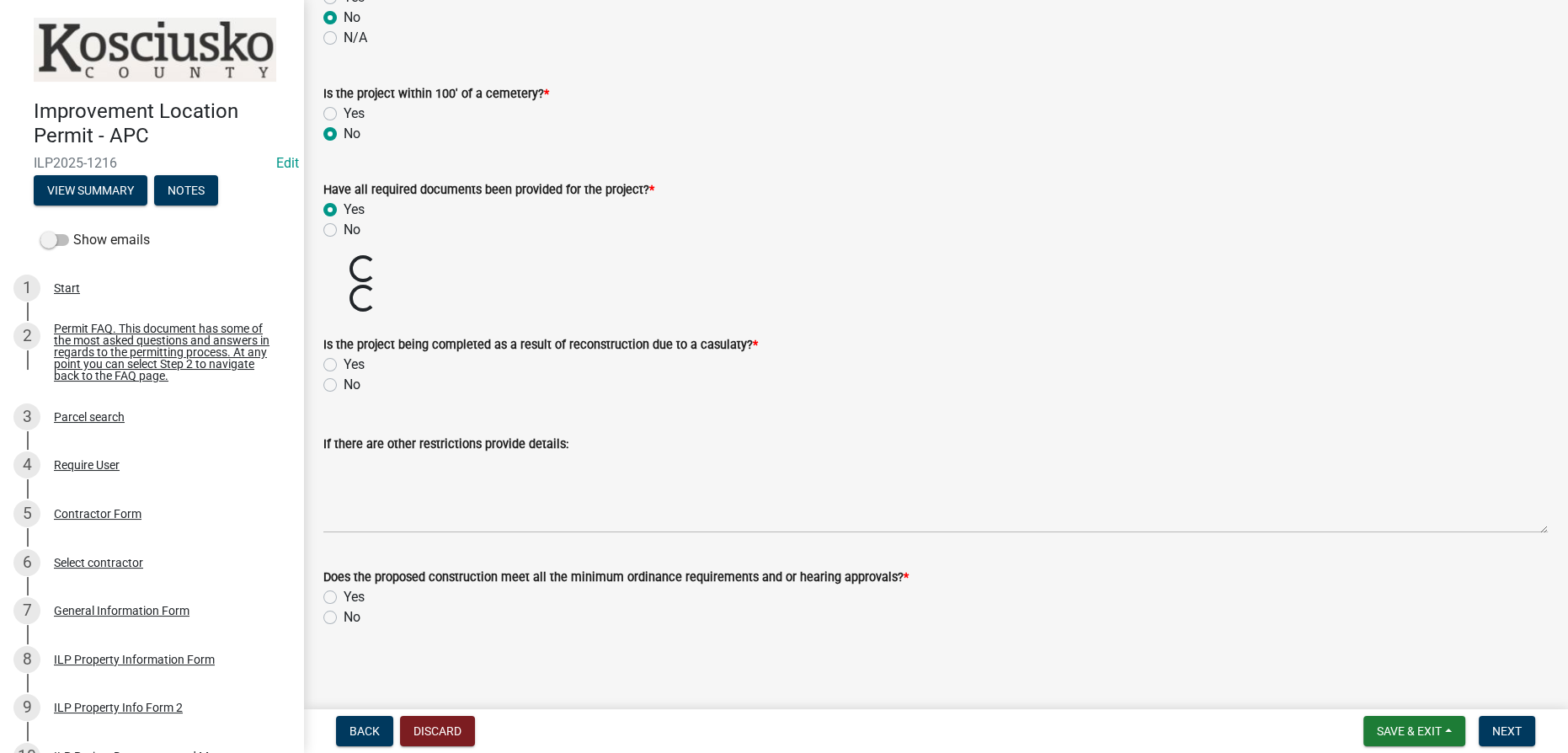
scroll to position [1734, 0]
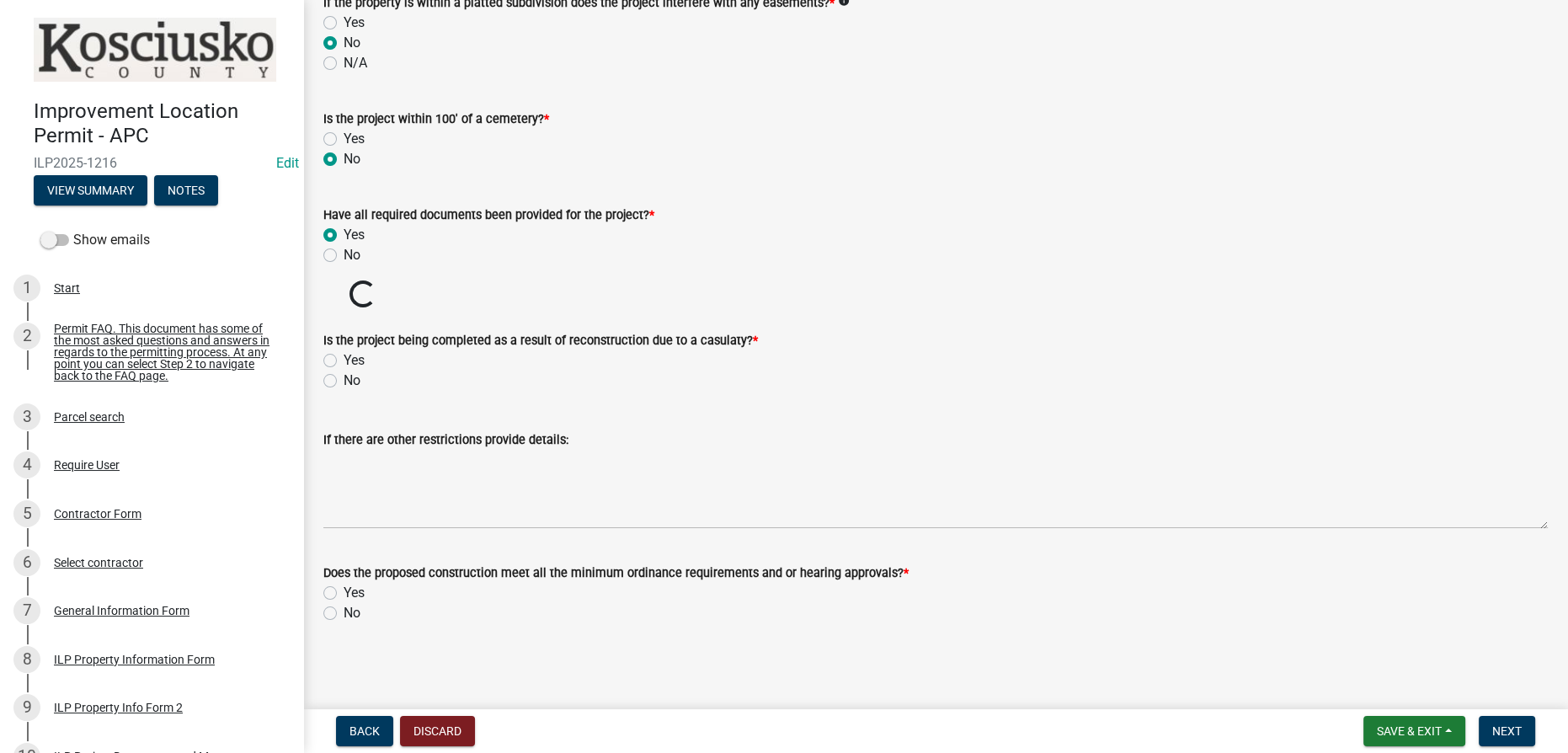
click at [344, 376] on label "No" at bounding box center [351, 380] width 17 height 20
click at [344, 376] on input "No" at bounding box center [348, 376] width 11 height 11
radio input "true"
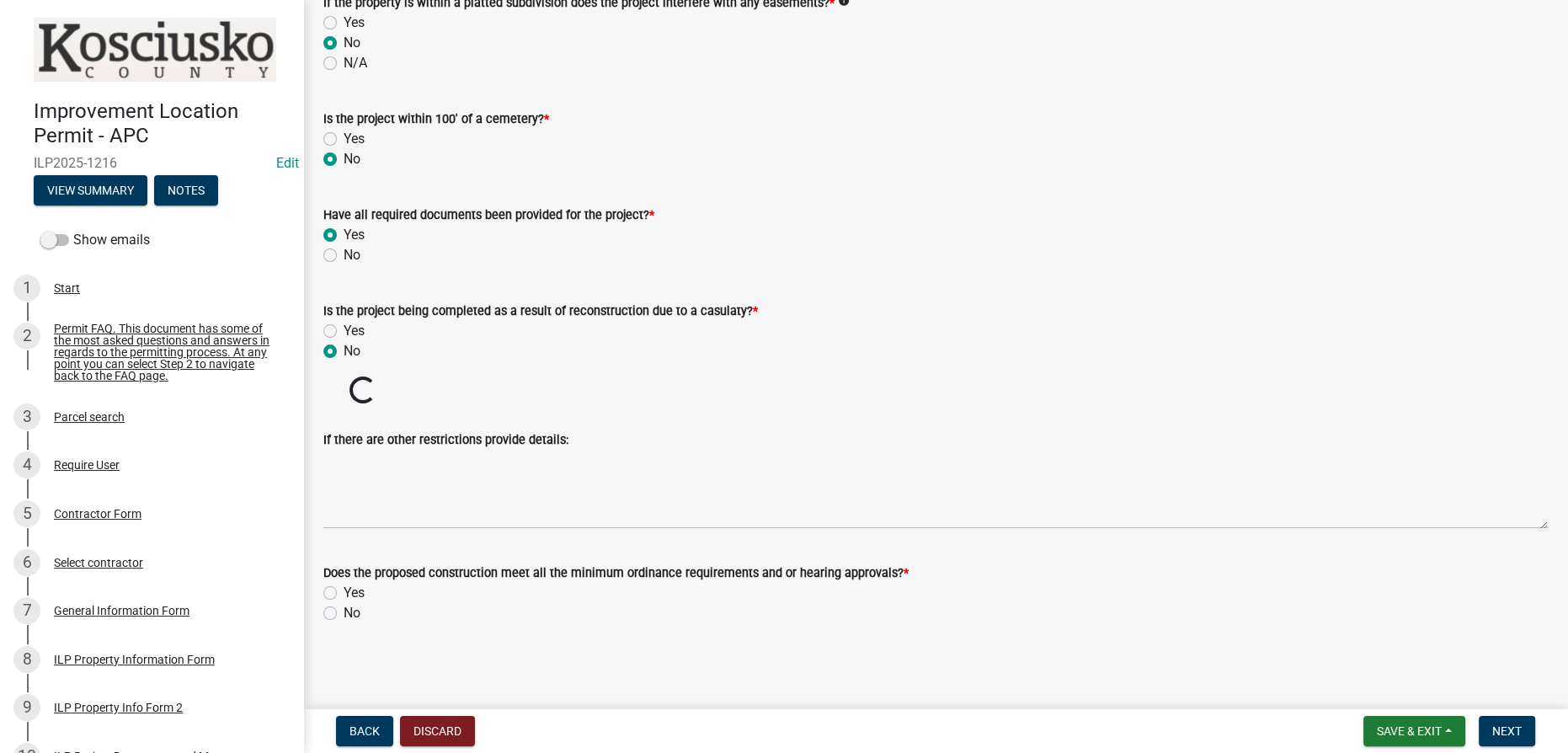
click at [344, 612] on label "No" at bounding box center [351, 613] width 17 height 20
click at [344, 612] on input "No" at bounding box center [348, 608] width 11 height 11
radio input "true"
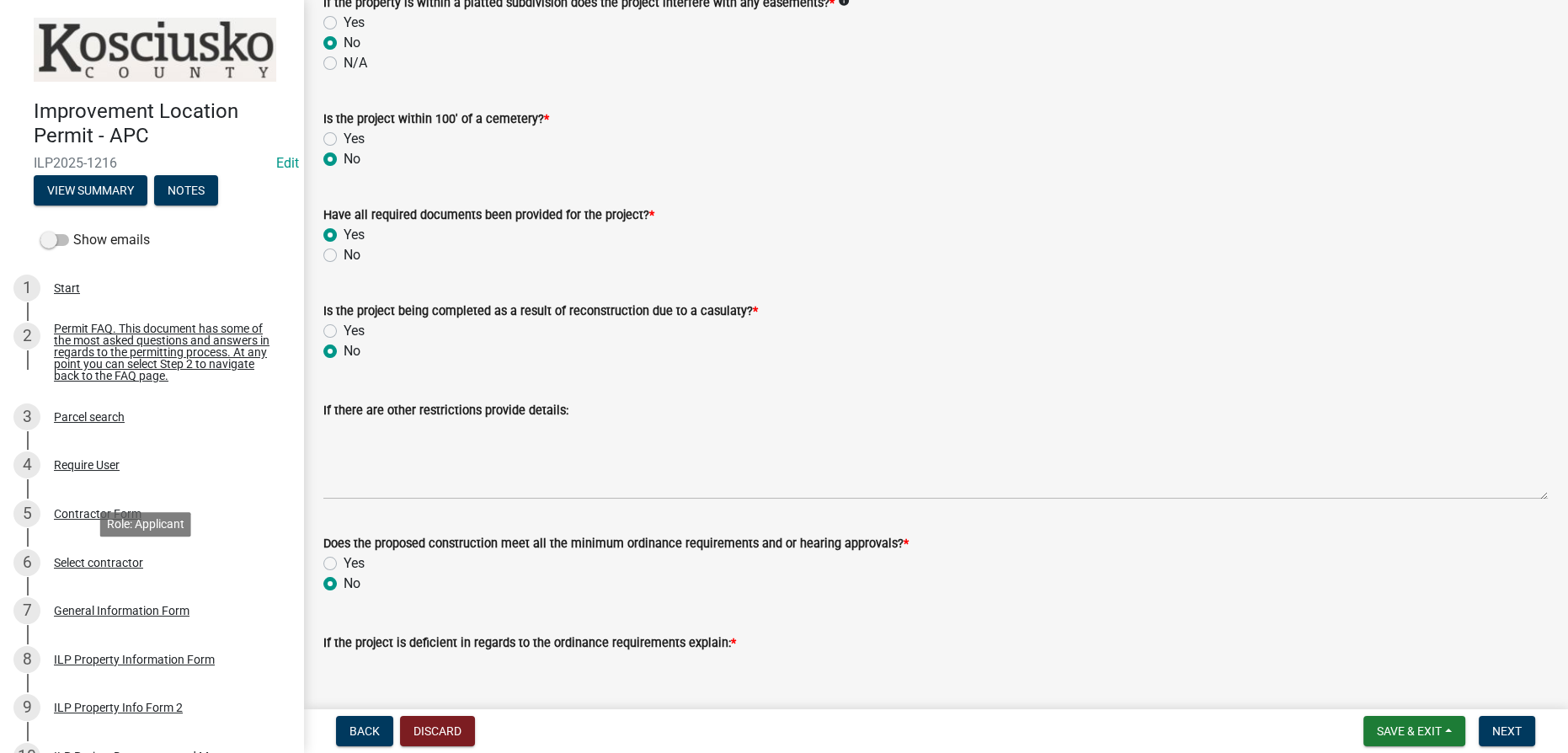
scroll to position [305, 0]
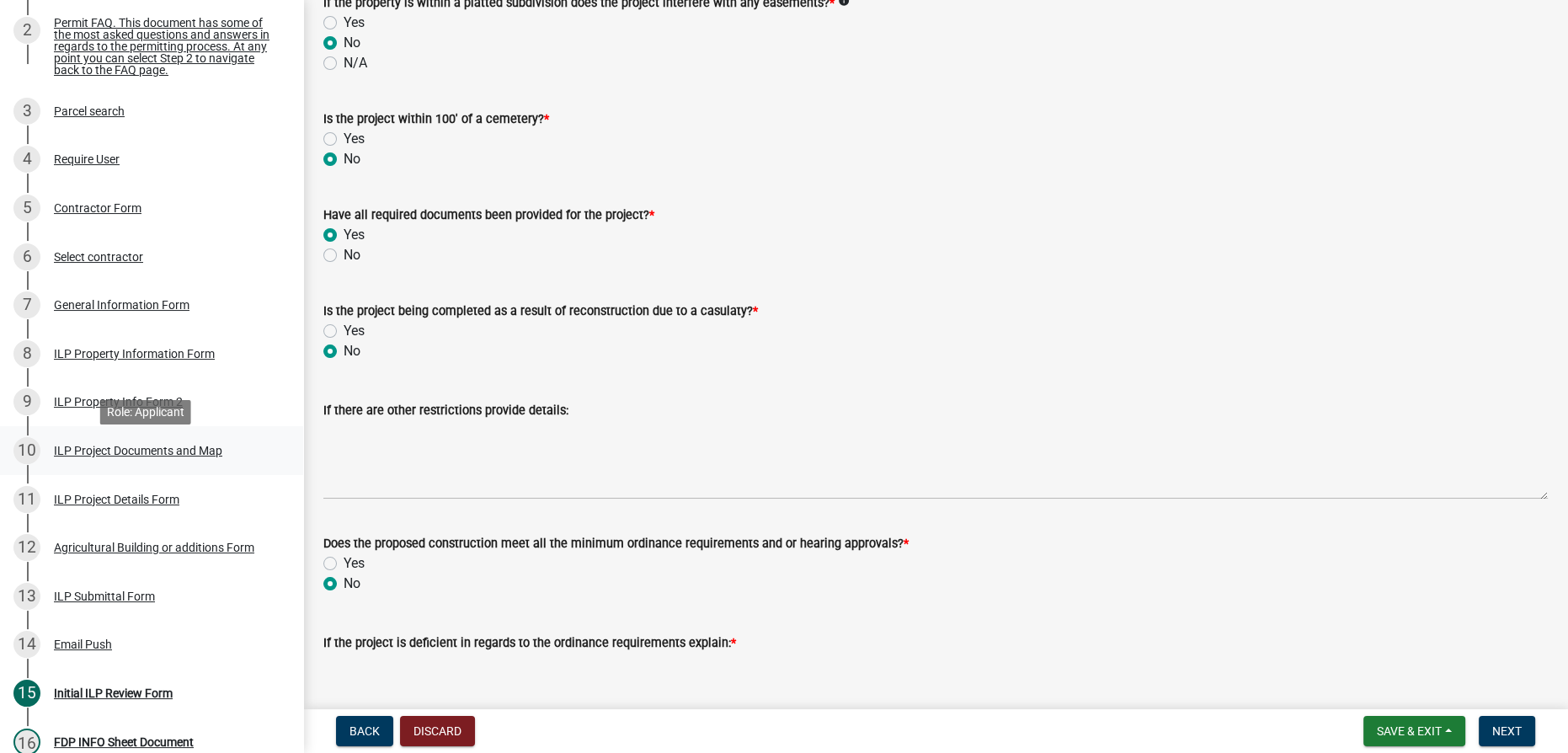
click at [146, 452] on div "ILP Project Documents and Map" at bounding box center [137, 450] width 168 height 12
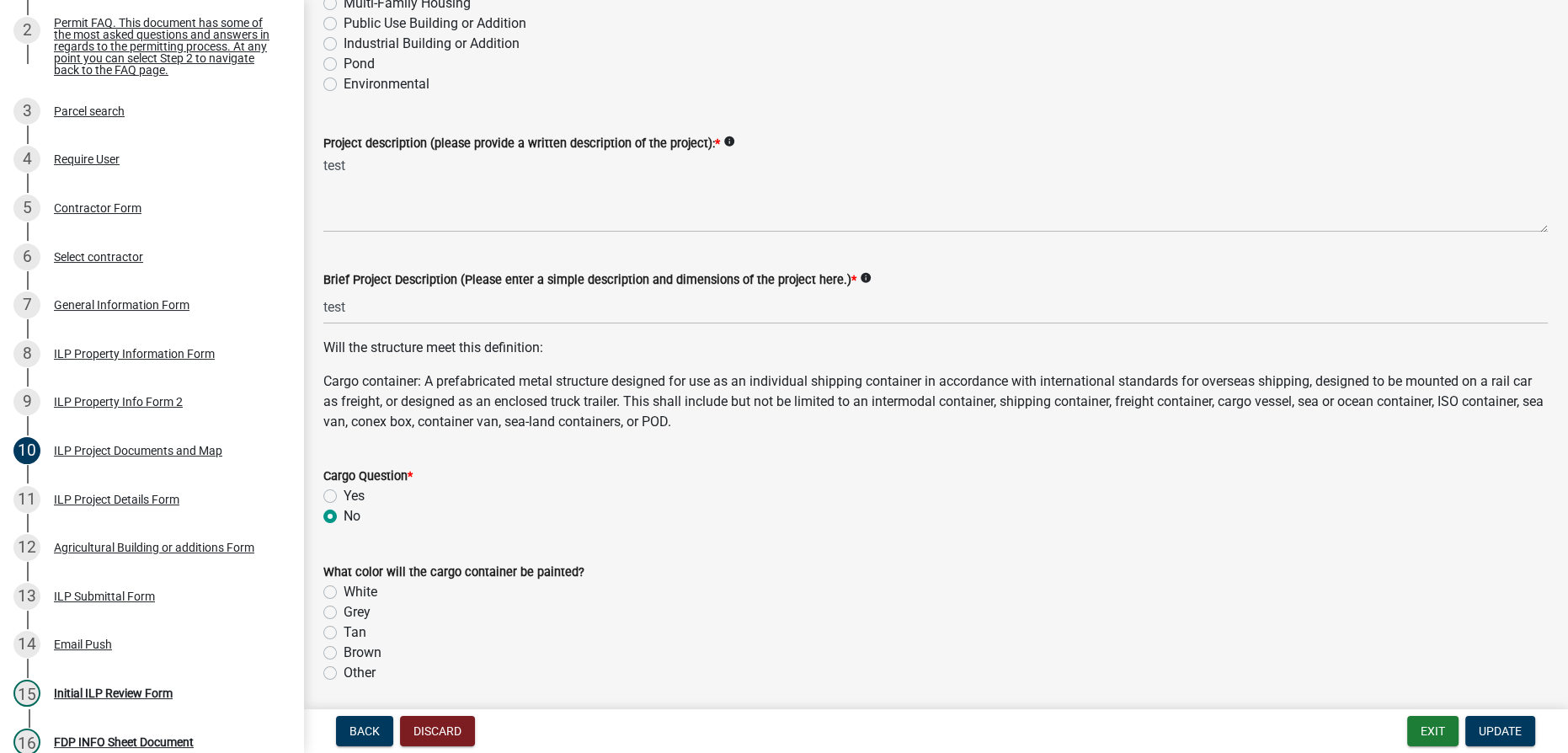
scroll to position [382, 0]
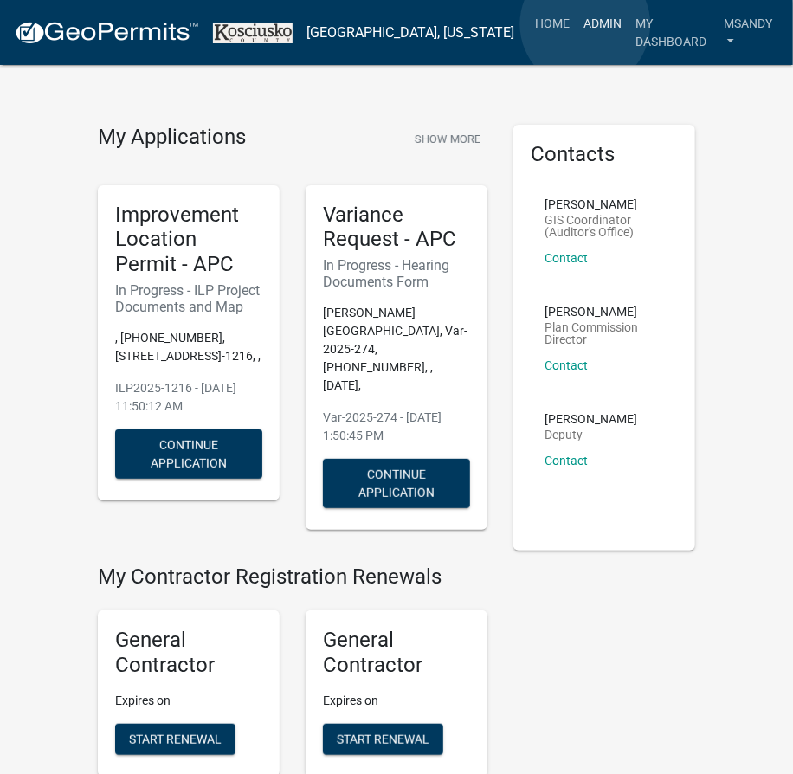
click at [585, 24] on link "Admin" at bounding box center [602, 23] width 52 height 33
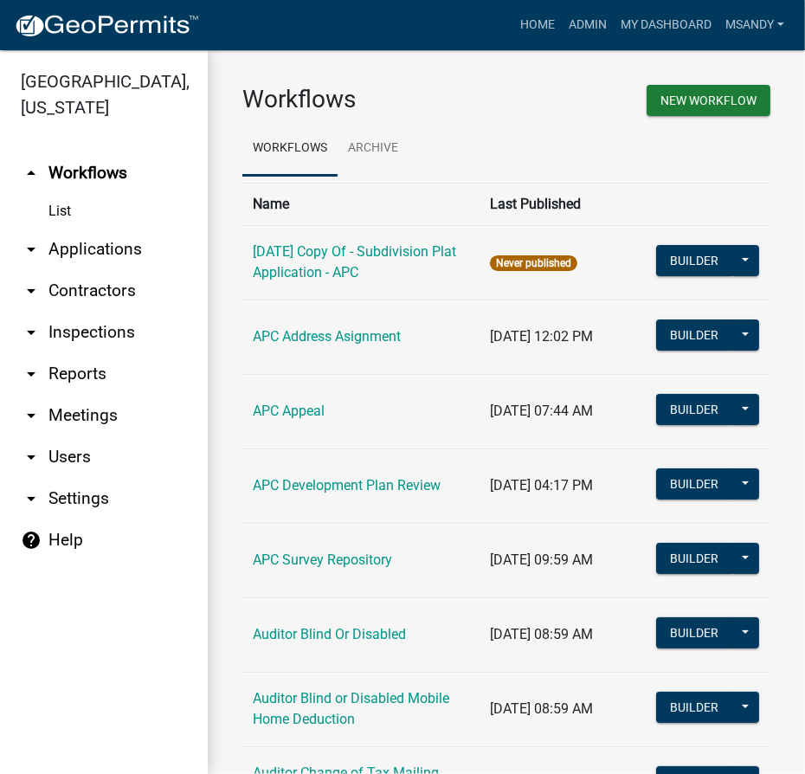
click at [62, 250] on link "arrow_drop_down Applications" at bounding box center [104, 249] width 208 height 42
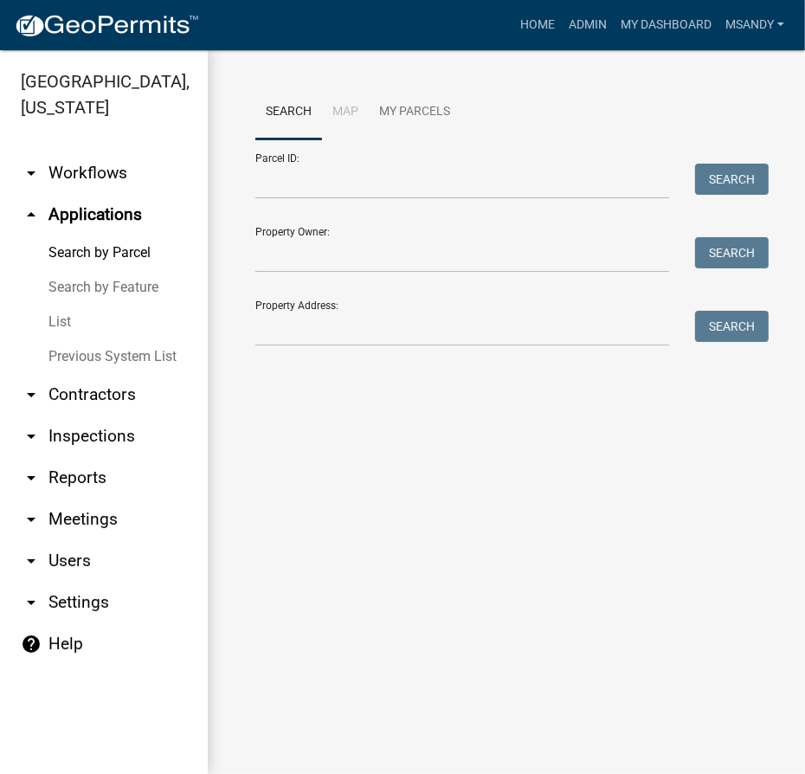
drag, startPoint x: 71, startPoint y: 175, endPoint x: 84, endPoint y: 175, distance: 13.0
click at [72, 175] on link "arrow_drop_down Workflows" at bounding box center [104, 173] width 208 height 42
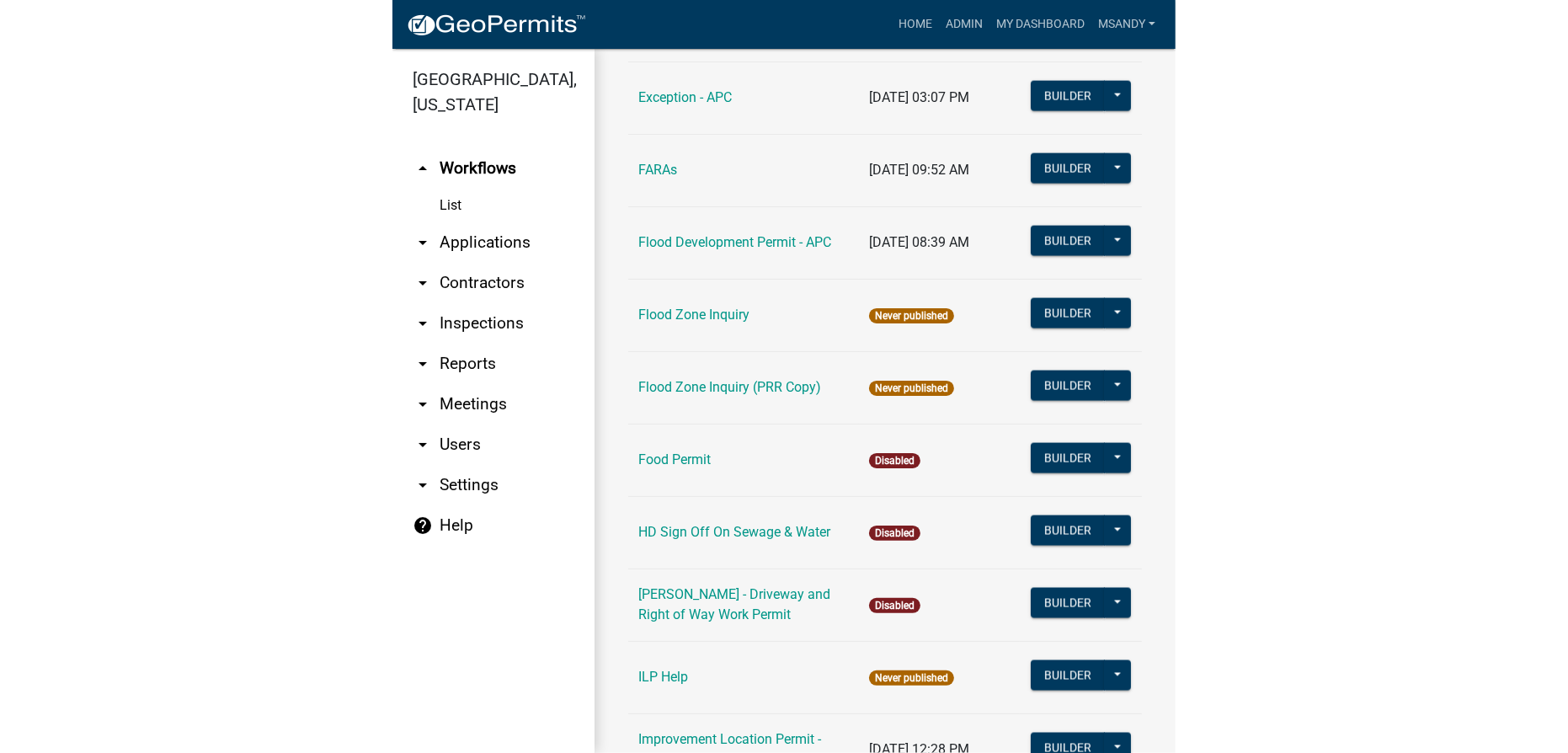
scroll to position [1836, 0]
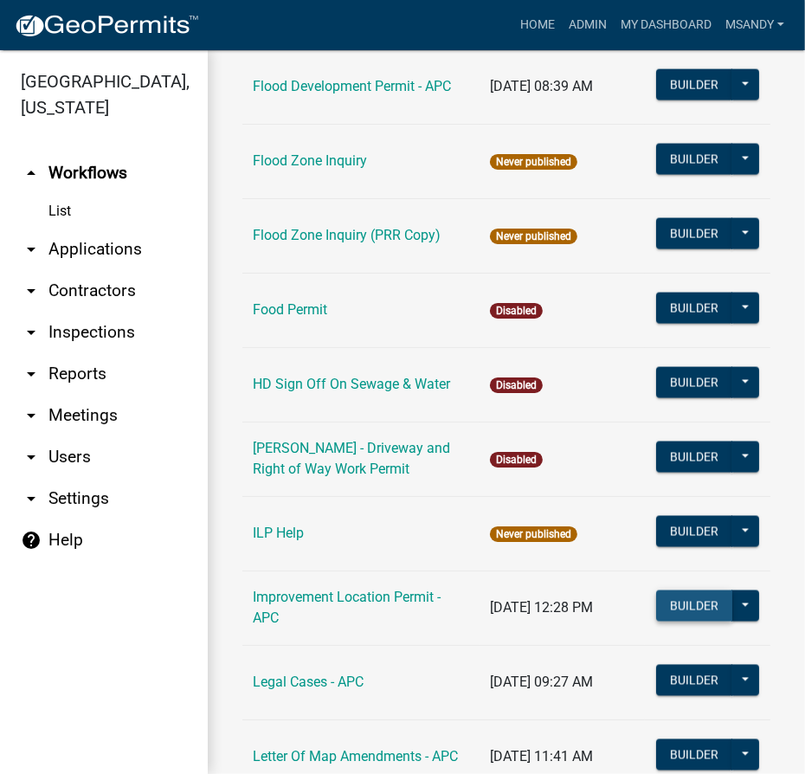
click at [669, 615] on button "Builder" at bounding box center [694, 605] width 76 height 31
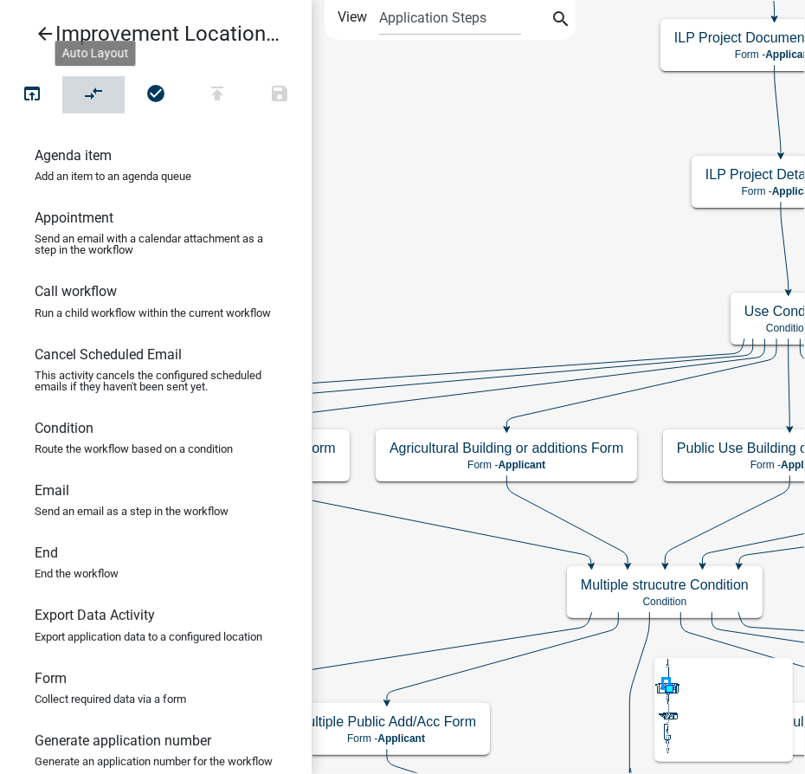
click at [88, 95] on icon "compare_arrows" at bounding box center [94, 95] width 21 height 24
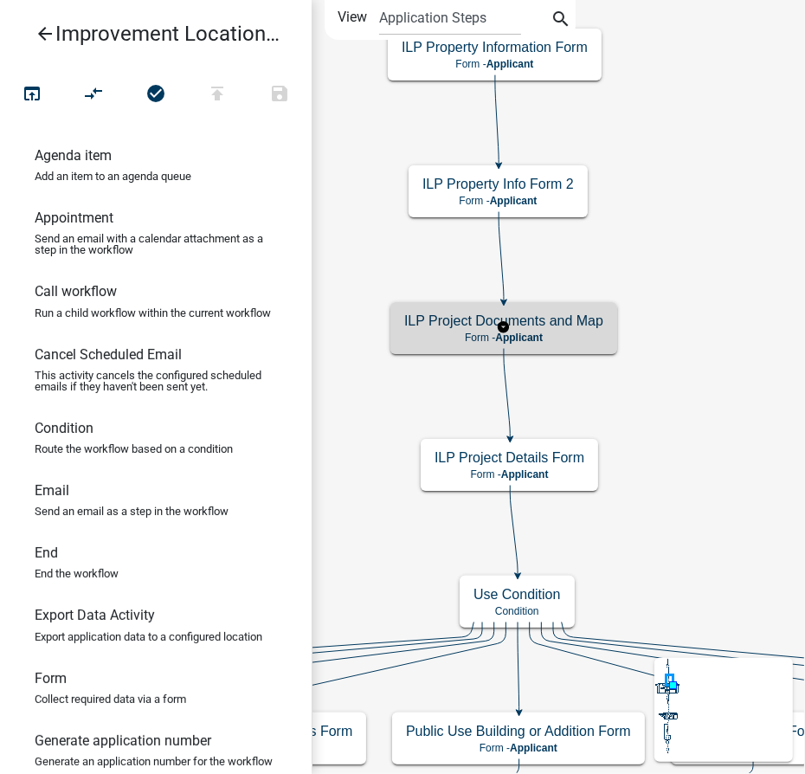
click at [417, 326] on h5 "ILP Project Documents and Map" at bounding box center [503, 320] width 199 height 16
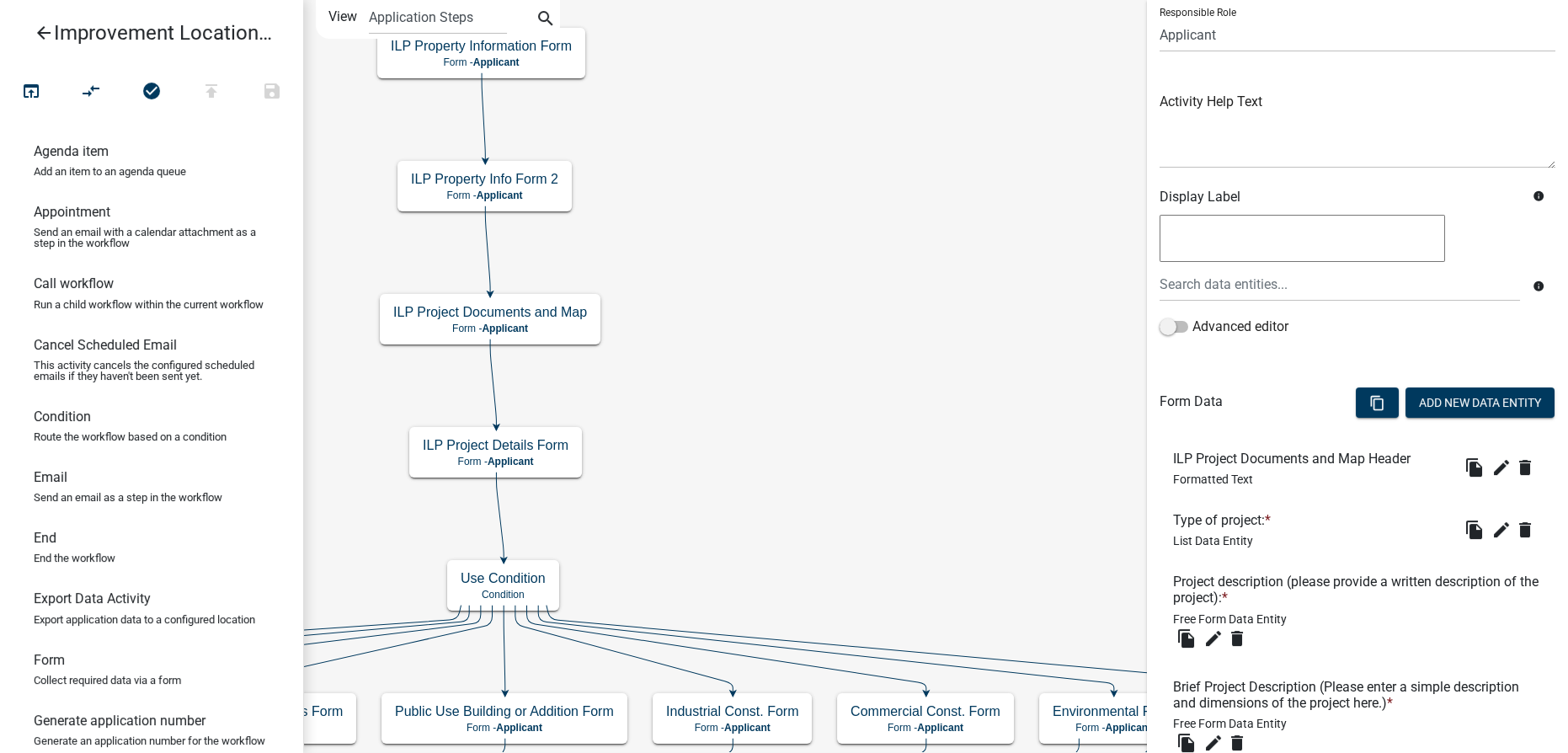
scroll to position [459, 0]
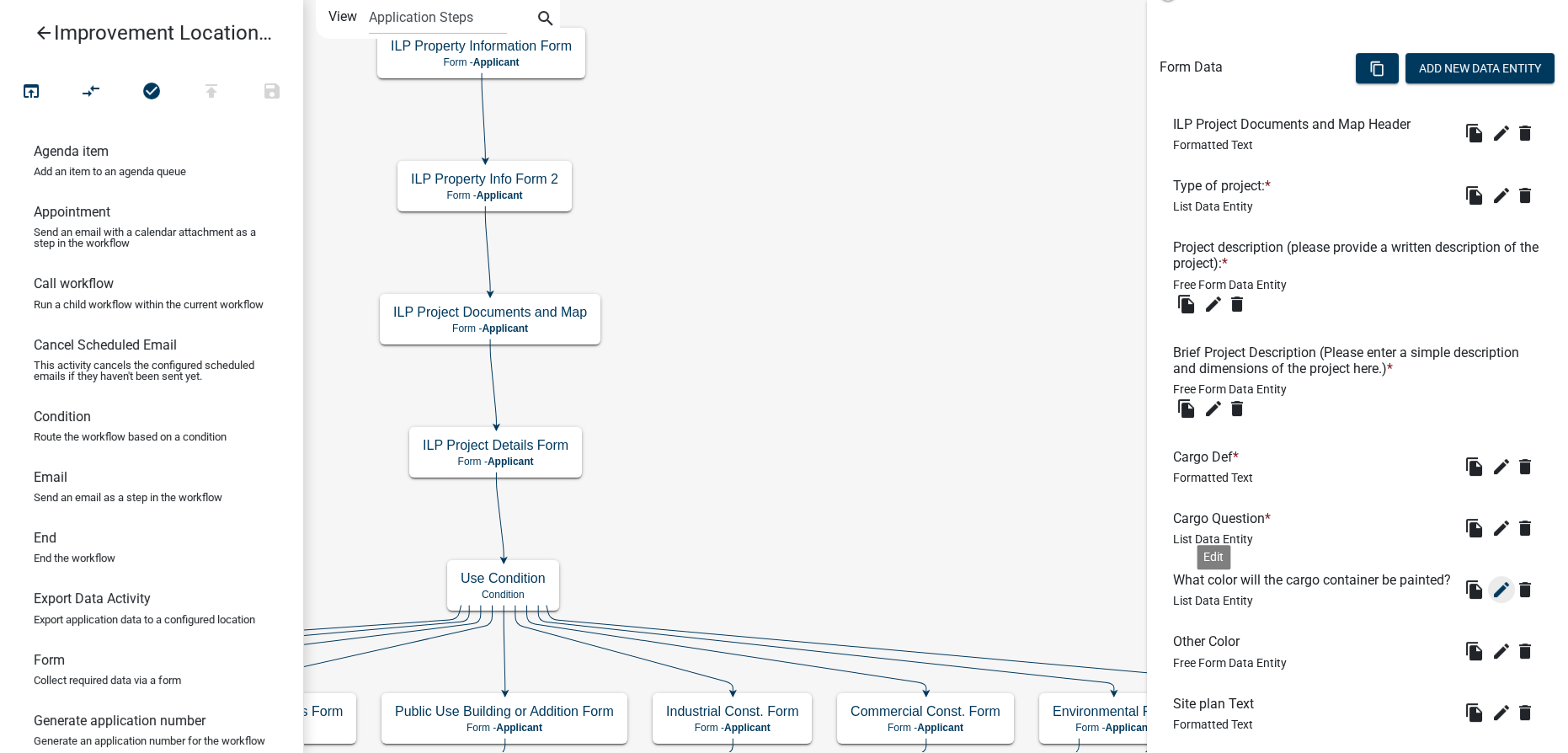
click at [783, 599] on icon "edit" at bounding box center [1501, 589] width 20 height 20
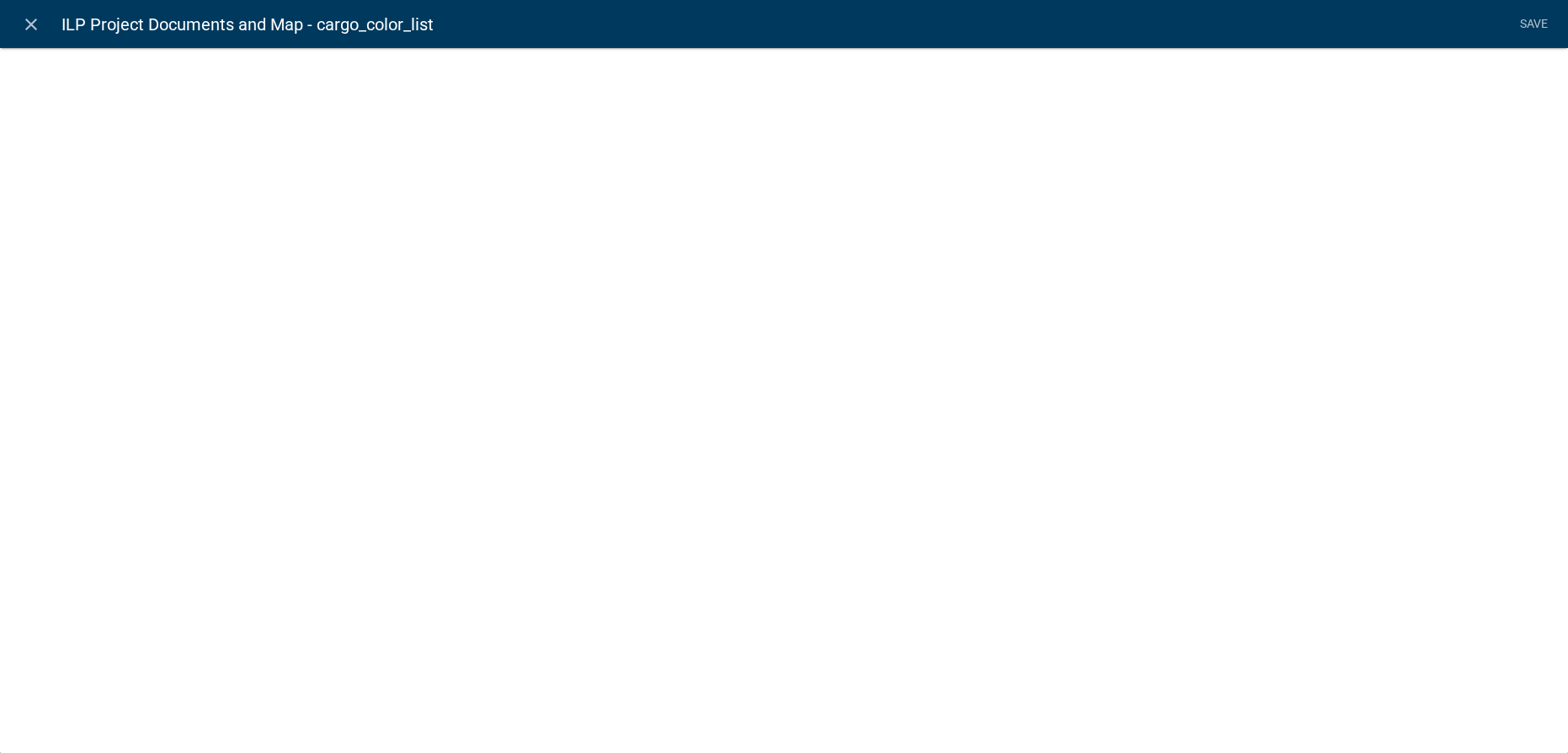
select select "list-data"
select select
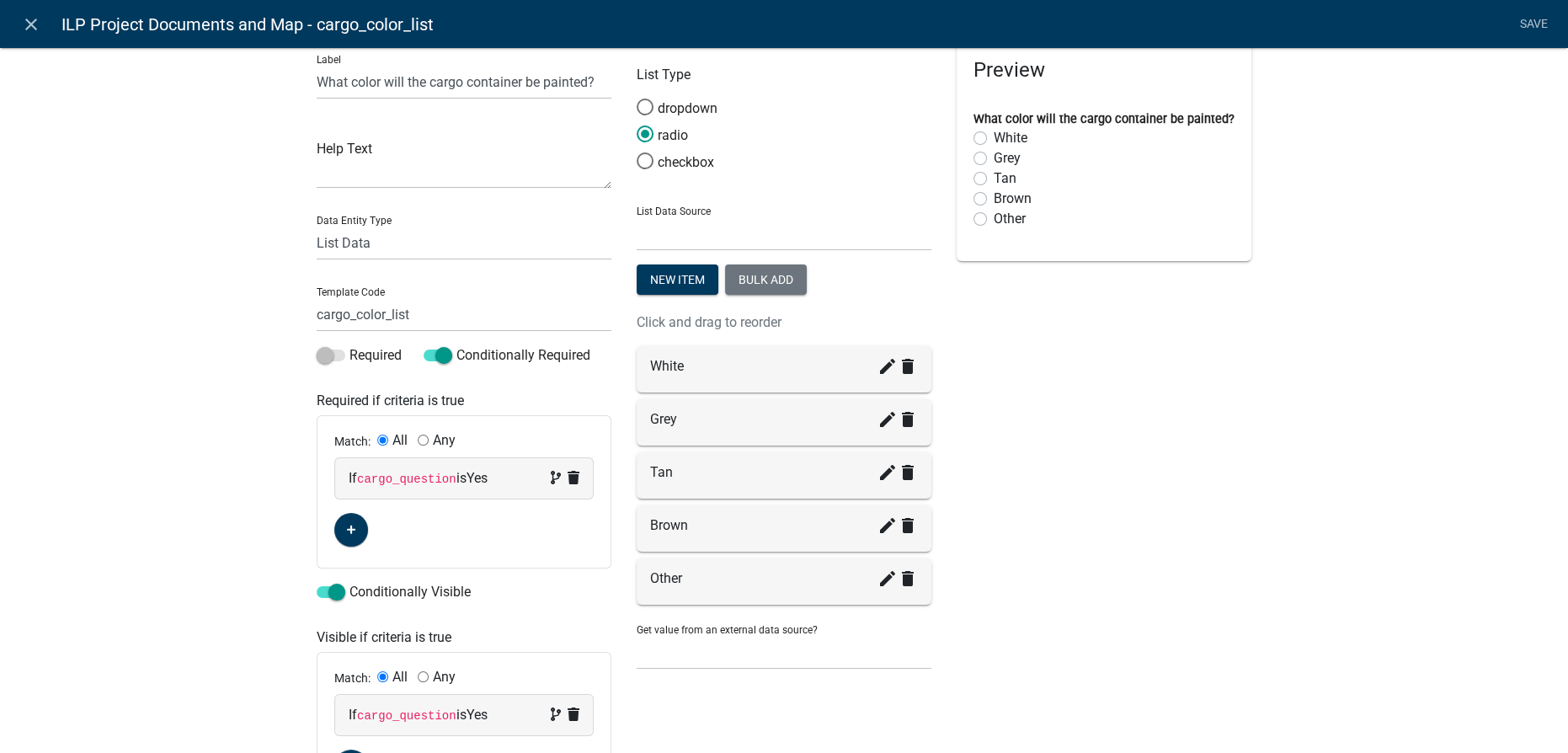
scroll to position [0, 0]
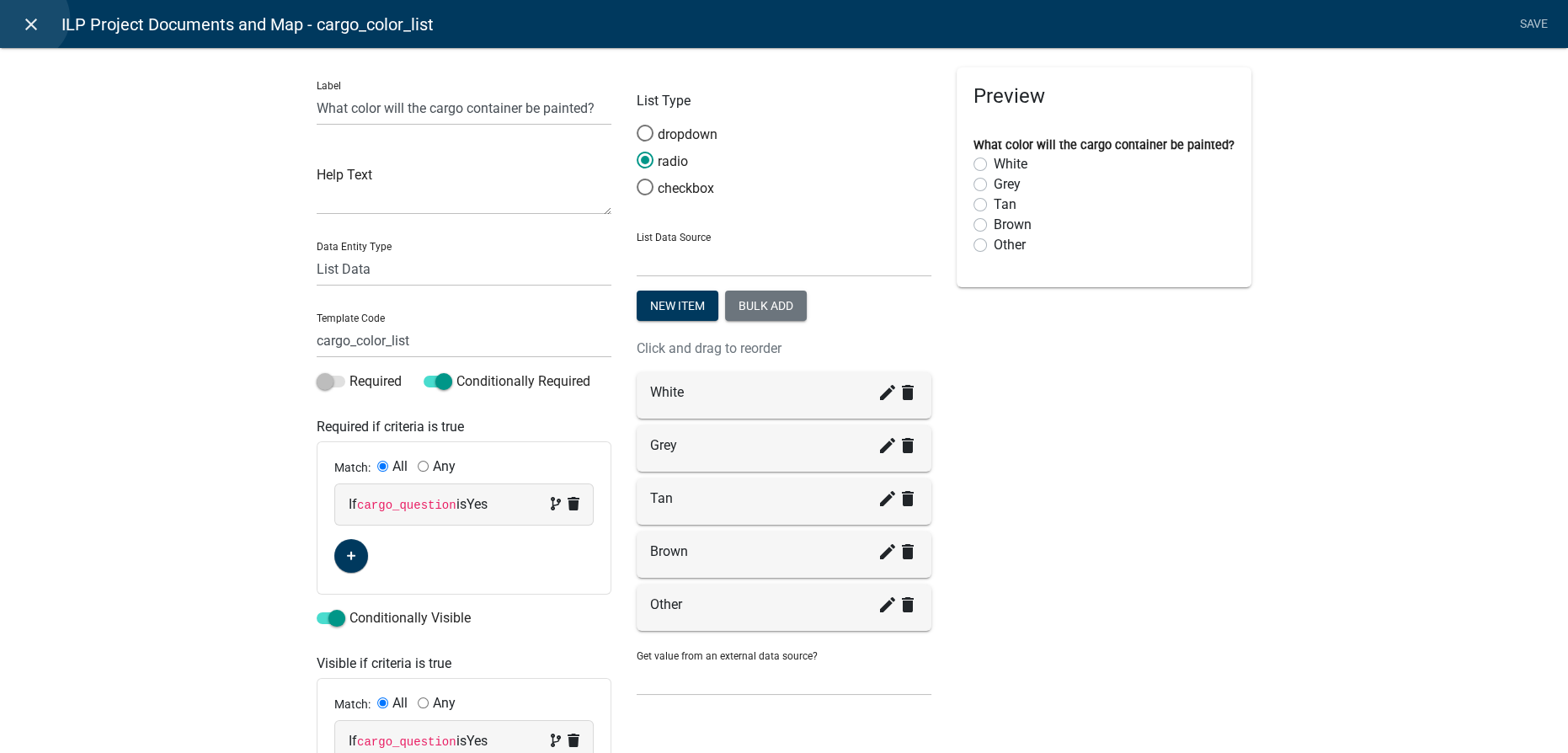
click at [27, 18] on icon "close" at bounding box center [31, 24] width 20 height 20
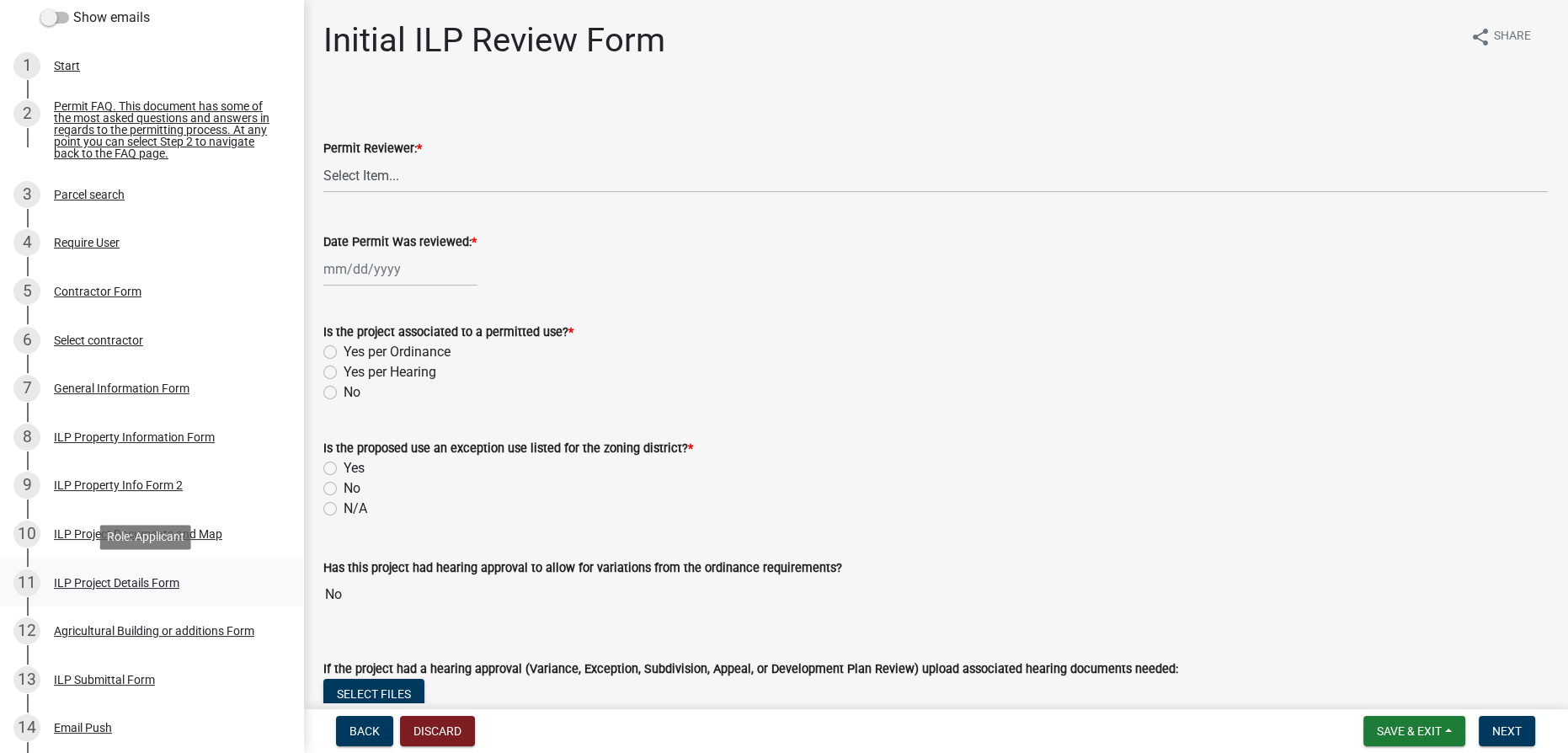
scroll to position [229, 0]
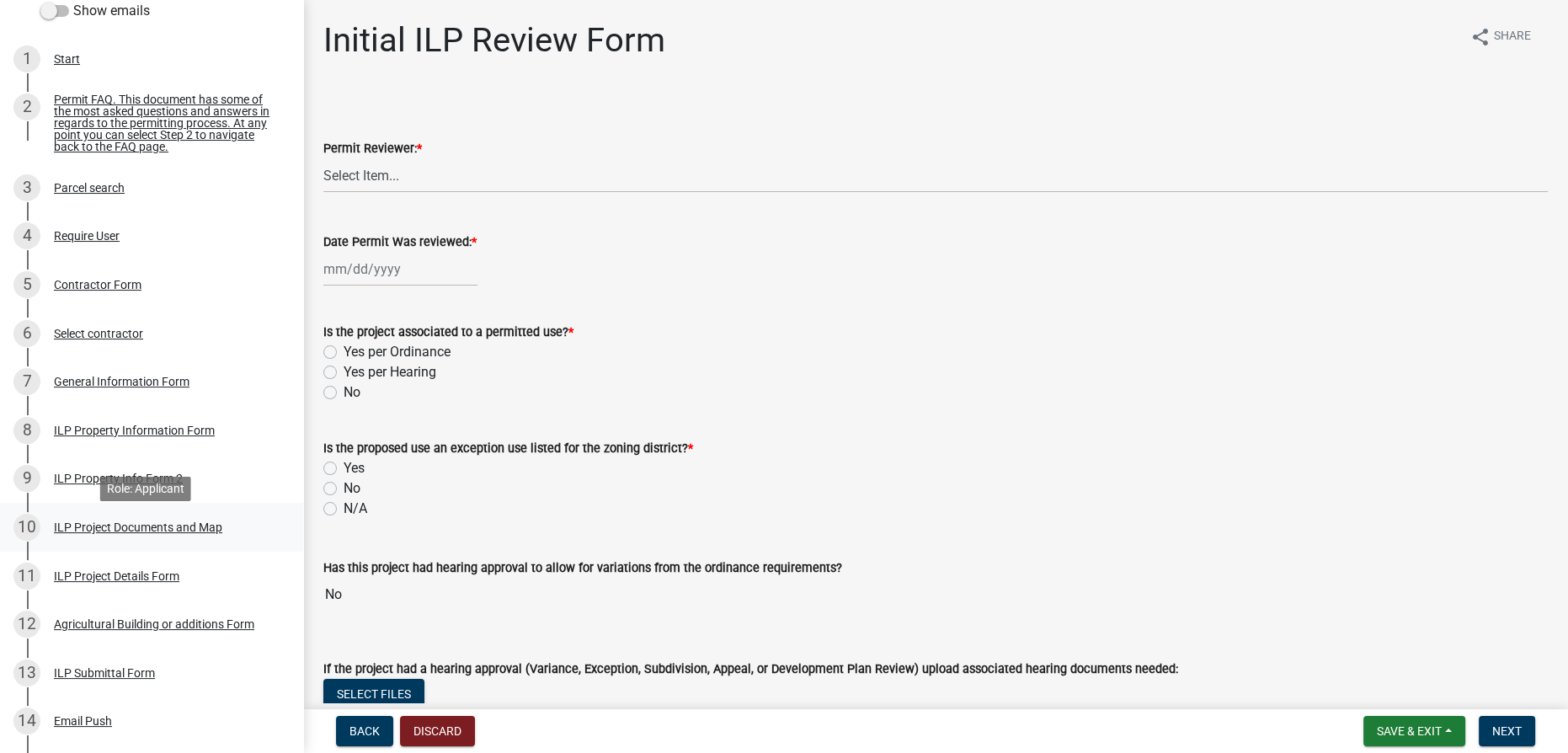
click at [123, 533] on div "ILP Project Documents and Map" at bounding box center [137, 527] width 168 height 12
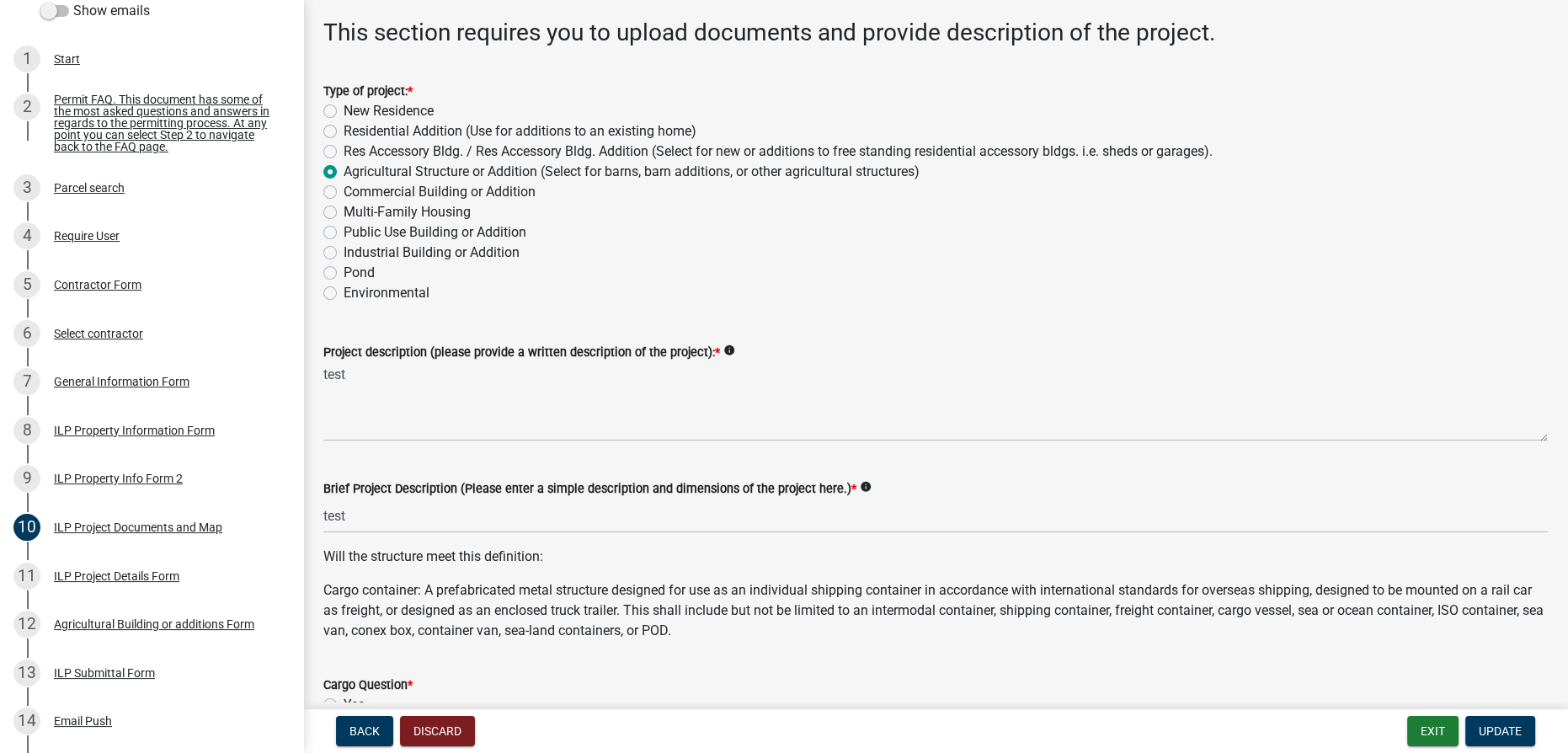
scroll to position [0, 0]
